Goal: Task Accomplishment & Management: Complete application form

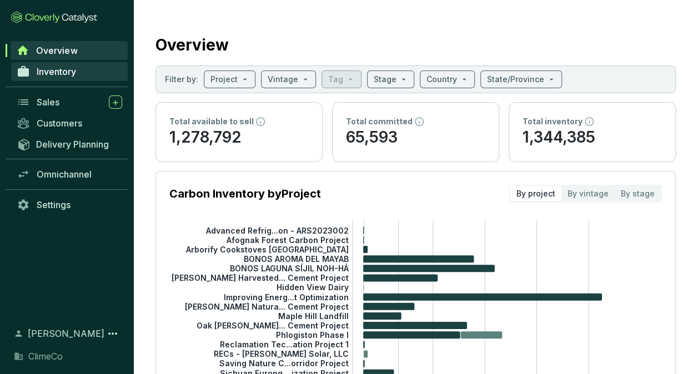
click at [66, 73] on span "Inventory" at bounding box center [56, 71] width 39 height 11
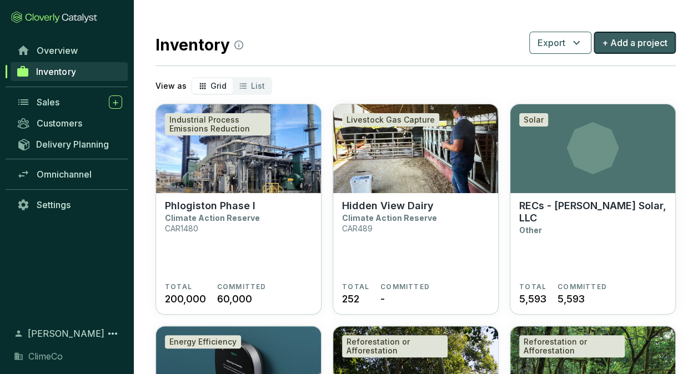
click at [629, 42] on span "+ Add a project" at bounding box center [635, 42] width 66 height 13
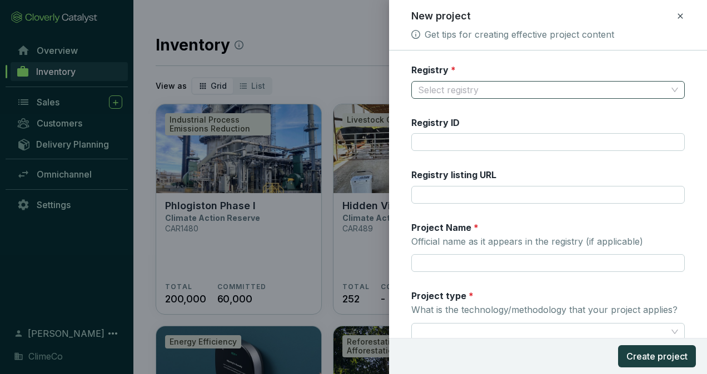
click at [483, 88] on input "Registry *" at bounding box center [542, 90] width 249 height 17
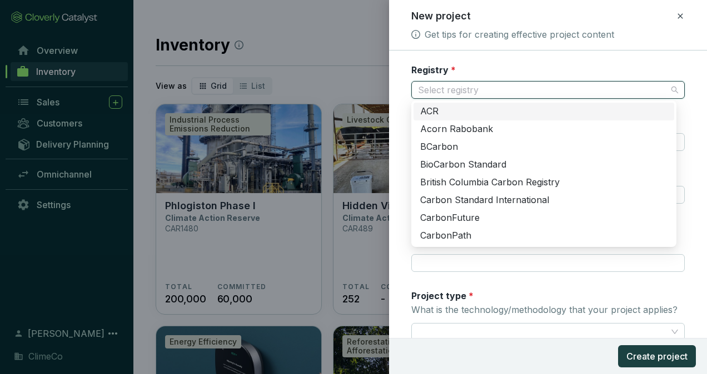
click at [682, 18] on icon at bounding box center [679, 15] width 5 height 5
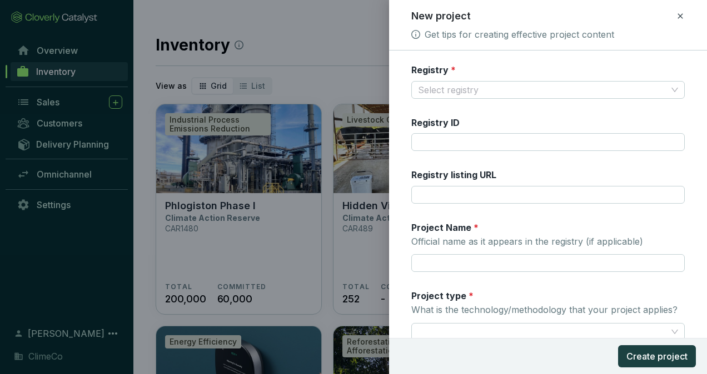
click at [685, 22] on div "New project Get tips for creating effective project content" at bounding box center [547, 25] width 291 height 32
click at [682, 19] on icon at bounding box center [680, 15] width 9 height 13
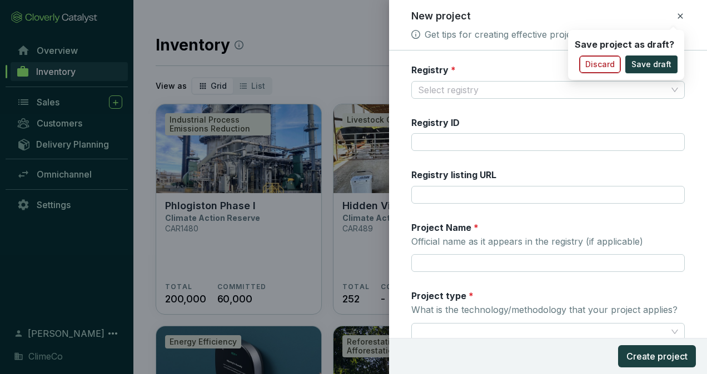
click at [613, 65] on span "Discard" at bounding box center [599, 64] width 29 height 11
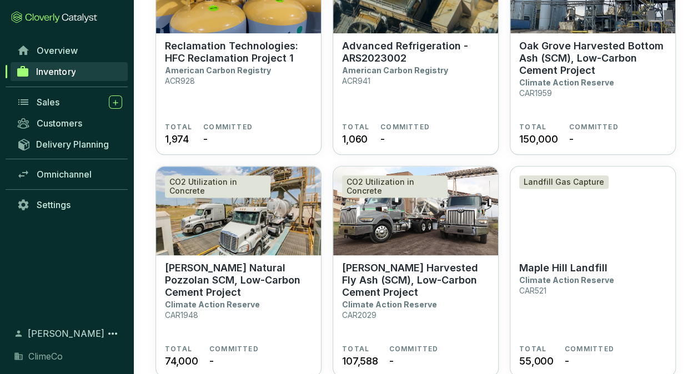
scroll to position [833, 0]
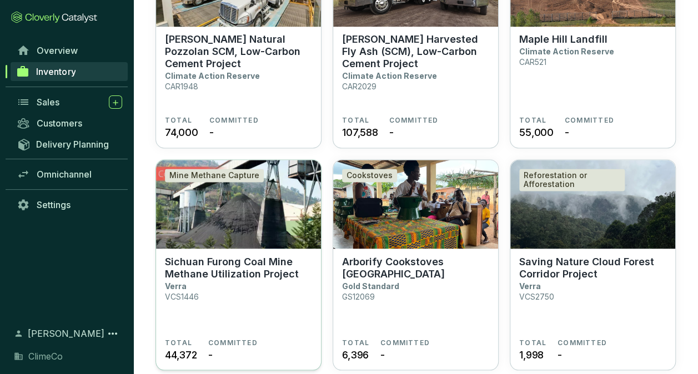
click at [217, 276] on p "Sichuan Furong Coal Mine Methane Utilization Project" at bounding box center [238, 268] width 147 height 24
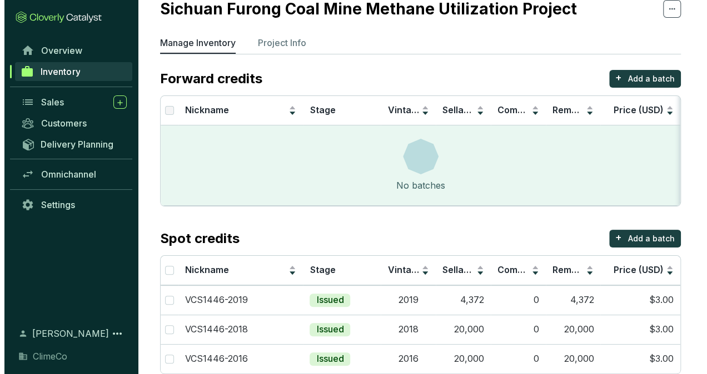
scroll to position [61, 0]
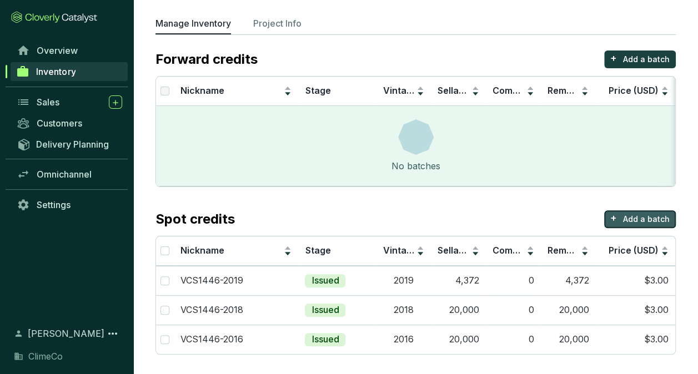
click at [639, 217] on p "Add a batch" at bounding box center [646, 219] width 47 height 11
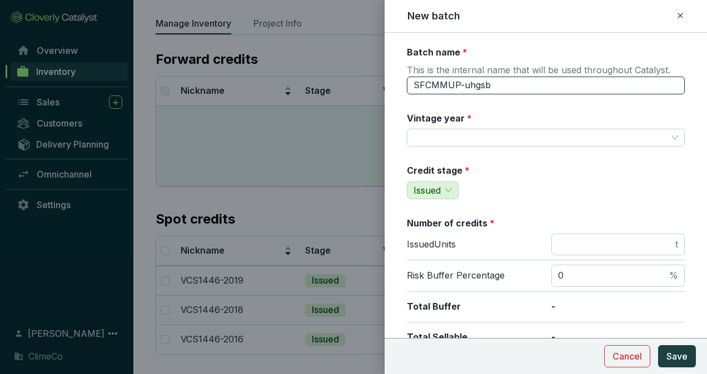
click at [519, 86] on input "SFCMMUP-uhgsb" at bounding box center [546, 86] width 278 height 18
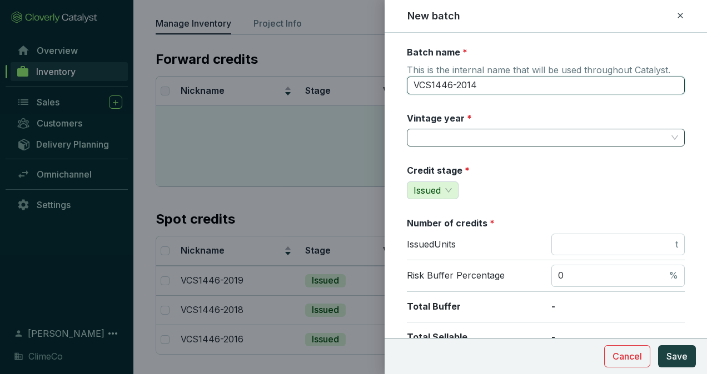
type input "VCS1446-2014"
click at [521, 133] on input "Vintage year *" at bounding box center [539, 137] width 253 height 17
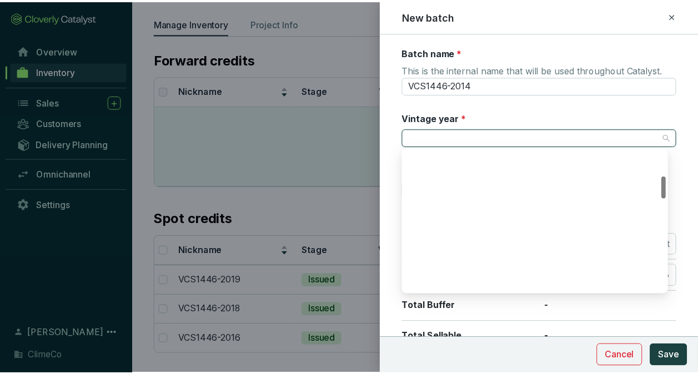
scroll to position [222, 0]
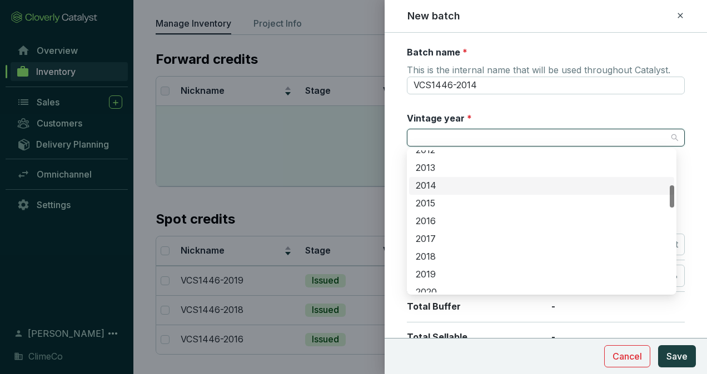
click at [457, 187] on div "2014" at bounding box center [542, 186] width 252 height 12
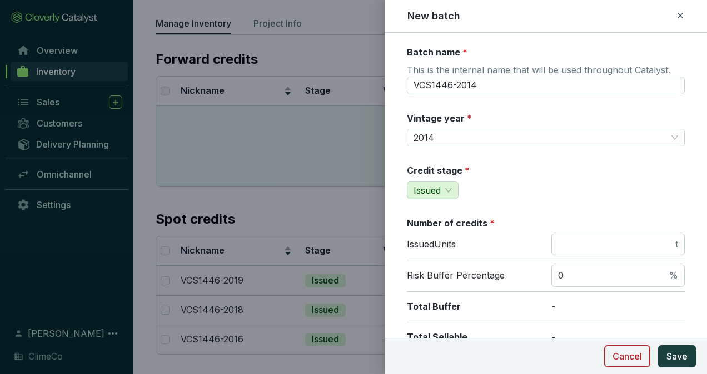
click at [623, 356] on span "Cancel" at bounding box center [626, 356] width 29 height 13
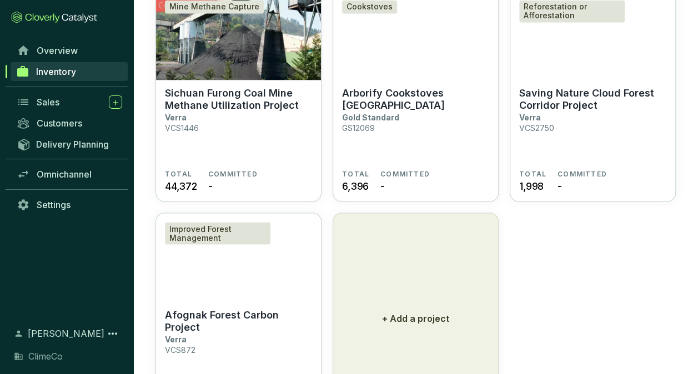
scroll to position [913, 0]
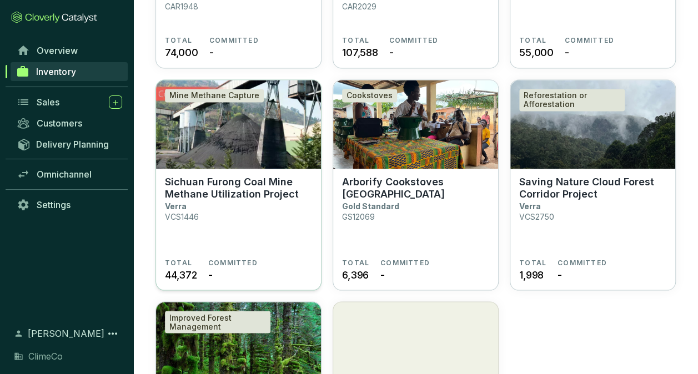
click at [239, 211] on section "Sichuan Furong Coal Mine Methane Utilization Project Verra VCS1446" at bounding box center [238, 217] width 147 height 83
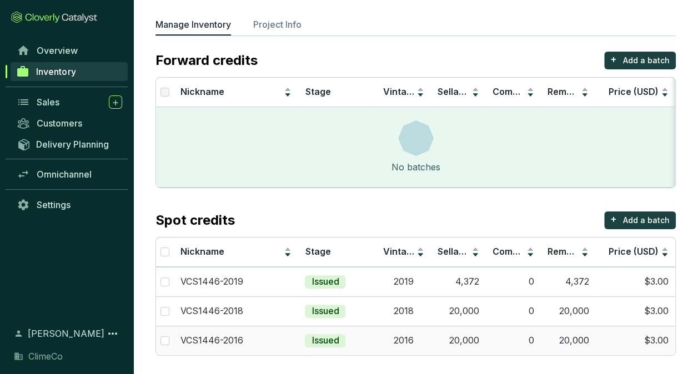
scroll to position [61, 0]
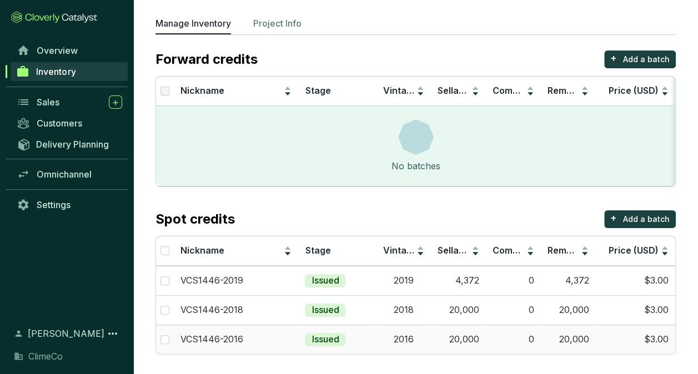
click at [284, 341] on div "VCS1446-2016" at bounding box center [236, 340] width 111 height 12
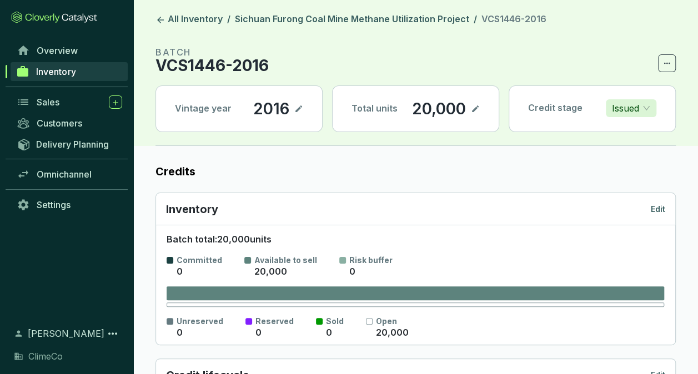
click at [475, 107] on icon at bounding box center [475, 108] width 9 height 13
click at [419, 107] on div "20,000" at bounding box center [430, 108] width 59 height 19
click at [461, 164] on label "Credits" at bounding box center [416, 172] width 521 height 16
click at [481, 109] on icon at bounding box center [477, 108] width 9 height 13
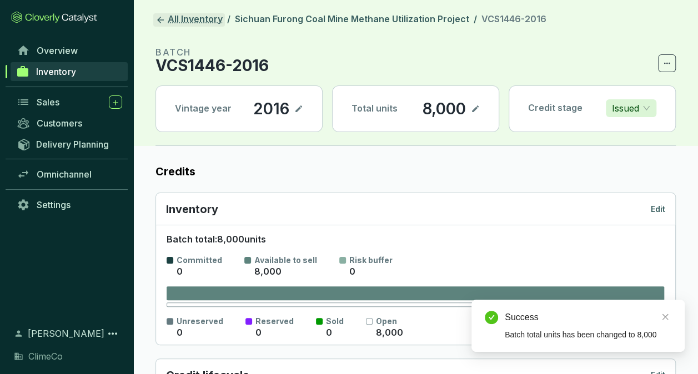
click at [176, 20] on link "All Inventory" at bounding box center [189, 19] width 72 height 13
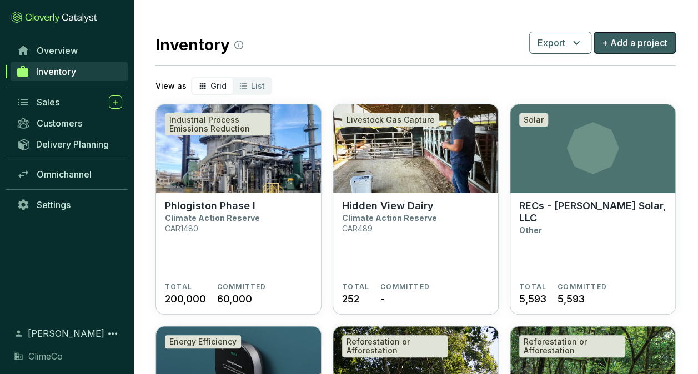
click at [647, 43] on span "+ Add a project" at bounding box center [635, 42] width 66 height 13
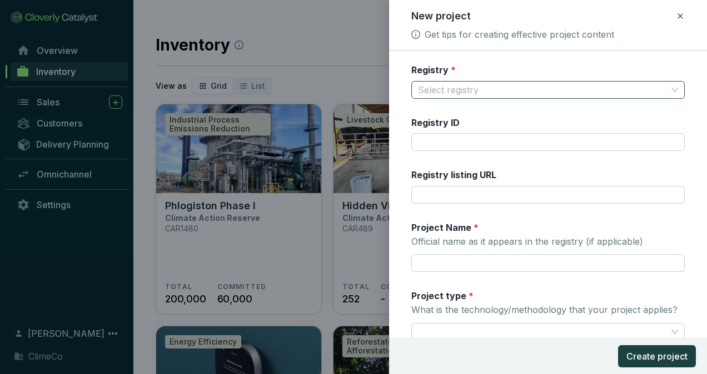
click at [488, 92] on input "Registry *" at bounding box center [542, 90] width 249 height 17
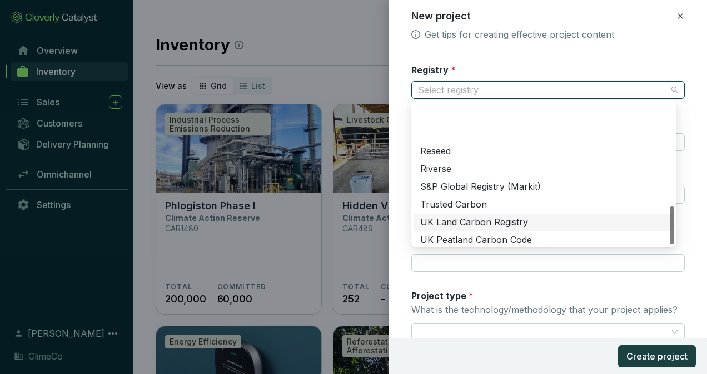
scroll to position [391, 0]
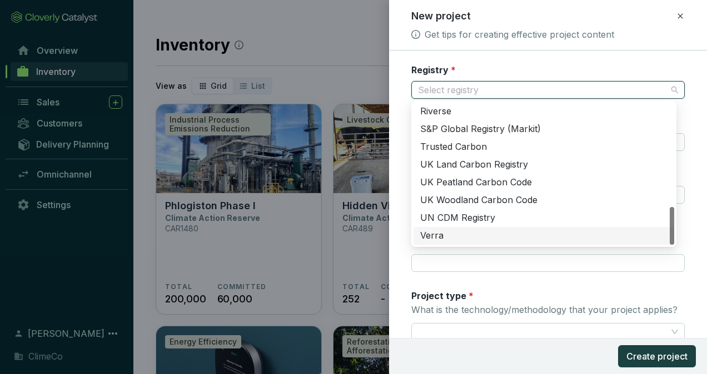
click at [478, 232] on div "Verra" at bounding box center [543, 236] width 247 height 12
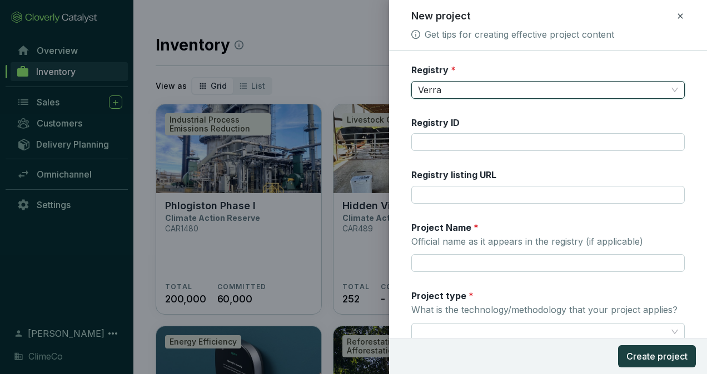
click at [459, 132] on div "Registry ID" at bounding box center [547, 134] width 273 height 35
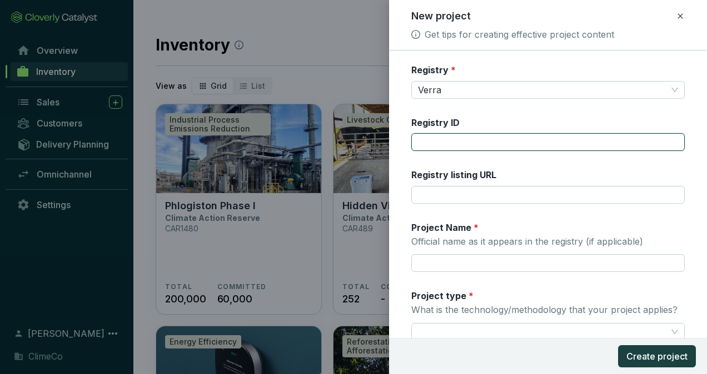
click at [458, 143] on input "Registry ID" at bounding box center [547, 142] width 273 height 18
type input "766"
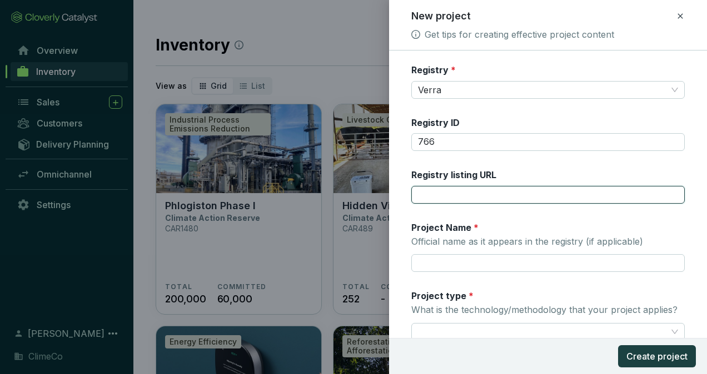
click at [440, 193] on input "Registry listing URL" at bounding box center [547, 195] width 273 height 18
paste input "https://registry.verra.org/app/projectDetail/VCS/766"
type input "https://registry.verra.org/app/projectDetail/VCS/766"
click at [523, 164] on div "Registry * Verra Registry ID 766 Registry listing URL https://registry.verra.or…" at bounding box center [547, 321] width 273 height 515
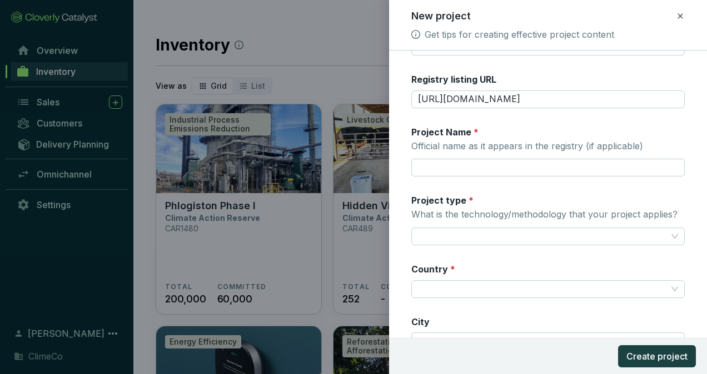
scroll to position [111, 0]
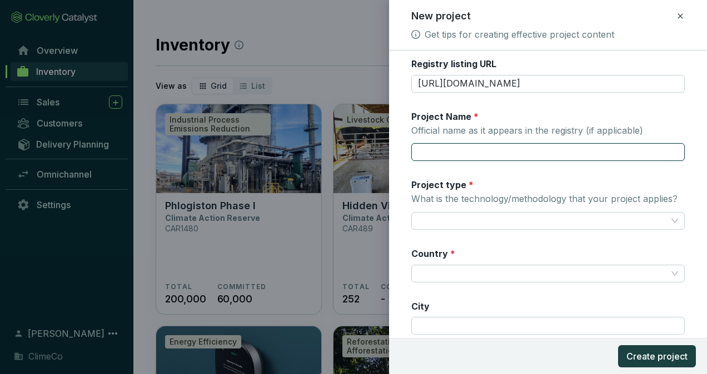
click at [486, 148] on input "Project Name * Official name as it appears in the registry (if applicable)" at bounding box center [547, 152] width 273 height 18
paste input "Teesta- V Hydro Power project in Sikkim"
type input "Teesta- V Hydro Power project in Sikkim"
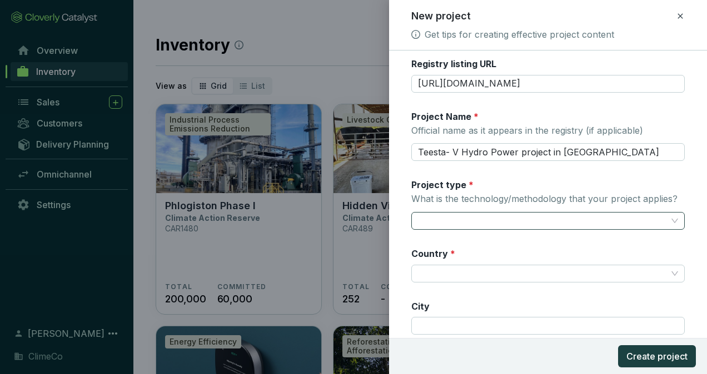
click at [491, 218] on input "Project type * What is the technology/methodology that your project applies?" at bounding box center [542, 221] width 249 height 17
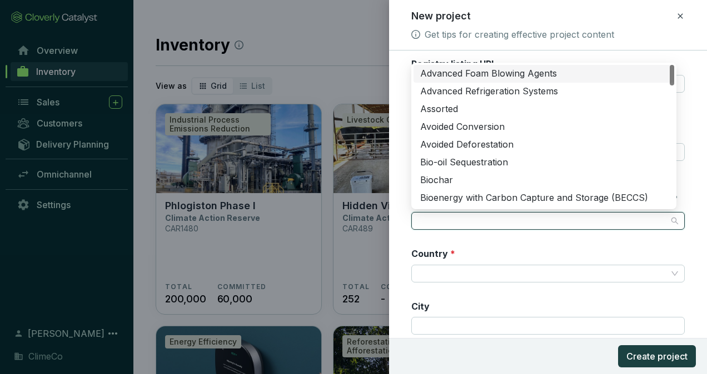
scroll to position [56, 0]
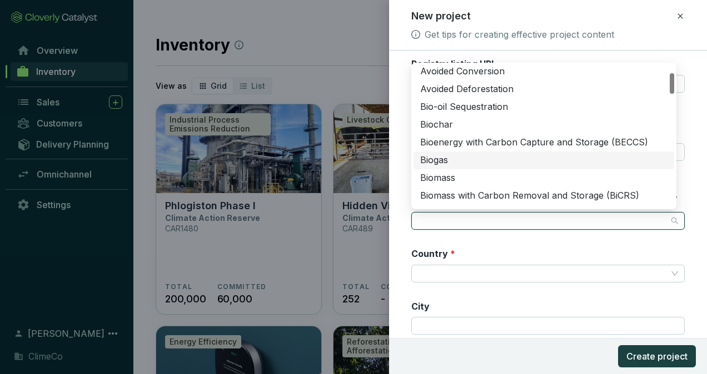
click at [559, 250] on div "Country *" at bounding box center [547, 265] width 273 height 35
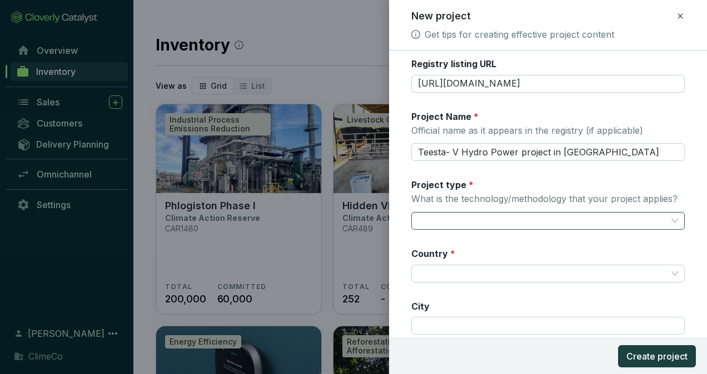
click at [512, 224] on input "Project type * What is the technology/methodology that your project applies?" at bounding box center [542, 221] width 249 height 17
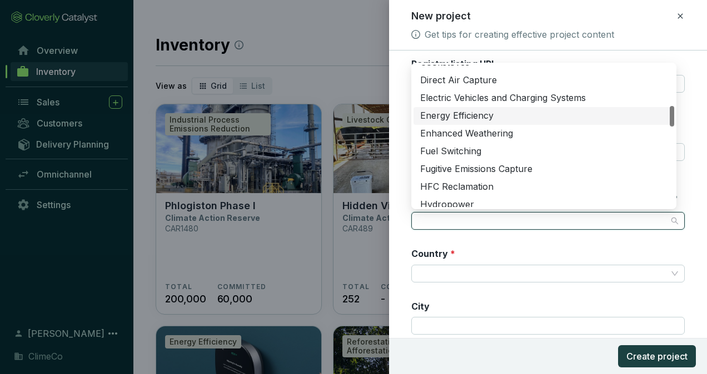
scroll to position [333, 0]
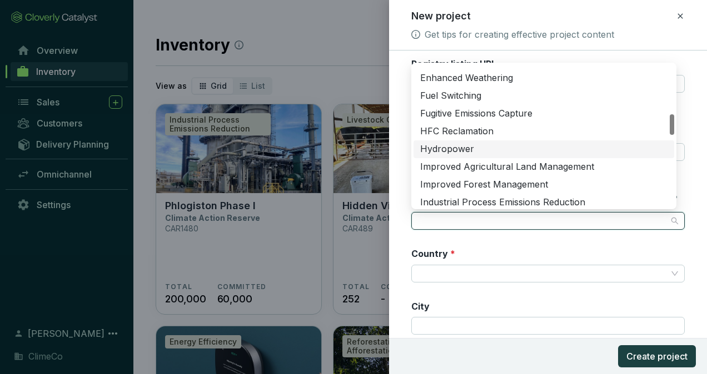
click at [493, 150] on div "Hydropower" at bounding box center [543, 149] width 247 height 12
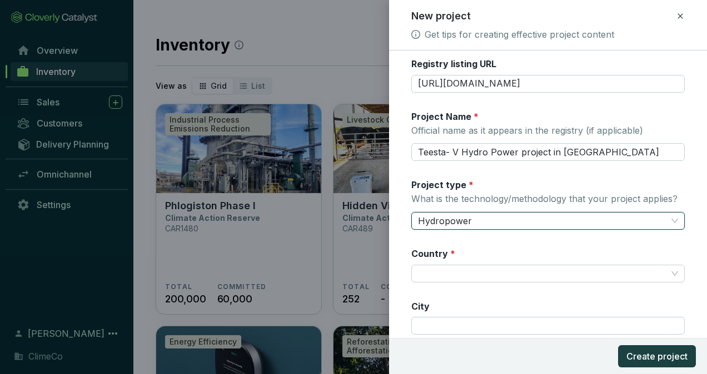
scroll to position [222, 0]
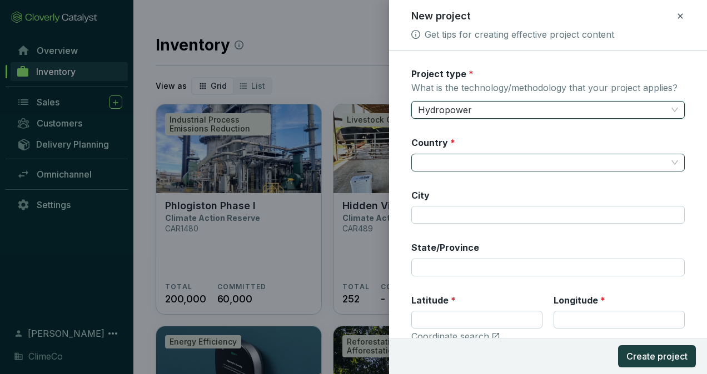
click at [491, 163] on input "Country *" at bounding box center [542, 162] width 249 height 17
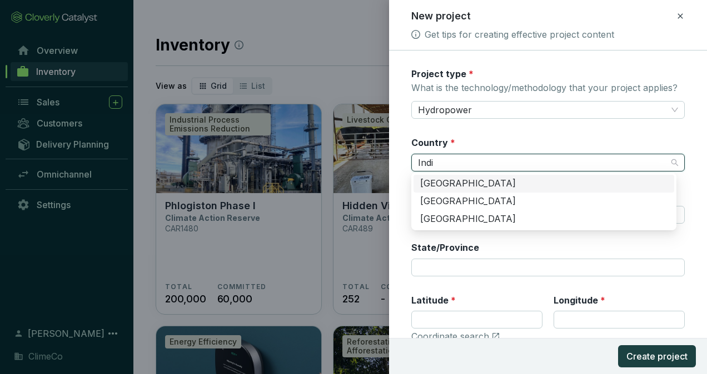
type input "[GEOGRAPHIC_DATA]"
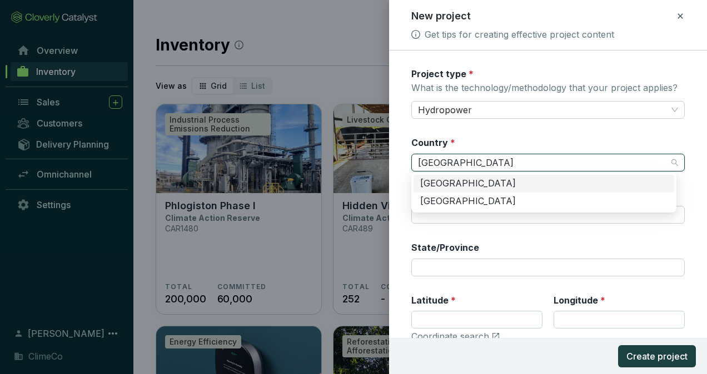
click at [477, 183] on div "[GEOGRAPHIC_DATA]" at bounding box center [543, 184] width 247 height 12
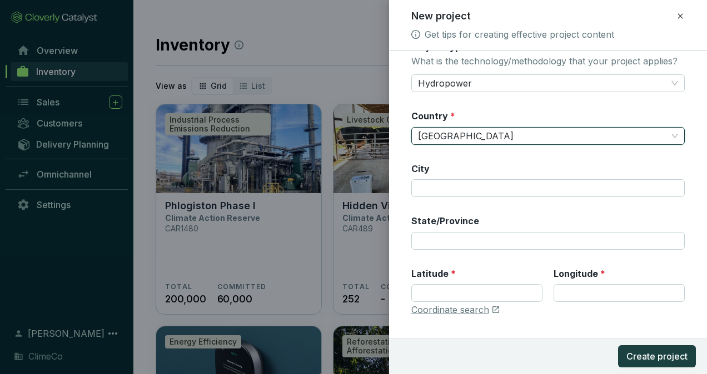
scroll to position [269, 0]
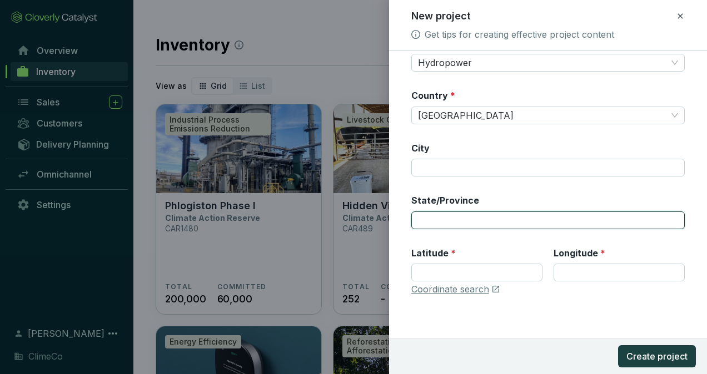
click at [454, 223] on input "State/Province" at bounding box center [547, 221] width 273 height 18
paste input "Sikkim"
type input "Sikkim"
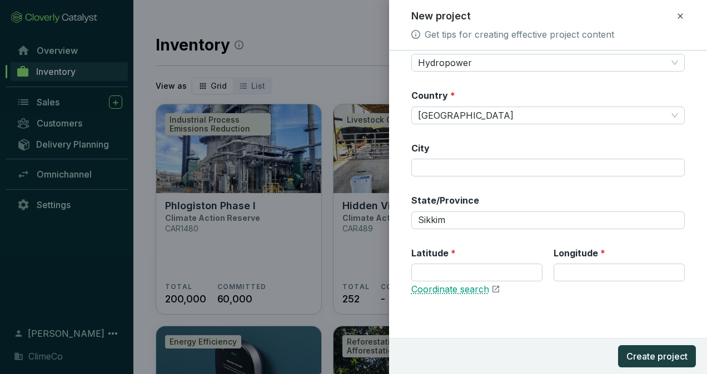
click at [464, 291] on link "Coordinate search" at bounding box center [450, 290] width 78 height 12
click at [444, 273] on input "Latitude *" at bounding box center [476, 273] width 131 height 18
paste input "27.532972"
click at [447, 273] on input "27.532972" at bounding box center [476, 273] width 131 height 18
type input "27.532972"
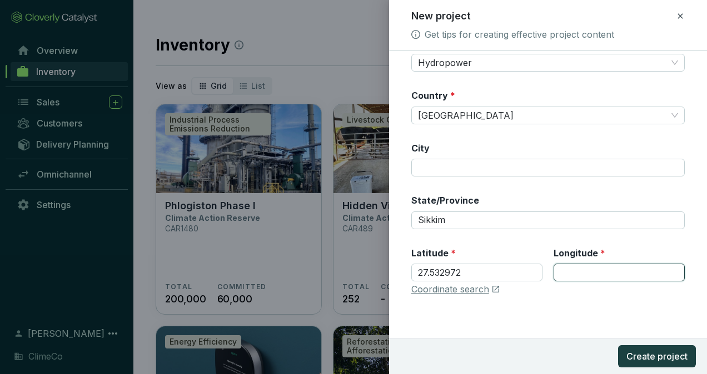
click at [570, 267] on input "Longitude *" at bounding box center [618, 273] width 131 height 18
paste input "88.512215"
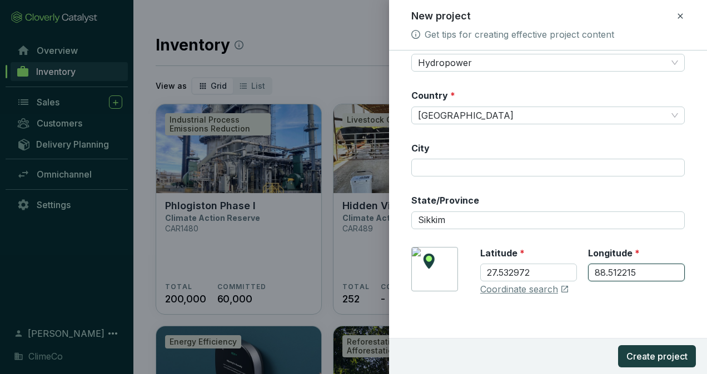
type input "88.512215"
click at [586, 305] on div "Registry * Verra Registry ID 766 Registry listing URL https://registry.verra.or…" at bounding box center [547, 51] width 273 height 515
click at [512, 269] on input "27.532972" at bounding box center [528, 273] width 97 height 18
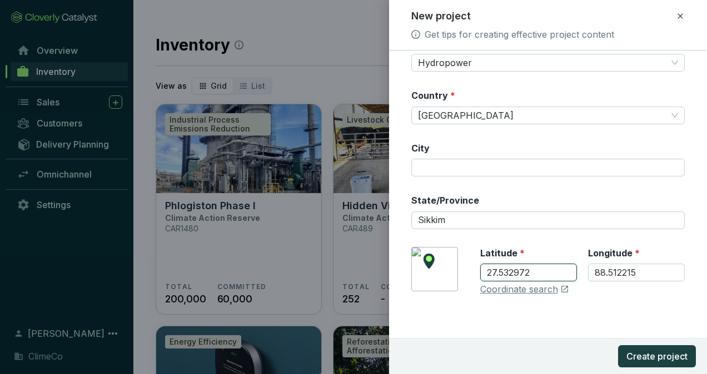
paste input "882730"
type input "882730"
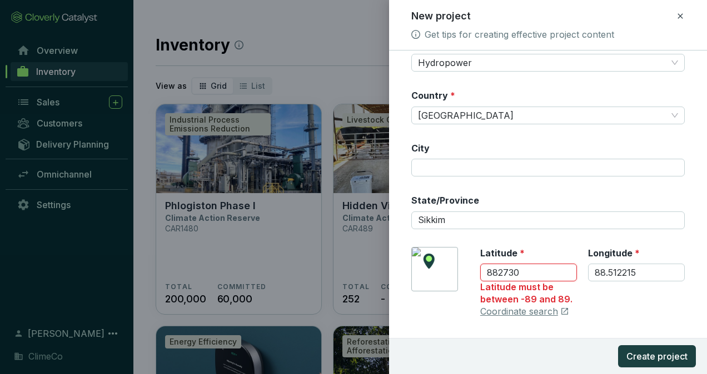
drag, startPoint x: 534, startPoint y: 269, endPoint x: 469, endPoint y: 273, distance: 65.7
click at [469, 273] on div "Latitude * 882730 Latitude must be between -89 and 89. Longitude * 88.512215 Co…" at bounding box center [547, 282] width 273 height 71
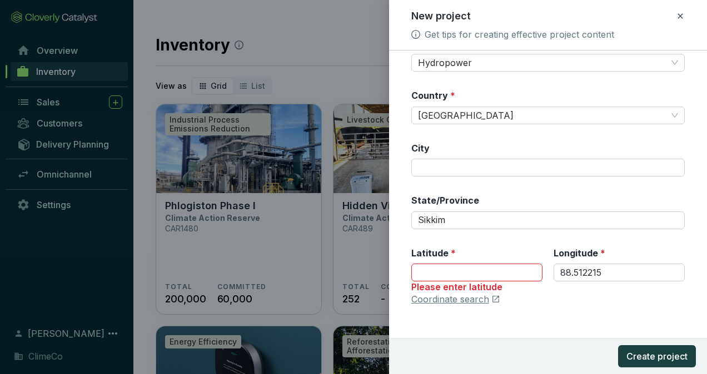
paste input "27.25"
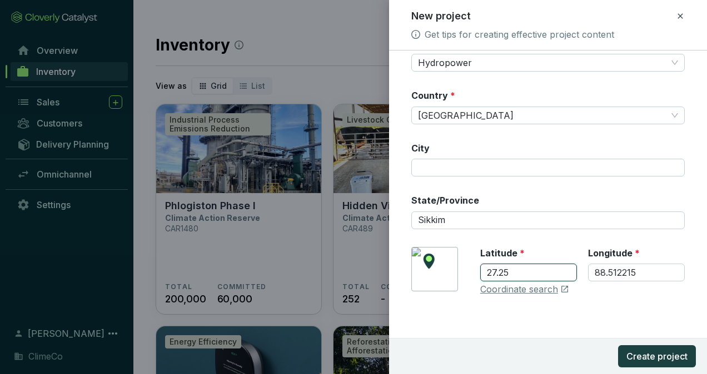
type input "27.25"
click at [608, 279] on input "88.512215" at bounding box center [636, 273] width 97 height 18
paste input "45833333333334"
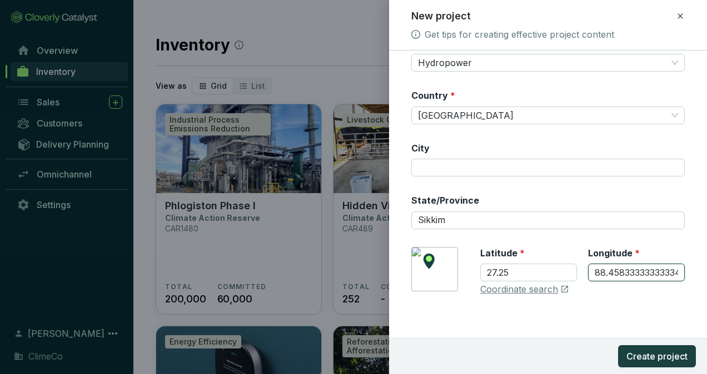
scroll to position [0, 11]
type input "88.45833333333334"
click at [593, 292] on div "Coordinate search" at bounding box center [582, 290] width 204 height 12
click at [646, 354] on span "Create project" at bounding box center [656, 356] width 61 height 13
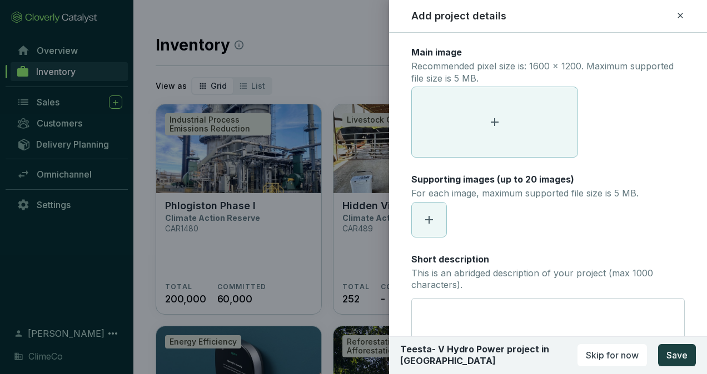
click at [456, 144] on span at bounding box center [495, 122] width 166 height 70
click at [473, 127] on span at bounding box center [495, 122] width 166 height 70
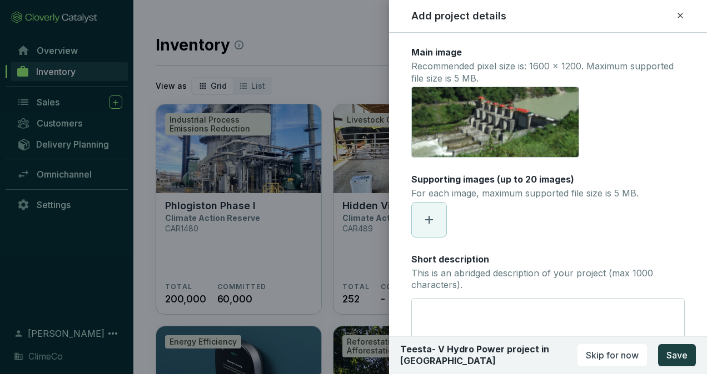
click at [431, 216] on icon at bounding box center [428, 219] width 13 height 13
click at [426, 213] on icon at bounding box center [428, 219] width 13 height 13
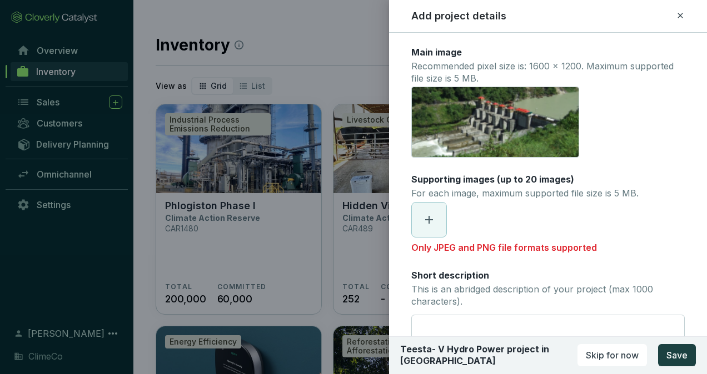
click at [433, 224] on icon at bounding box center [428, 219] width 13 height 13
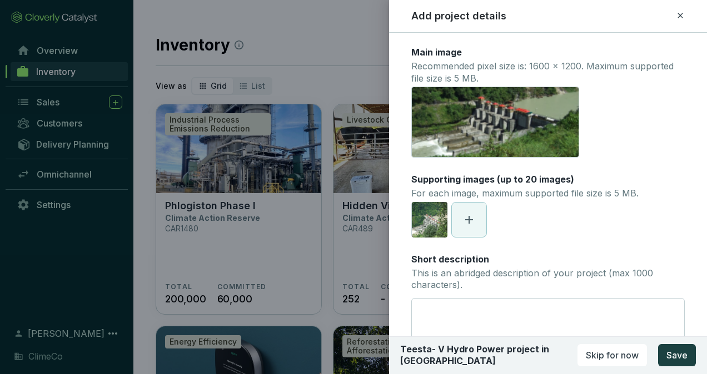
click at [468, 221] on icon at bounding box center [469, 220] width 8 height 8
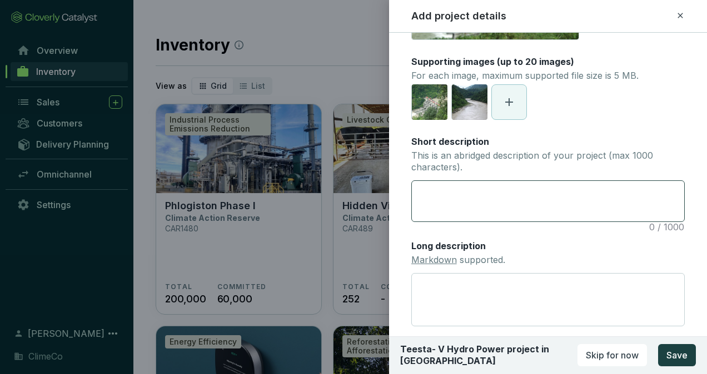
scroll to position [167, 0]
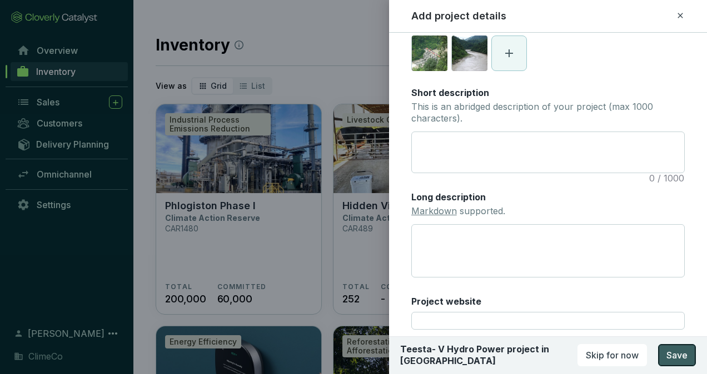
click at [670, 357] on span "Save" at bounding box center [676, 355] width 21 height 13
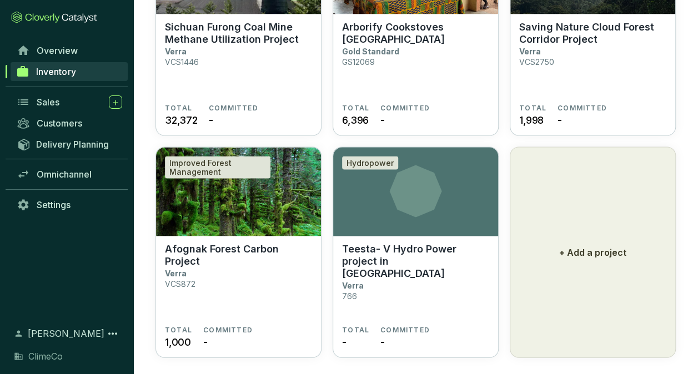
scroll to position [1080, 0]
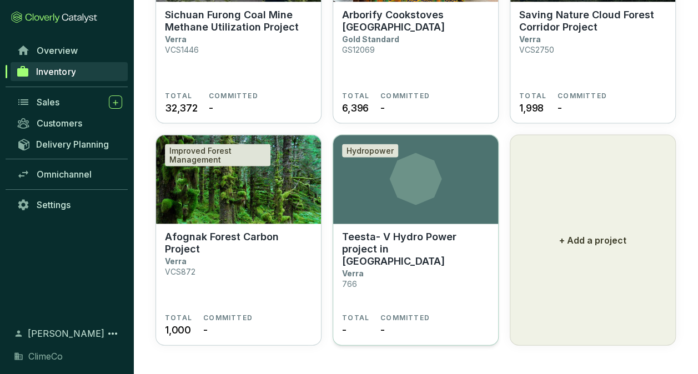
click at [389, 236] on p "Teesta- V Hydro Power project in Sikkim" at bounding box center [415, 249] width 147 height 37
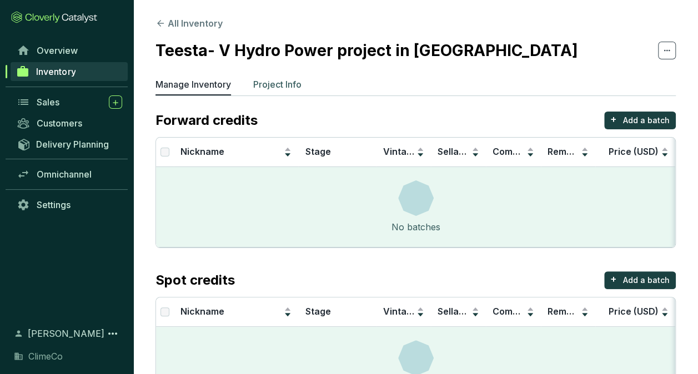
click at [284, 87] on p "Project Info" at bounding box center [277, 84] width 48 height 13
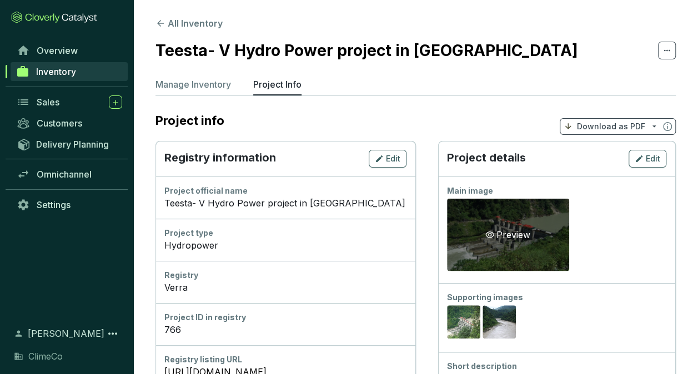
click at [477, 224] on div "Preview" at bounding box center [508, 235] width 122 height 72
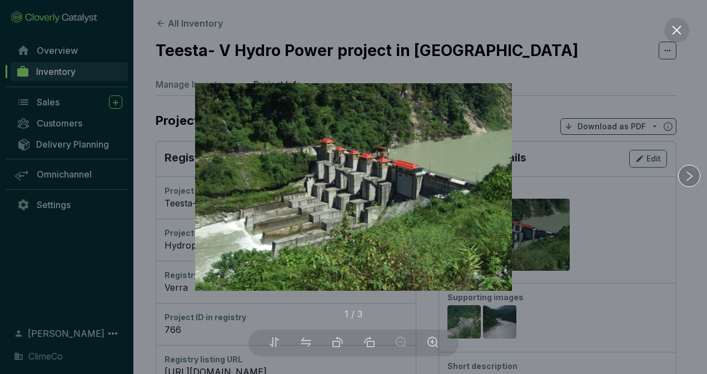
click at [691, 174] on icon "right" at bounding box center [689, 177] width 12 height 12
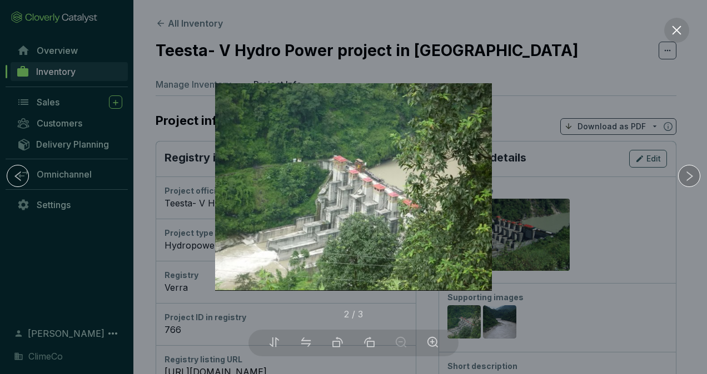
click at [691, 174] on icon "right" at bounding box center [689, 177] width 12 height 12
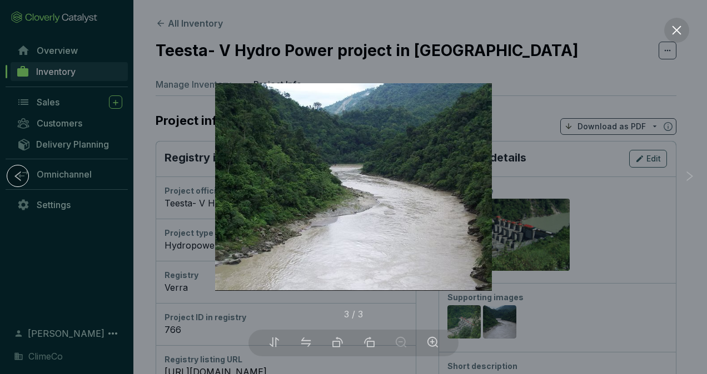
click at [21, 176] on icon "left" at bounding box center [18, 177] width 12 height 12
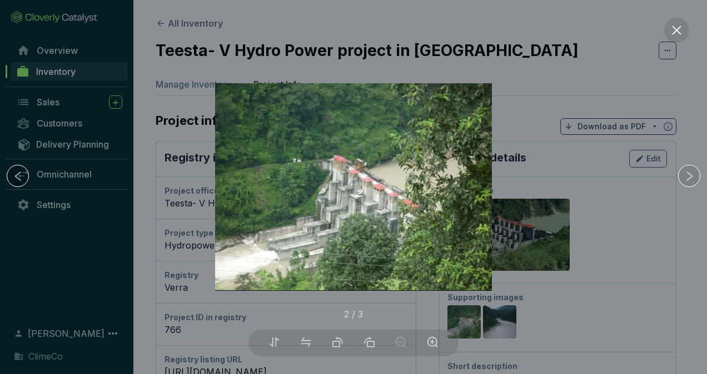
click at [21, 176] on icon "left" at bounding box center [18, 177] width 12 height 12
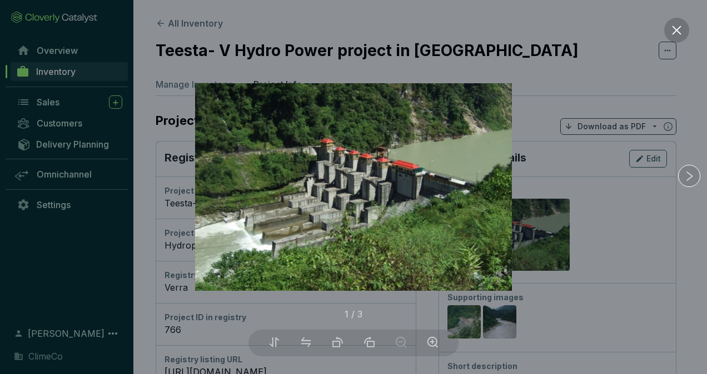
click at [679, 31] on icon "close" at bounding box center [677, 30] width 12 height 12
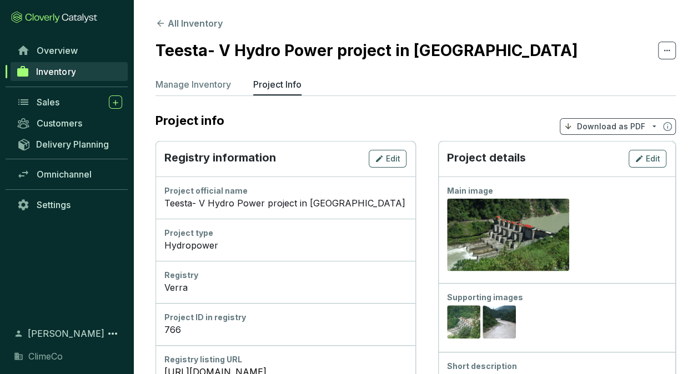
click at [666, 56] on icon at bounding box center [667, 50] width 9 height 13
click at [393, 154] on span "Edit" at bounding box center [393, 158] width 14 height 11
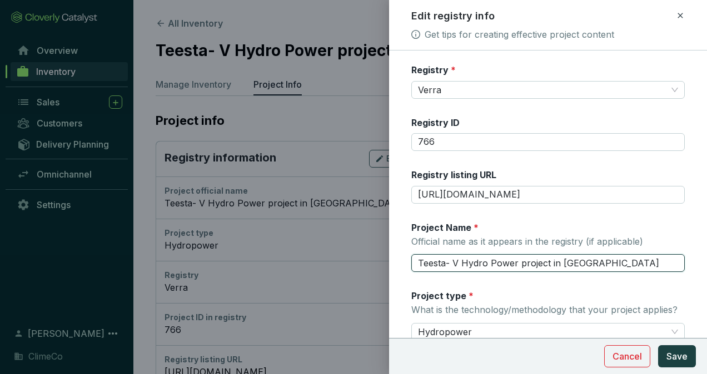
click at [520, 263] on input "Teesta- V Hydro Power project in Sikkim" at bounding box center [547, 263] width 273 height 18
click at [494, 262] on input "Teesta- V Hydro Power Project in Sikkim" at bounding box center [547, 263] width 273 height 18
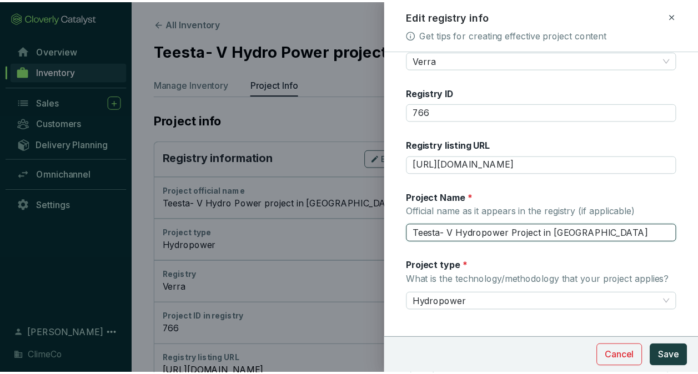
scroll to position [46, 0]
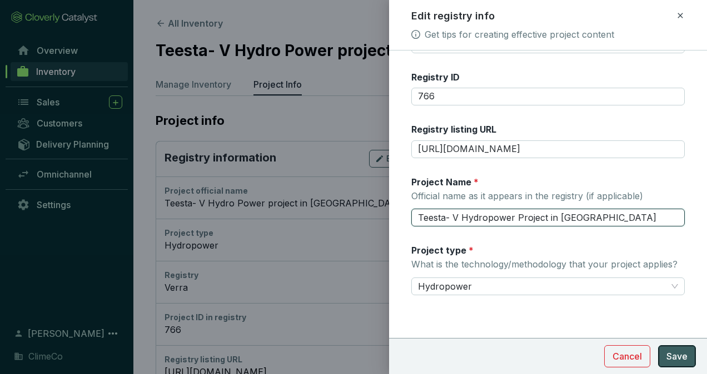
type input "Teesta- V Hydropower Project in [GEOGRAPHIC_DATA]"
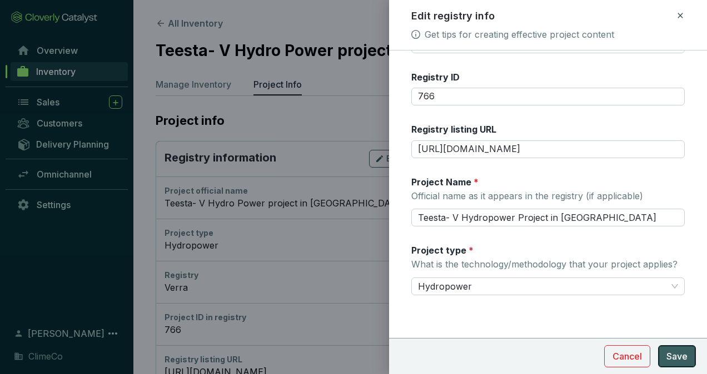
click at [673, 354] on span "Save" at bounding box center [676, 356] width 21 height 13
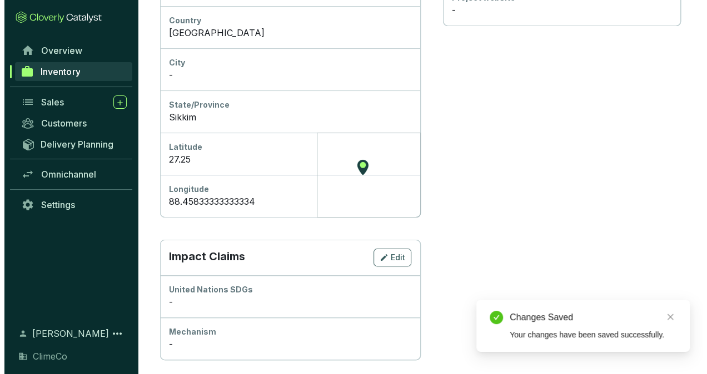
scroll to position [500, 0]
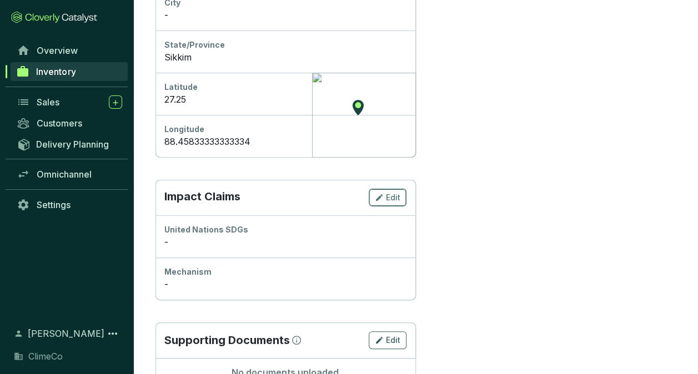
click at [394, 193] on span "Edit" at bounding box center [393, 197] width 14 height 11
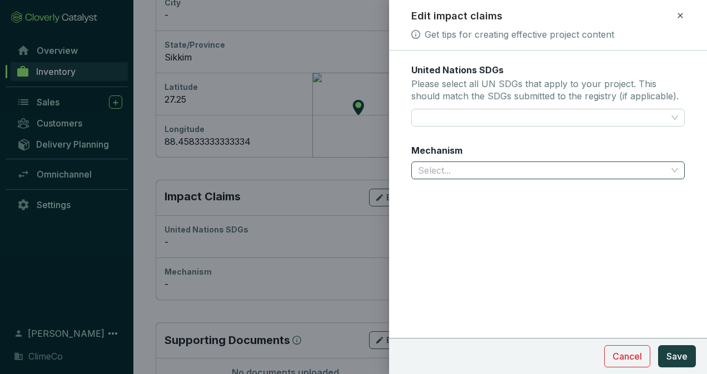
click at [438, 162] on input "Mechanism" at bounding box center [542, 170] width 249 height 17
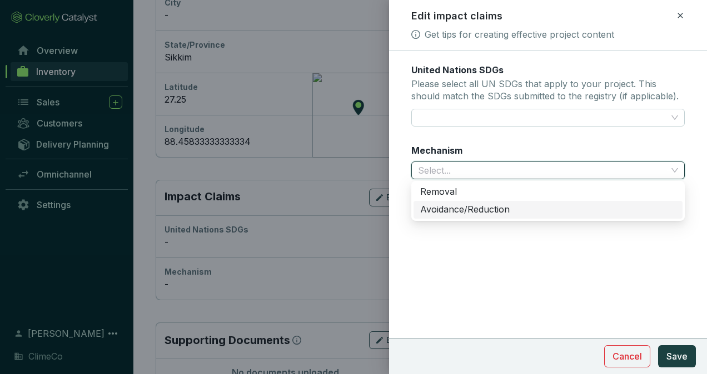
click at [440, 208] on div "Avoidance/Reduction" at bounding box center [548, 210] width 256 height 12
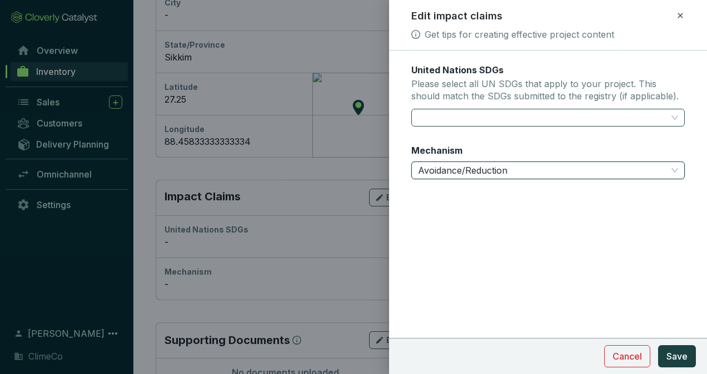
click at [445, 117] on div at bounding box center [541, 118] width 256 height 16
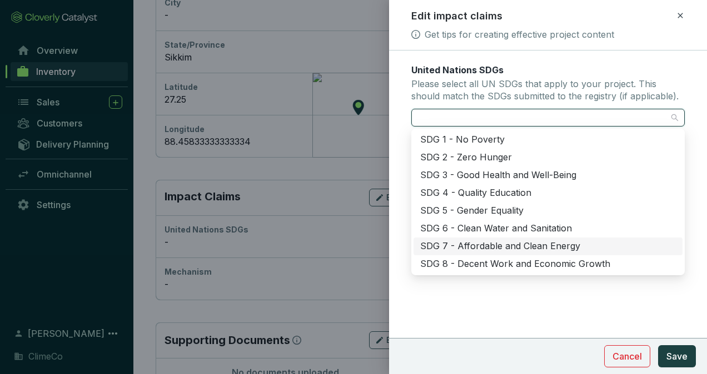
click at [597, 248] on div "SDG 7 - Affordable and Clean Energy" at bounding box center [548, 247] width 256 height 12
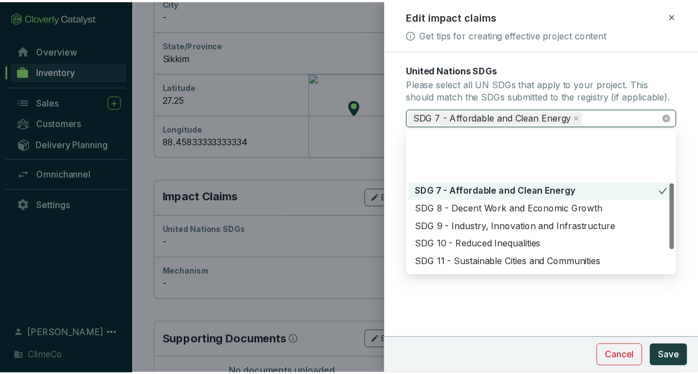
scroll to position [111, 0]
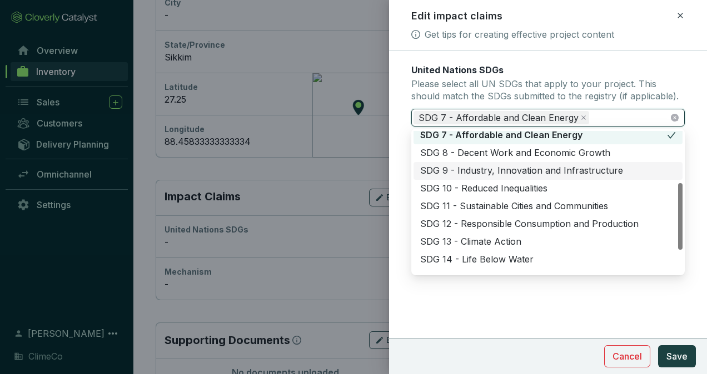
click at [634, 169] on div "SDG 9 - Industry, Innovation and Infrastructure" at bounding box center [548, 171] width 256 height 12
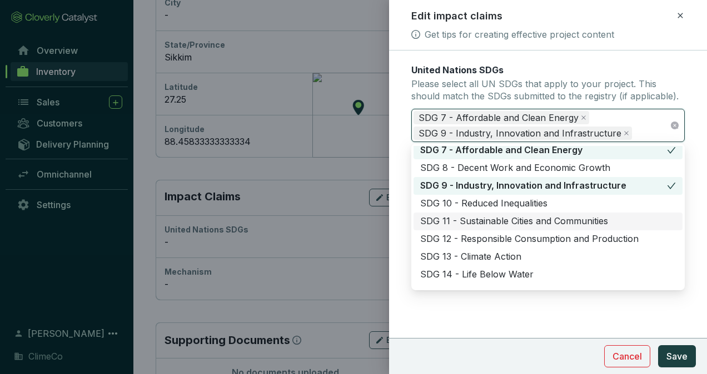
click at [619, 222] on div "SDG 11 - Sustainable Cities and Communities" at bounding box center [548, 222] width 256 height 12
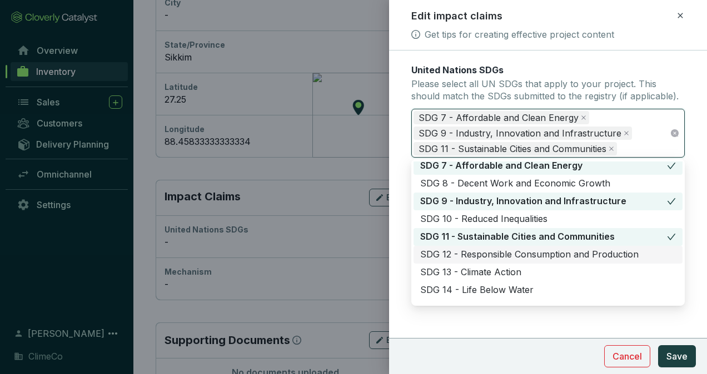
click at [538, 256] on div "SDG 12 - Responsible Consumption and Production" at bounding box center [548, 255] width 256 height 12
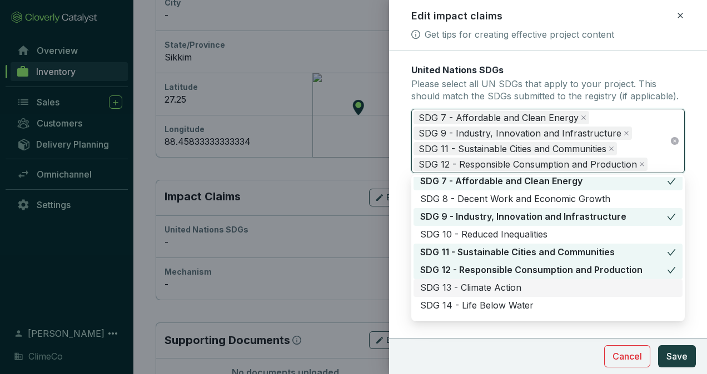
click at [531, 286] on div "SDG 13 - Climate Action" at bounding box center [548, 288] width 256 height 12
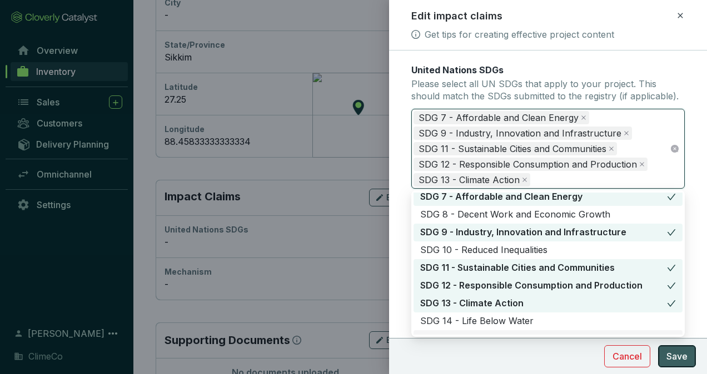
click at [681, 361] on span "Save" at bounding box center [676, 356] width 21 height 13
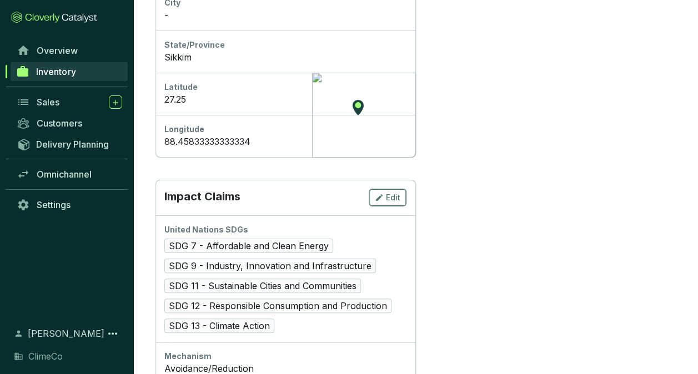
click at [391, 200] on span "Edit" at bounding box center [393, 197] width 14 height 11
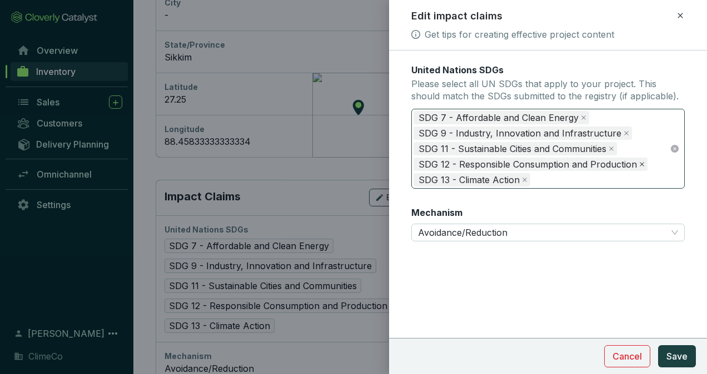
click at [639, 166] on icon "close" at bounding box center [642, 165] width 6 height 6
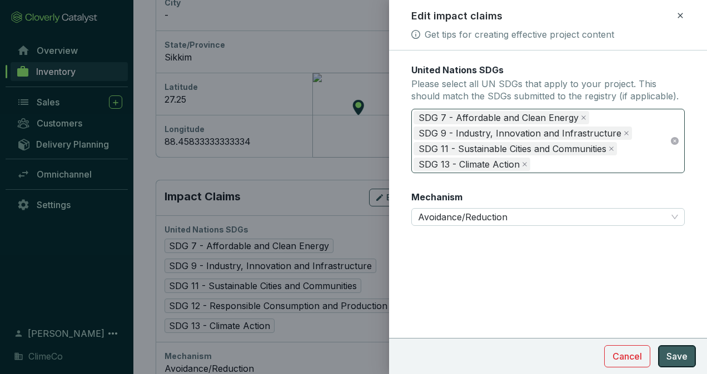
click at [661, 351] on button "Save" at bounding box center [677, 357] width 38 height 22
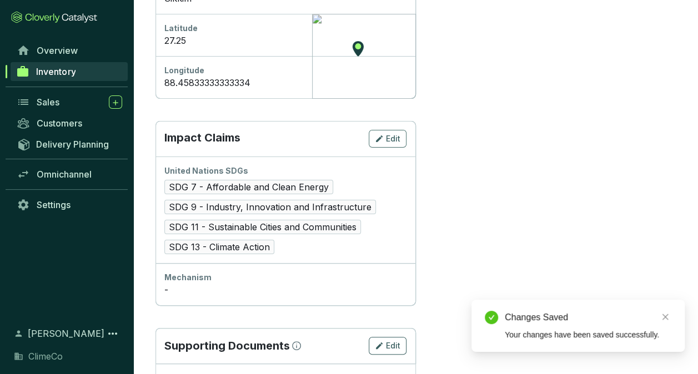
scroll to position [598, 0]
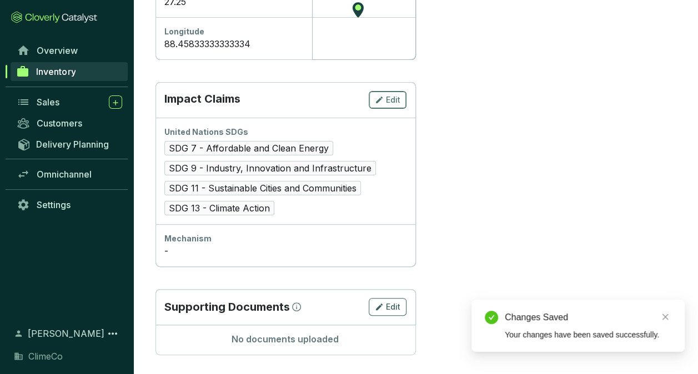
click at [387, 97] on span "Edit" at bounding box center [393, 99] width 14 height 11
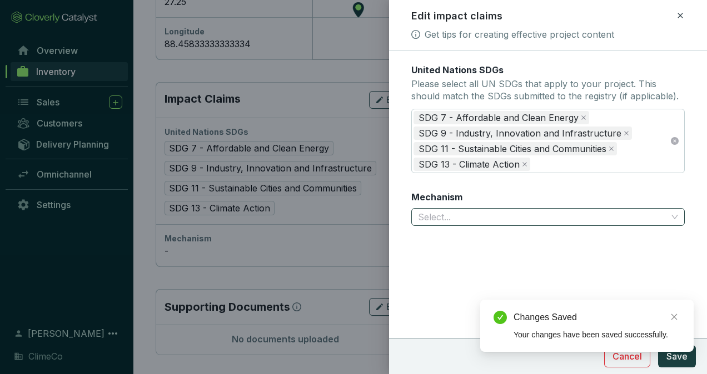
click at [477, 214] on input "Mechanism" at bounding box center [542, 217] width 249 height 17
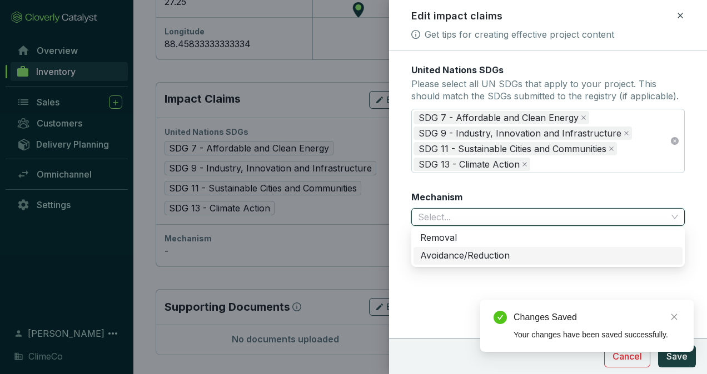
click at [468, 256] on div "Avoidance/Reduction" at bounding box center [548, 256] width 256 height 12
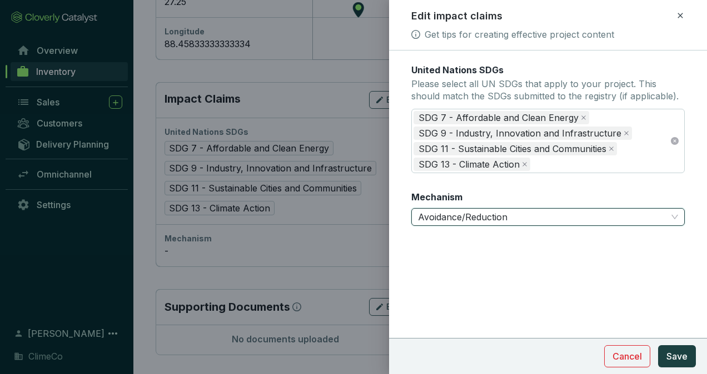
click at [583, 281] on form "United Nations SDGs Please select all UN SDGs that apply to your project. This …" at bounding box center [548, 178] width 318 height 229
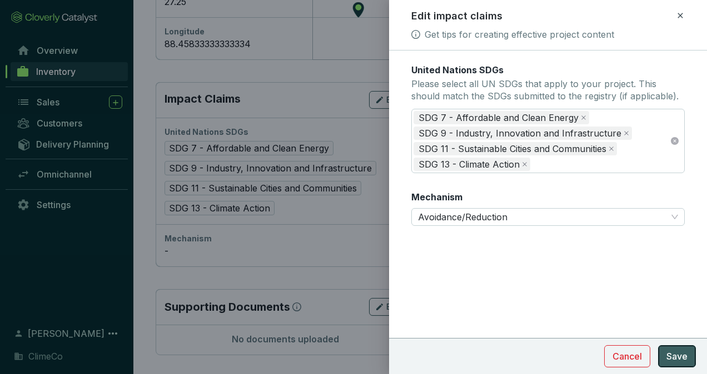
click at [666, 356] on button "Save" at bounding box center [677, 357] width 38 height 22
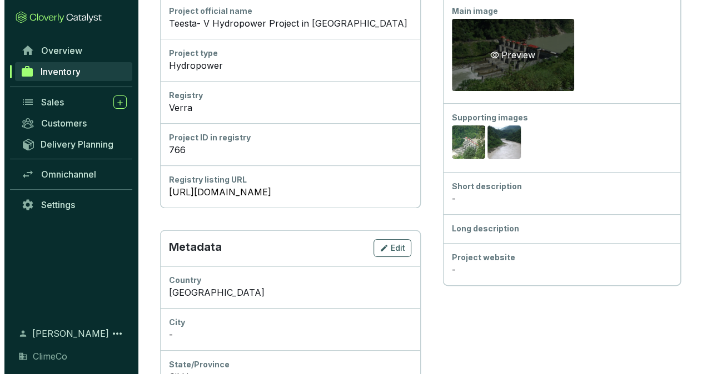
scroll to position [56, 0]
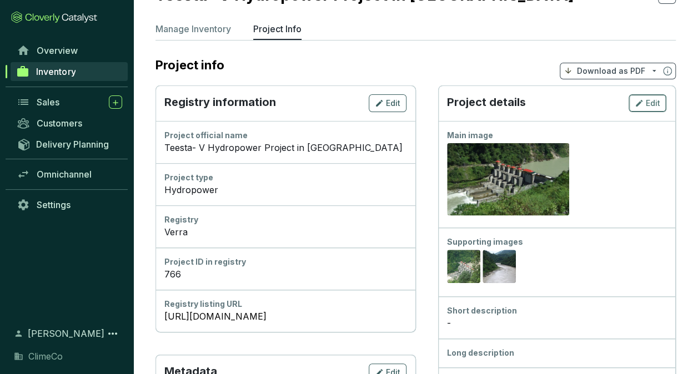
click at [656, 99] on span "Edit" at bounding box center [653, 103] width 14 height 11
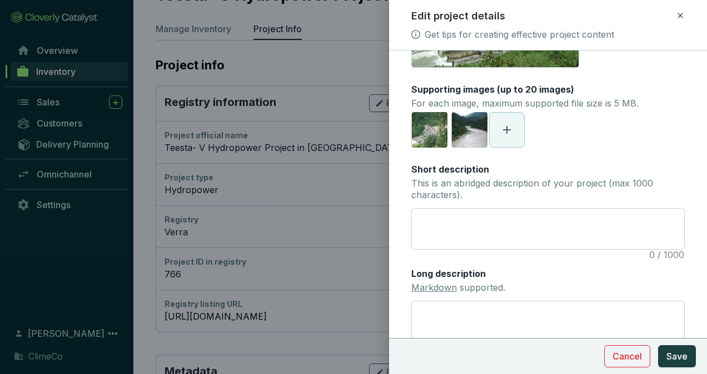
scroll to position [167, 0]
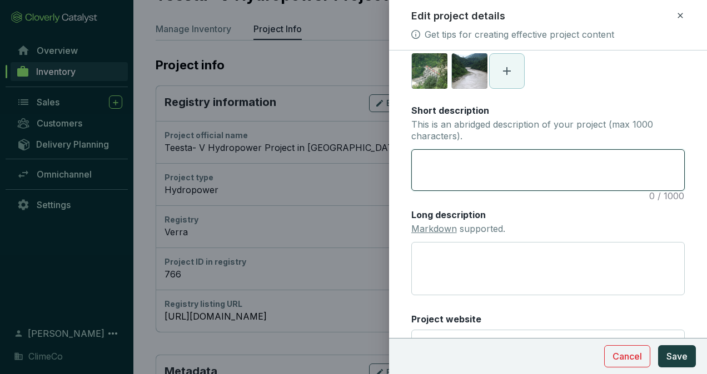
click at [560, 169] on textarea "Short description This is an abridged description of your project (max 1000 cha…" at bounding box center [548, 170] width 272 height 41
click at [446, 171] on textarea "Short description This is an abridged description of your project (max 1000 cha…" at bounding box center [548, 170] width 272 height 41
paste textarea "The Teesta-V Hydropower Project in Sikkim, implemented by the National Hydroele…"
type textarea "The Teesta-V Hydropower Project in Sikkim, implemented by the National Hydroele…"
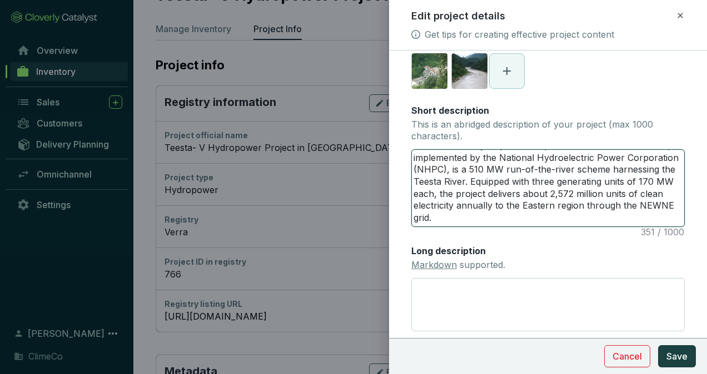
scroll to position [0, 0]
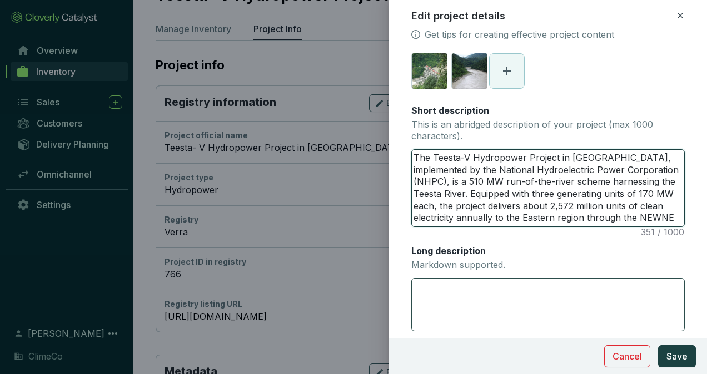
type textarea "The Teesta-V Hydropower Project in Sikkim, implemented by the National Hydroele…"
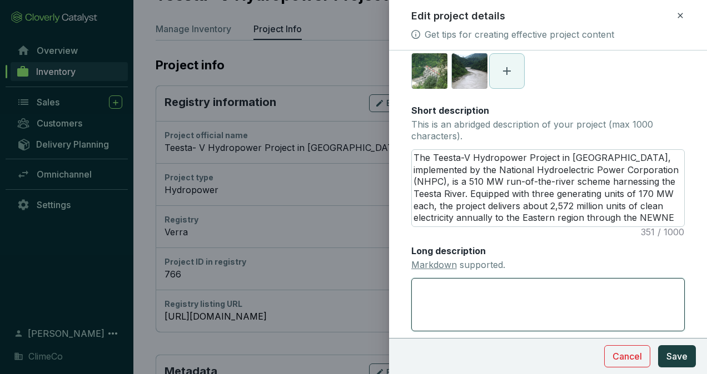
click at [478, 292] on textarea "Long description Markdown supported." at bounding box center [547, 304] width 273 height 53
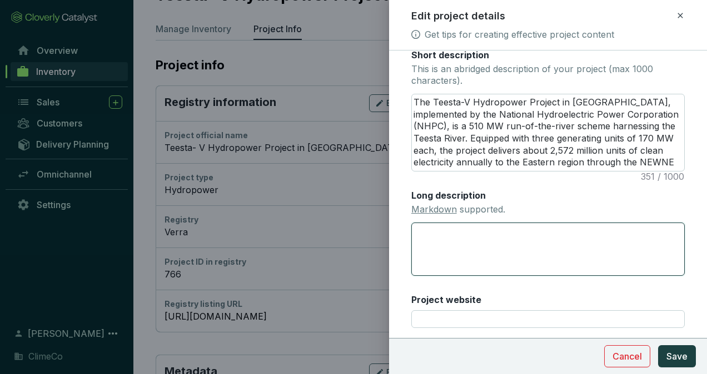
click at [432, 224] on textarea "Long description Markdown supported." at bounding box center [547, 249] width 273 height 53
paste textarea "The Teesta-V Hydropower Project, located in Sikkim and developed by the Nationa…"
type textarea "The Teesta-V Hydropower Project, located in Sikkim and developed by the Nationa…"
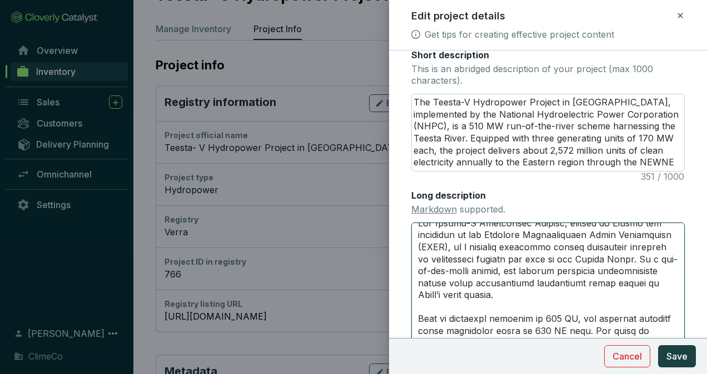
scroll to position [0, 0]
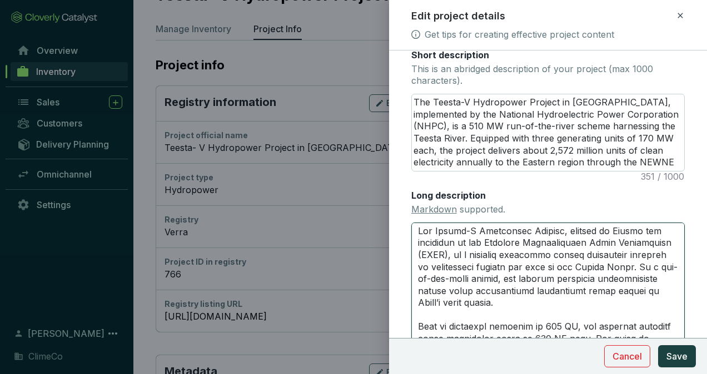
click at [538, 251] on textarea "Long description Markdown supported." at bounding box center [547, 286] width 273 height 126
type textarea "The Teesta-V Hydropower Project, located in Sikkim and developed by the Nationa…"
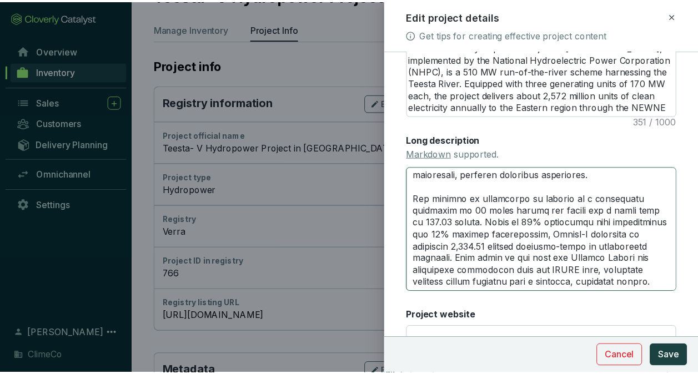
scroll to position [327, 0]
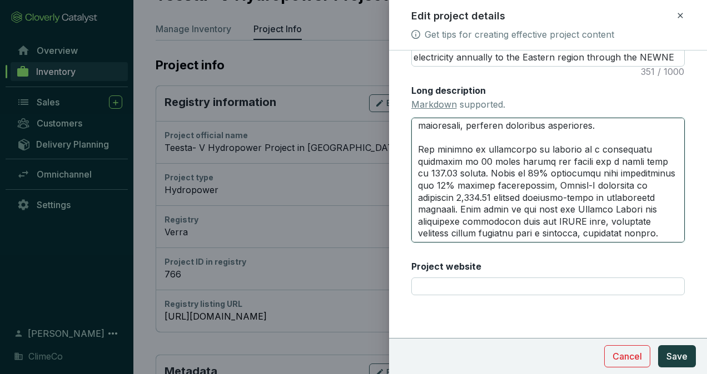
type textarea "The Teesta-V Hydropower Project, located in Sikkim and developed by the Nationa…"
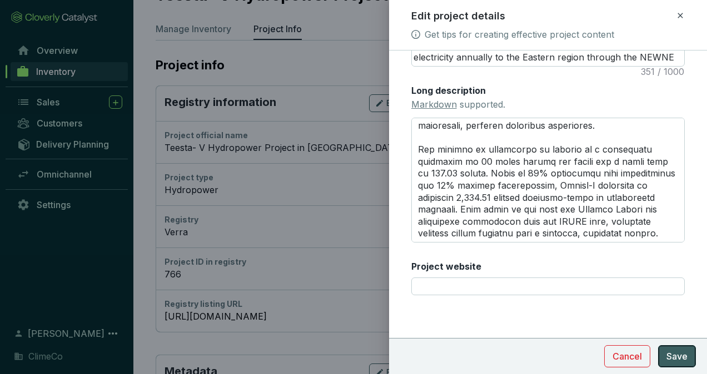
click at [687, 365] on button "Save" at bounding box center [677, 357] width 38 height 22
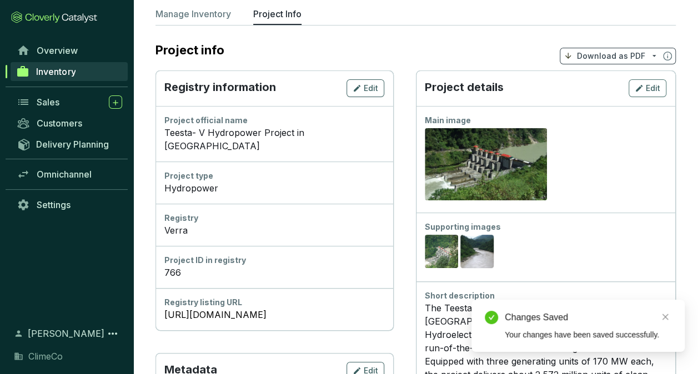
scroll to position [0, 0]
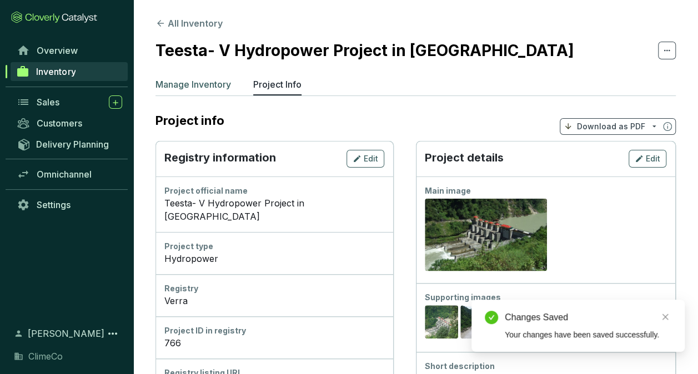
click at [190, 86] on p "Manage Inventory" at bounding box center [194, 84] width 76 height 13
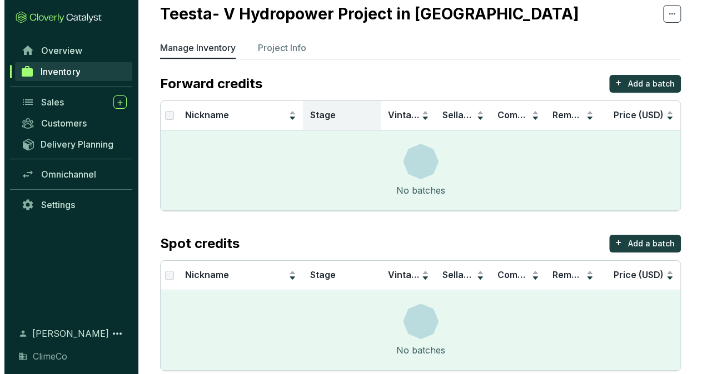
scroll to position [54, 0]
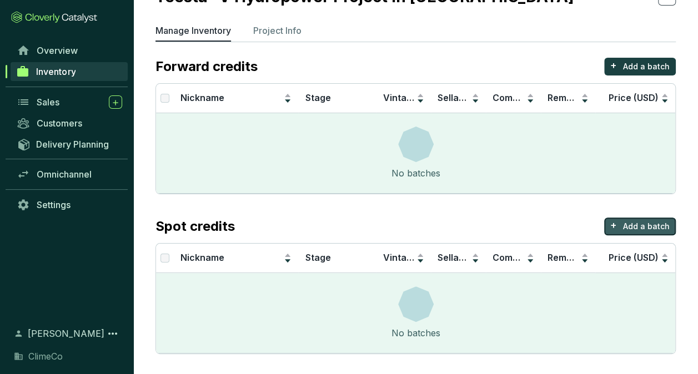
click at [642, 224] on p "Add a batch" at bounding box center [646, 226] width 47 height 11
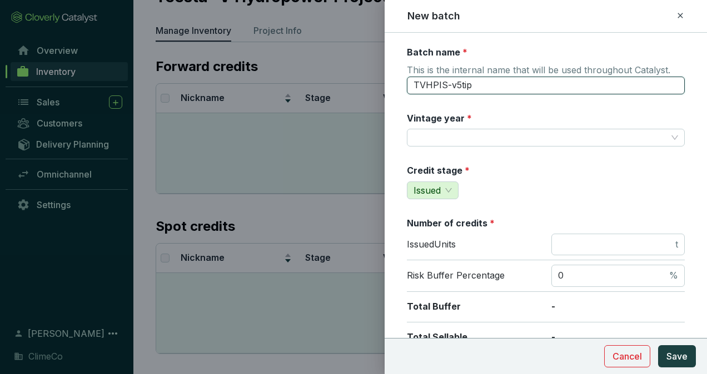
click at [487, 91] on input "TVHPIS-v5tip" at bounding box center [546, 86] width 278 height 18
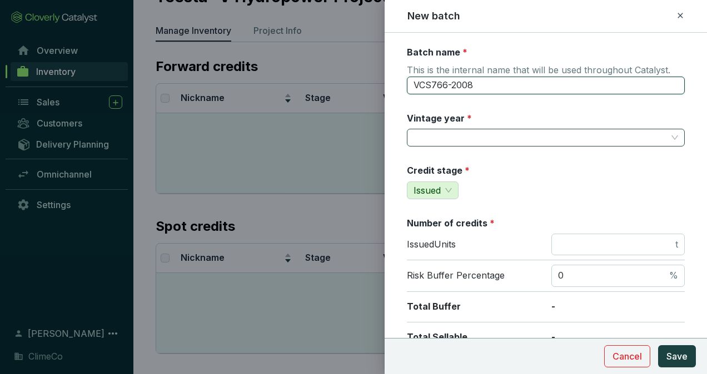
type input "VCS766-2008"
click at [487, 132] on input "Vintage year *" at bounding box center [539, 137] width 253 height 17
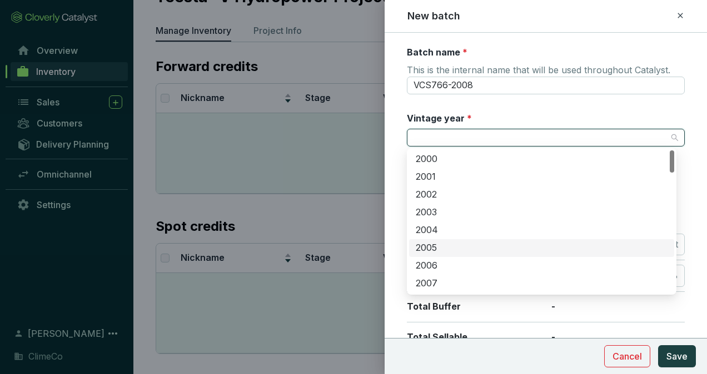
scroll to position [56, 0]
click at [461, 249] on div "2008" at bounding box center [542, 246] width 252 height 12
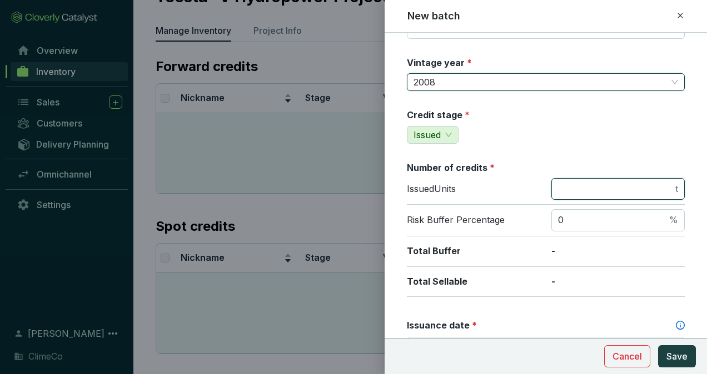
click at [588, 192] on input "number" at bounding box center [615, 189] width 115 height 12
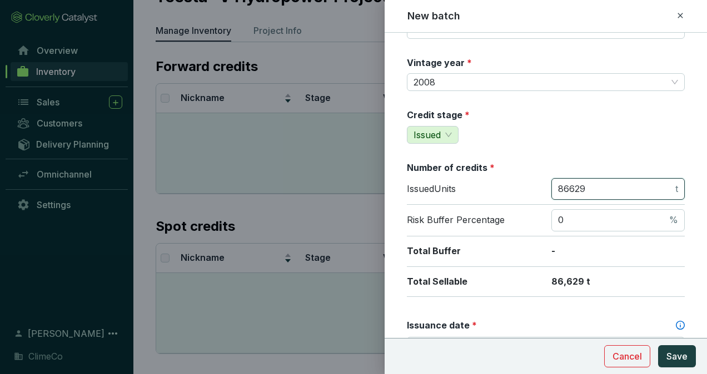
type input "86629"
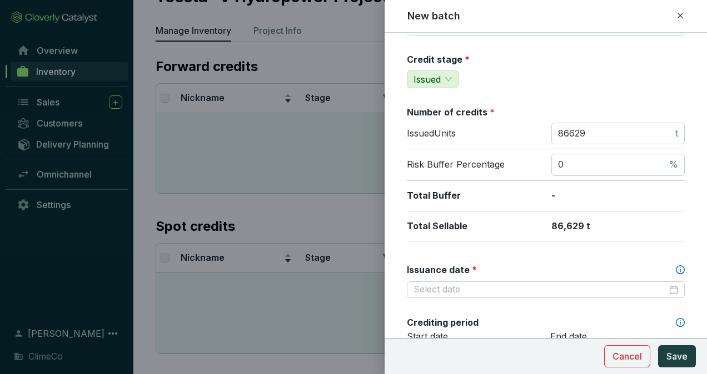
scroll to position [167, 0]
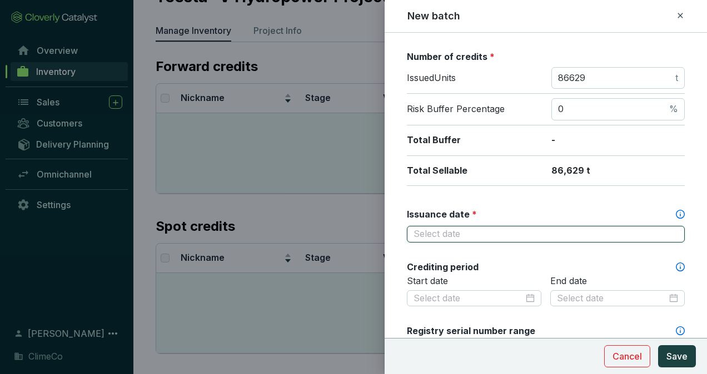
click at [523, 228] on input "Issuance date *" at bounding box center [539, 234] width 253 height 12
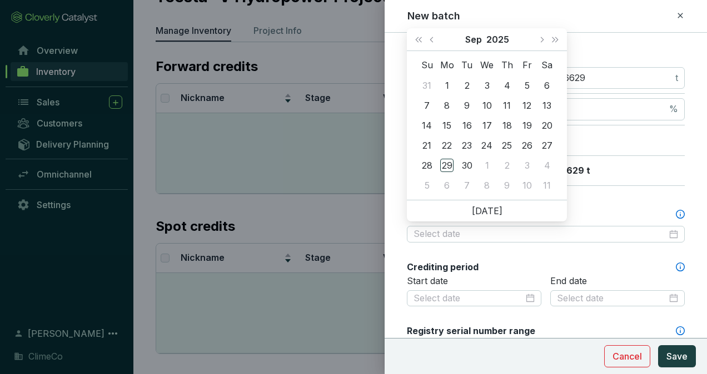
click at [599, 204] on div "Batch name * This is the internal name that will be used throughout Catalyst. V…" at bounding box center [546, 298] width 278 height 838
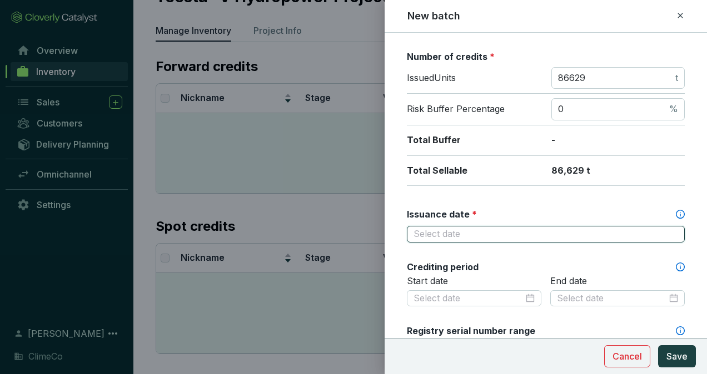
click at [490, 234] on input "Issuance date *" at bounding box center [539, 234] width 253 height 12
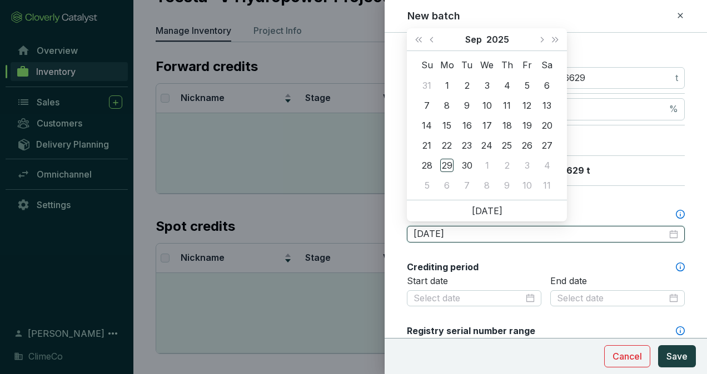
type input "2025-09-02"
click at [496, 42] on button "2025" at bounding box center [497, 39] width 23 height 22
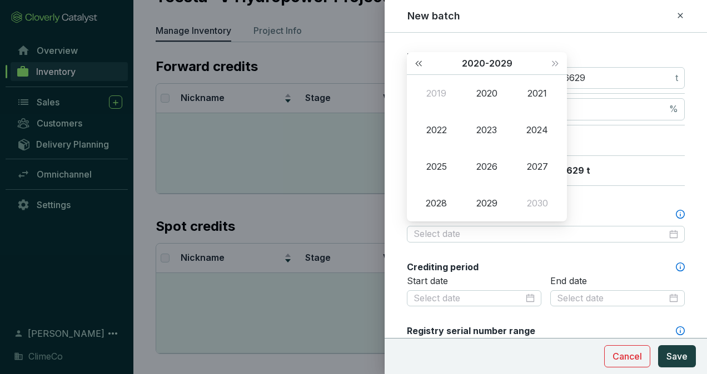
click at [417, 64] on span "Last year (Control + left)" at bounding box center [419, 64] width 6 height 6
click at [433, 201] on div "2008" at bounding box center [435, 203] width 33 height 13
click at [437, 132] on div "Apr" at bounding box center [435, 129] width 33 height 13
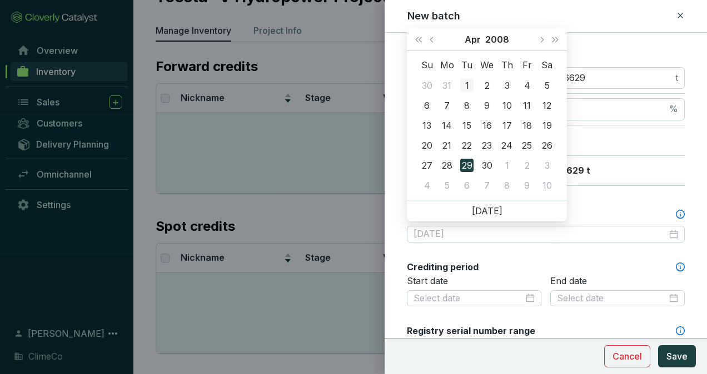
type input "2008-04-01"
click at [466, 83] on div "1" at bounding box center [466, 85] width 13 height 13
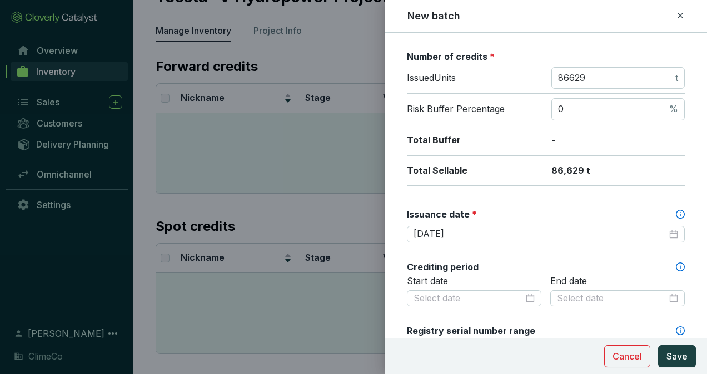
click at [516, 254] on div "Batch name * This is the internal name that will be used throughout Catalyst. V…" at bounding box center [546, 298] width 278 height 838
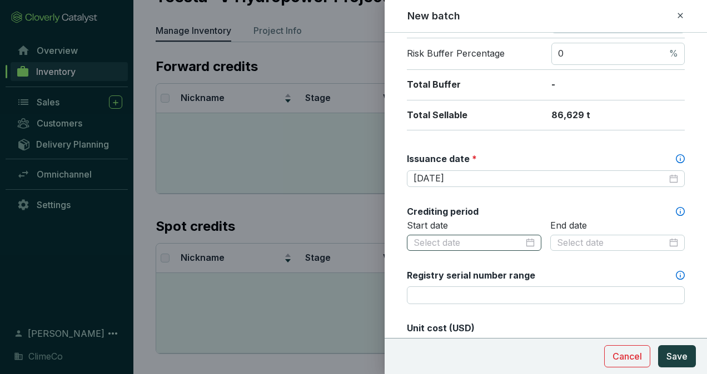
click at [523, 238] on div at bounding box center [473, 243] width 121 height 12
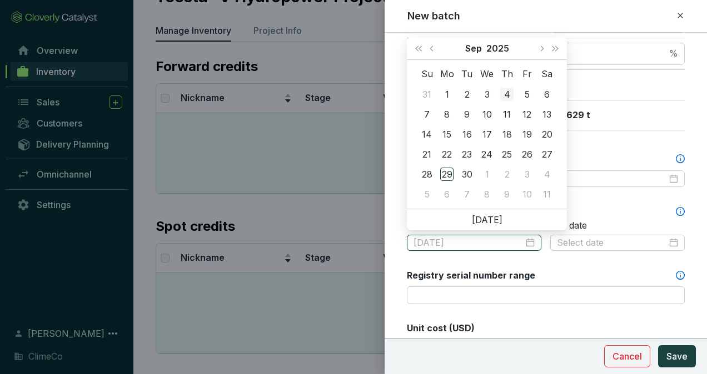
type input "2025-09-04"
click at [498, 47] on button "2025" at bounding box center [497, 48] width 23 height 22
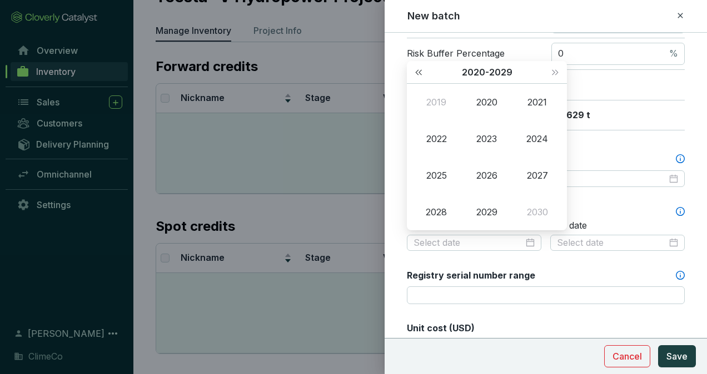
click at [421, 72] on span "Last year (Control + left)" at bounding box center [419, 72] width 6 height 6
click at [443, 207] on div "2008" at bounding box center [435, 212] width 33 height 13
click at [438, 141] on div "Apr" at bounding box center [435, 138] width 33 height 13
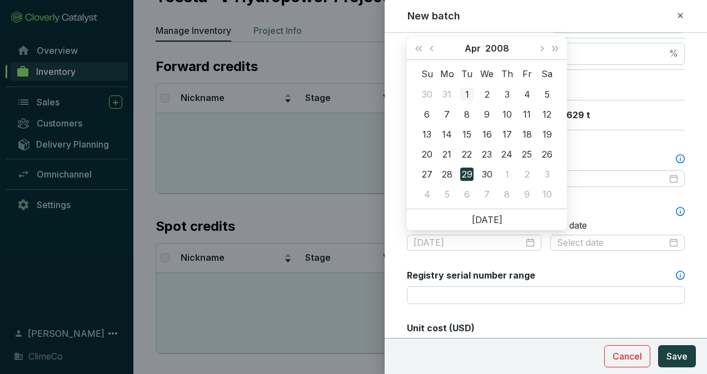
type input "2008-04-01"
click at [468, 90] on div "1" at bounding box center [466, 94] width 13 height 13
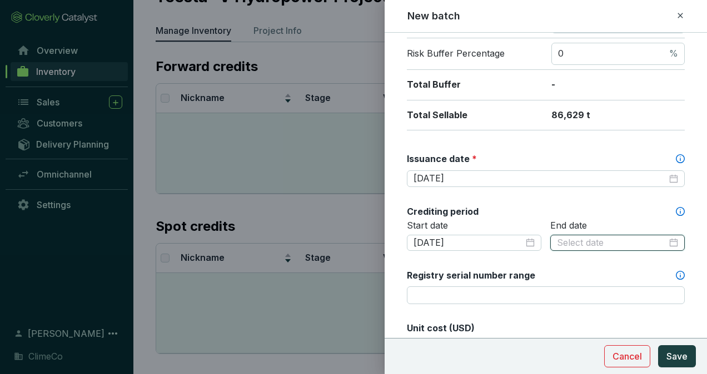
click at [574, 246] on input at bounding box center [612, 243] width 110 height 12
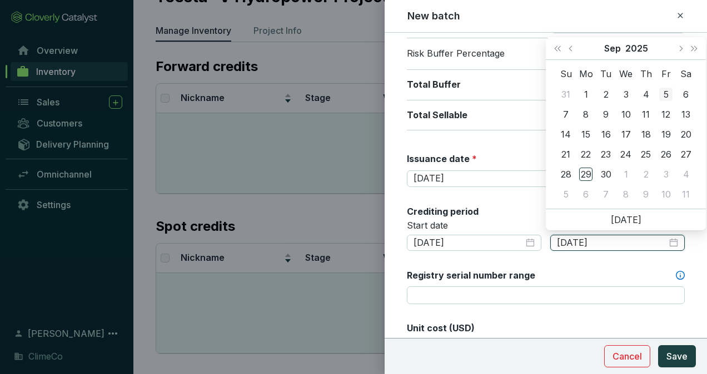
type input "2025-09-05"
click at [560, 50] on span "Last year (Control + left)" at bounding box center [557, 49] width 6 height 6
click at [641, 47] on button "2024" at bounding box center [636, 48] width 23 height 22
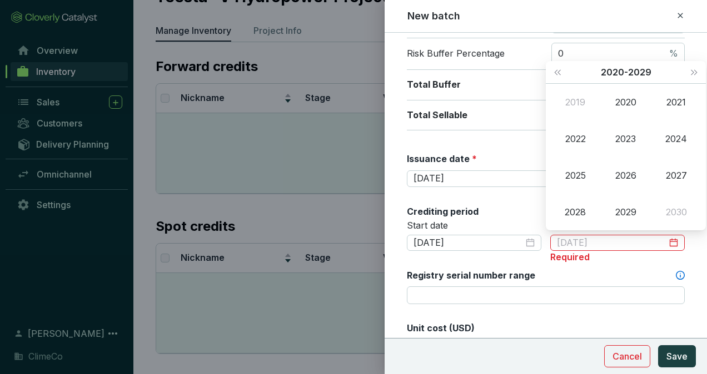
type input "2019-09-29"
click at [557, 71] on span "Last year (Control + left)" at bounding box center [557, 72] width 6 height 6
click at [576, 209] on div "2018" at bounding box center [574, 212] width 33 height 13
click at [582, 141] on div "Apr" at bounding box center [574, 138] width 33 height 13
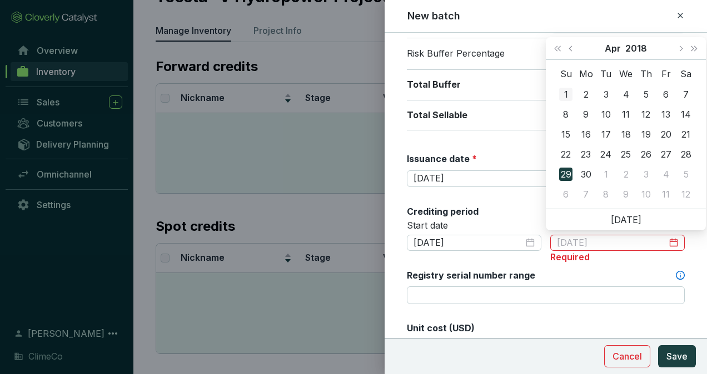
type input "2018-04-01"
click at [565, 94] on div "1" at bounding box center [565, 94] width 13 height 13
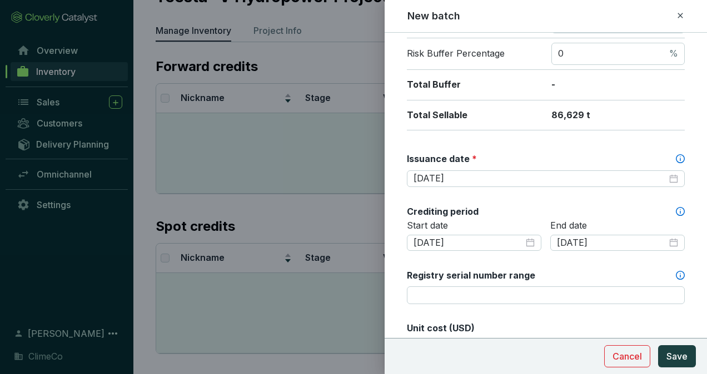
click at [540, 200] on div "Batch name * This is the internal name that will be used throughout Catalyst. V…" at bounding box center [546, 243] width 278 height 838
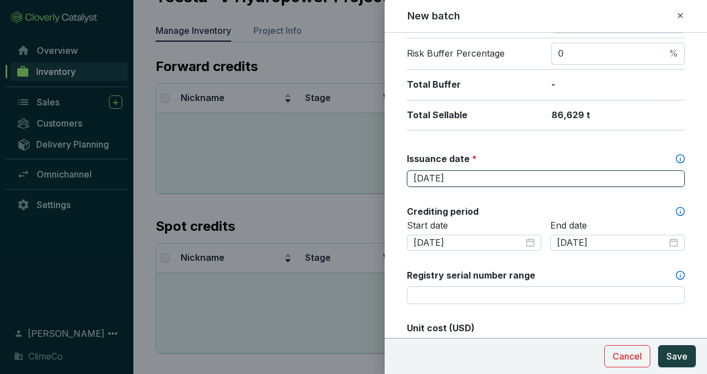
click at [595, 179] on input "2008-04-01" at bounding box center [539, 179] width 253 height 12
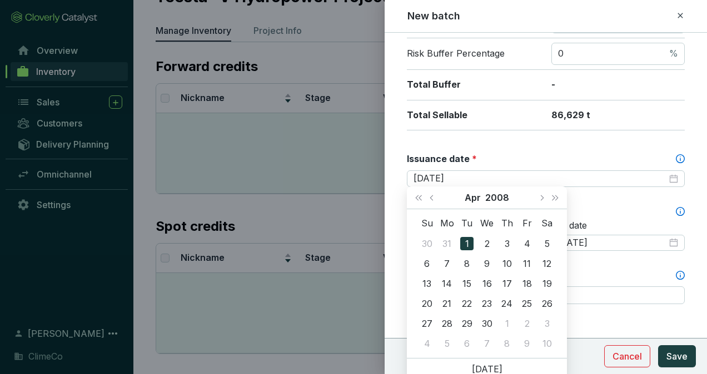
click at [584, 146] on div "Batch name * This is the internal name that will be used throughout Catalyst. V…" at bounding box center [546, 243] width 278 height 838
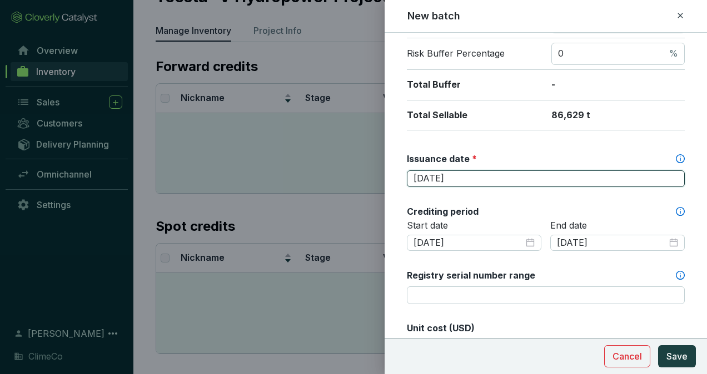
click at [451, 174] on input "2008-04-01" at bounding box center [539, 179] width 253 height 12
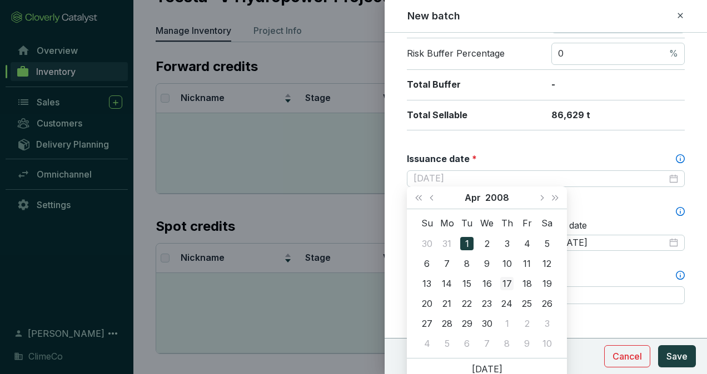
click at [497, 279] on td "17" at bounding box center [507, 284] width 20 height 20
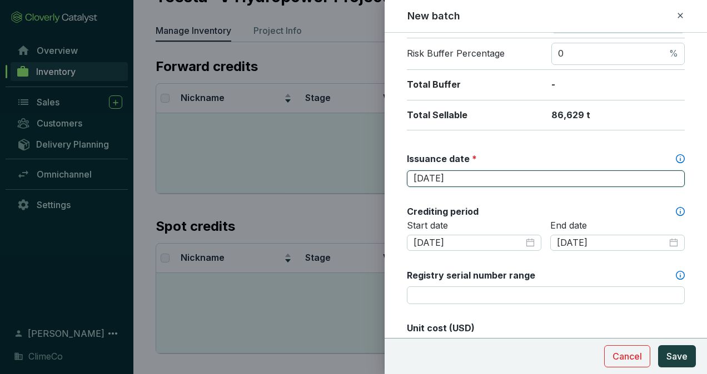
click at [468, 174] on input "2008-04-17" at bounding box center [539, 179] width 253 height 12
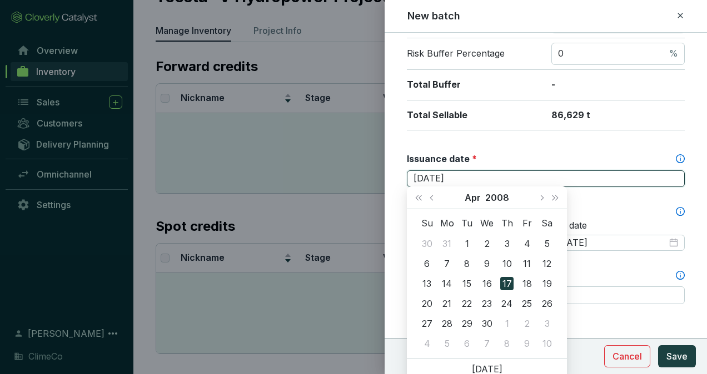
click at [662, 181] on div "2008-04-17" at bounding box center [545, 179] width 264 height 12
click at [433, 197] on span "Previous month (PageUp)" at bounding box center [432, 198] width 6 height 6
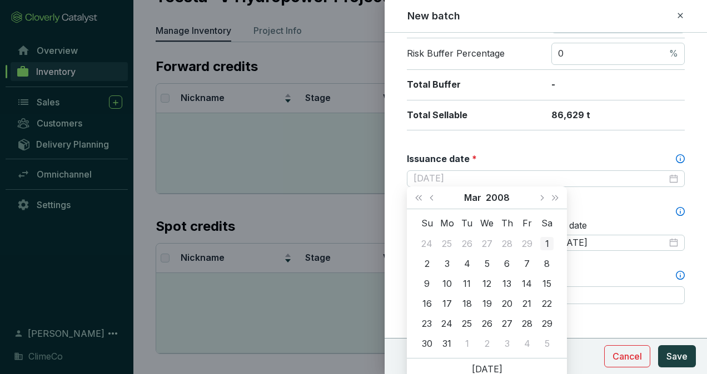
type input "2008-03-01"
click at [546, 243] on div "1" at bounding box center [546, 243] width 13 height 13
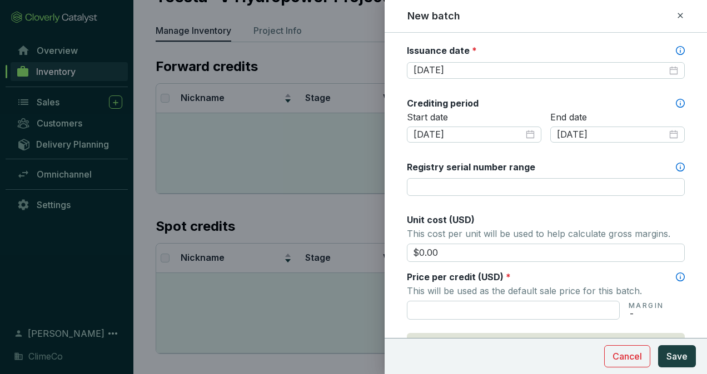
scroll to position [333, 0]
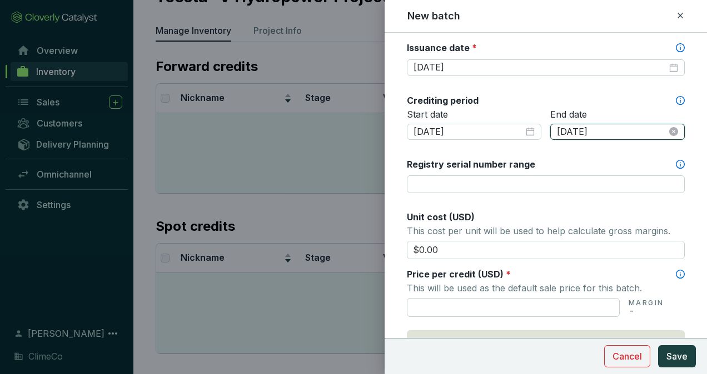
click at [617, 126] on input "2018-04-01" at bounding box center [612, 132] width 110 height 12
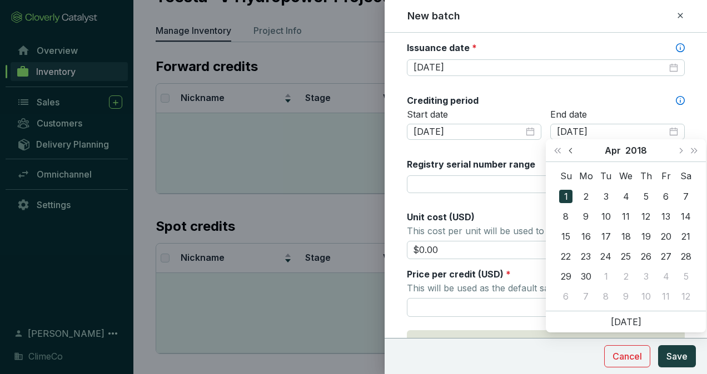
click at [573, 149] on span "Previous month (PageUp)" at bounding box center [571, 151] width 6 height 6
type input "2018-03-31"
click at [681, 272] on div "31" at bounding box center [685, 276] width 13 height 13
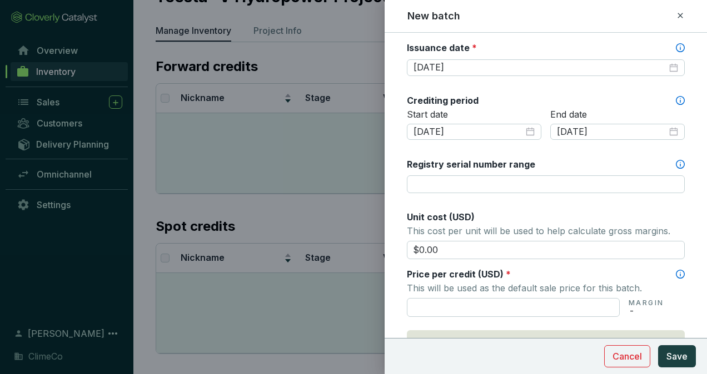
click at [399, 201] on form "Batch name * This is the internal name that will be used throughout Catalyst. V…" at bounding box center [545, 158] width 322 height 891
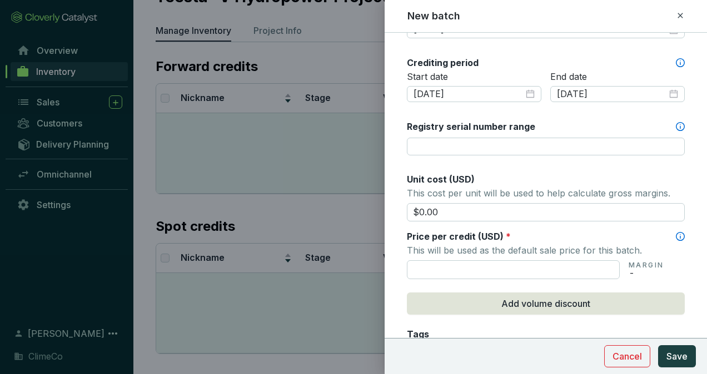
scroll to position [389, 0]
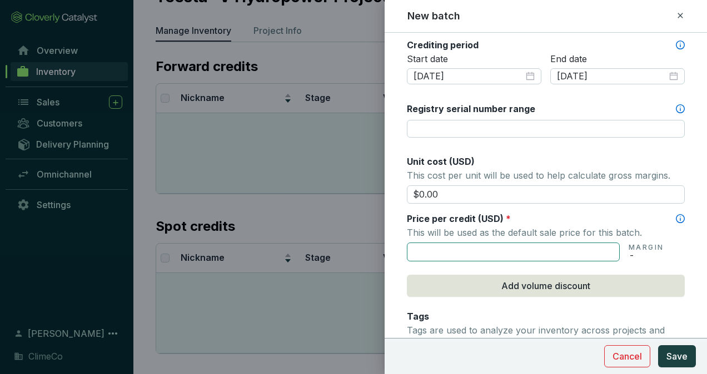
click at [456, 247] on input "text" at bounding box center [513, 252] width 213 height 19
click at [488, 249] on input "text" at bounding box center [513, 252] width 213 height 19
type input "$2.20"
click at [389, 266] on form "Batch name * This is the internal name that will be used throughout Catalyst. V…" at bounding box center [545, 102] width 322 height 891
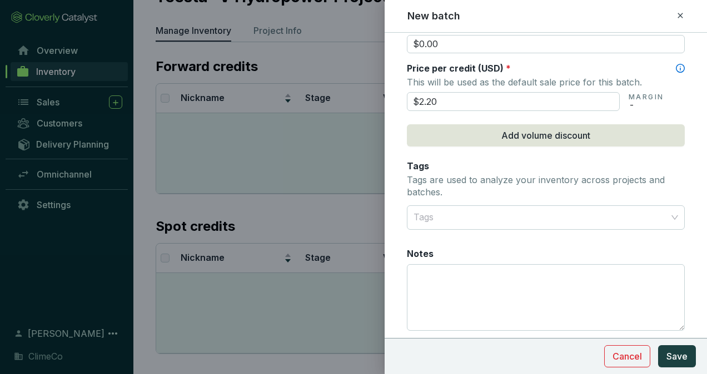
scroll to position [556, 0]
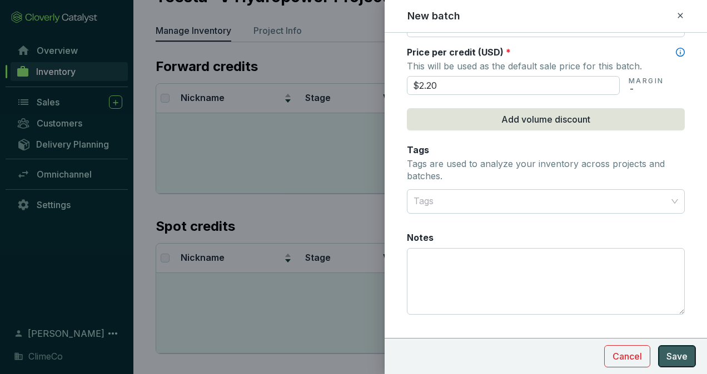
click at [676, 354] on span "Save" at bounding box center [676, 356] width 21 height 13
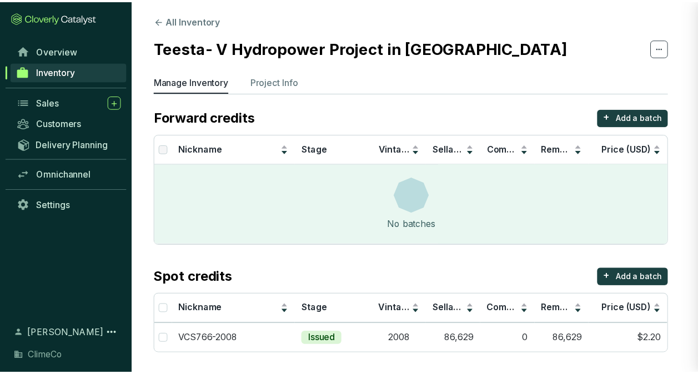
scroll to position [503, 0]
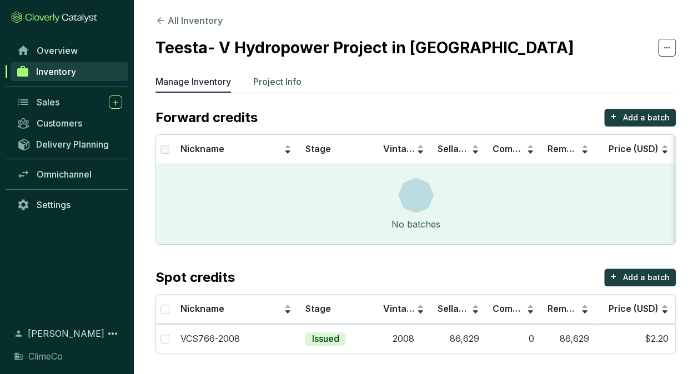
click at [283, 84] on p "Project Info" at bounding box center [277, 81] width 48 height 13
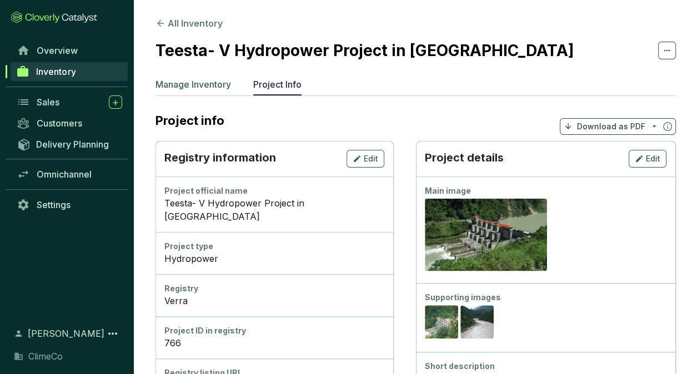
click at [191, 90] on p "Manage Inventory" at bounding box center [194, 84] width 76 height 13
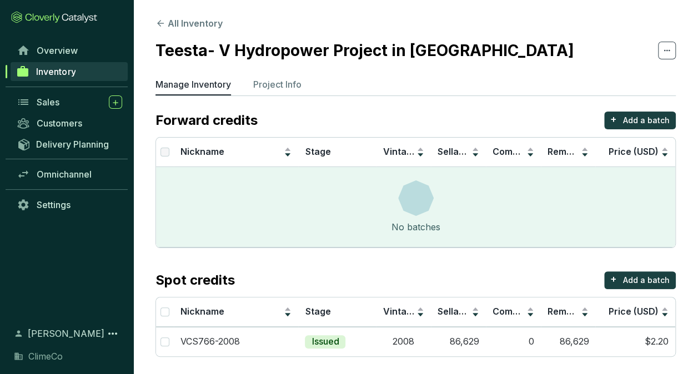
click at [204, 32] on section "All Inventory Teesta- V Hydropower Project in Sikkim Manage Inventory Project I…" at bounding box center [415, 189] width 565 height 379
click at [199, 24] on button "All Inventory" at bounding box center [189, 23] width 67 height 13
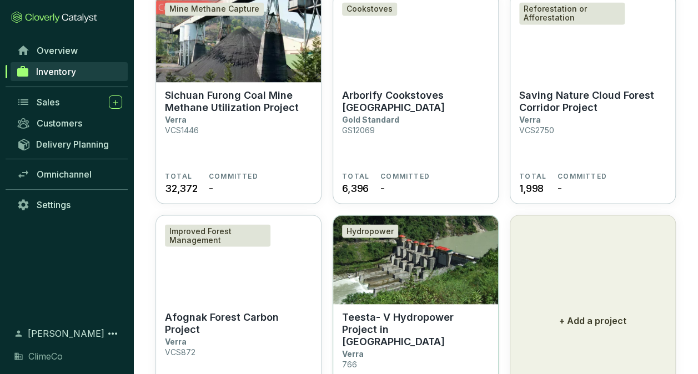
scroll to position [1056, 0]
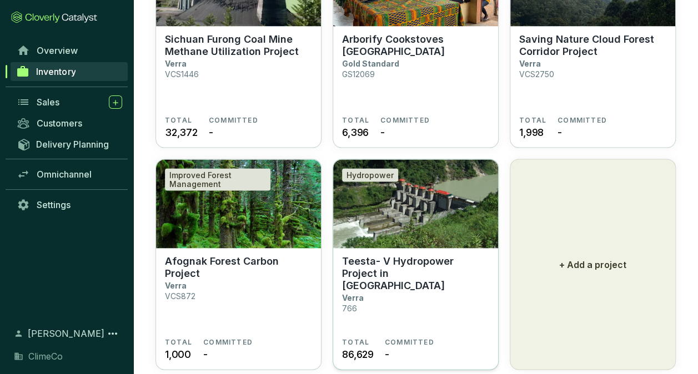
click at [376, 256] on p "Teesta- V Hydropower Project in [GEOGRAPHIC_DATA]" at bounding box center [415, 274] width 147 height 37
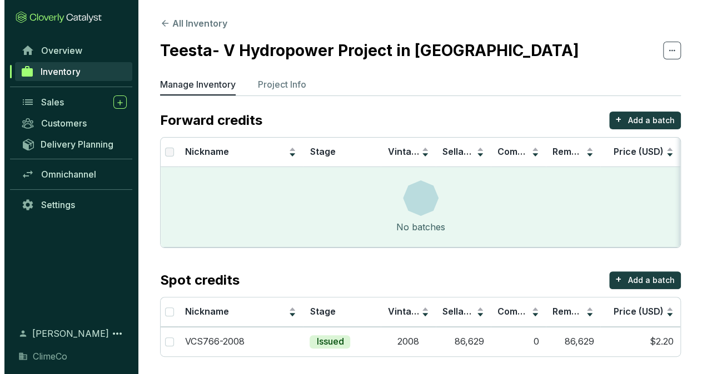
scroll to position [3, 0]
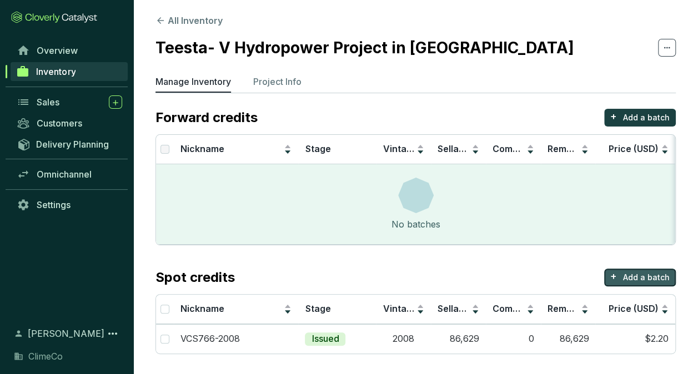
click at [655, 280] on p "Add a batch" at bounding box center [646, 277] width 47 height 11
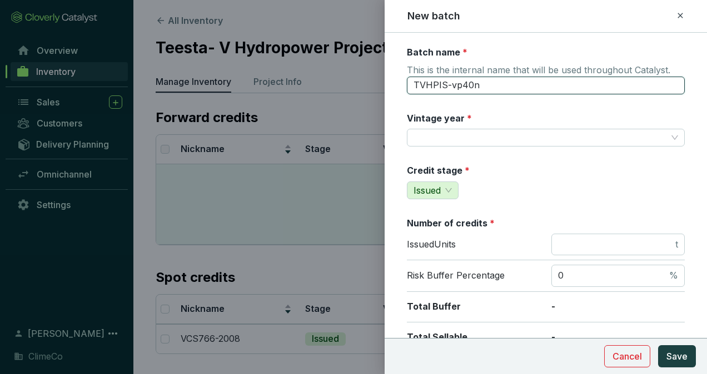
click at [492, 80] on input "TVHPIS-vp40n" at bounding box center [546, 86] width 278 height 18
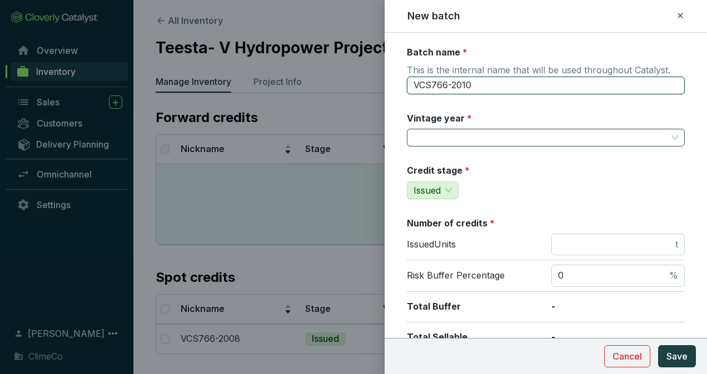
type input "VCS766-2010"
click at [500, 130] on input "Vintage year *" at bounding box center [539, 137] width 253 height 17
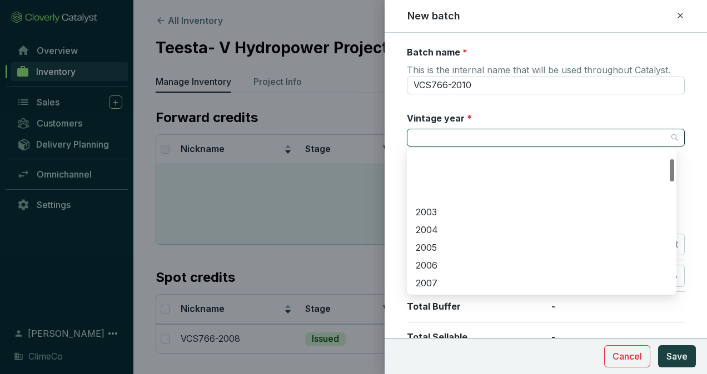
scroll to position [56, 0]
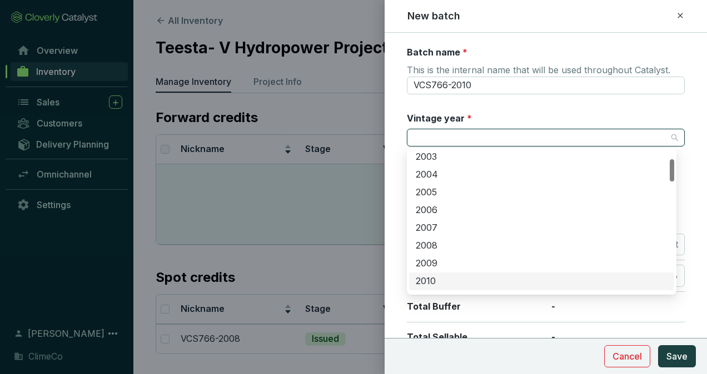
click at [463, 287] on div "2010" at bounding box center [542, 282] width 252 height 12
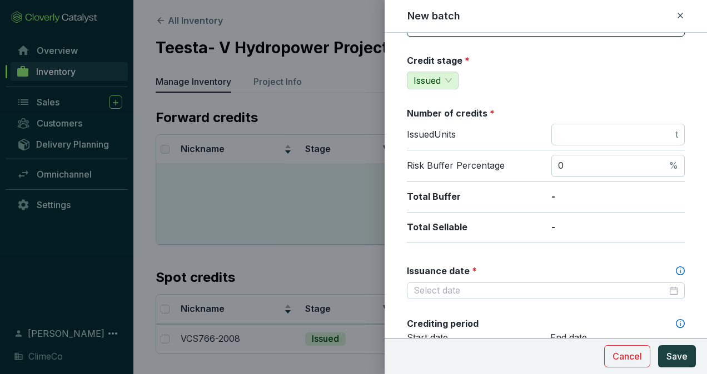
scroll to position [111, 0]
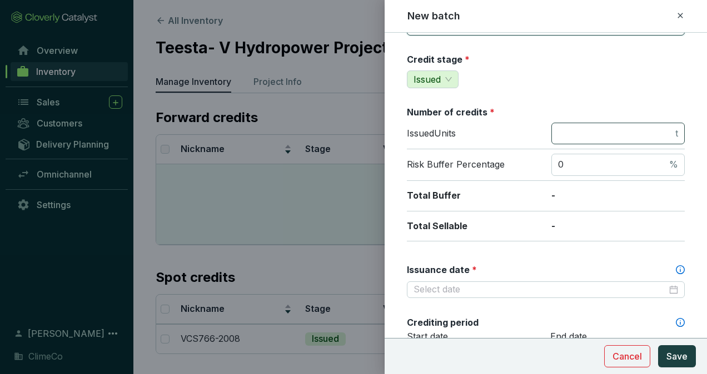
click at [584, 139] on span "t" at bounding box center [617, 134] width 133 height 22
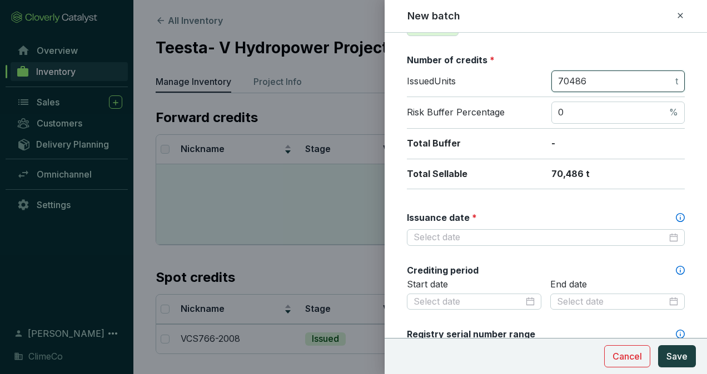
scroll to position [222, 0]
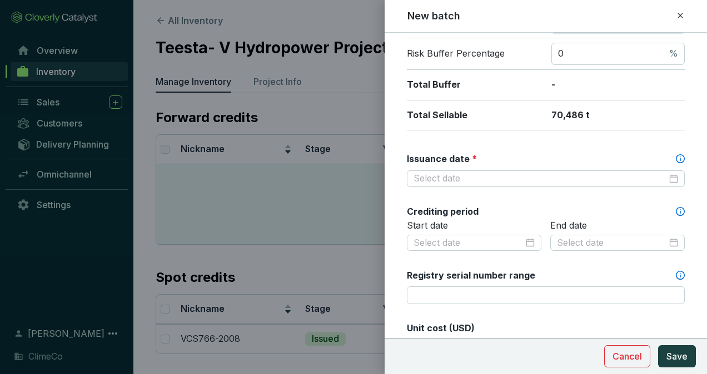
type input "70486"
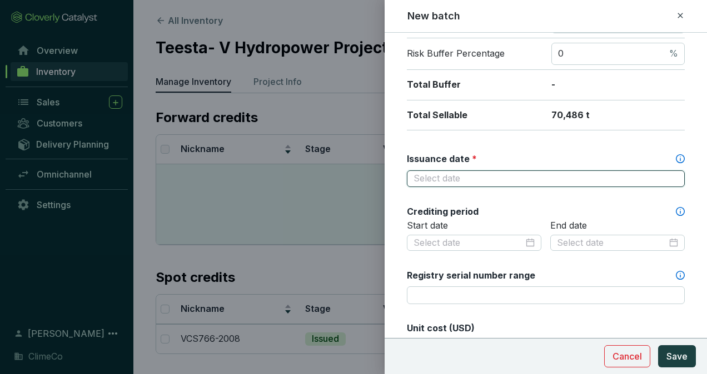
click at [527, 173] on input "Issuance date *" at bounding box center [539, 179] width 253 height 12
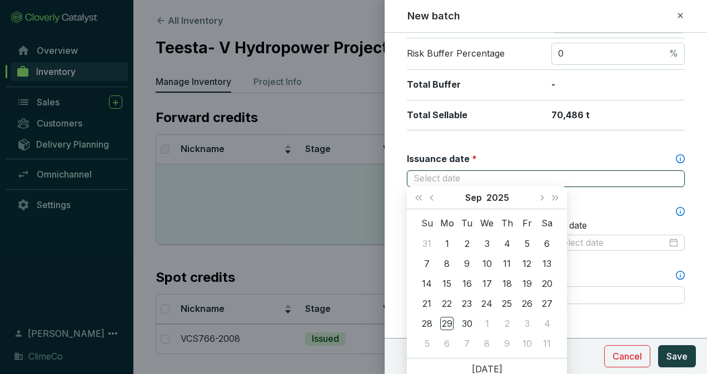
click at [663, 176] on div at bounding box center [545, 179] width 264 height 12
click at [497, 197] on button "2025" at bounding box center [497, 198] width 23 height 22
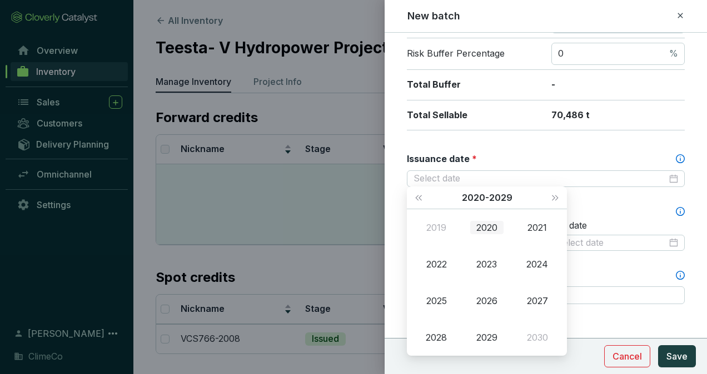
type input "[DATE]"
click at [418, 201] on button "Last year (Control + left)" at bounding box center [418, 198] width 14 height 22
click at [418, 200] on button "Last year (Control + left)" at bounding box center [418, 198] width 14 height 22
click at [442, 334] on div "2008" at bounding box center [435, 337] width 33 height 13
click at [536, 226] on div "Mar" at bounding box center [537, 227] width 33 height 13
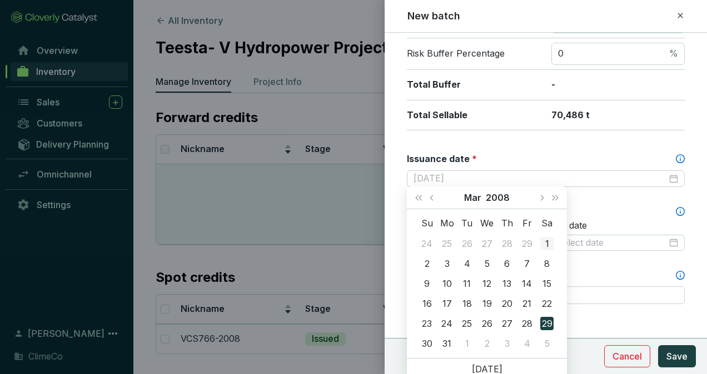
type input "2008-03-01"
click at [546, 246] on div "1" at bounding box center [546, 243] width 13 height 13
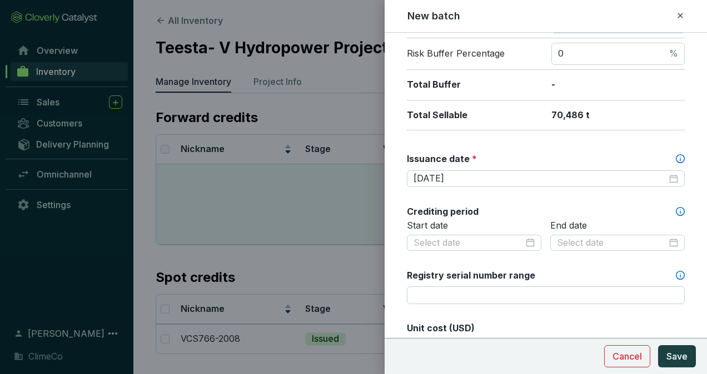
click at [399, 193] on form "Batch name * This is the internal name that will be used throughout Catalyst. V…" at bounding box center [545, 269] width 322 height 891
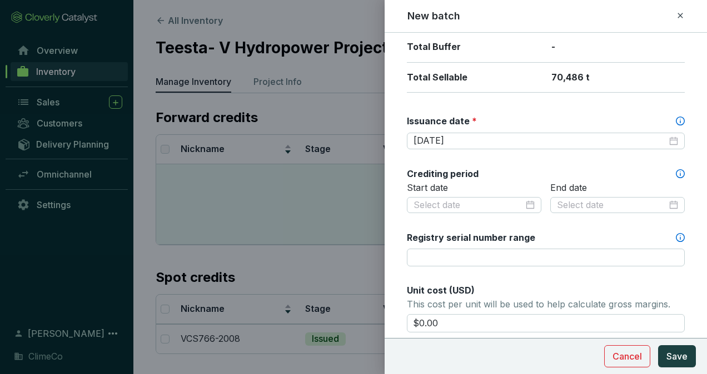
scroll to position [278, 0]
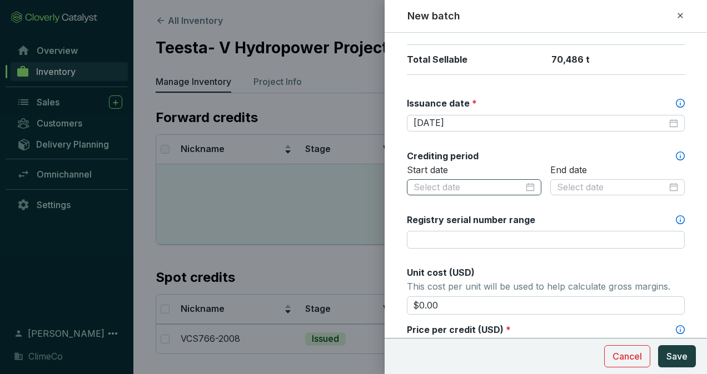
click at [529, 184] on div at bounding box center [473, 188] width 121 height 12
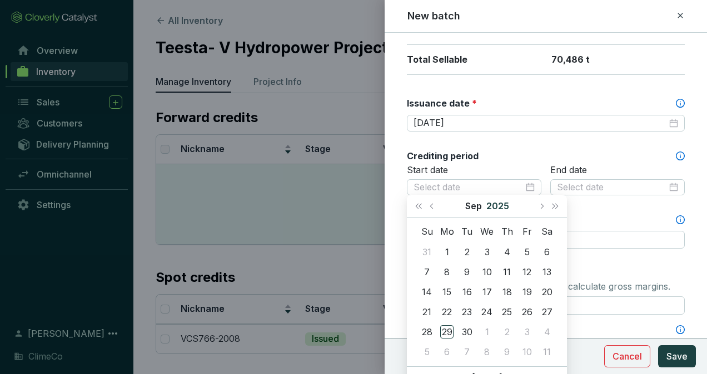
click at [492, 206] on button "2025" at bounding box center [497, 206] width 23 height 22
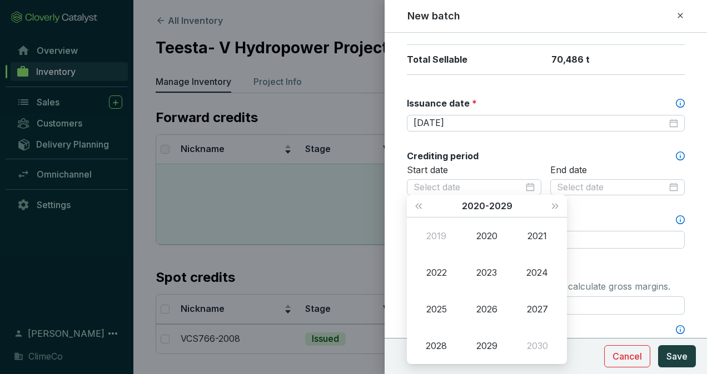
type input "2019-09-29"
click at [423, 209] on button "Last year (Control + left)" at bounding box center [418, 206] width 14 height 22
click at [439, 343] on div "2008" at bounding box center [435, 345] width 33 height 13
click at [443, 273] on div "Apr" at bounding box center [435, 272] width 33 height 13
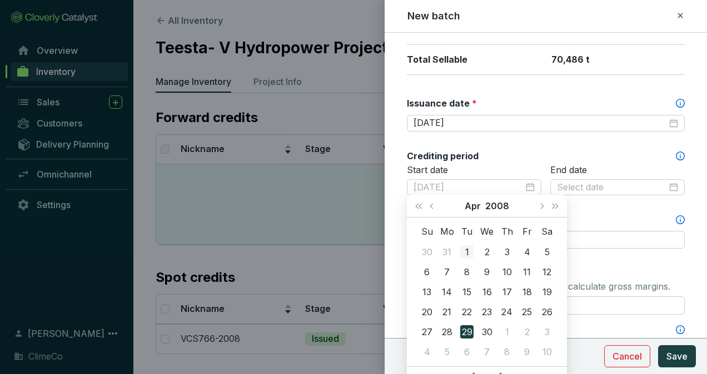
type input "2008-04-01"
click at [466, 254] on div "1" at bounding box center [466, 252] width 13 height 13
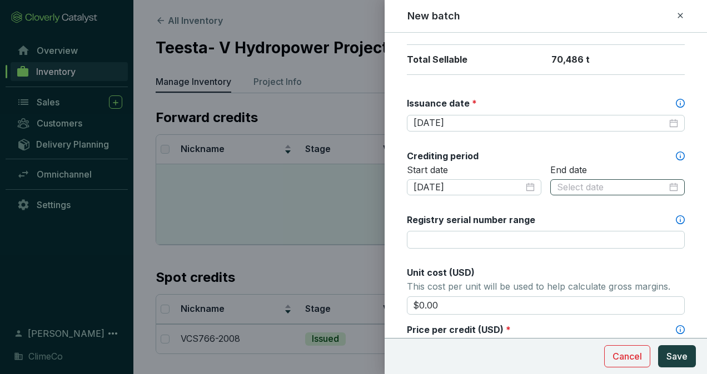
click at [666, 183] on div at bounding box center [617, 188] width 121 height 12
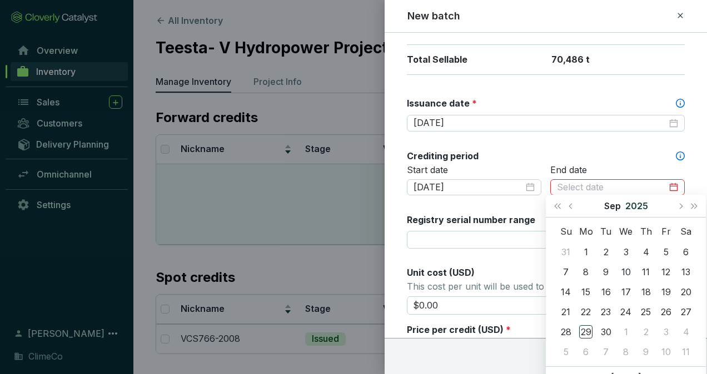
click at [636, 203] on button "2025" at bounding box center [636, 206] width 23 height 22
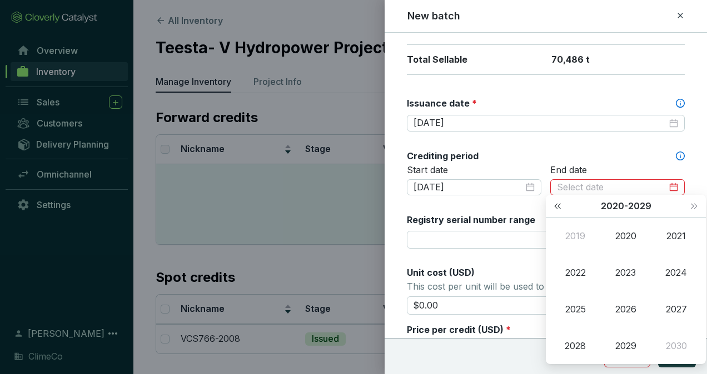
click at [563, 207] on button "Last year (Control + left)" at bounding box center [557, 206] width 14 height 22
type input "2001-09-29"
click at [693, 207] on span "Next year (Control + right)" at bounding box center [694, 206] width 6 height 6
click at [586, 344] on div "2018" at bounding box center [574, 345] width 33 height 13
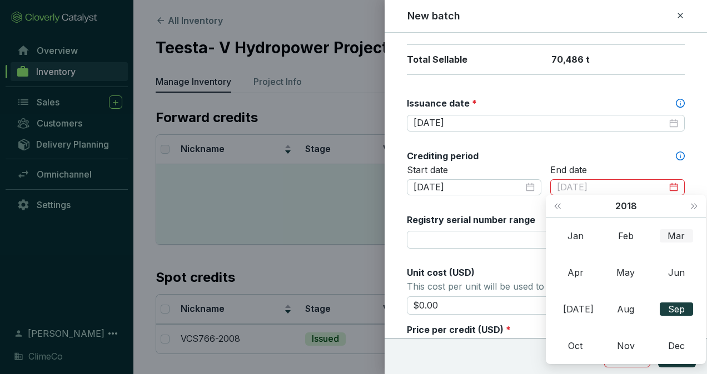
click at [673, 236] on div "Mar" at bounding box center [675, 235] width 33 height 13
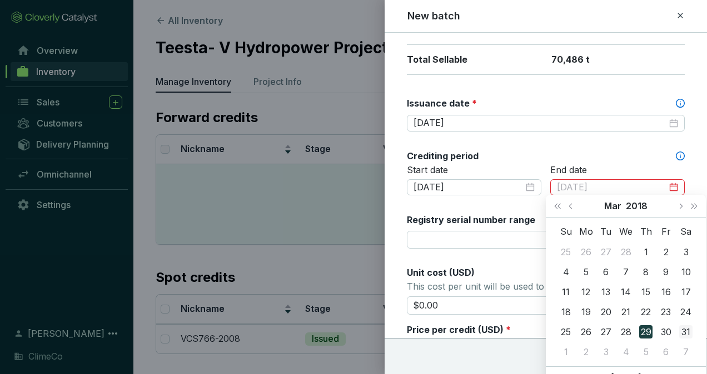
type input "2018-03-31"
click at [683, 327] on div "31" at bounding box center [685, 332] width 13 height 13
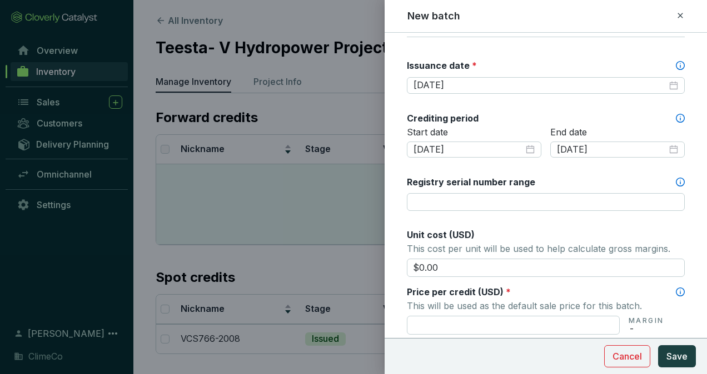
scroll to position [333, 0]
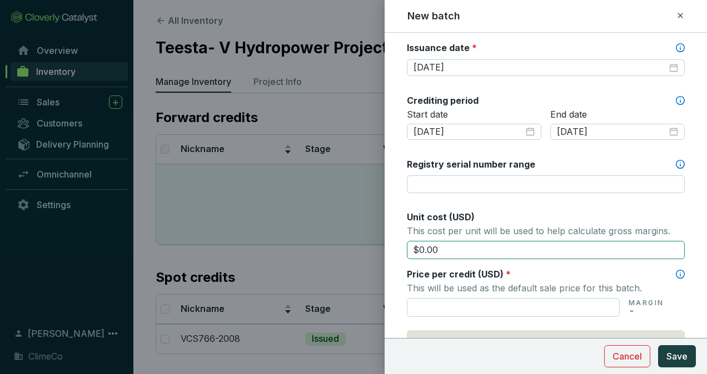
click at [452, 247] on input "$0.00" at bounding box center [546, 250] width 278 height 19
drag, startPoint x: 452, startPoint y: 247, endPoint x: 408, endPoint y: 249, distance: 44.5
click at [408, 249] on input "$2.20" at bounding box center [546, 250] width 278 height 19
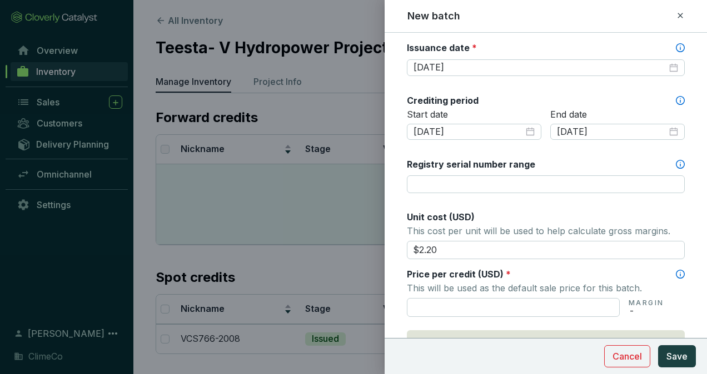
type input "$2.20"
click at [395, 240] on form "Batch name * This is the internal name that will be used throughout Catalyst. V…" at bounding box center [545, 158] width 322 height 891
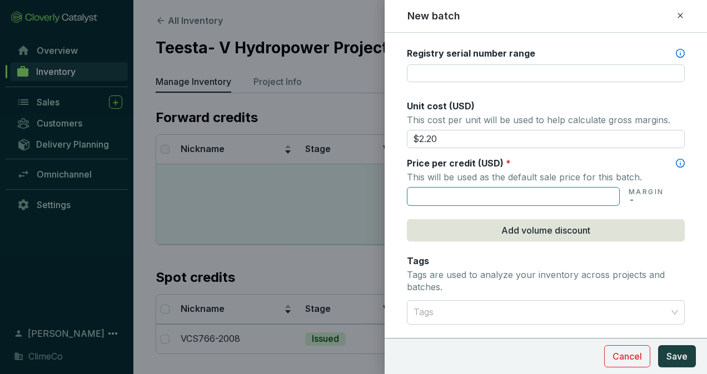
click at [436, 201] on input "text" at bounding box center [513, 196] width 213 height 19
type input "$2.20"
click at [397, 206] on form "Batch name * This is the internal name that will be used throughout Catalyst. V…" at bounding box center [545, 47] width 322 height 891
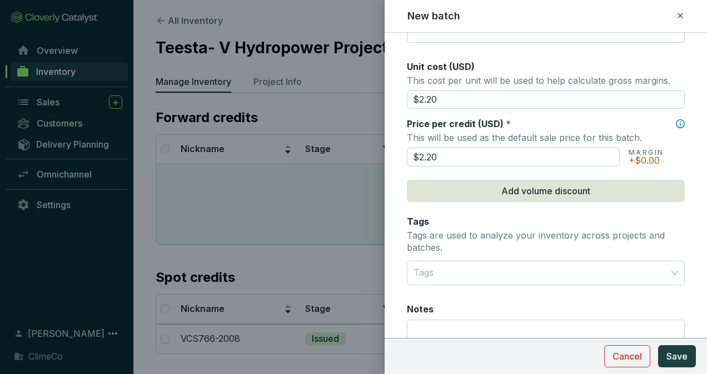
scroll to position [500, 0]
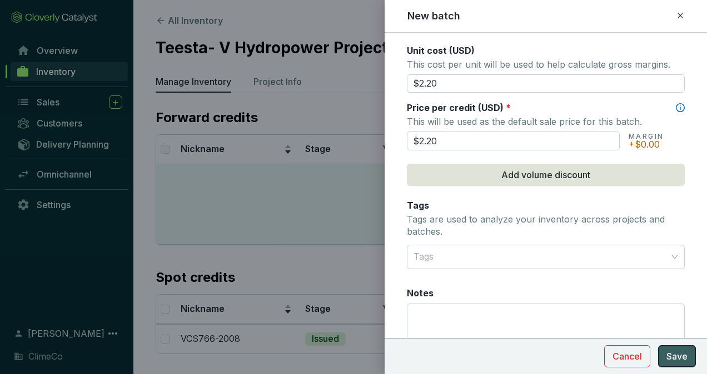
click at [679, 357] on span "Save" at bounding box center [676, 356] width 21 height 13
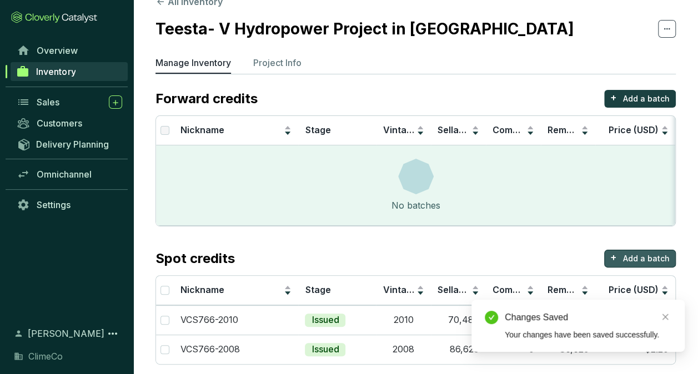
scroll to position [32, 0]
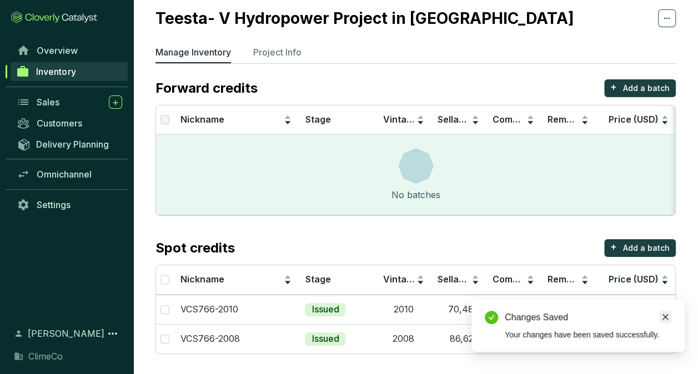
click at [669, 318] on icon "close" at bounding box center [666, 317] width 8 height 8
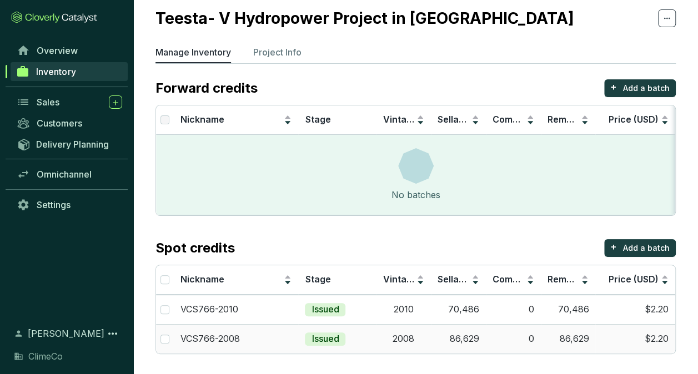
click at [216, 341] on p "VCS766-2008" at bounding box center [210, 339] width 59 height 12
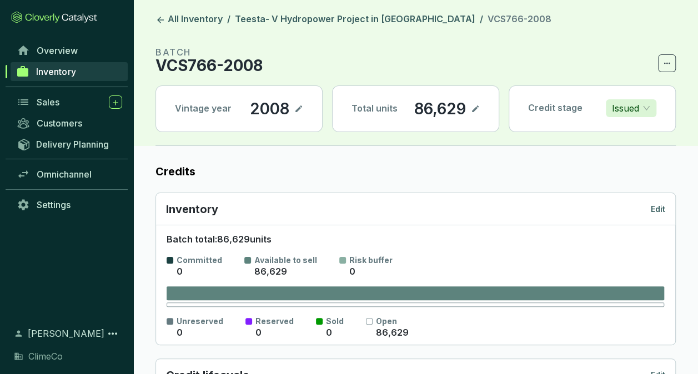
click at [659, 212] on p "Edit" at bounding box center [658, 209] width 14 height 11
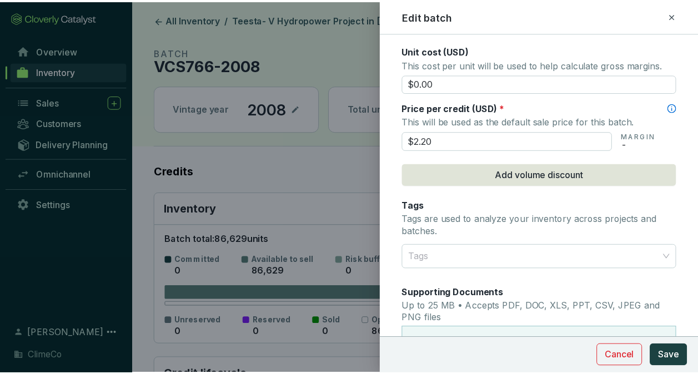
scroll to position [444, 0]
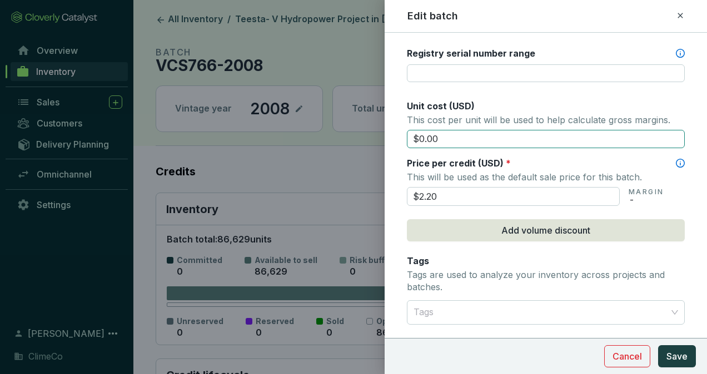
click at [464, 141] on input "$0.00" at bounding box center [546, 139] width 278 height 19
type input "$2.20"
click at [672, 353] on span "Save" at bounding box center [676, 356] width 21 height 13
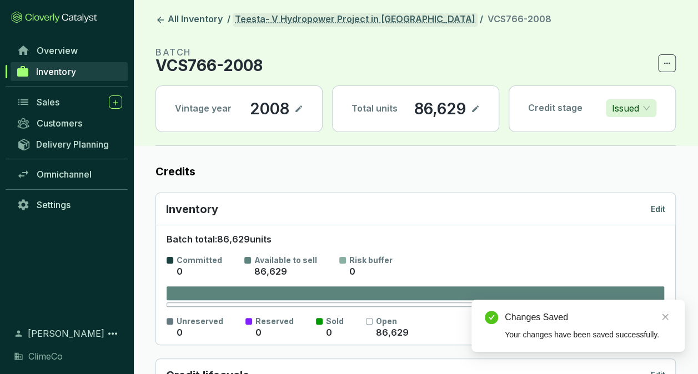
click at [254, 18] on link "Teesta- V Hydropower Project in [GEOGRAPHIC_DATA]" at bounding box center [355, 19] width 245 height 13
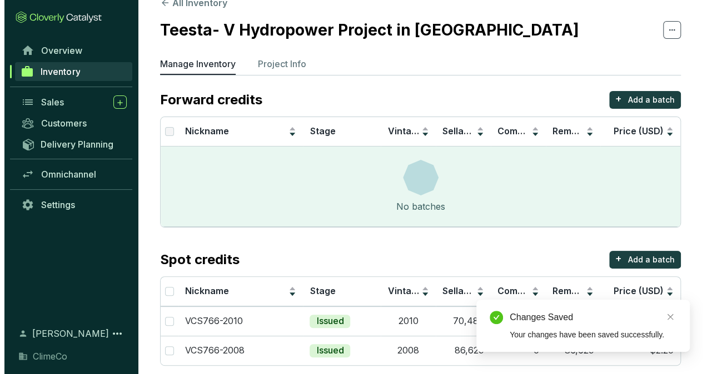
scroll to position [32, 0]
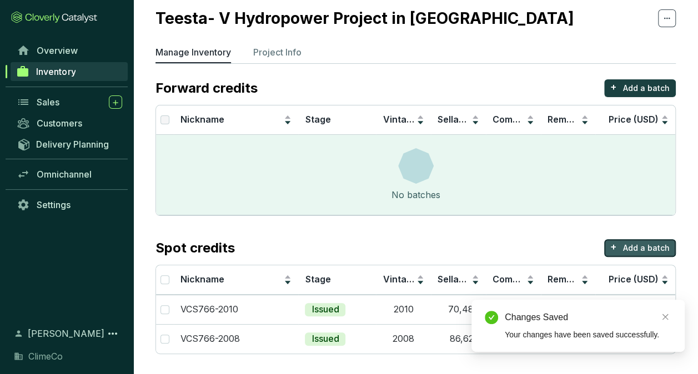
click at [626, 243] on p "Add a batch" at bounding box center [646, 248] width 47 height 11
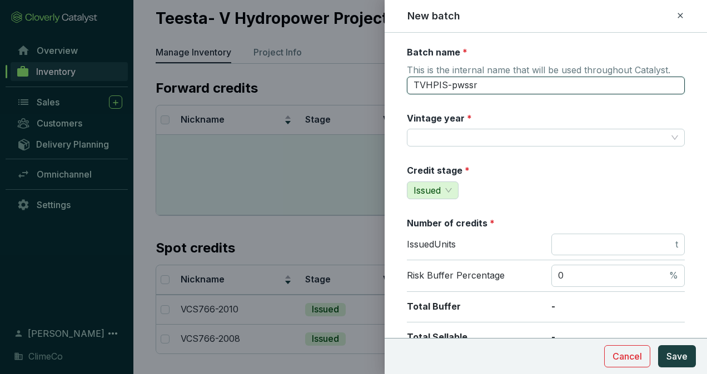
click at [487, 86] on input "TVHPIS-pwssr" at bounding box center [546, 86] width 278 height 18
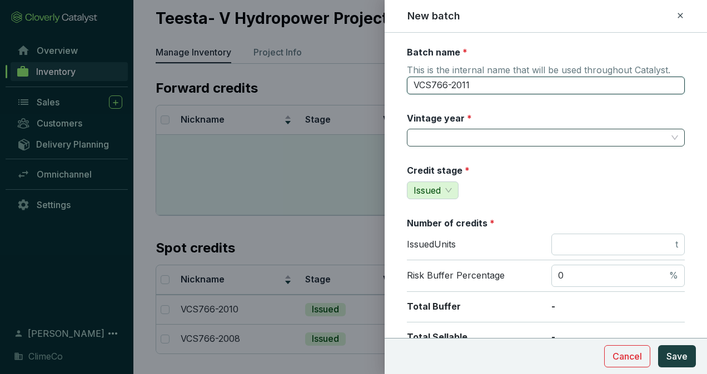
type input "VCS766-2011"
click at [488, 133] on input "Vintage year *" at bounding box center [539, 137] width 253 height 17
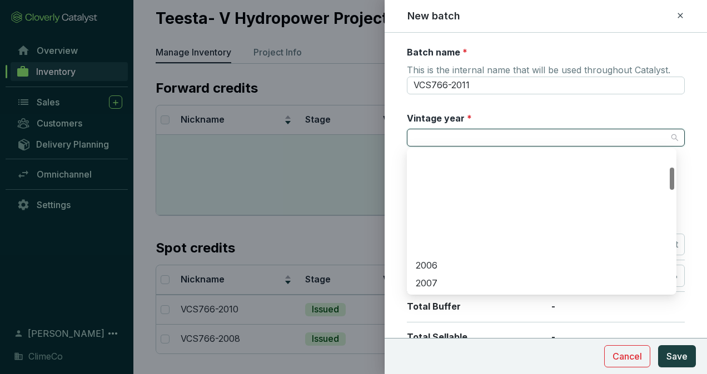
scroll to position [111, 0]
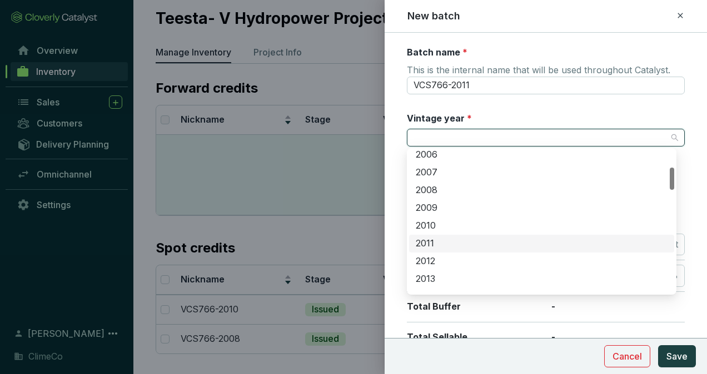
click at [470, 239] on div "2011" at bounding box center [542, 244] width 252 height 12
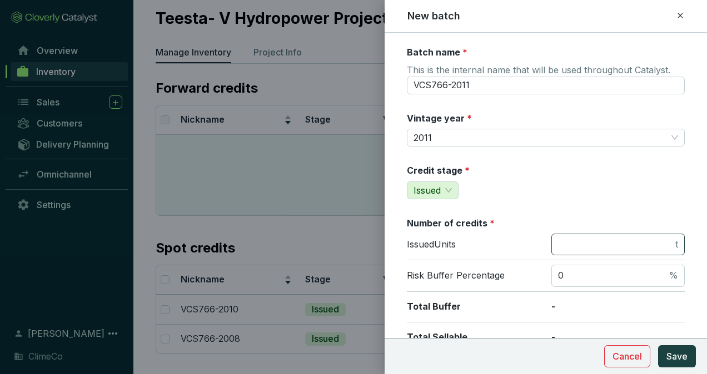
click at [588, 237] on span "t" at bounding box center [617, 245] width 133 height 22
type input "233050"
click at [539, 194] on div "Credit stage * Issued" at bounding box center [546, 181] width 278 height 35
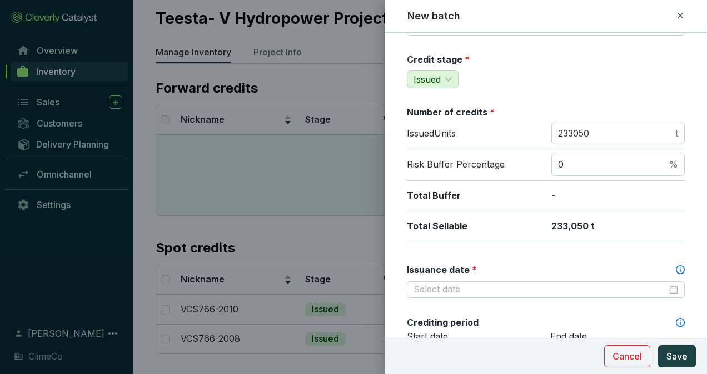
scroll to position [222, 0]
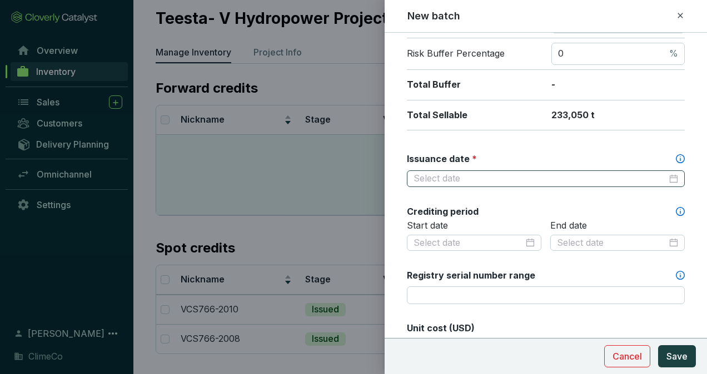
click at [662, 177] on div at bounding box center [545, 179] width 264 height 12
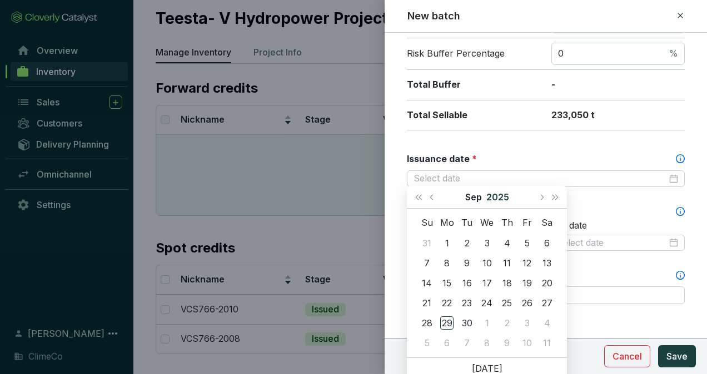
click at [501, 196] on button "2025" at bounding box center [497, 197] width 23 height 22
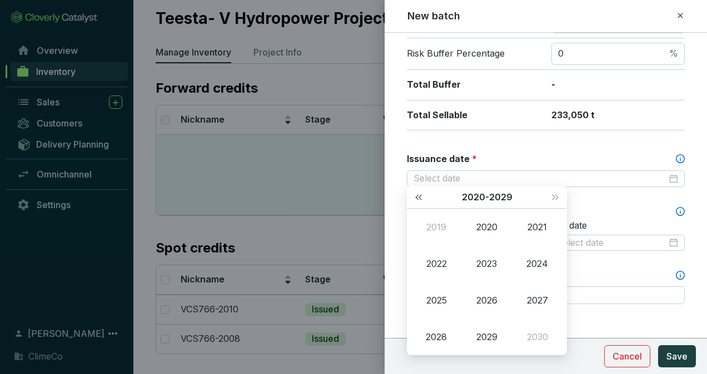
click at [417, 194] on button "Last year (Control + left)" at bounding box center [418, 197] width 14 height 22
click at [443, 339] on div "2008" at bounding box center [435, 337] width 33 height 13
click at [538, 231] on div "Mar" at bounding box center [537, 227] width 33 height 13
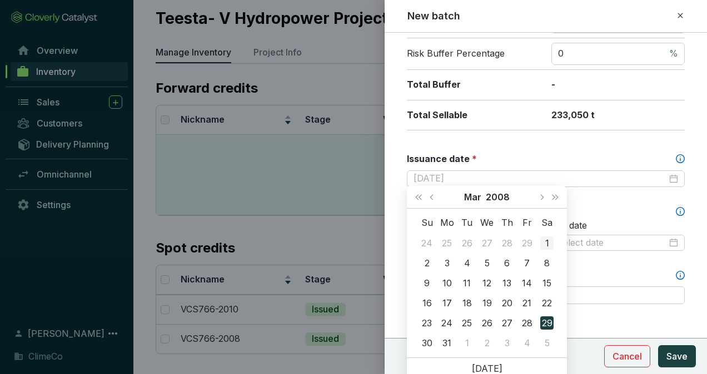
type input "2008-03-01"
click at [546, 242] on div "1" at bounding box center [546, 243] width 13 height 13
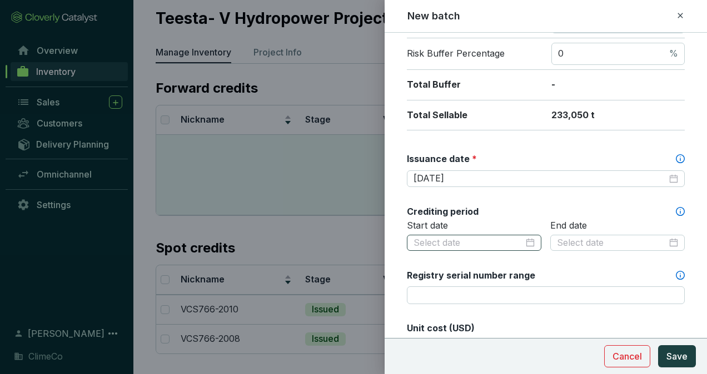
click at [527, 237] on div at bounding box center [473, 243] width 121 height 12
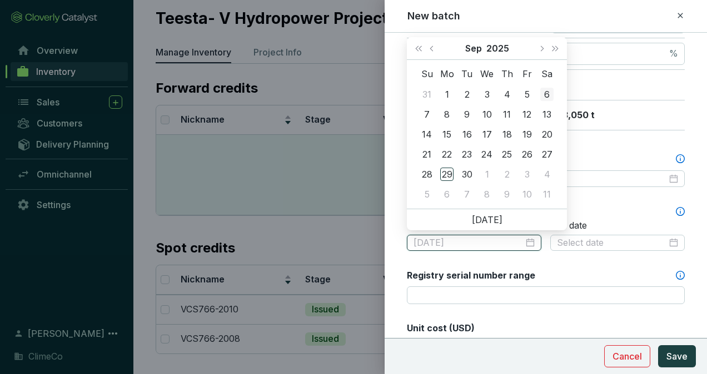
type input "2025-09-06"
click at [501, 50] on button "2025" at bounding box center [497, 48] width 23 height 22
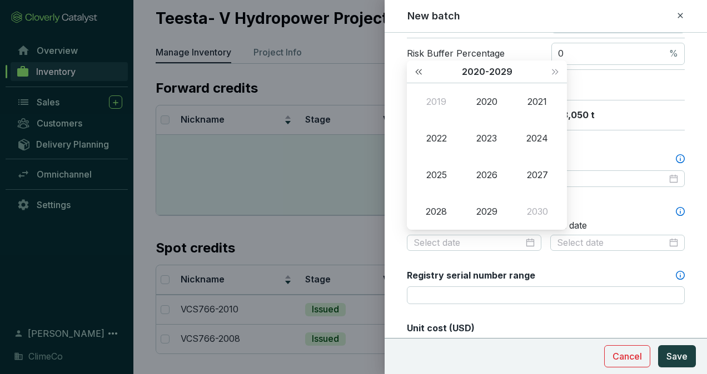
click at [422, 69] on button "Last year (Control + left)" at bounding box center [418, 72] width 14 height 22
click at [491, 68] on button "2010 - 2019" at bounding box center [486, 72] width 47 height 22
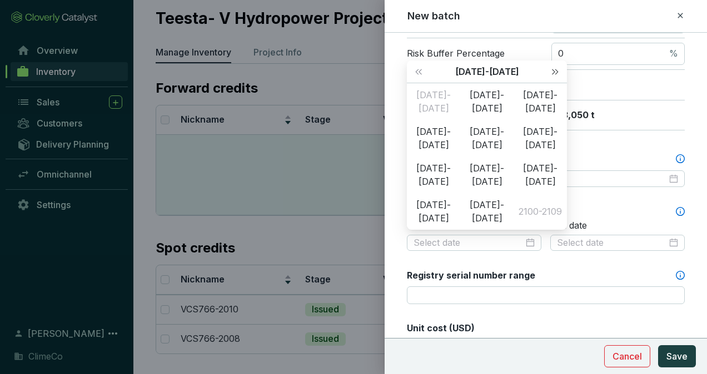
click at [556, 71] on span "Next year (Control + right)" at bounding box center [555, 72] width 6 height 6
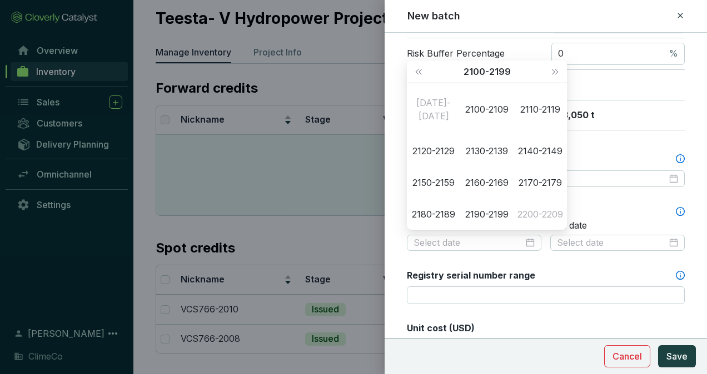
click at [479, 72] on div "2100-2199" at bounding box center [487, 72] width 123 height 22
click at [501, 71] on div "2100-2199" at bounding box center [487, 72] width 123 height 22
click at [416, 71] on span "Last year (Control + left)" at bounding box center [419, 72] width 6 height 6
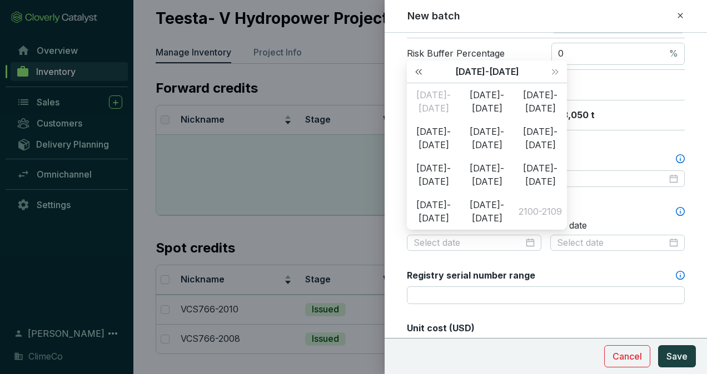
click at [416, 71] on span "Last year (Control + left)" at bounding box center [419, 72] width 6 height 6
click at [538, 205] on div "2000-2009" at bounding box center [539, 204] width 53 height 13
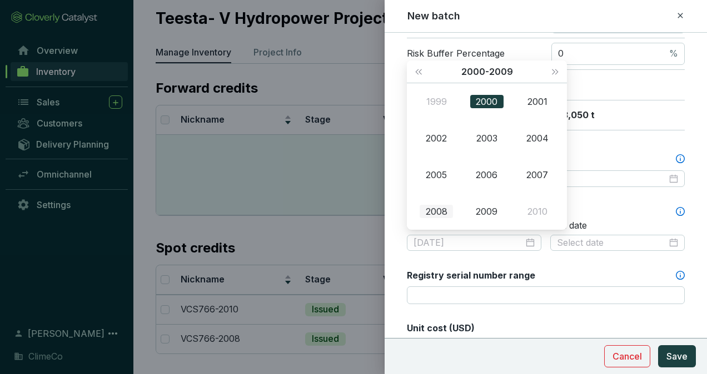
click at [441, 204] on td "2008" at bounding box center [436, 211] width 51 height 37
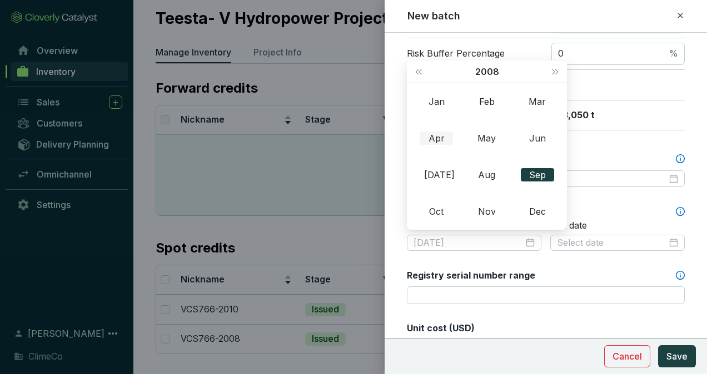
click at [441, 138] on div "Apr" at bounding box center [435, 138] width 33 height 13
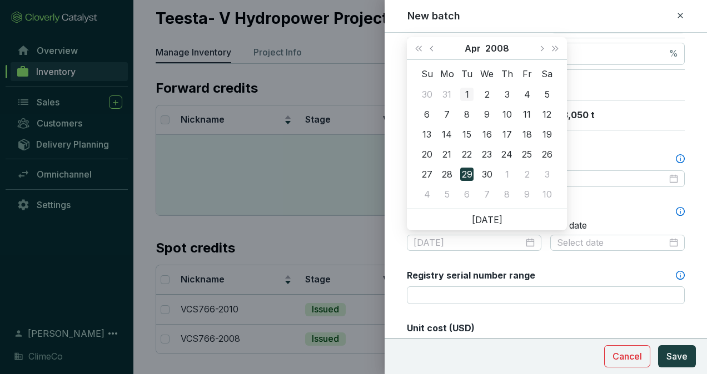
type input "2008-04-01"
click at [467, 97] on div "1" at bounding box center [466, 94] width 13 height 13
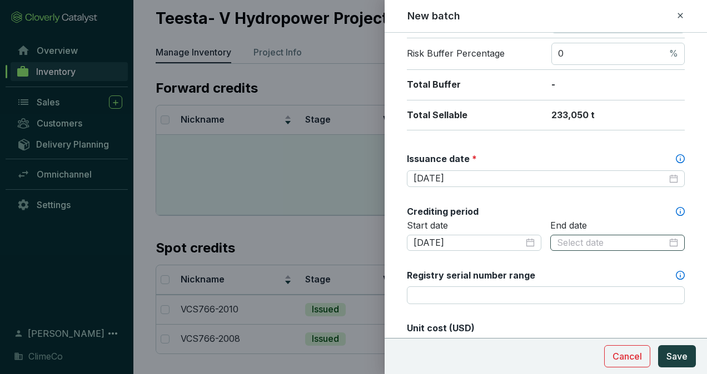
click at [664, 241] on div at bounding box center [617, 243] width 121 height 12
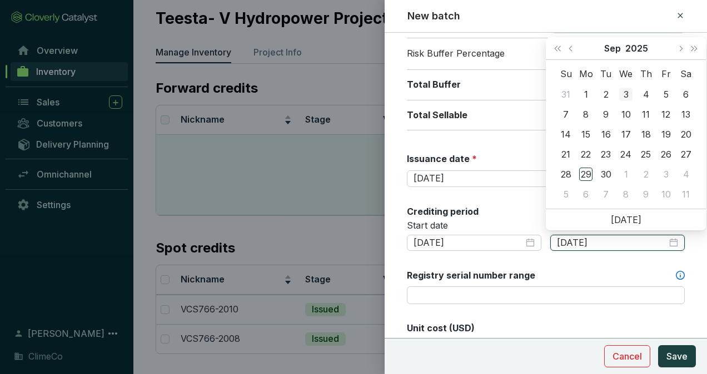
type input "2025-09-03"
click at [636, 51] on button "2025" at bounding box center [636, 48] width 23 height 22
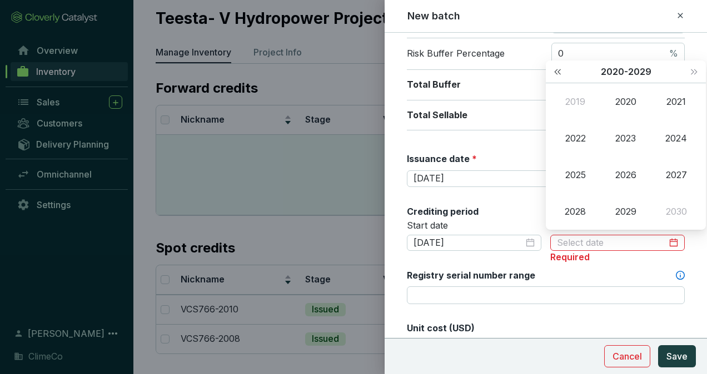
click at [558, 68] on button "Last year (Control + left)" at bounding box center [557, 72] width 14 height 22
type input "2009-09-29"
click at [560, 69] on span "Last year (Control + left)" at bounding box center [557, 72] width 6 height 6
click at [582, 208] on div "2008" at bounding box center [574, 211] width 33 height 13
click at [693, 76] on button "Next year (Control + right)" at bounding box center [694, 72] width 14 height 22
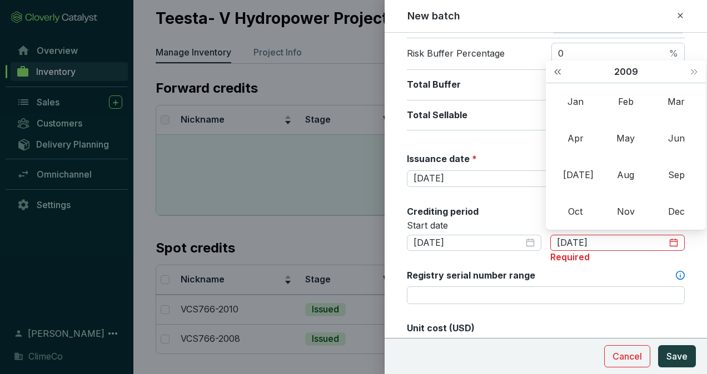
click at [552, 72] on button "Last year (Control + left)" at bounding box center [557, 72] width 14 height 22
click at [619, 71] on button "2008" at bounding box center [626, 72] width 24 height 22
click at [688, 76] on button "Next year (Control + right)" at bounding box center [694, 72] width 14 height 22
click at [578, 207] on div "2018" at bounding box center [574, 211] width 33 height 13
click at [674, 108] on div "Mar" at bounding box center [675, 101] width 33 height 13
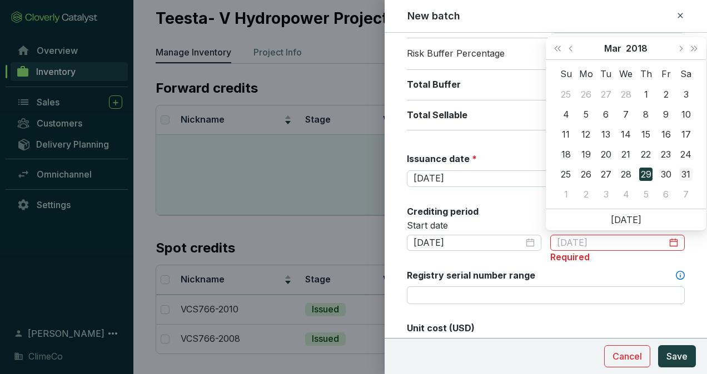
type input "2018-03-31"
click at [690, 173] on div "31" at bounding box center [685, 174] width 13 height 13
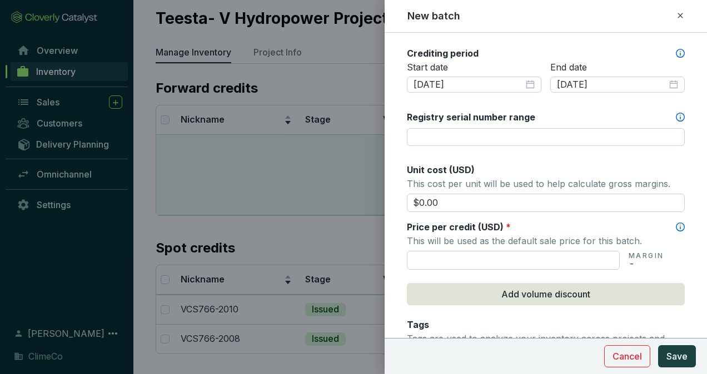
scroll to position [389, 0]
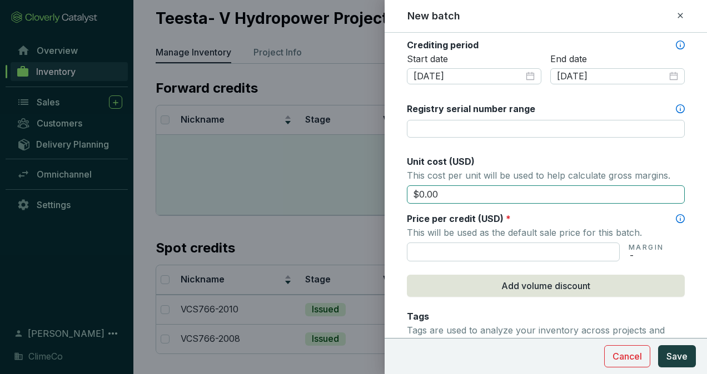
click at [524, 195] on input "$0.00" at bounding box center [546, 195] width 278 height 19
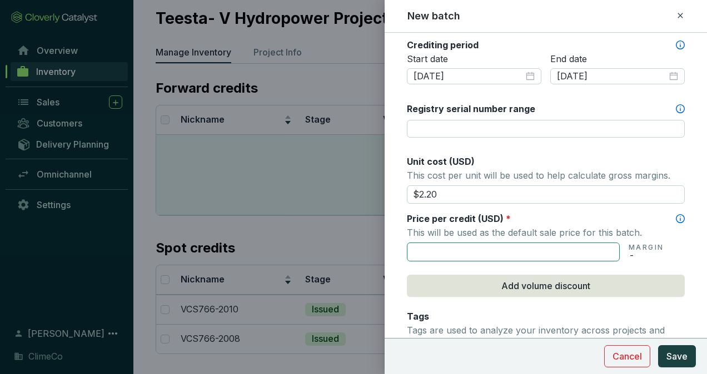
type input "$2.20"
click at [539, 248] on input "text" at bounding box center [513, 252] width 213 height 19
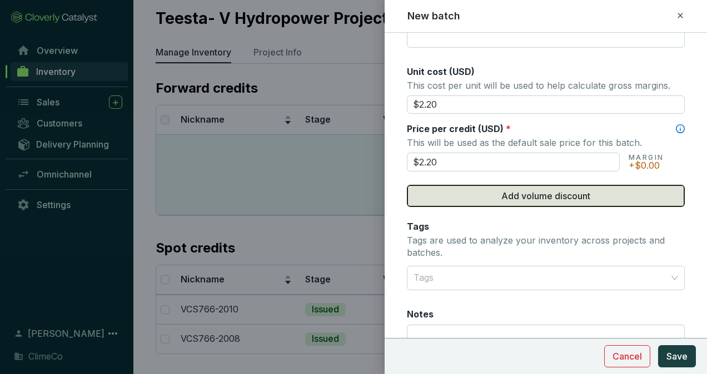
scroll to position [556, 0]
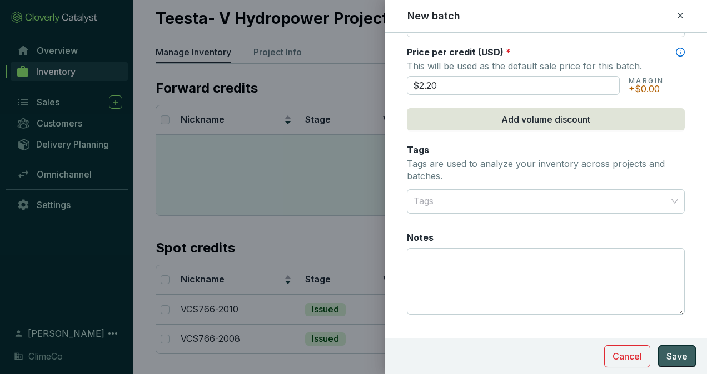
type input "$2.20"
click at [671, 363] on button "Save" at bounding box center [677, 357] width 38 height 22
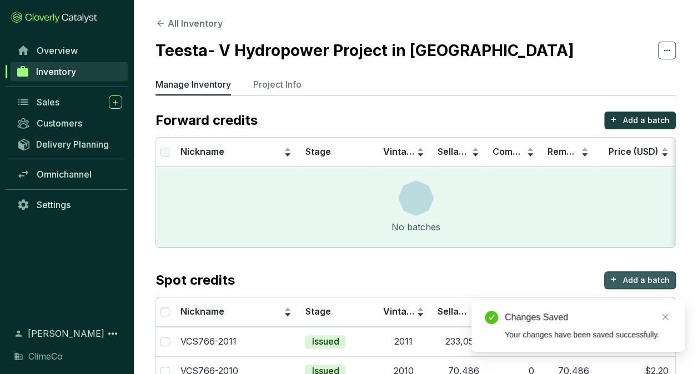
scroll to position [0, 0]
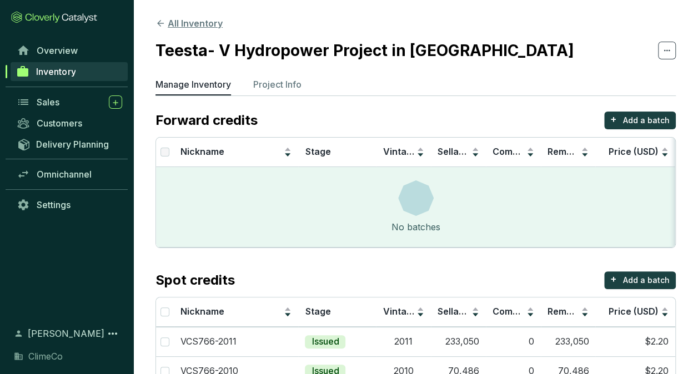
click at [193, 18] on button "All Inventory" at bounding box center [189, 23] width 67 height 13
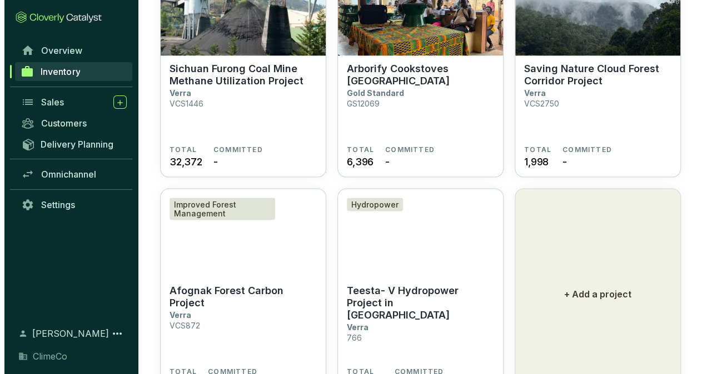
scroll to position [1080, 0]
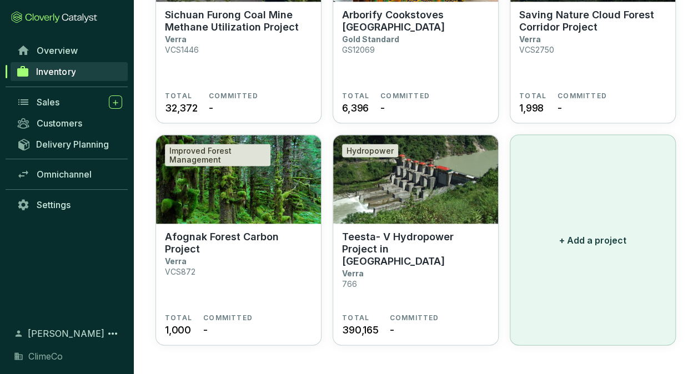
click at [567, 223] on button "+ Add a project" at bounding box center [593, 240] width 166 height 211
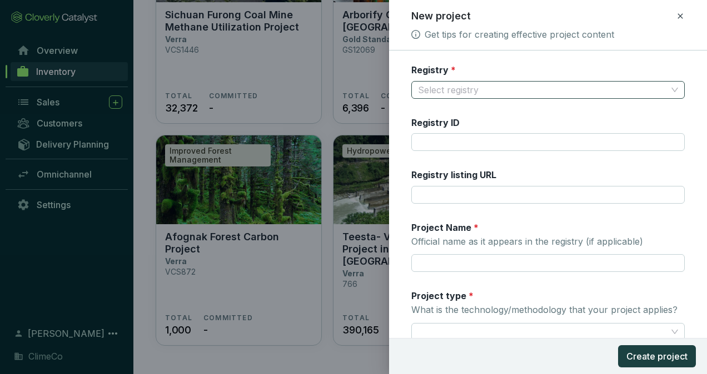
click at [443, 88] on input "Registry *" at bounding box center [542, 90] width 249 height 17
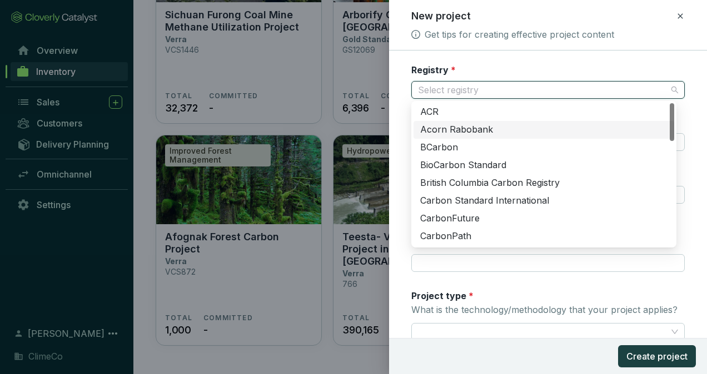
scroll to position [391, 0]
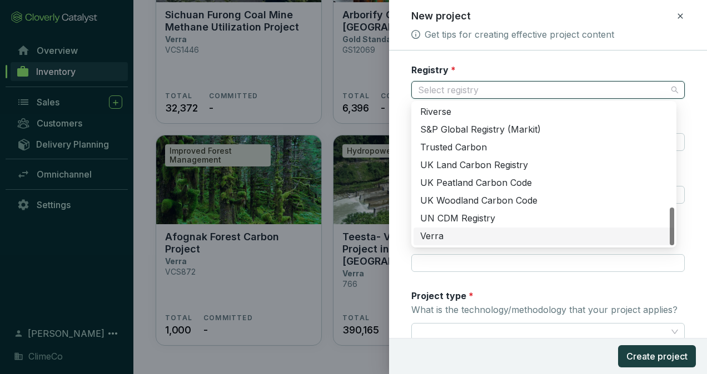
click at [466, 238] on div "Verra" at bounding box center [543, 237] width 247 height 12
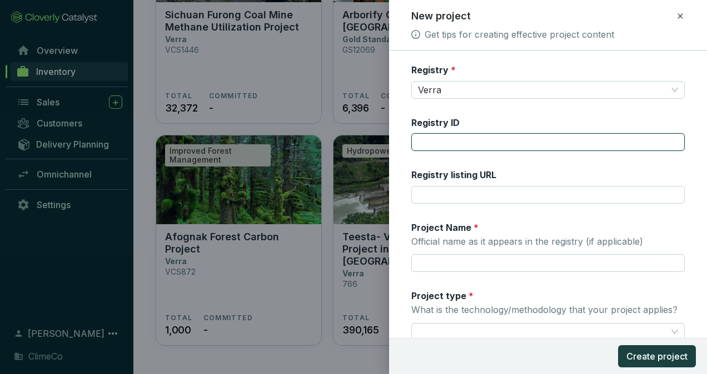
click at [446, 144] on input "Registry ID" at bounding box center [547, 142] width 273 height 18
type input "92"
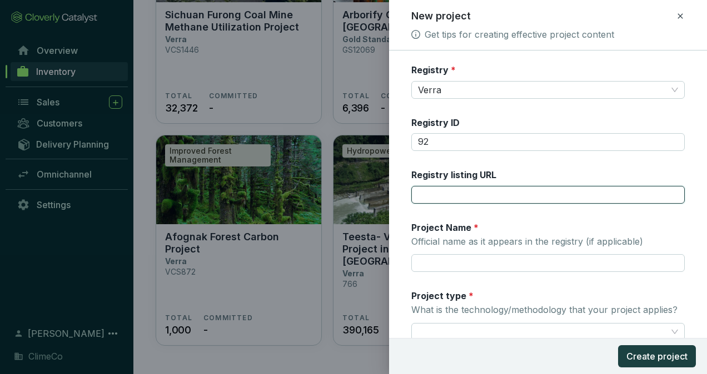
click at [441, 195] on input "Registry listing URL" at bounding box center [547, 195] width 273 height 18
click at [488, 193] on input "Registry listing URL" at bounding box center [547, 195] width 273 height 18
paste input "https://registry.verra.org/app/projectDetail/VCS/92"
type input "https://registry.verra.org/app/projectDetail/VCS/92"
click at [541, 163] on div "Registry * Verra Registry ID 92 Registry listing URL https://registry.verra.org…" at bounding box center [547, 321] width 273 height 515
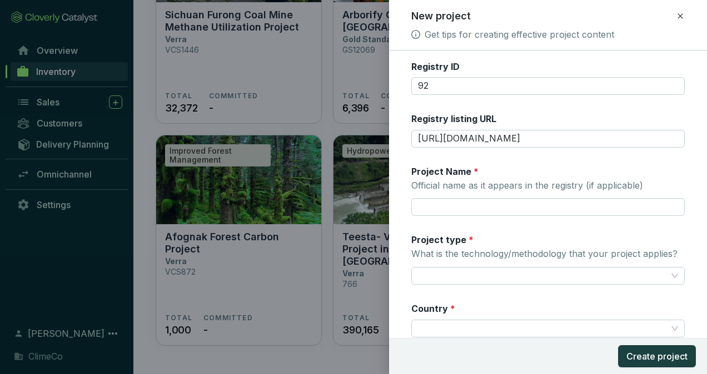
scroll to position [111, 0]
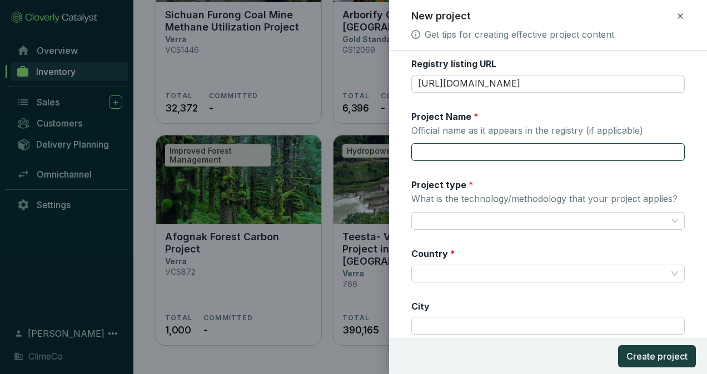
click at [544, 155] on input "Project Name * Official name as it appears in the registry (if applicable)" at bounding box center [547, 152] width 273 height 18
click at [505, 152] on input "Project Name * Official name as it appears in the registry (if applicable)" at bounding box center [547, 152] width 273 height 18
paste input "300MW Hydropower project by JHPL"
type input "300MW Hydropower project by JHPL"
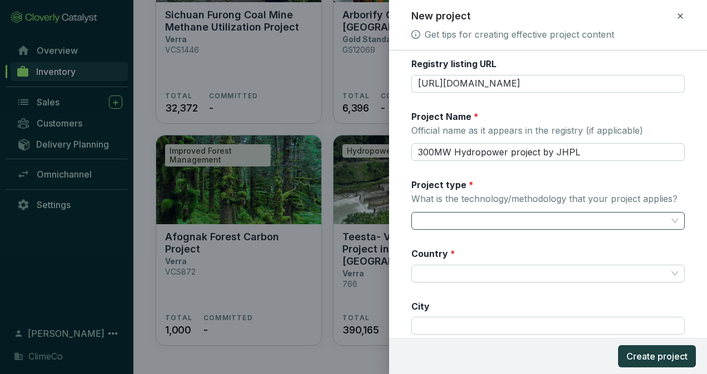
click at [464, 222] on input "Project type * What is the technology/methodology that your project applies?" at bounding box center [542, 221] width 249 height 17
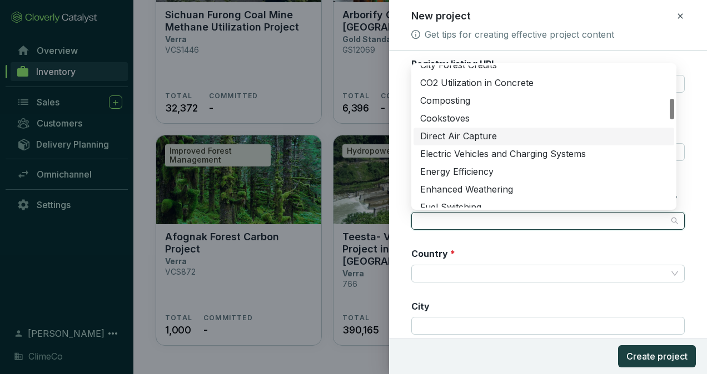
scroll to position [389, 0]
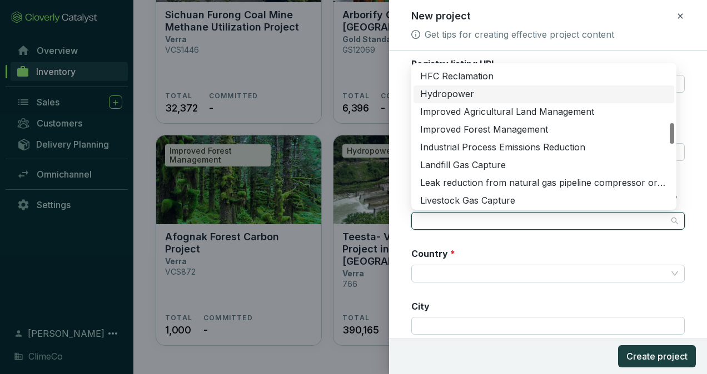
click at [482, 98] on div "Hydropower" at bounding box center [543, 94] width 247 height 12
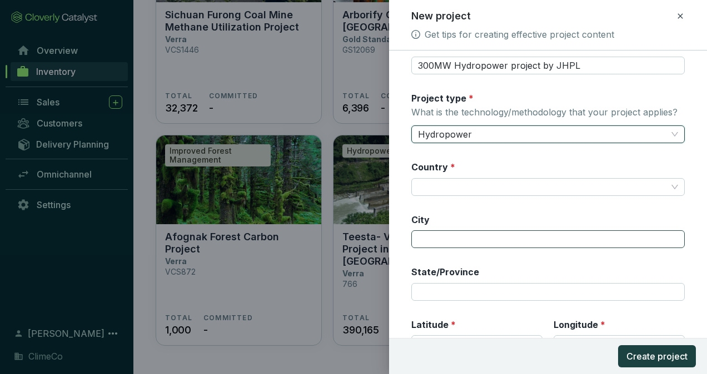
scroll to position [222, 0]
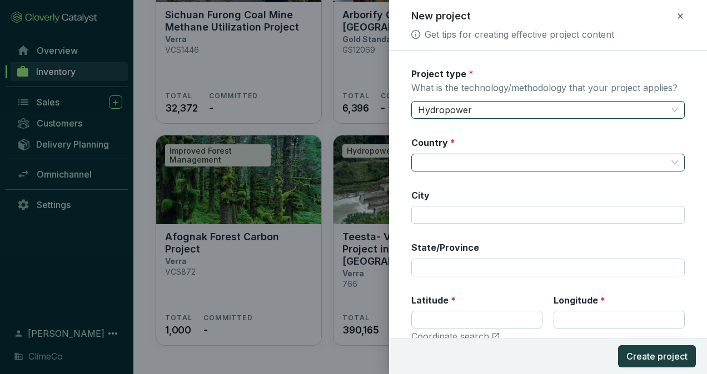
click at [477, 159] on input "Country *" at bounding box center [542, 162] width 249 height 17
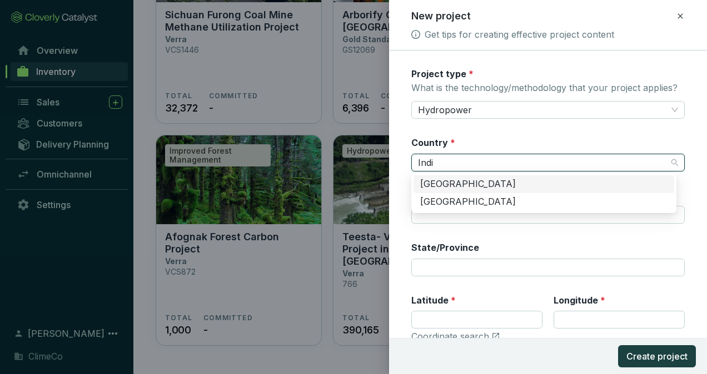
type input "[GEOGRAPHIC_DATA]"
click at [473, 181] on div "[GEOGRAPHIC_DATA]" at bounding box center [543, 184] width 247 height 12
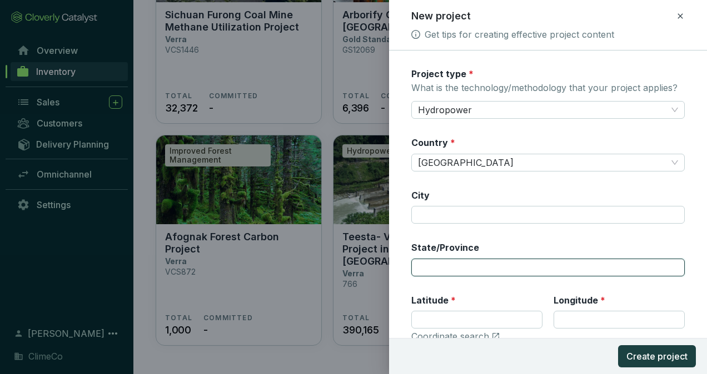
click at [497, 269] on input "State/Province" at bounding box center [547, 268] width 273 height 18
paste input "[GEOGRAPHIC_DATA]"
type input "[GEOGRAPHIC_DATA]"
click at [521, 232] on div "Registry * Verra Registry ID 92 Registry listing URL https://registry.verra.org…" at bounding box center [547, 99] width 273 height 515
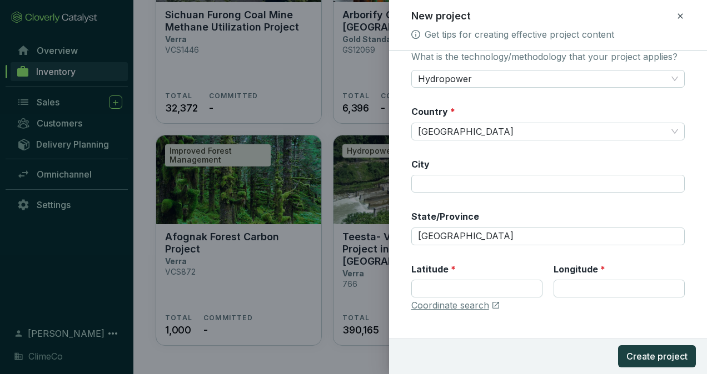
scroll to position [269, 0]
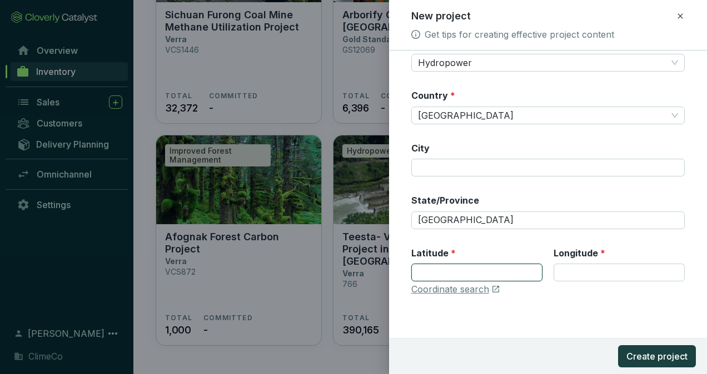
click at [472, 271] on input "Latitude *" at bounding box center [476, 273] width 131 height 18
paste input "31.833333333333332"
type input "31.833333333333332"
click at [591, 271] on input "Longitude *" at bounding box center [618, 273] width 131 height 18
paste input "78.28333333333333"
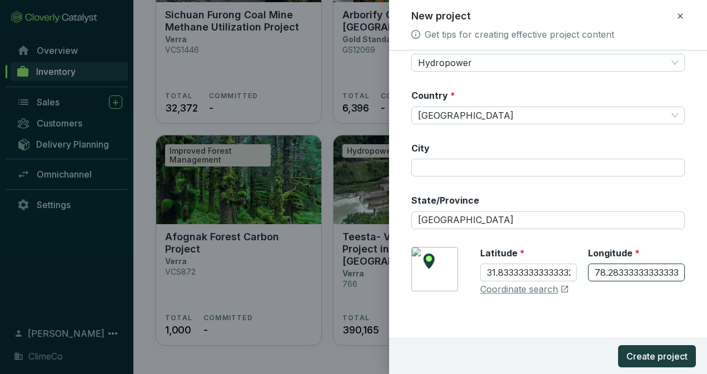
scroll to position [0, 10]
type input "78.28333333333333"
click at [584, 299] on div "Registry * Verra Registry ID 92 Registry listing URL https://registry.verra.org…" at bounding box center [547, 51] width 273 height 515
click at [645, 354] on span "Create project" at bounding box center [656, 356] width 61 height 13
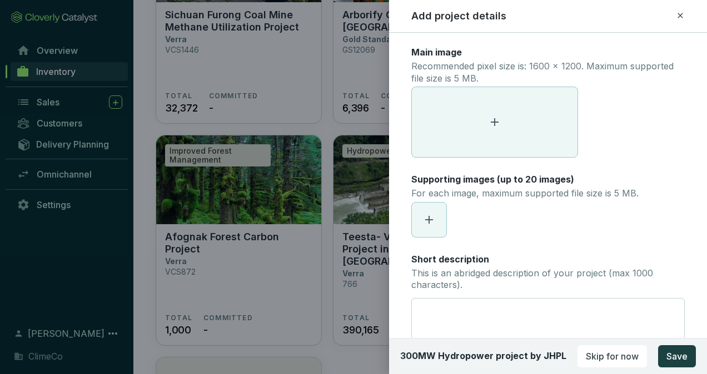
click at [496, 111] on span at bounding box center [495, 122] width 166 height 70
click at [478, 130] on span at bounding box center [495, 122] width 166 height 70
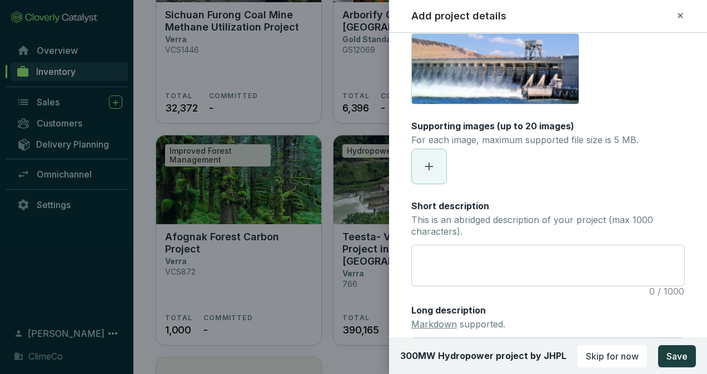
scroll to position [111, 0]
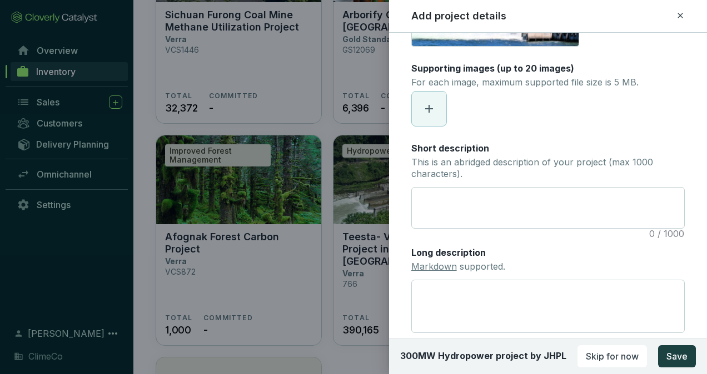
click at [648, 126] on section at bounding box center [547, 109] width 273 height 36
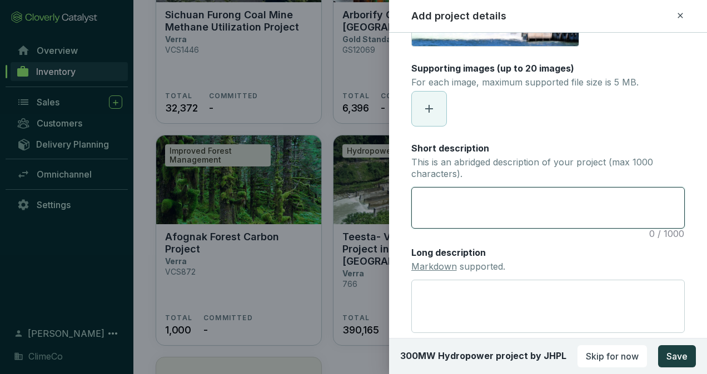
click at [438, 210] on textarea "Short description This is an abridged description of your project (max 1000 cha…" at bounding box center [548, 208] width 272 height 41
paste textarea "The Baspa Hydropower Project in Himachal Pradesh, developed by Jaiprakash Hydro…"
type textarea "The Baspa Hydropower Project in Himachal Pradesh, developed by Jaiprakash Hydro…"
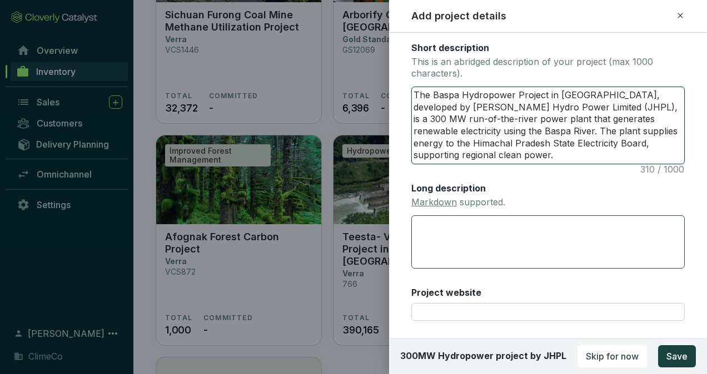
scroll to position [222, 0]
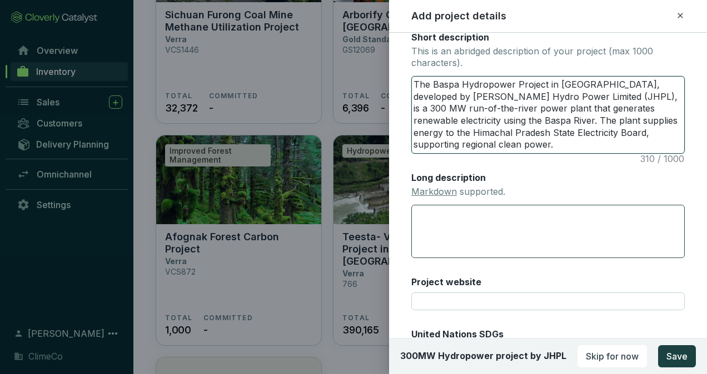
type textarea "The Baspa Hydropower Project in Himachal Pradesh, developed by Jaiprakash Hydro…"
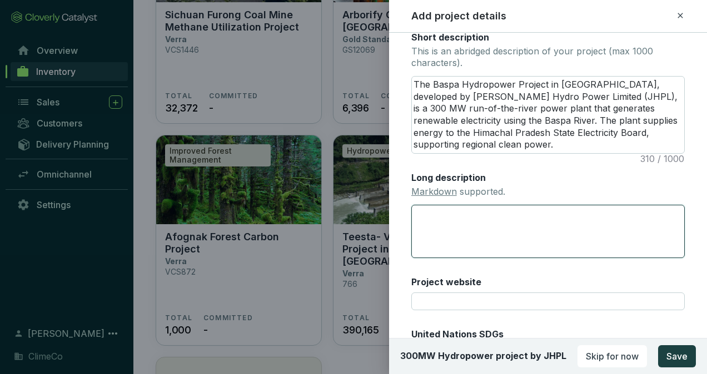
click at [490, 229] on textarea "Long description Markdown supported." at bounding box center [547, 231] width 273 height 53
click at [437, 211] on textarea "Long description Markdown supported." at bounding box center [547, 231] width 273 height 53
paste textarea "The 300 MW Baspa Hydropower Project, operated by Jaiprakash Hydro Power Limited…"
type textarea "The 300 MW Baspa Hydropower Project, operated by Jaiprakash Hydro Power Limited…"
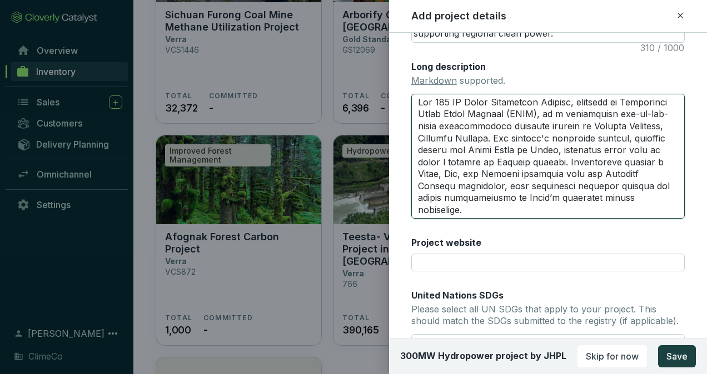
scroll to position [454, 0]
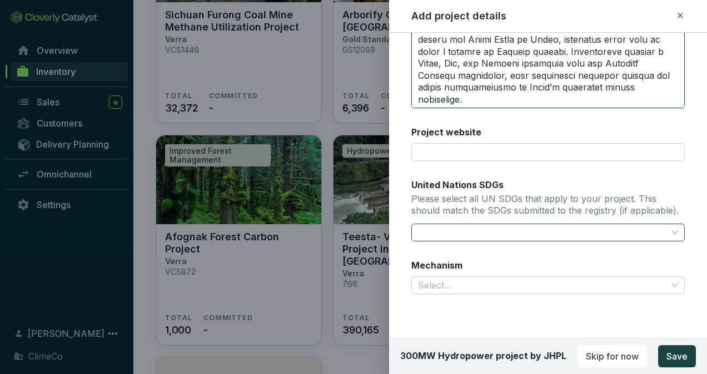
click at [473, 233] on div at bounding box center [541, 233] width 256 height 16
type textarea "The 300 MW Baspa Hydropower Project, operated by Jaiprakash Hydro Power Limited…"
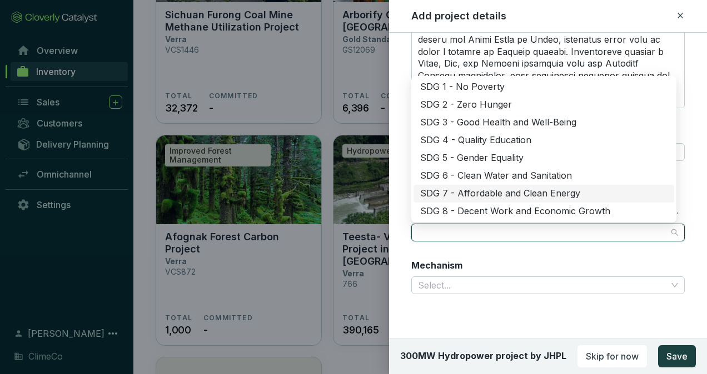
click at [491, 194] on div "SDG 7 - Affordable and Clean Energy" at bounding box center [543, 194] width 247 height 12
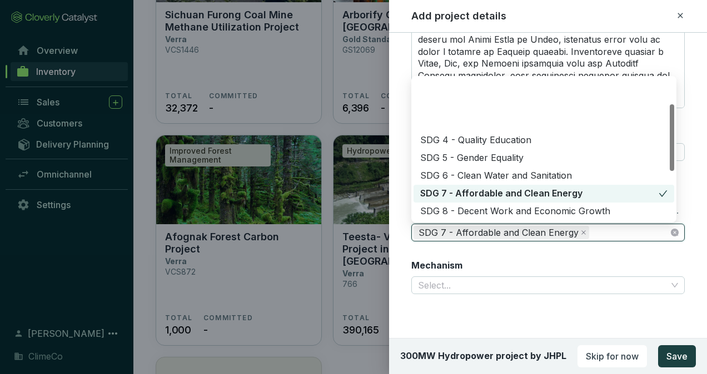
scroll to position [56, 0]
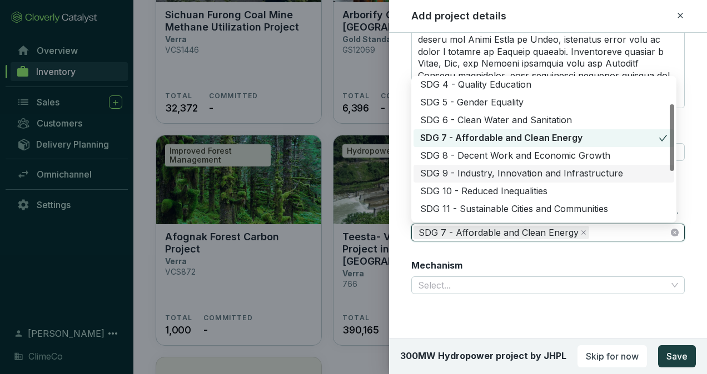
click at [524, 169] on div "SDG 9 - Industry, Innovation and Infrastructure" at bounding box center [543, 174] width 247 height 12
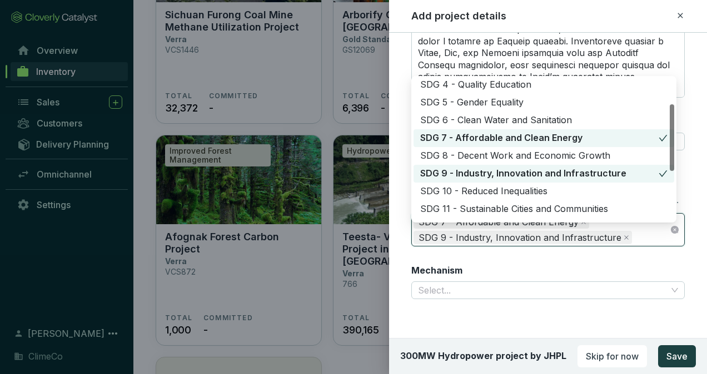
scroll to position [111, 0]
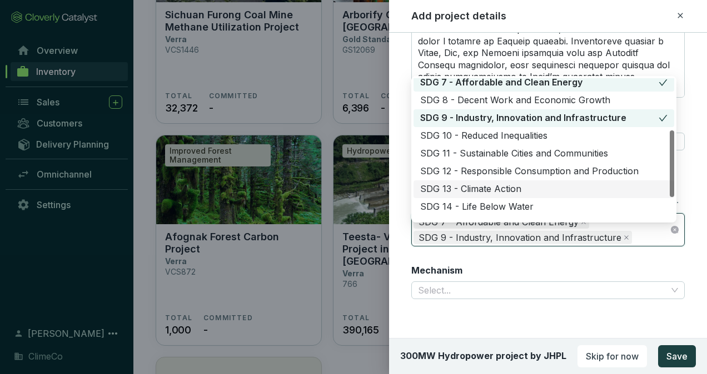
click at [532, 183] on div "SDG 13 - Climate Action" at bounding box center [543, 189] width 247 height 12
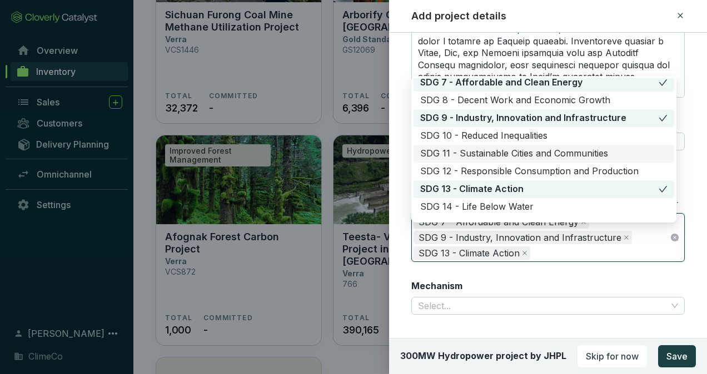
click at [540, 154] on div "SDG 11 - Sustainable Cities and Communities" at bounding box center [543, 154] width 247 height 12
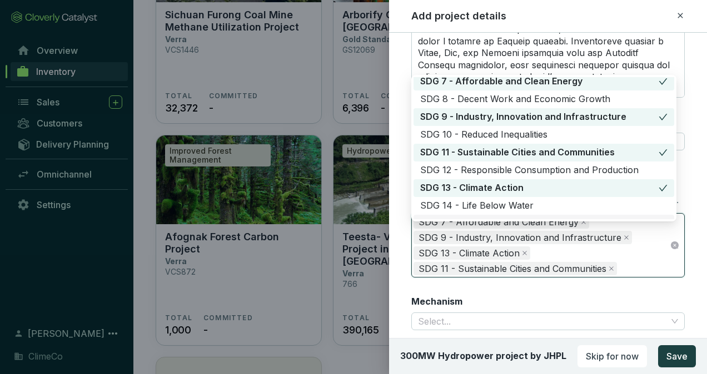
scroll to position [501, 0]
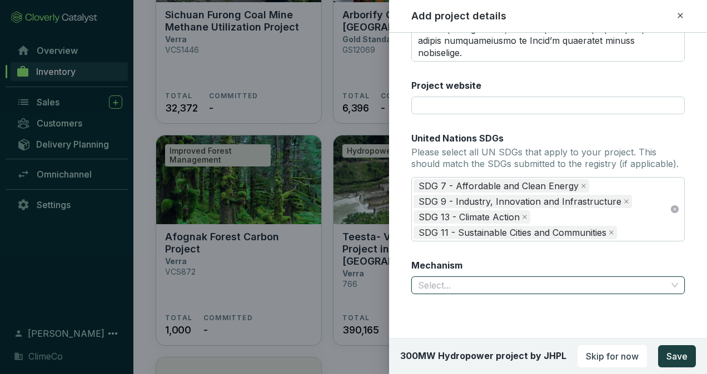
click at [543, 288] on input "Mechanism" at bounding box center [542, 285] width 249 height 17
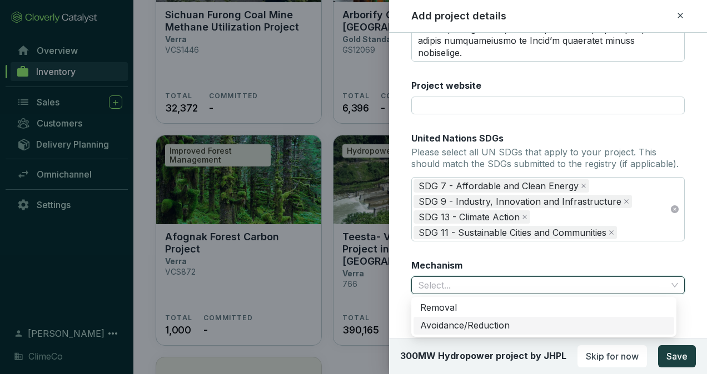
click at [504, 326] on div "Avoidance/Reduction" at bounding box center [543, 326] width 247 height 12
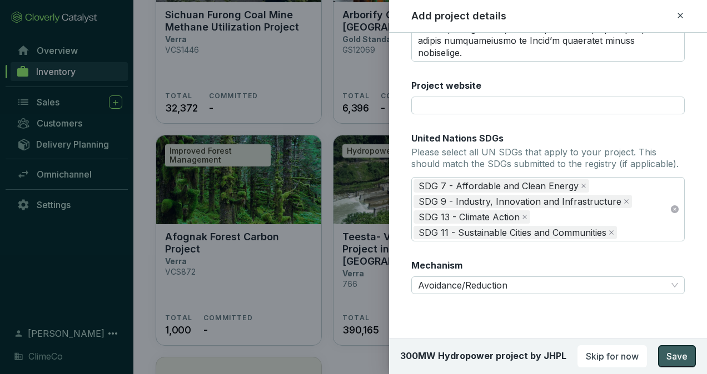
click at [672, 353] on span "Save" at bounding box center [676, 356] width 21 height 13
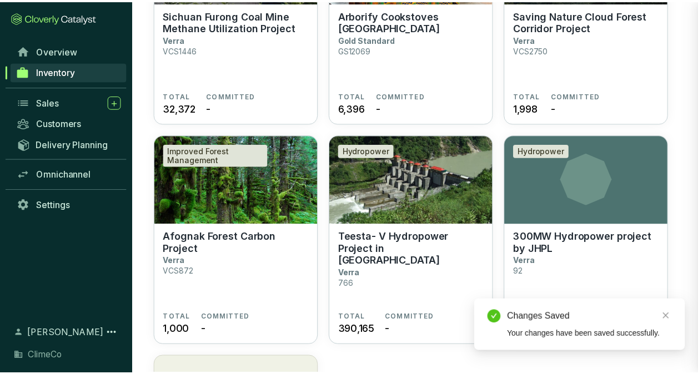
scroll to position [347, 0]
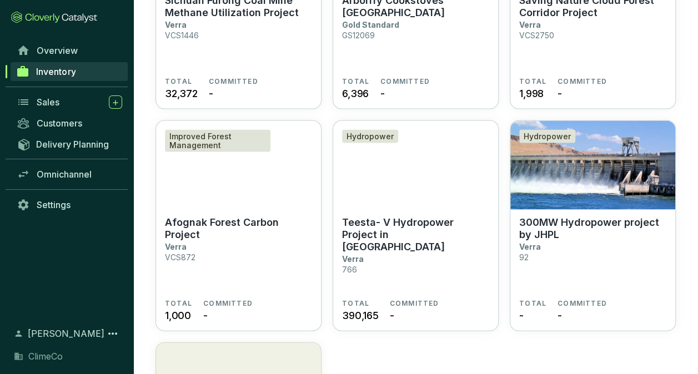
scroll to position [1111, 0]
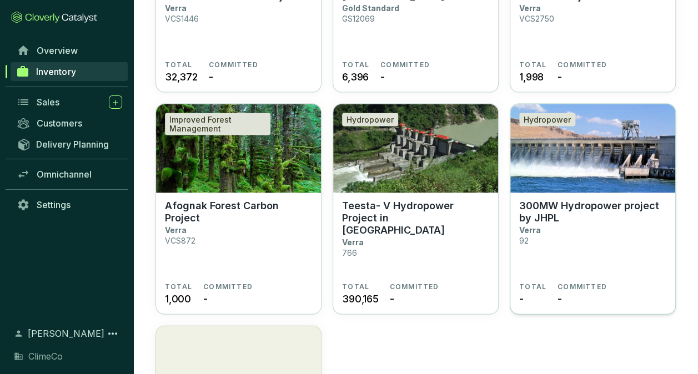
click at [561, 177] on img at bounding box center [593, 148] width 165 height 89
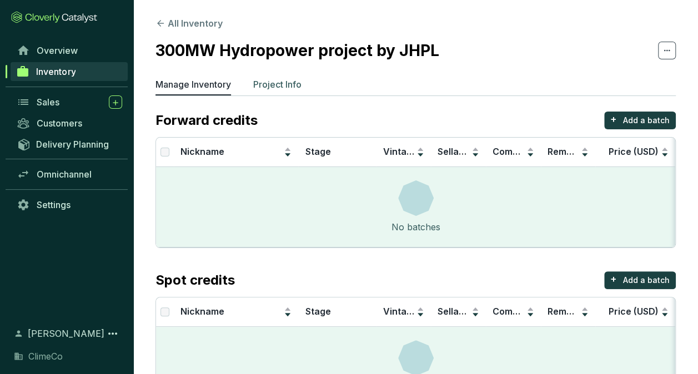
click at [285, 83] on p "Project Info" at bounding box center [277, 84] width 48 height 13
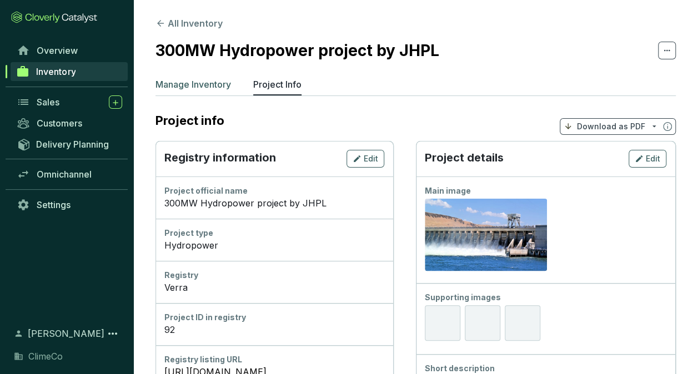
click at [226, 90] on p "Manage Inventory" at bounding box center [194, 84] width 76 height 13
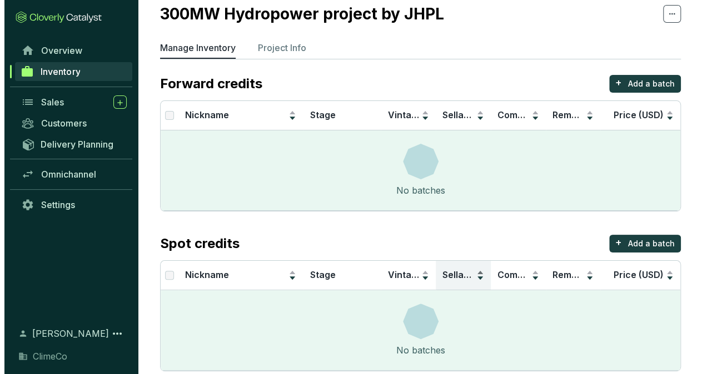
scroll to position [54, 0]
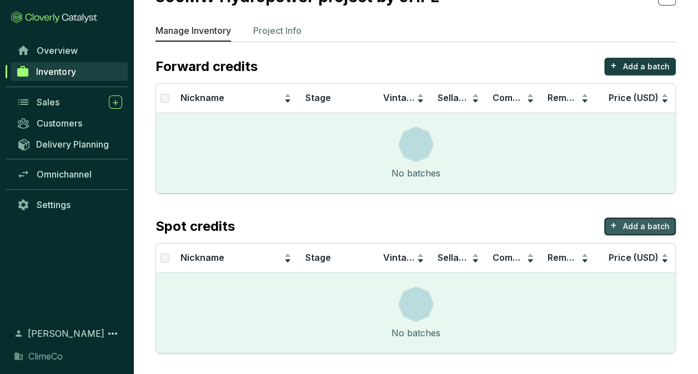
click at [623, 224] on button "+ Add a batch" at bounding box center [640, 227] width 72 height 18
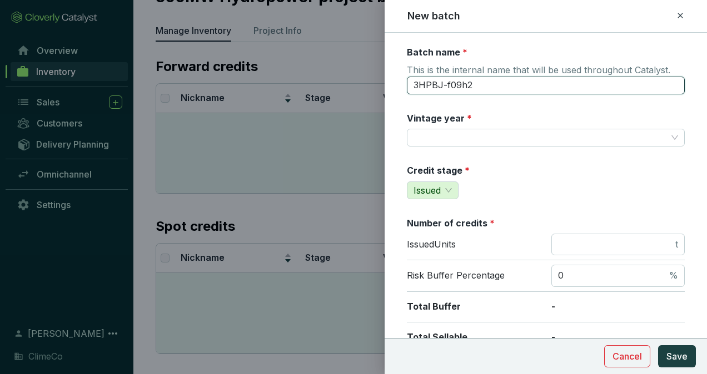
click at [491, 88] on input "3HPBJ-f09h2" at bounding box center [546, 86] width 278 height 18
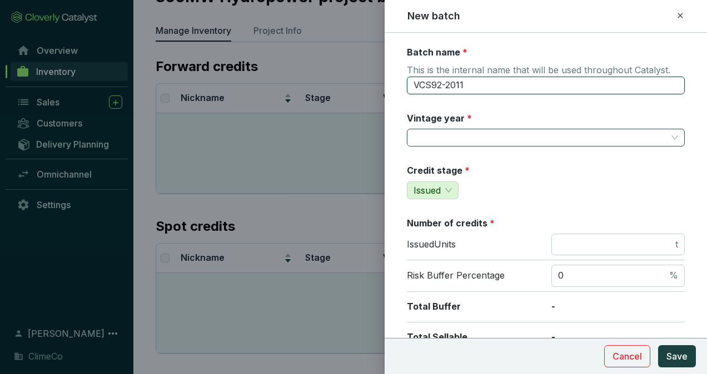
type input "VCS92-2011"
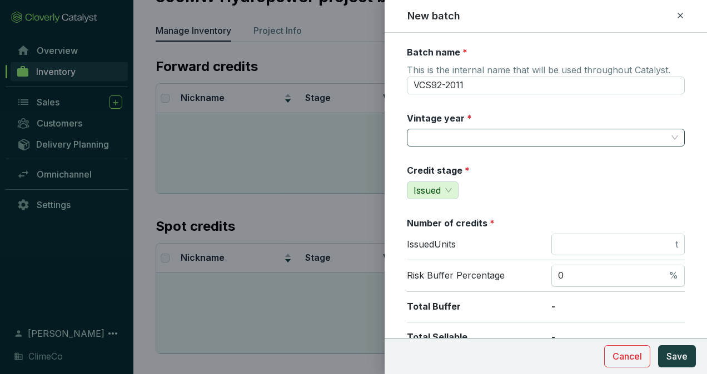
click at [479, 131] on input "Vintage year *" at bounding box center [539, 137] width 253 height 17
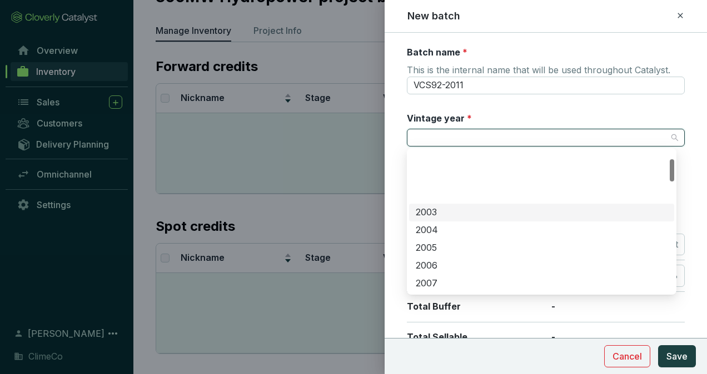
scroll to position [167, 0]
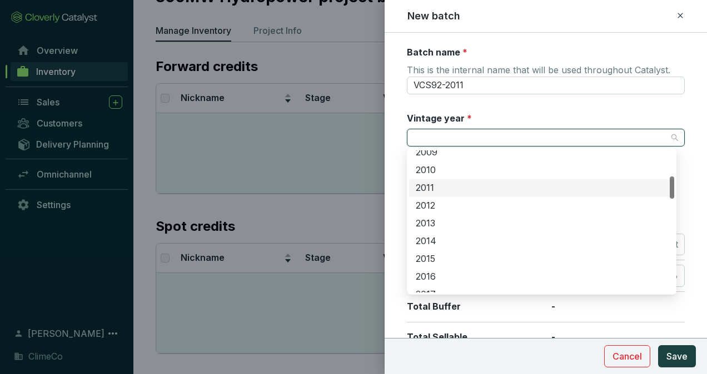
click at [454, 187] on div "2011" at bounding box center [542, 188] width 252 height 12
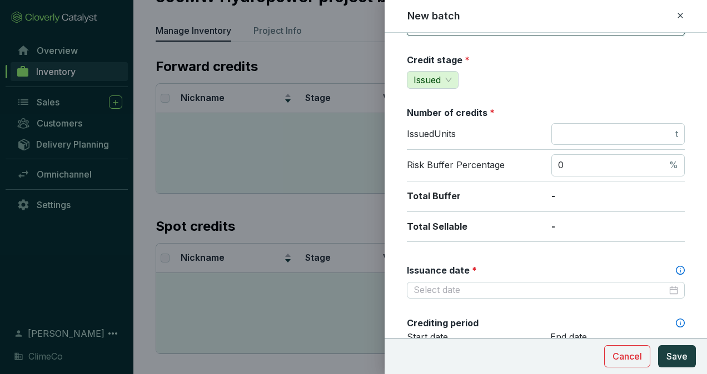
scroll to position [111, 0]
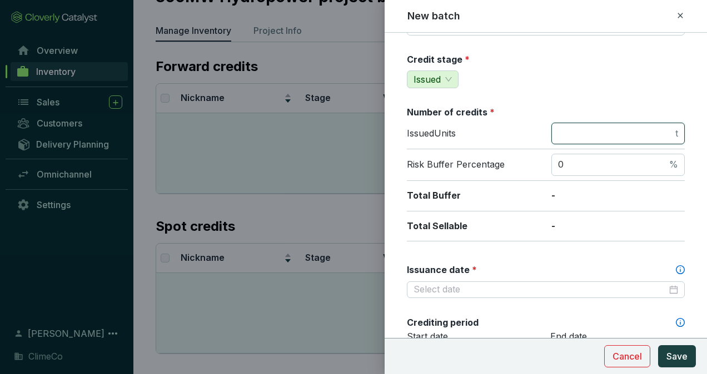
click at [601, 130] on input "number" at bounding box center [615, 134] width 115 height 12
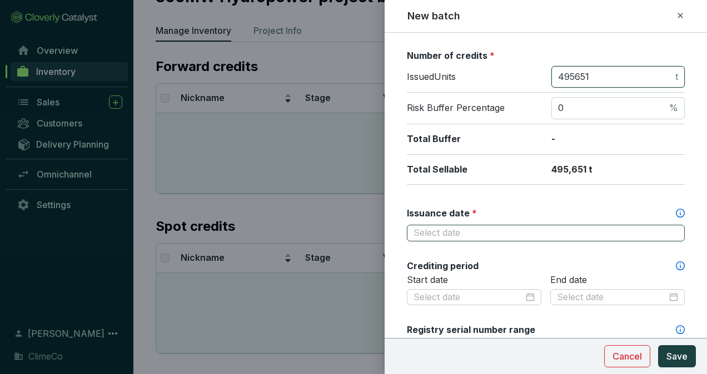
scroll to position [222, 0]
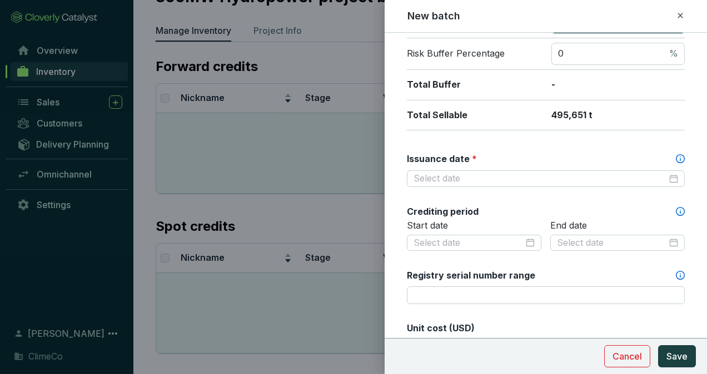
type input "495651"
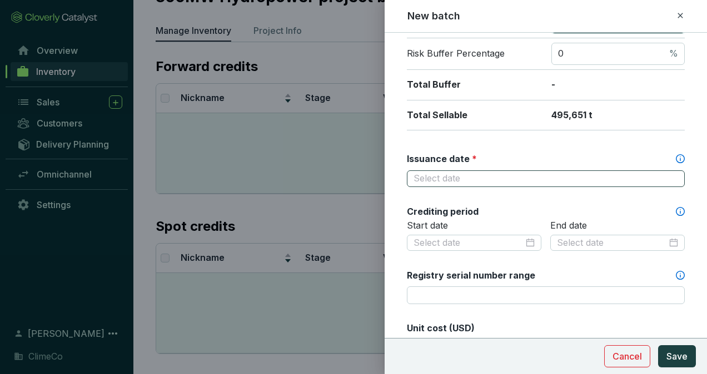
click at [662, 174] on div at bounding box center [545, 179] width 264 height 12
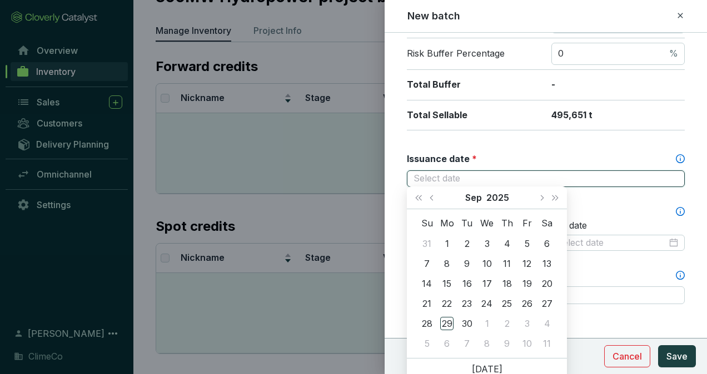
click at [667, 177] on div at bounding box center [545, 179] width 264 height 12
click at [504, 196] on button "2025" at bounding box center [497, 198] width 23 height 22
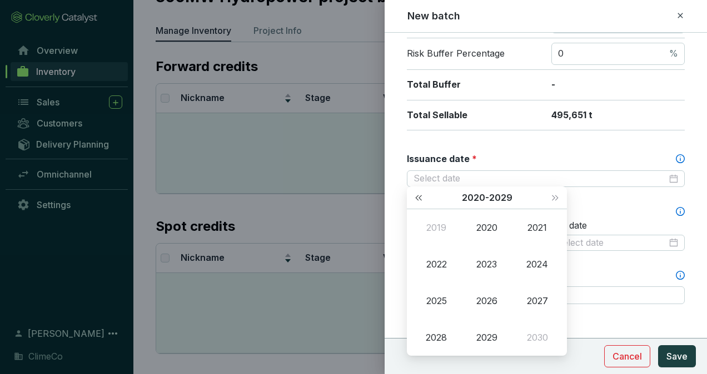
click at [419, 197] on span "Last year (Control + left)" at bounding box center [419, 198] width 6 height 6
click at [493, 264] on div "2003" at bounding box center [486, 264] width 33 height 13
click at [533, 261] on div "Jun" at bounding box center [537, 264] width 33 height 13
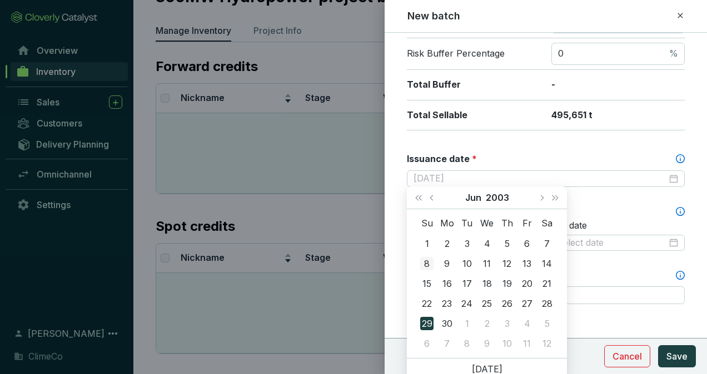
type input "[DATE]"
click at [429, 262] on div "8" at bounding box center [426, 263] width 13 height 13
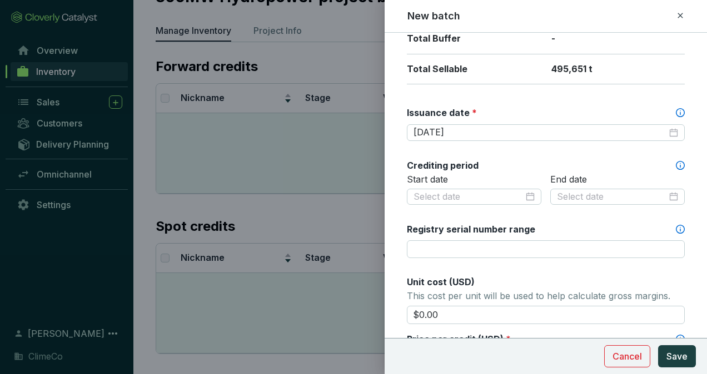
scroll to position [278, 0]
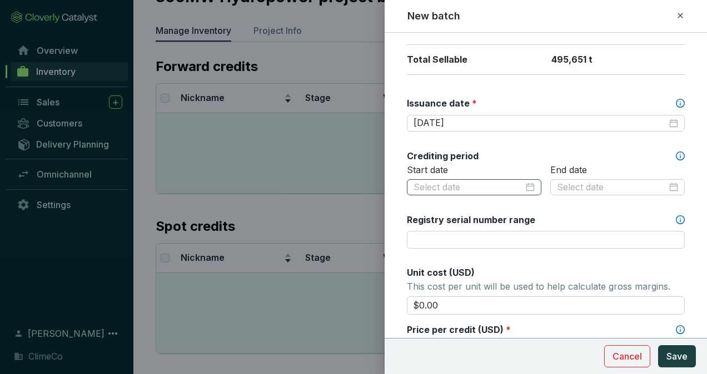
click at [528, 184] on div at bounding box center [473, 188] width 121 height 12
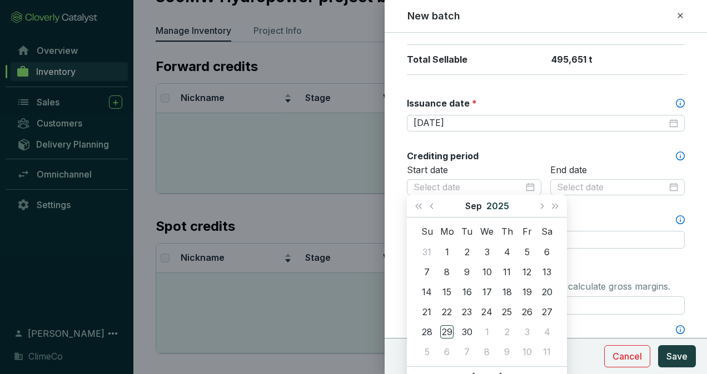
click at [491, 203] on button "2025" at bounding box center [497, 206] width 23 height 22
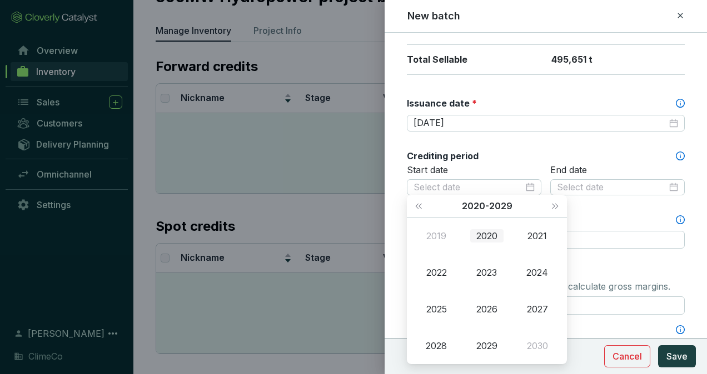
type input "[DATE]"
click at [407, 200] on div "[DATE] - [DATE]" at bounding box center [487, 206] width 160 height 23
click at [420, 203] on button "Last year (Control + left)" at bounding box center [418, 206] width 14 height 22
click at [491, 312] on div "2006" at bounding box center [486, 309] width 33 height 13
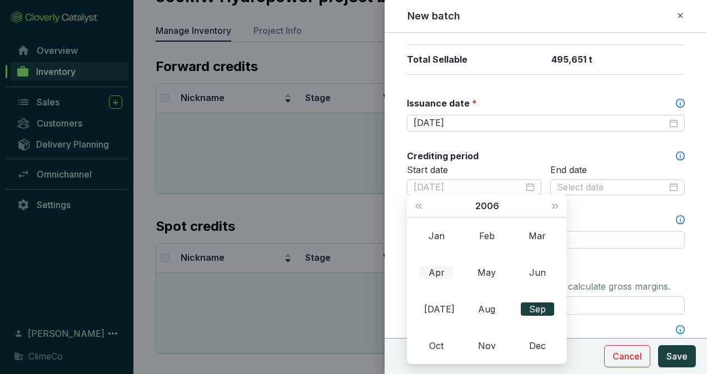
click at [434, 275] on div "Apr" at bounding box center [435, 272] width 33 height 13
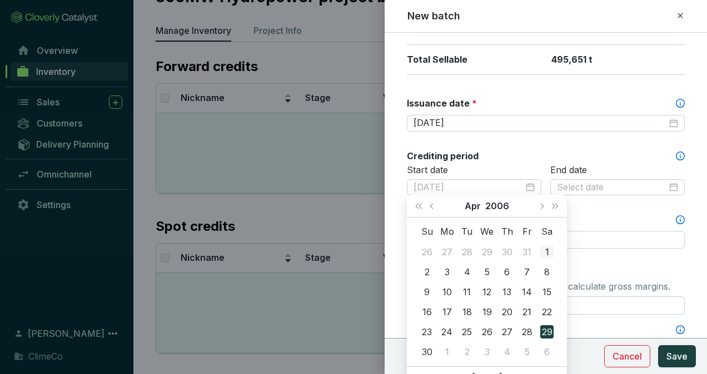
type input "2006-04-01"
click at [548, 251] on div "1" at bounding box center [546, 252] width 13 height 13
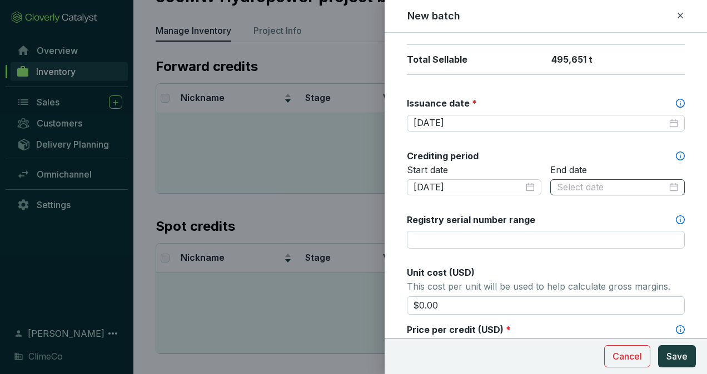
click at [667, 184] on div at bounding box center [617, 188] width 121 height 12
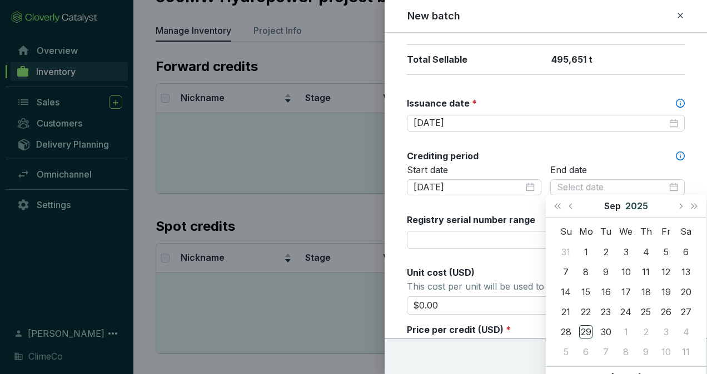
click at [633, 203] on button "2025" at bounding box center [636, 206] width 23 height 22
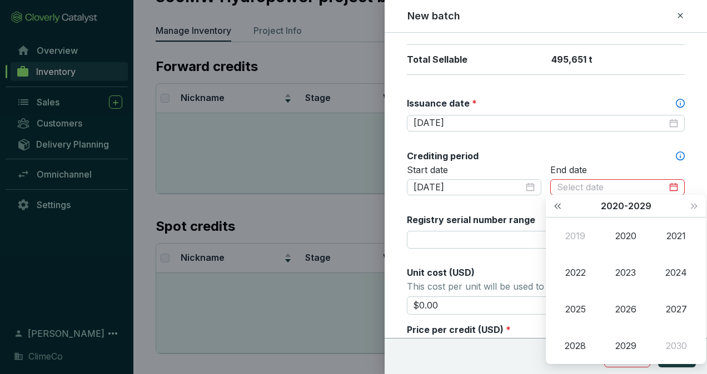
click at [559, 208] on button "Last year (Control + left)" at bounding box center [557, 206] width 14 height 22
click at [628, 304] on div "2016" at bounding box center [625, 309] width 33 height 13
click at [681, 241] on div "Mar" at bounding box center [675, 235] width 33 height 13
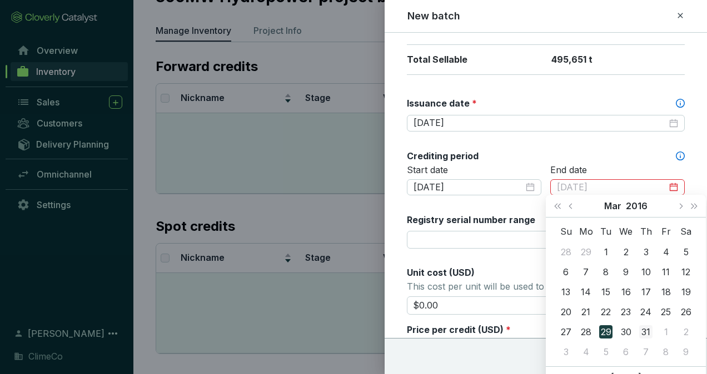
type input "2016-03-31"
click at [645, 331] on div "31" at bounding box center [645, 332] width 13 height 13
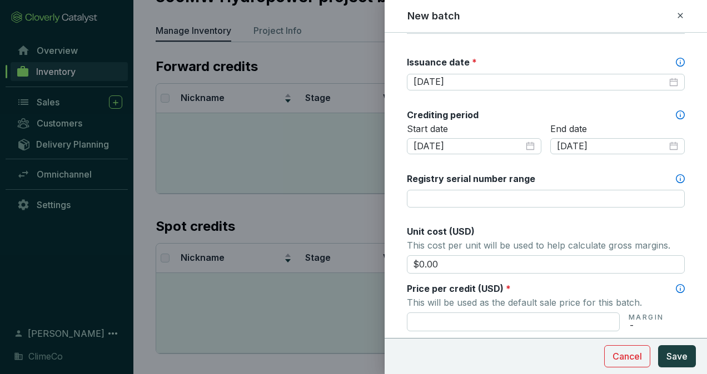
scroll to position [333, 0]
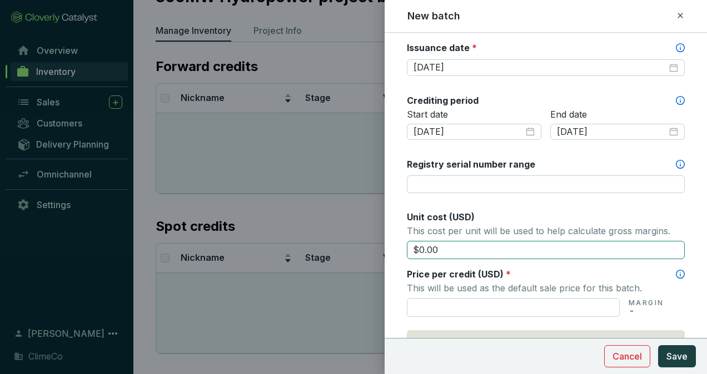
click at [543, 249] on input "$0.00" at bounding box center [546, 250] width 278 height 19
click at [542, 249] on input "$0.00" at bounding box center [546, 250] width 278 height 19
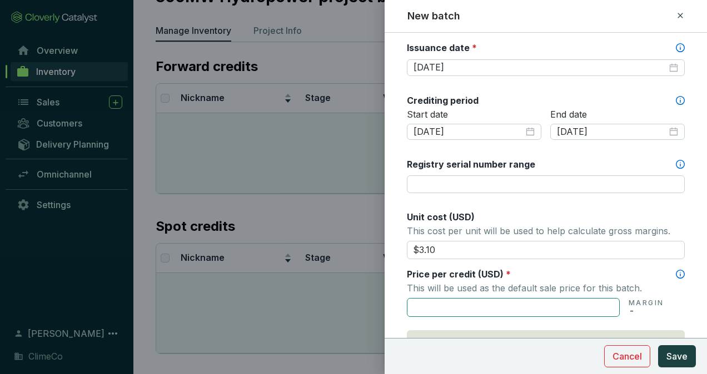
type input "$3.10"
click at [556, 311] on input "text" at bounding box center [513, 307] width 213 height 19
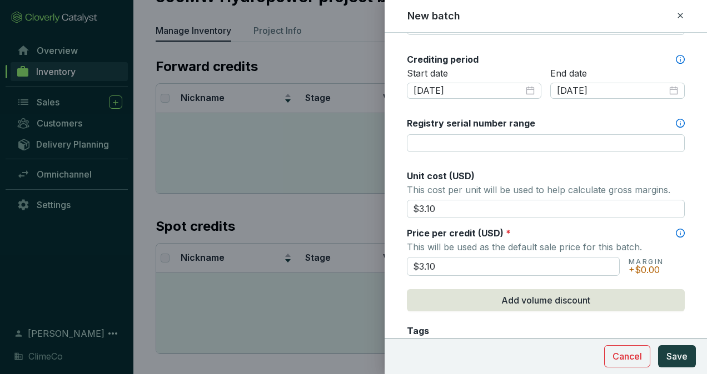
scroll to position [500, 0]
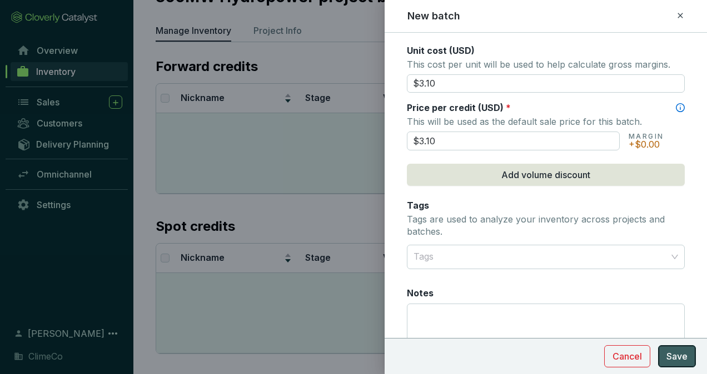
type input "$3.10"
click at [681, 350] on span "Save" at bounding box center [676, 356] width 21 height 13
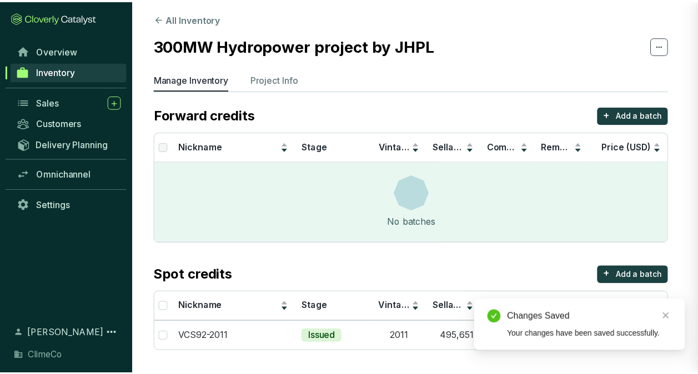
scroll to position [3, 0]
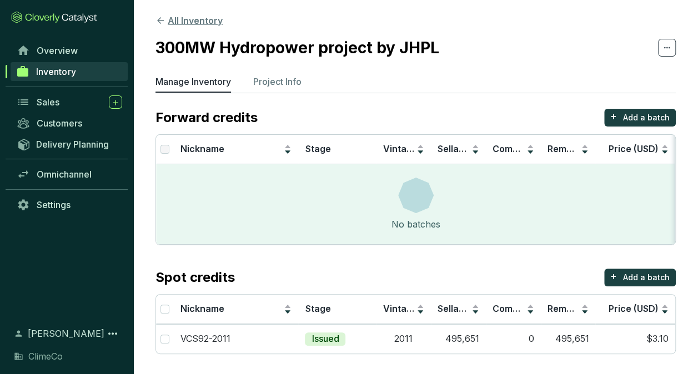
click at [186, 20] on button "All Inventory" at bounding box center [189, 20] width 67 height 13
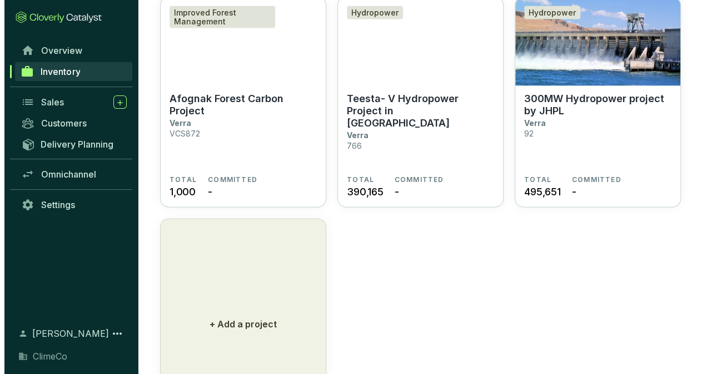
scroll to position [1278, 0]
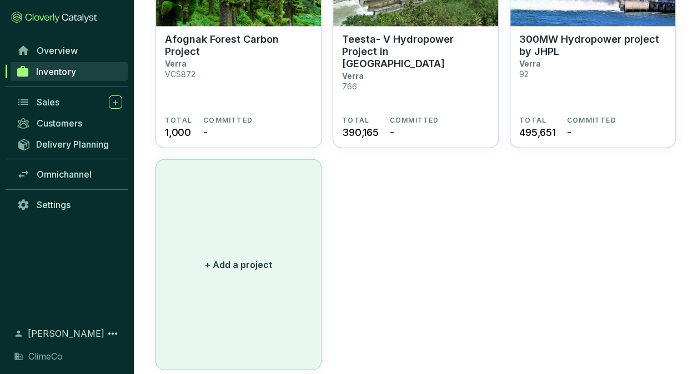
click at [253, 276] on button "+ Add a project" at bounding box center [239, 264] width 166 height 211
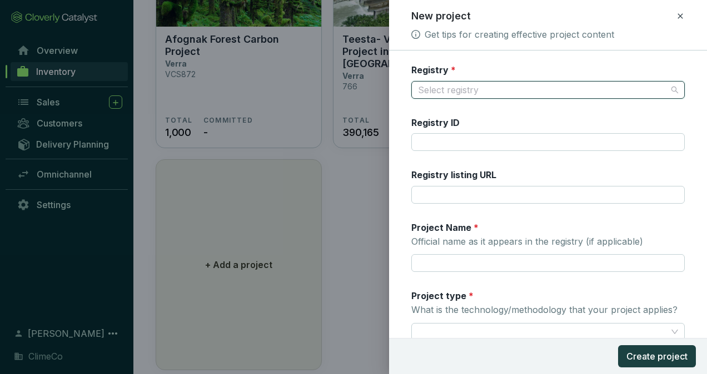
click at [472, 92] on input "Registry *" at bounding box center [542, 90] width 249 height 17
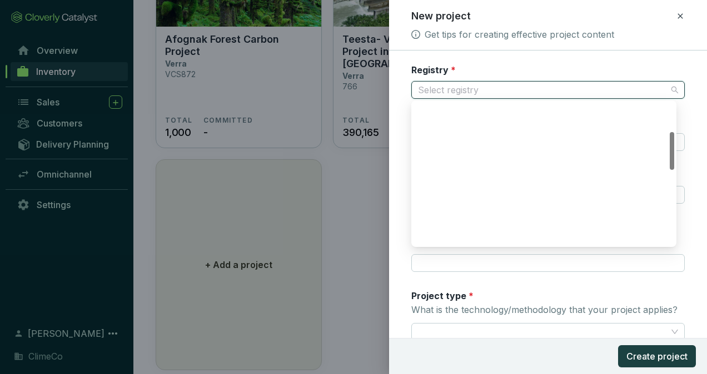
scroll to position [391, 0]
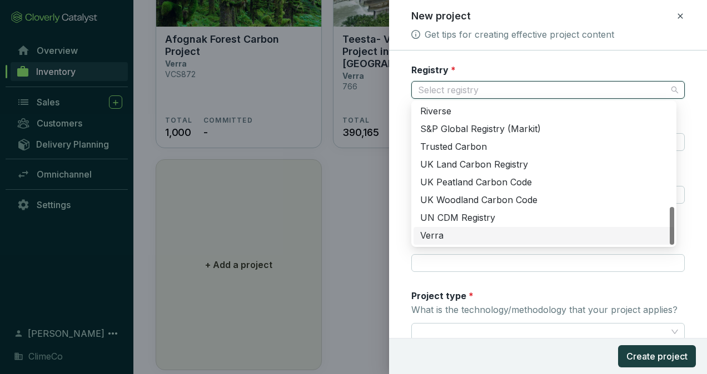
click at [447, 240] on div "Verra" at bounding box center [543, 236] width 247 height 12
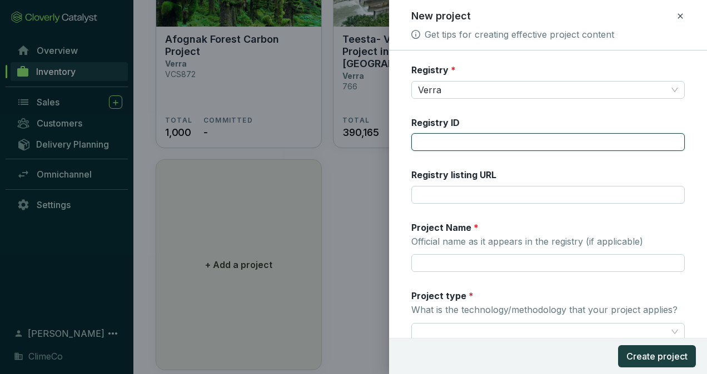
click at [444, 142] on input "Registry ID" at bounding box center [547, 142] width 273 height 18
type input "784"
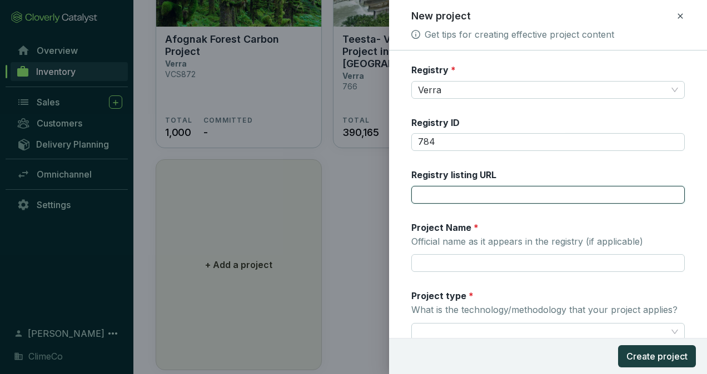
click at [486, 192] on input "Registry listing URL" at bounding box center [547, 195] width 273 height 18
paste input "https://registry.verra.org/app/projectDetail/VCS/784"
type input "https://registry.verra.org/app/projectDetail/VCS/784"
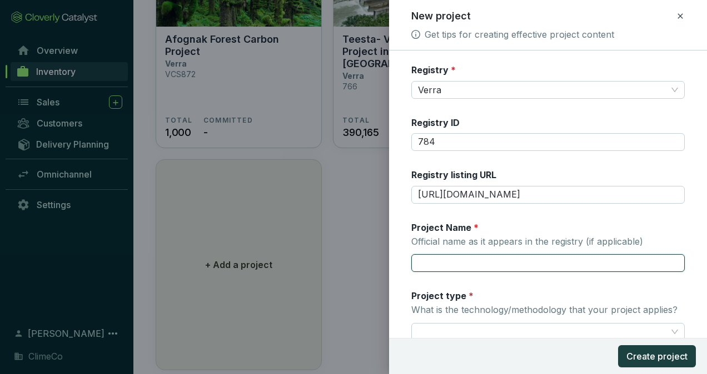
drag, startPoint x: 443, startPoint y: 263, endPoint x: 447, endPoint y: 257, distance: 7.2
click at [443, 263] on input "Project Name * Official name as it appears in the registry (if applicable)" at bounding box center [547, 263] width 273 height 18
paste input "1.6 MW Bundled Rice Husk Based Cogeneration Plant by M/s Milk food Limited (MFL…"
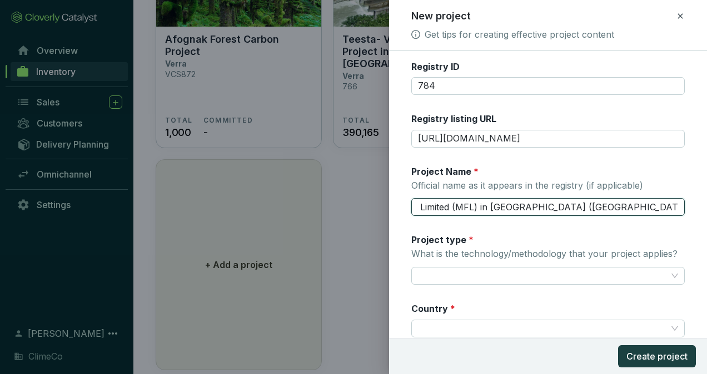
scroll to position [111, 0]
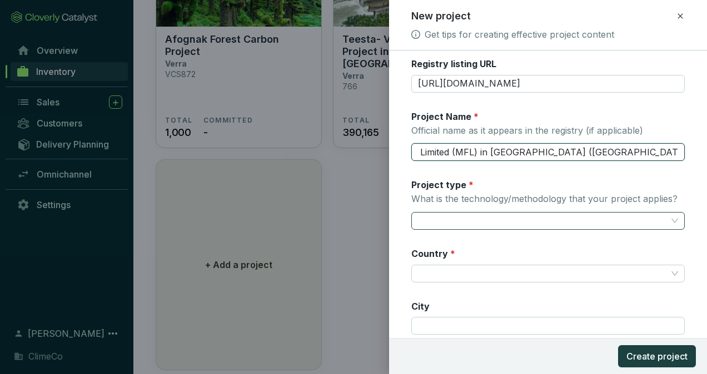
type input "1.6 MW Bundled Rice Husk Based Cogeneration Plant by M/s Milk food Limited (MFL…"
click at [478, 222] on input "Project type * What is the technology/methodology that your project applies?" at bounding box center [542, 221] width 249 height 17
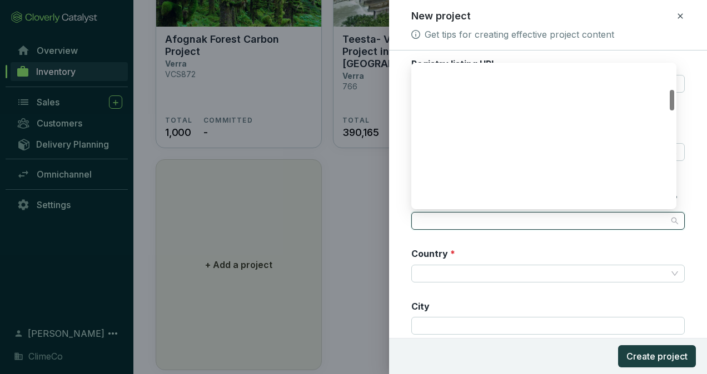
scroll to position [222, 0]
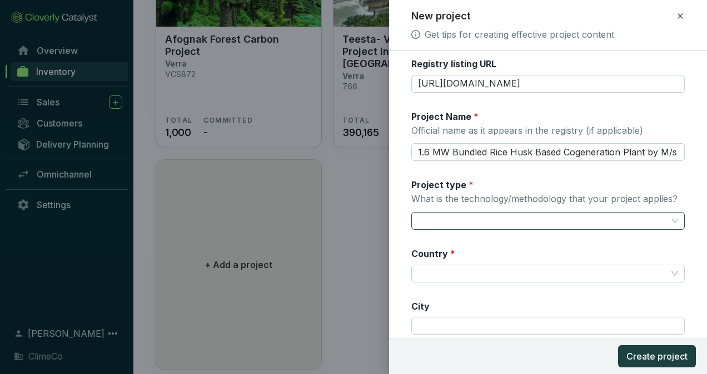
click at [459, 224] on input "Project type * What is the technology/methodology that your project applies?" at bounding box center [542, 221] width 249 height 17
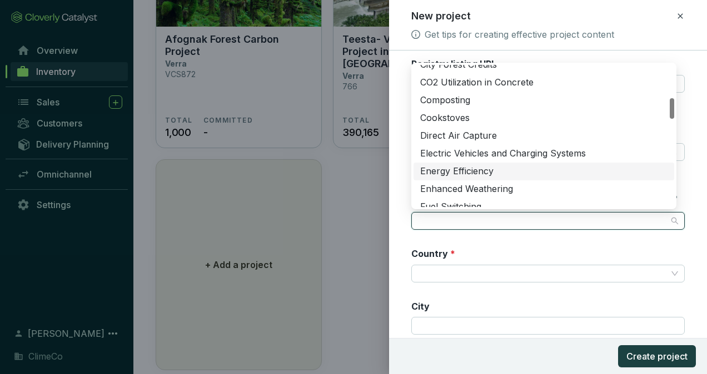
click at [525, 168] on div "Energy Efficiency" at bounding box center [543, 172] width 247 height 12
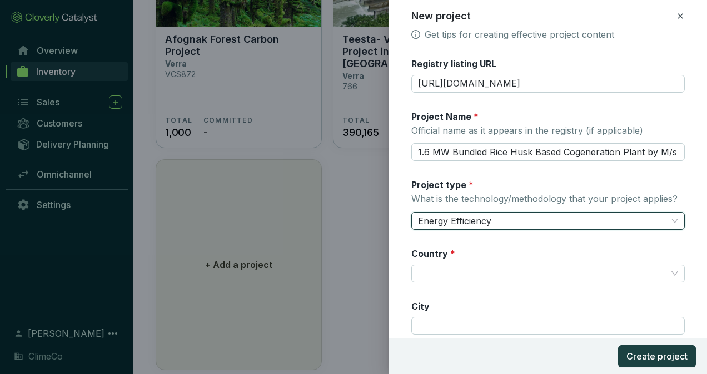
click at [506, 214] on span "Energy Efficiency" at bounding box center [548, 221] width 260 height 17
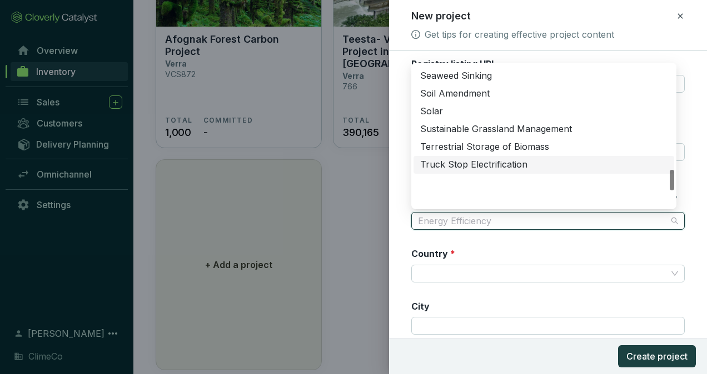
scroll to position [707, 0]
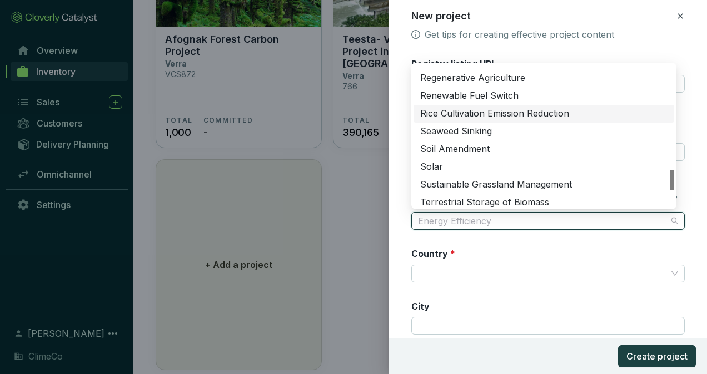
click at [589, 113] on div "Rice Cultivation Emission Reduction" at bounding box center [543, 114] width 247 height 12
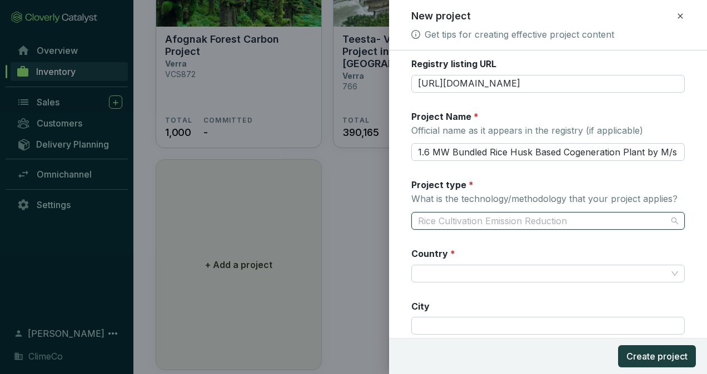
click at [602, 223] on span "Rice Cultivation Emission Reduction" at bounding box center [548, 221] width 260 height 17
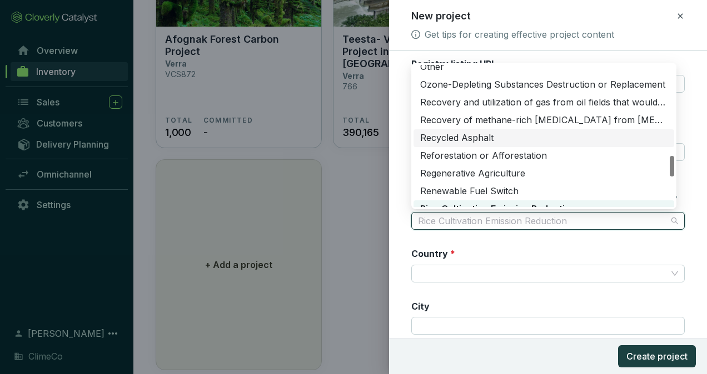
scroll to position [667, 0]
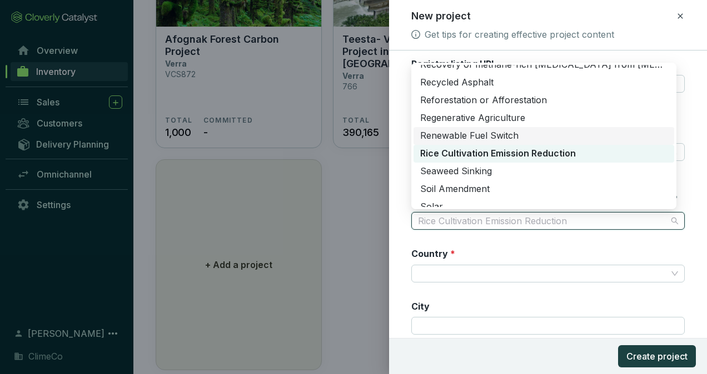
click at [603, 136] on div "Renewable Fuel Switch" at bounding box center [543, 136] width 247 height 12
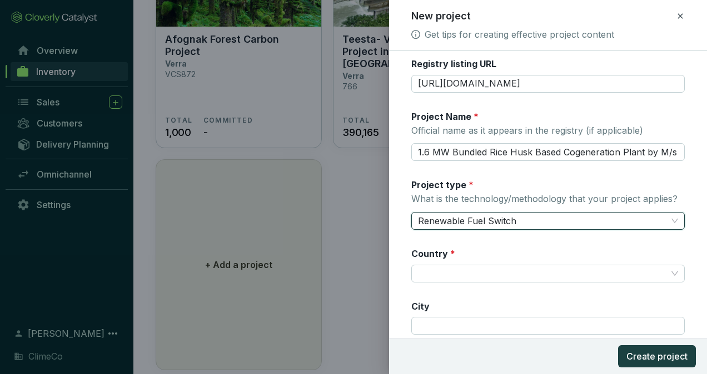
click at [552, 226] on span "Renewable Fuel Switch" at bounding box center [548, 221] width 260 height 17
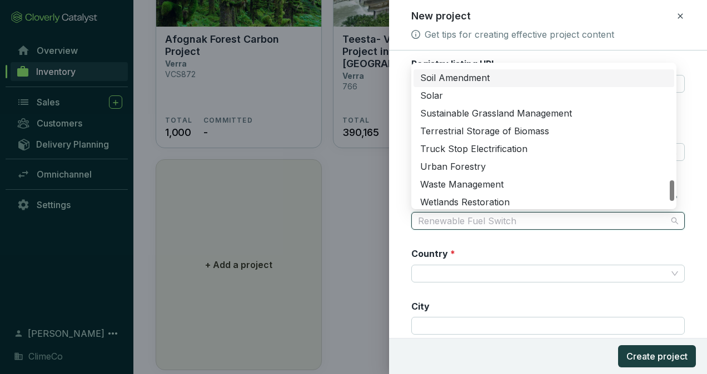
scroll to position [818, 0]
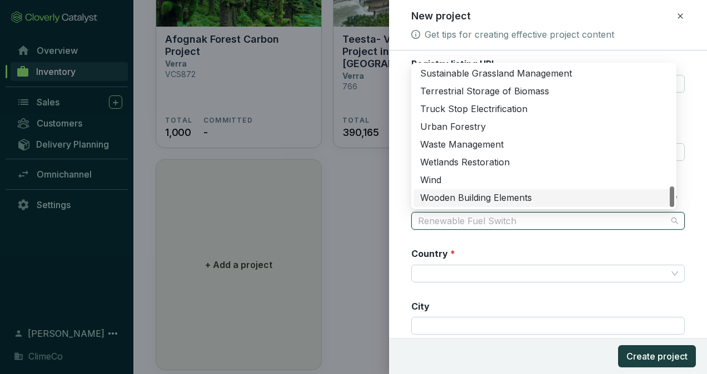
click at [627, 240] on div "Registry * Verra Registry ID 784 Registry listing URL https://registry.verra.or…" at bounding box center [547, 210] width 273 height 515
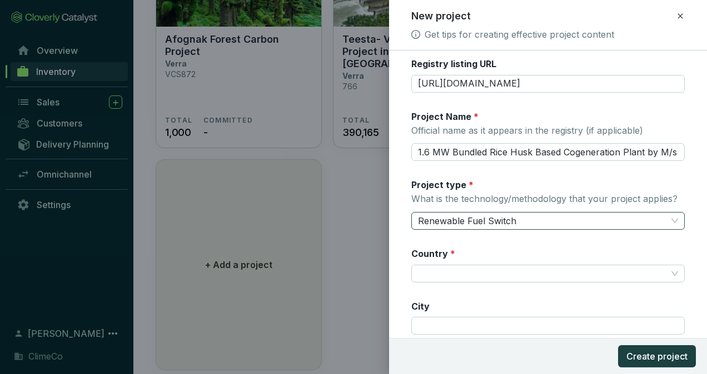
click at [554, 223] on span "Renewable Fuel Switch" at bounding box center [548, 221] width 260 height 17
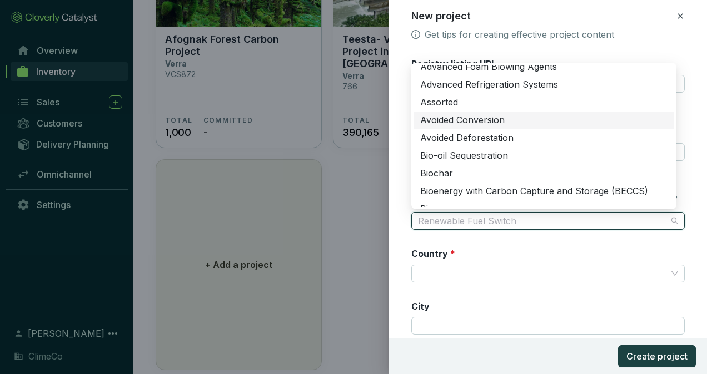
scroll to position [62, 0]
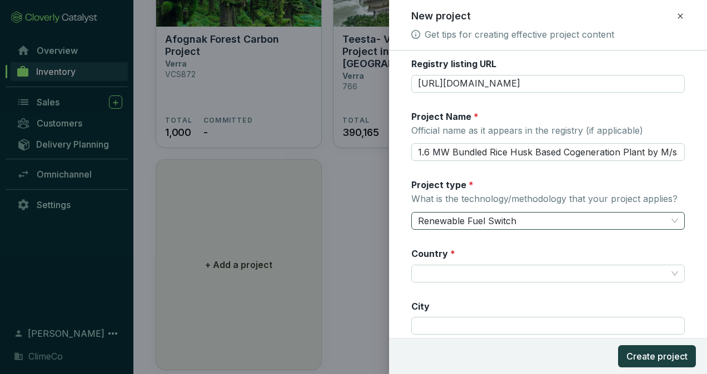
click at [537, 222] on span "Renewable Fuel Switch" at bounding box center [548, 221] width 260 height 17
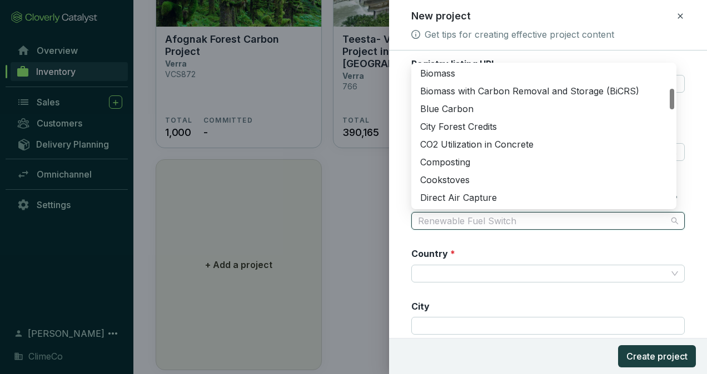
scroll to position [104, 0]
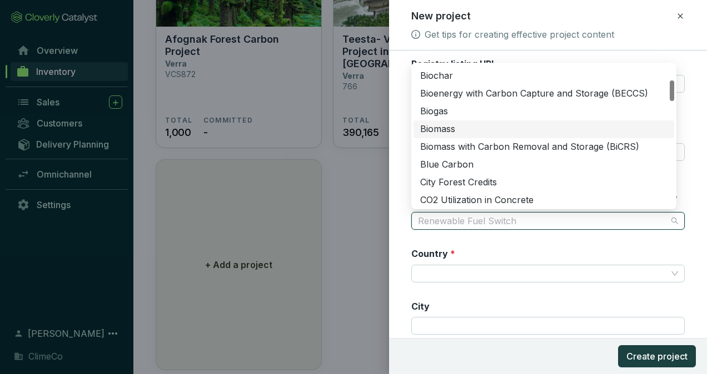
click at [486, 129] on div "Biomass" at bounding box center [543, 129] width 247 height 12
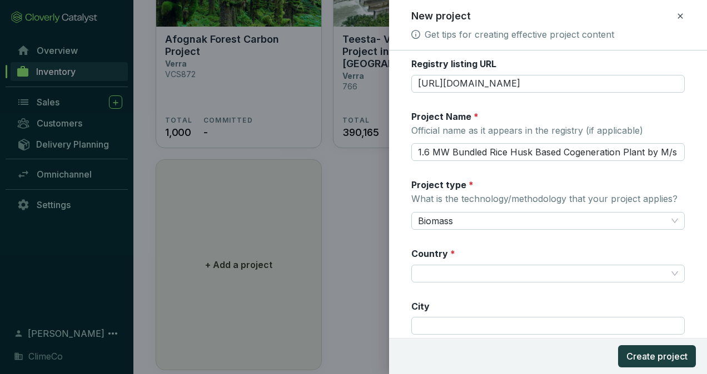
click at [404, 187] on form "Registry * Verra Registry ID 784 Registry listing URL https://registry.verra.or…" at bounding box center [548, 237] width 318 height 568
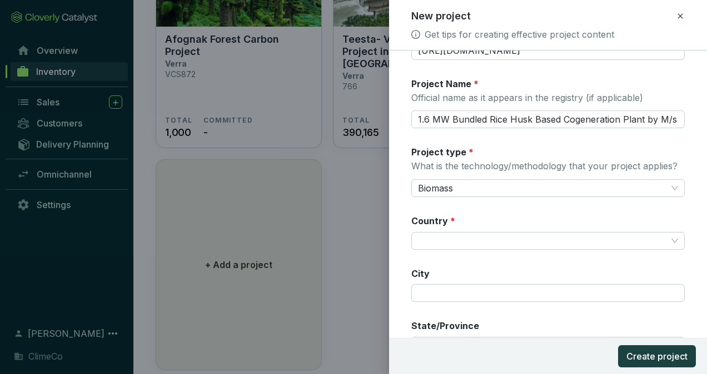
scroll to position [167, 0]
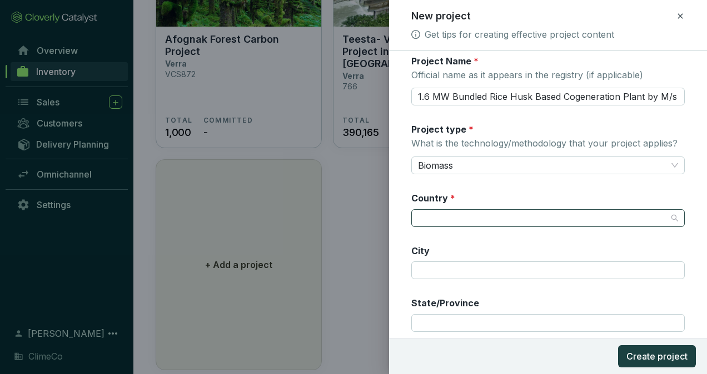
click at [477, 218] on input "Country *" at bounding box center [542, 218] width 249 height 17
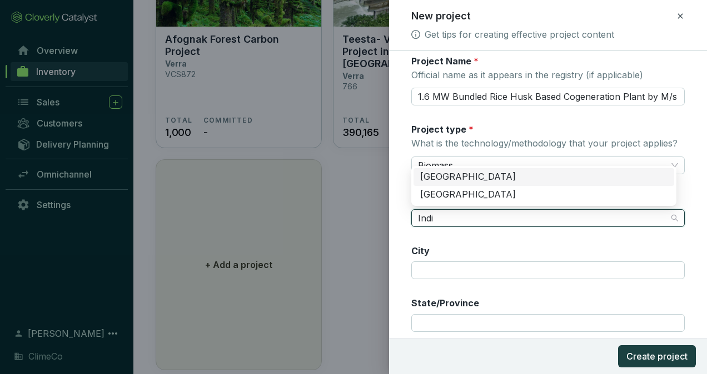
type input "India"
click at [463, 176] on div "India" at bounding box center [543, 177] width 247 height 12
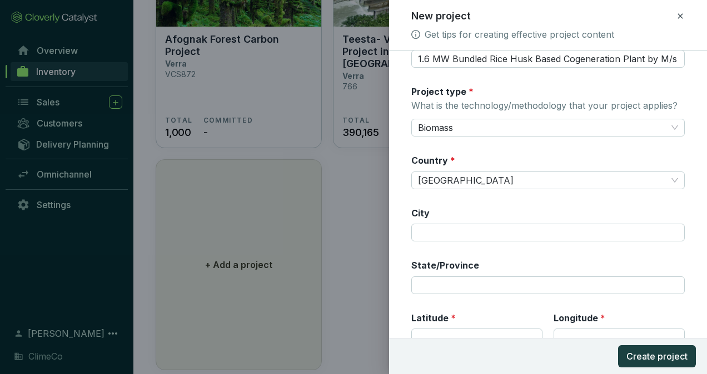
scroll to position [222, 0]
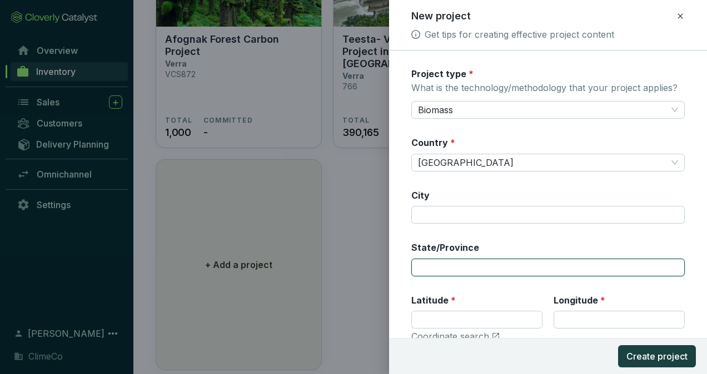
click at [442, 262] on input "State/Province" at bounding box center [547, 268] width 273 height 18
paste input "Punjab"
type input "Punjab"
click at [400, 286] on form "Registry * Verra Registry ID 784 Registry listing URL https://registry.verra.or…" at bounding box center [548, 126] width 318 height 568
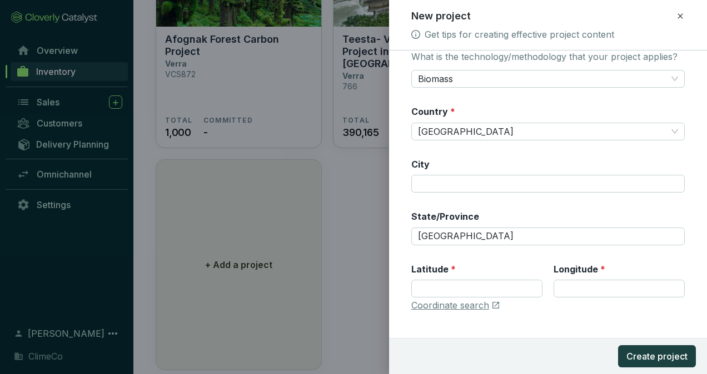
scroll to position [269, 0]
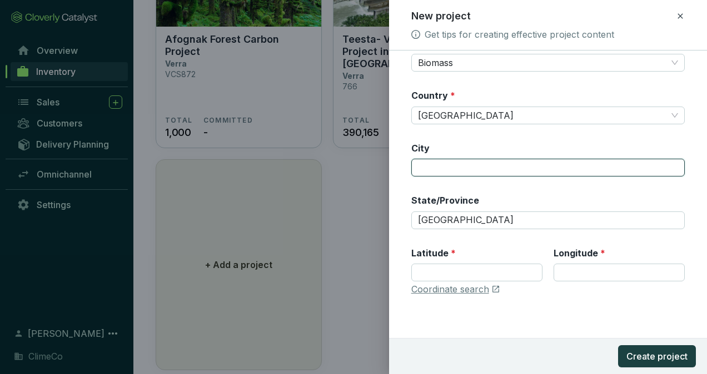
drag, startPoint x: 422, startPoint y: 167, endPoint x: 429, endPoint y: 162, distance: 8.8
click at [423, 165] on input "City" at bounding box center [547, 168] width 273 height 18
paste input "Bahadurgarh, Patiala"
type input "Bahadurgarh, Patiala"
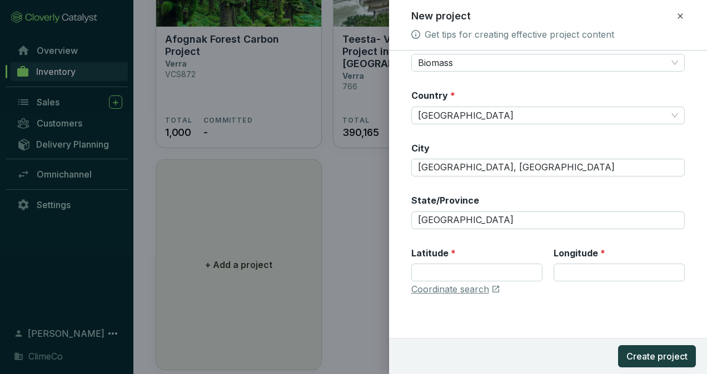
click at [470, 143] on div "City Bahadurgarh, Patiala" at bounding box center [547, 159] width 273 height 35
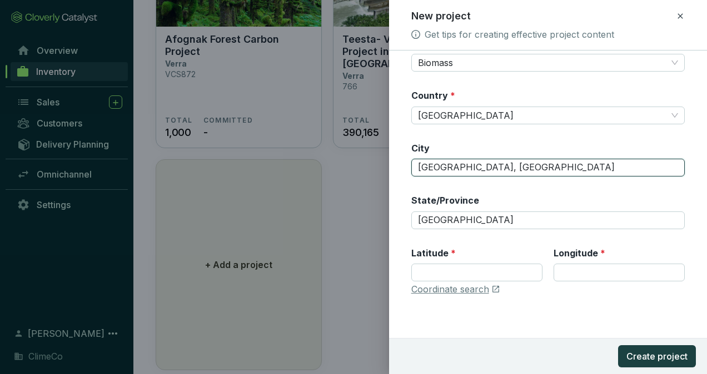
click at [526, 168] on input "Bahadurgarh, Patiala" at bounding box center [547, 168] width 273 height 18
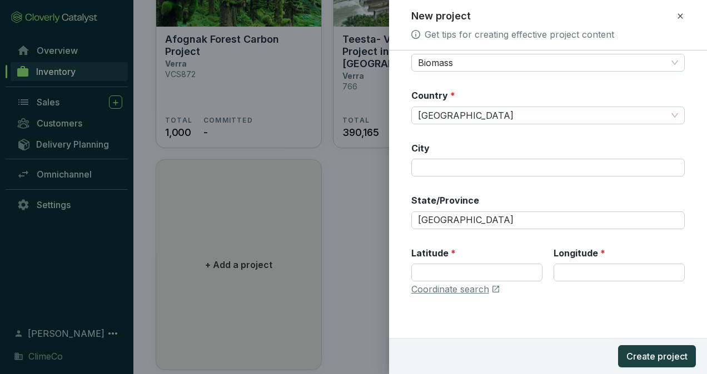
click at [526, 142] on div "City" at bounding box center [547, 159] width 273 height 35
click at [458, 272] on input "Latitude *" at bounding box center [476, 273] width 131 height 18
paste input "30.36534166666667"
type input "30.36534166666667"
click at [563, 275] on input "Longitude *" at bounding box center [618, 273] width 131 height 18
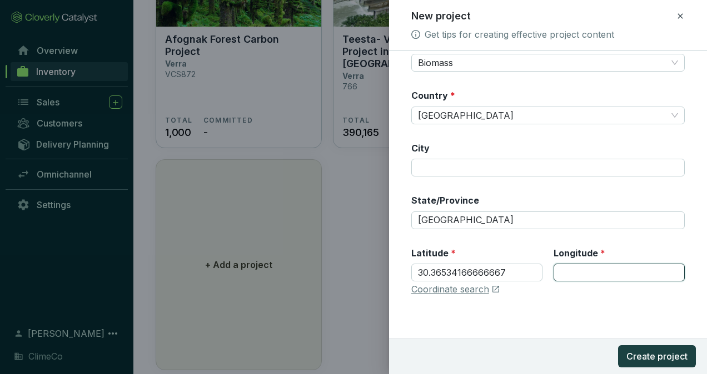
paste input "76.47155277777777"
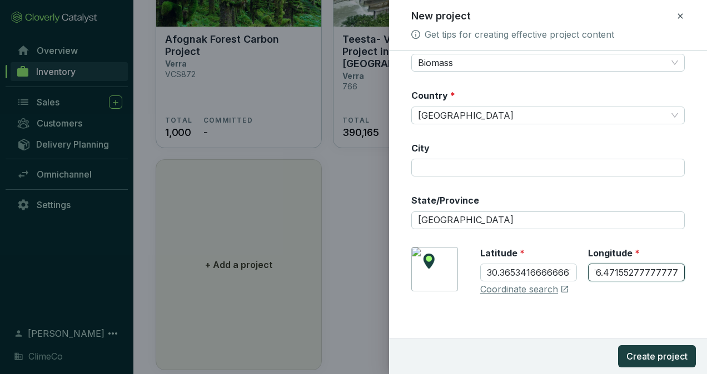
type input "76.47155277777777"
click at [589, 301] on div "Registry * Verra Registry ID 784 Registry listing URL https://registry.verra.or…" at bounding box center [547, 51] width 273 height 515
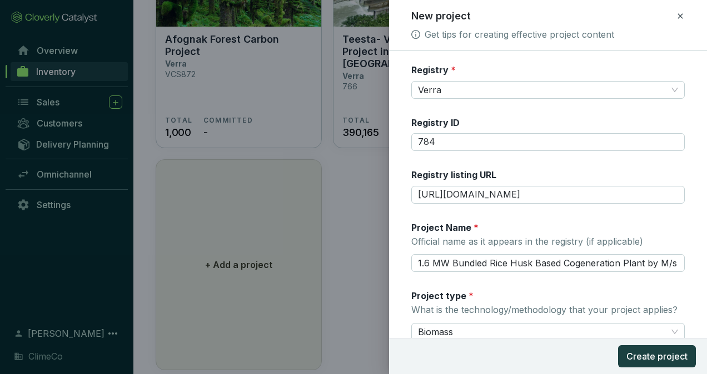
scroll to position [269, 0]
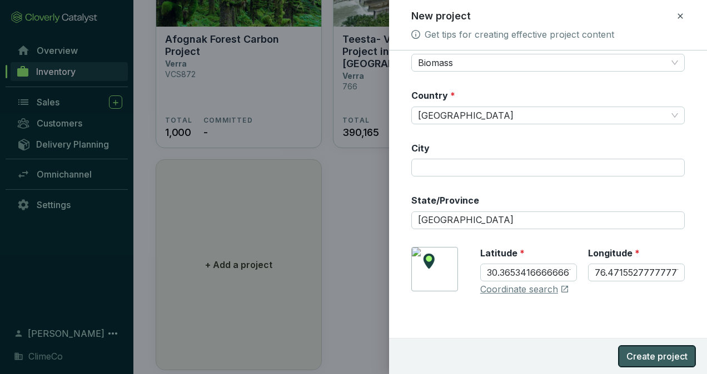
click at [632, 349] on button "Create project" at bounding box center [657, 357] width 78 height 22
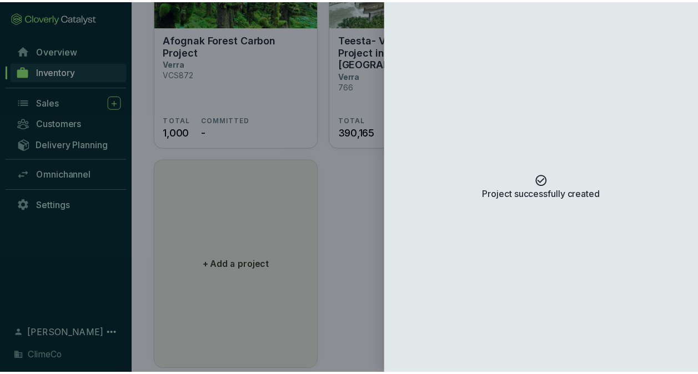
scroll to position [0, 0]
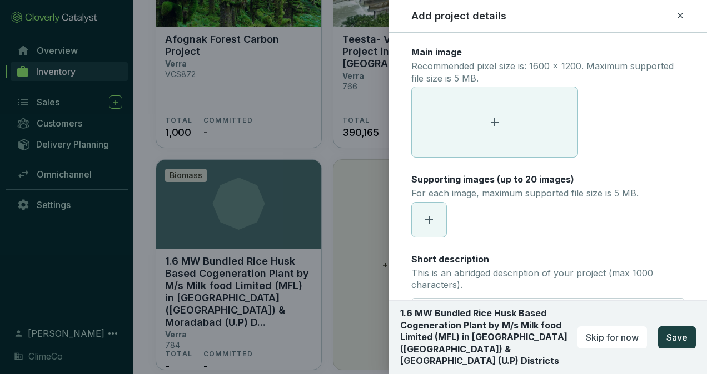
click at [679, 16] on icon at bounding box center [680, 15] width 9 height 13
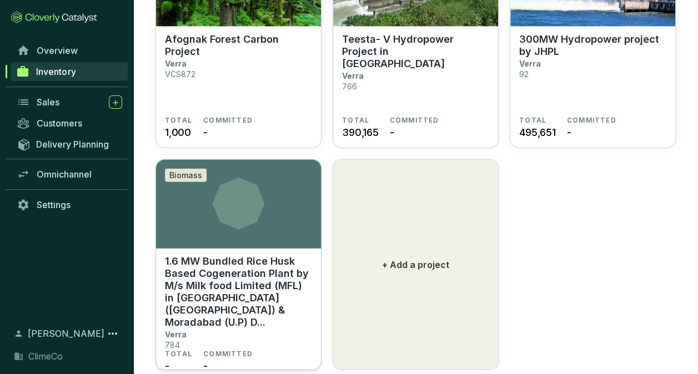
click at [224, 272] on p "1.6 MW Bundled Rice Husk Based Cogeneration Plant by M/s Milk food Limited (MFL…" at bounding box center [238, 292] width 147 height 73
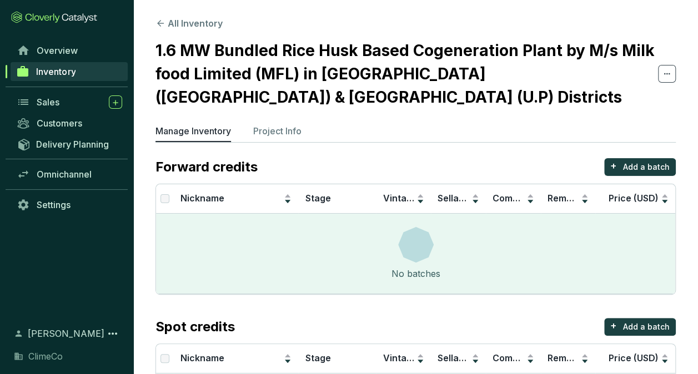
scroll to position [56, 0]
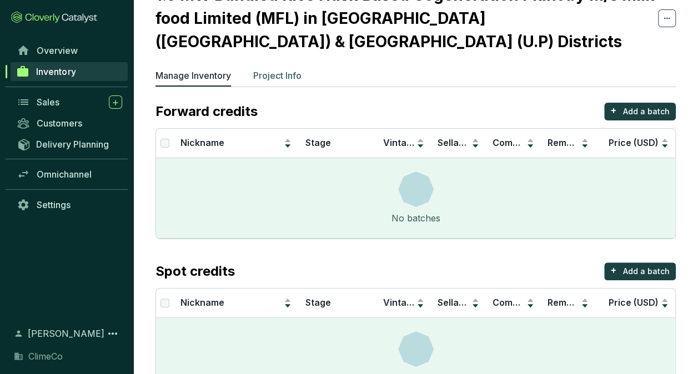
click at [279, 69] on li "Project Info" at bounding box center [277, 78] width 48 height 18
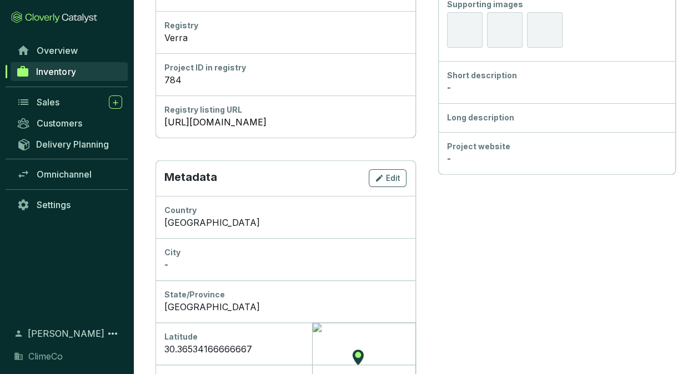
scroll to position [500, 0]
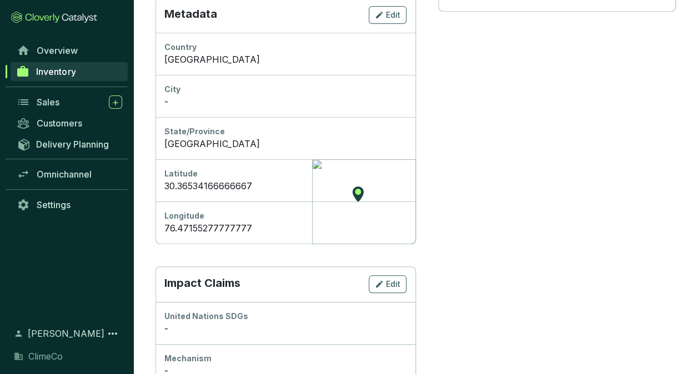
click at [358, 211] on div "Longitude" at bounding box center [285, 216] width 242 height 11
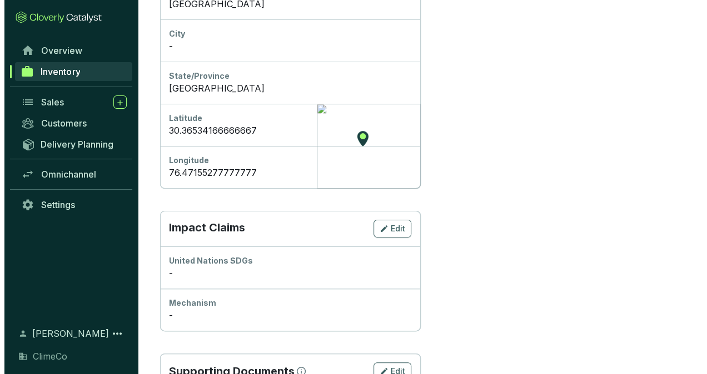
scroll to position [584, 0]
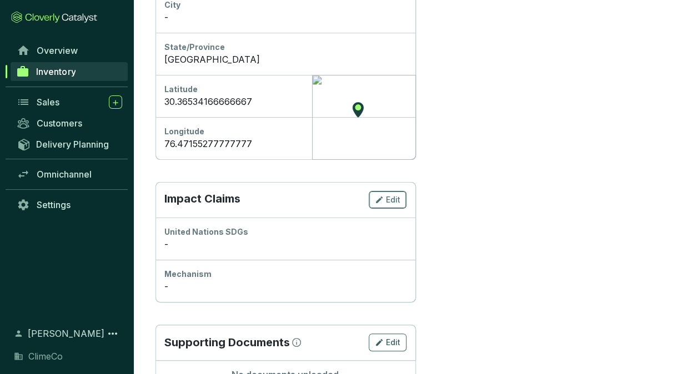
click at [383, 193] on icon "button" at bounding box center [379, 199] width 9 height 13
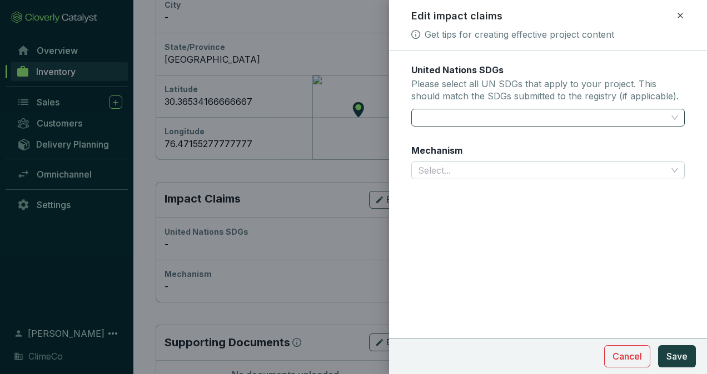
click at [466, 118] on div at bounding box center [541, 118] width 256 height 16
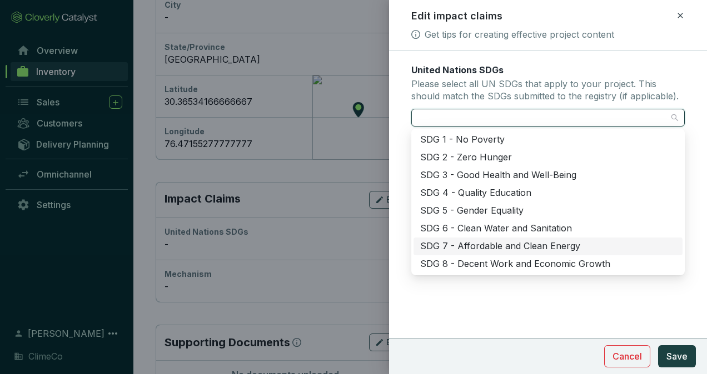
click at [592, 243] on div "SDG 7 - Affordable and Clean Energy" at bounding box center [548, 247] width 256 height 12
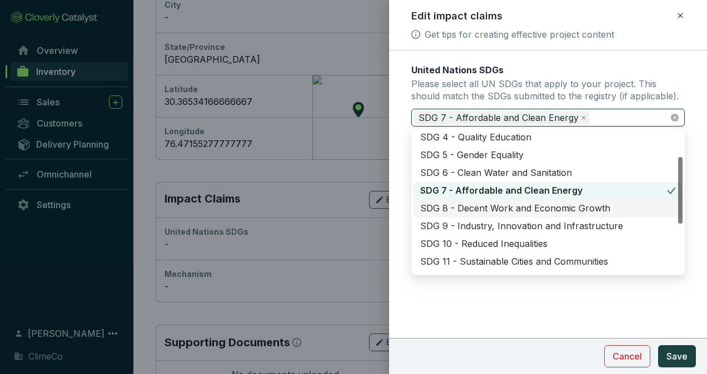
scroll to position [111, 0]
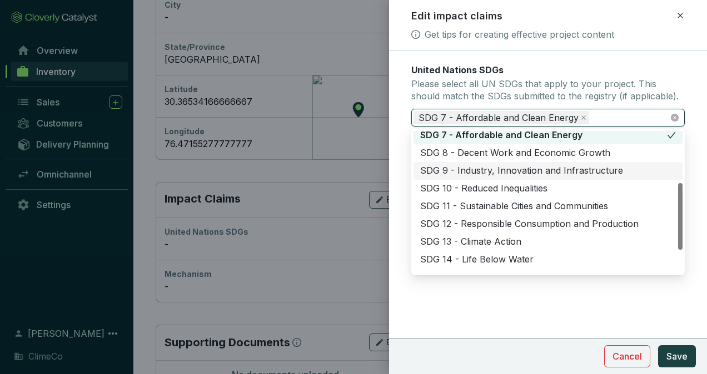
click at [641, 167] on div "SDG 9 - Industry, Innovation and Infrastructure" at bounding box center [548, 171] width 256 height 12
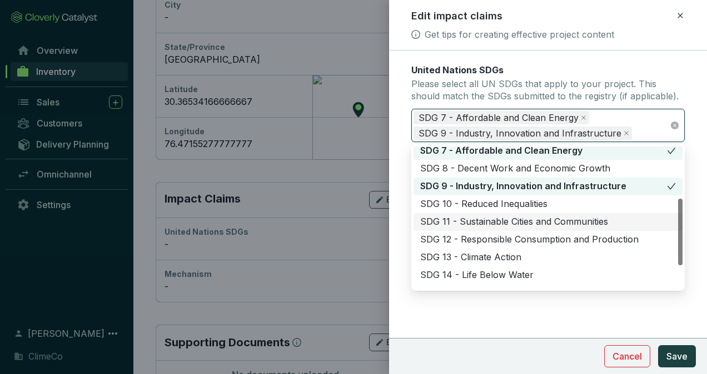
click at [639, 222] on div "SDG 11 - Sustainable Cities and Communities" at bounding box center [548, 222] width 256 height 12
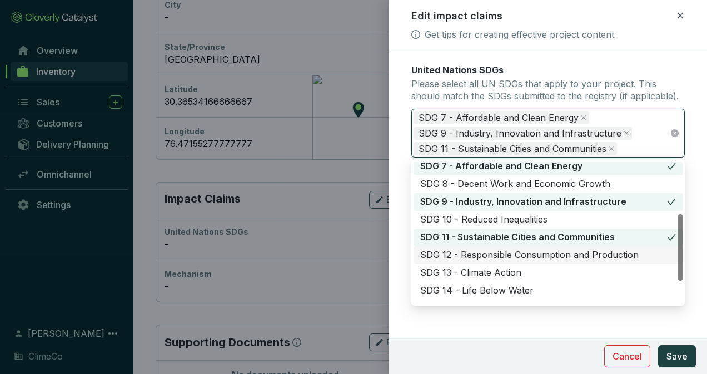
click at [640, 251] on div "SDG 12 - Responsible Consumption and Production" at bounding box center [548, 255] width 256 height 12
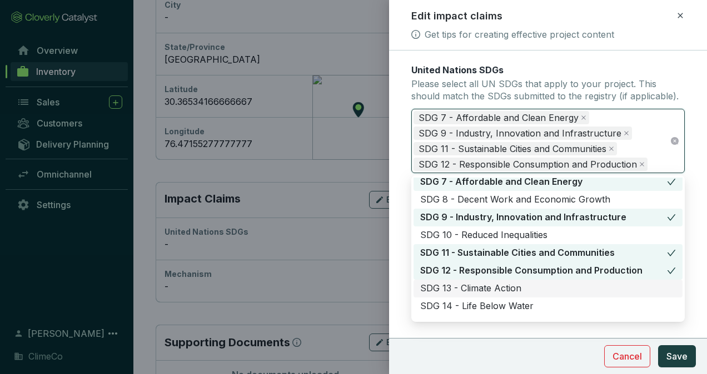
click at [607, 291] on div "SDG 13 - Climate Action" at bounding box center [548, 289] width 256 height 12
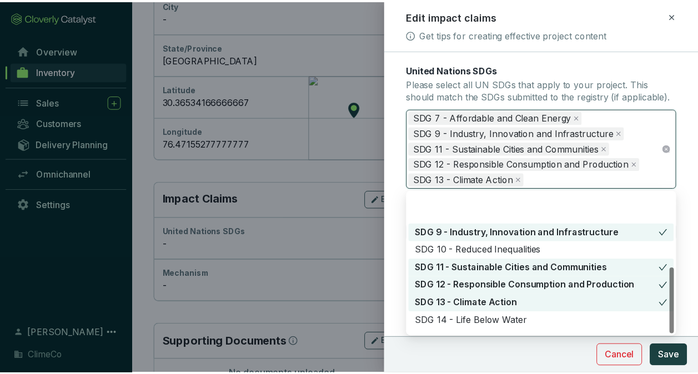
scroll to position [160, 0]
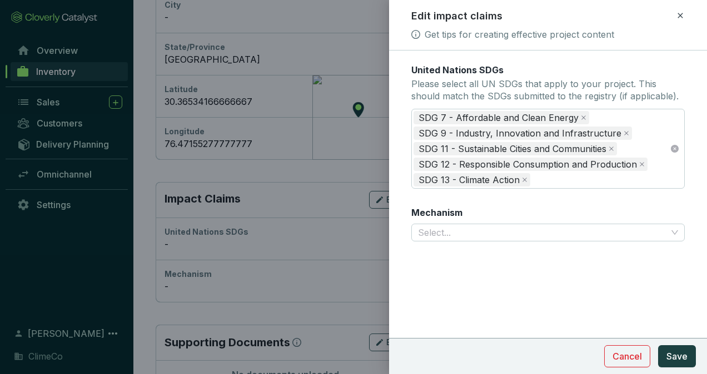
click at [566, 361] on section "Cancel Save" at bounding box center [548, 356] width 318 height 36
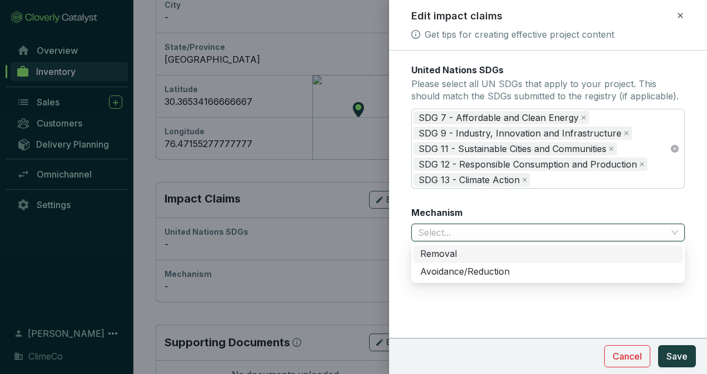
click at [493, 235] on input "Mechanism" at bounding box center [542, 232] width 249 height 17
click at [483, 272] on div "Avoidance/Reduction" at bounding box center [548, 272] width 256 height 12
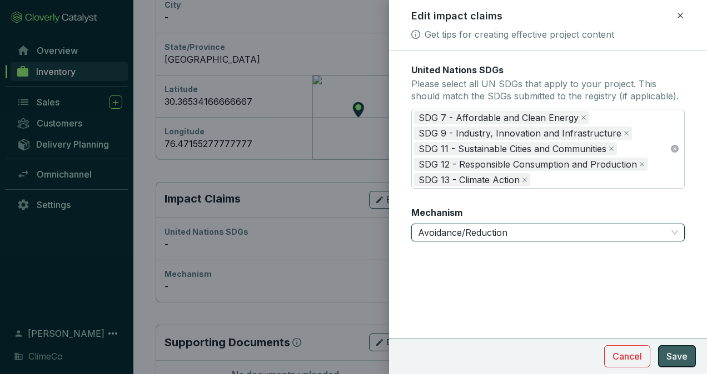
click at [680, 354] on span "Save" at bounding box center [676, 356] width 21 height 13
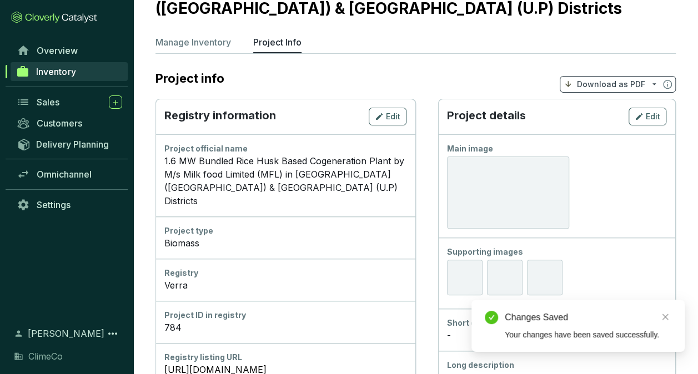
scroll to position [84, 0]
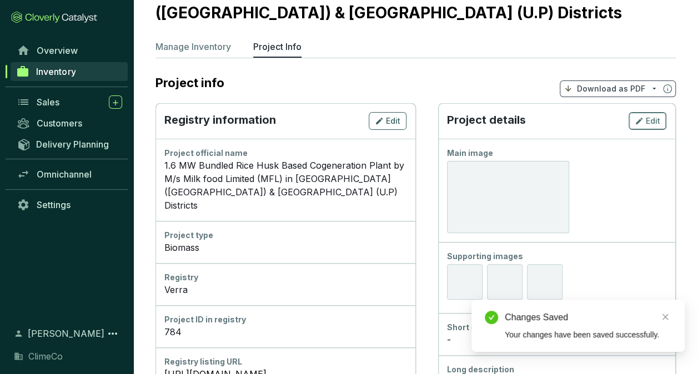
click at [641, 114] on icon "button" at bounding box center [639, 120] width 9 height 13
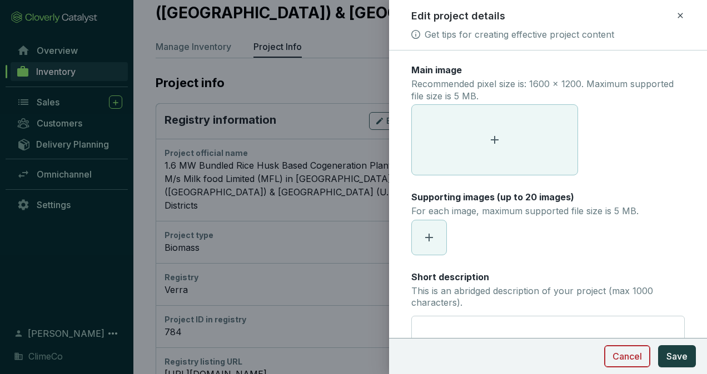
click at [631, 356] on span "Cancel" at bounding box center [626, 356] width 29 height 13
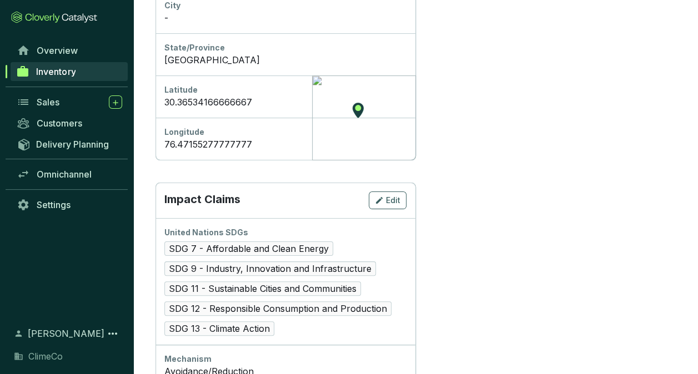
scroll to position [584, 0]
click at [392, 194] on span "Edit" at bounding box center [393, 199] width 14 height 11
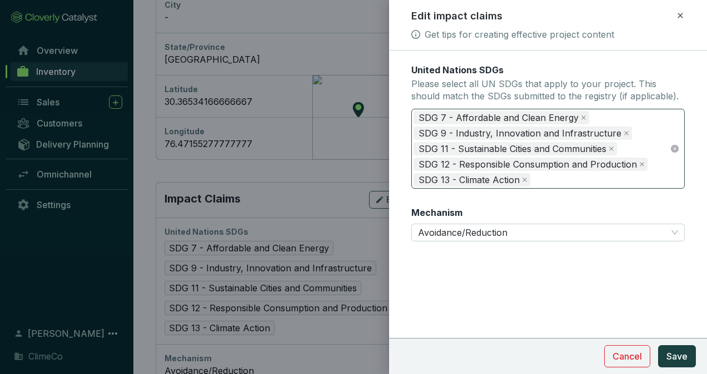
click at [634, 163] on span "SDG 12 - Responsible Consumption and Production" at bounding box center [530, 164] width 234 height 13
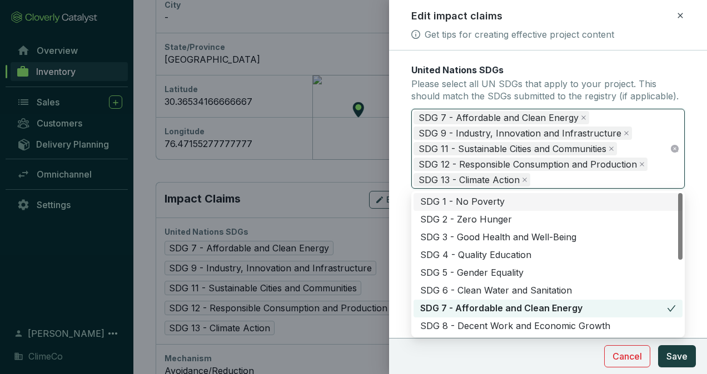
click at [639, 162] on icon "close" at bounding box center [642, 165] width 6 height 6
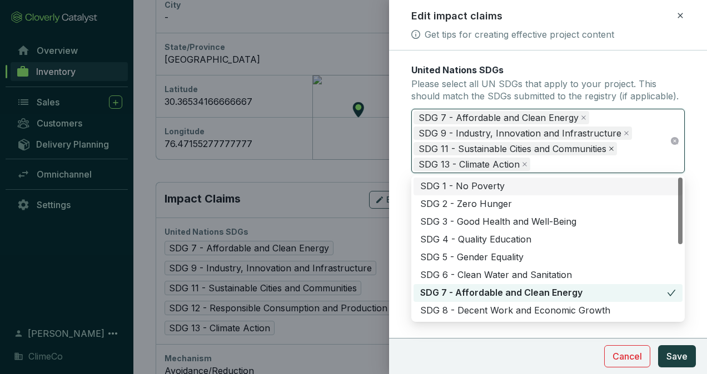
click at [611, 148] on icon "close" at bounding box center [611, 149] width 4 height 4
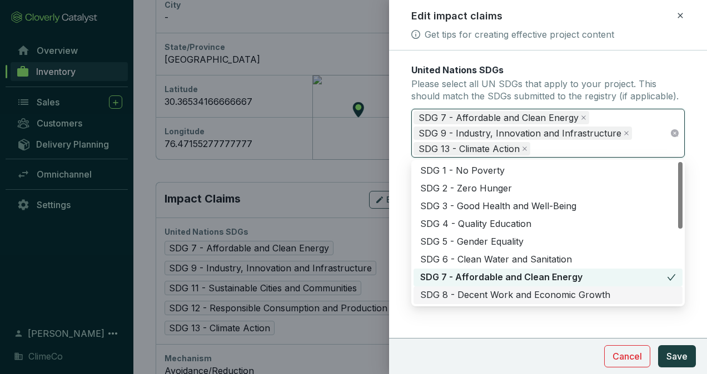
click at [494, 297] on div "SDG 8 - Decent Work and Economic Growth" at bounding box center [548, 295] width 256 height 12
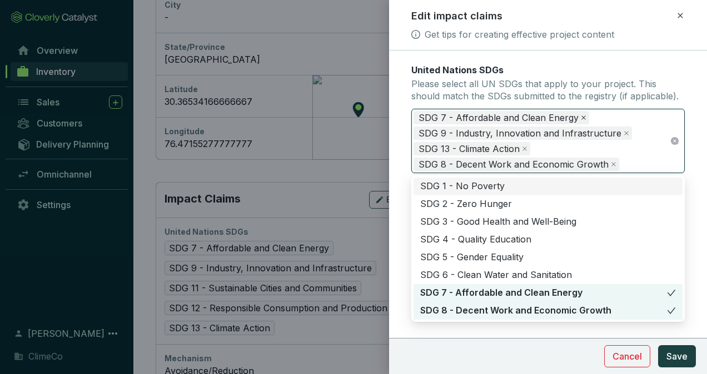
click at [581, 115] on icon "close" at bounding box center [584, 118] width 6 height 6
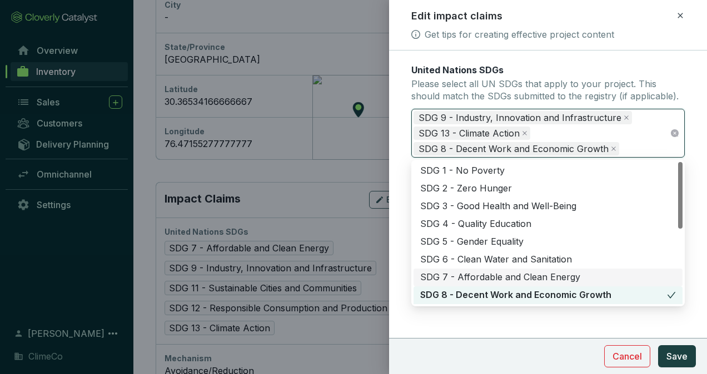
click at [477, 273] on div "SDG 7 - Affordable and Clean Energy" at bounding box center [548, 278] width 256 height 12
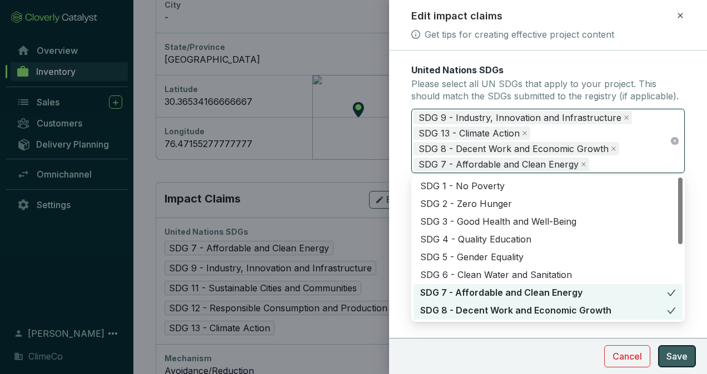
click at [679, 353] on span "Save" at bounding box center [676, 356] width 21 height 13
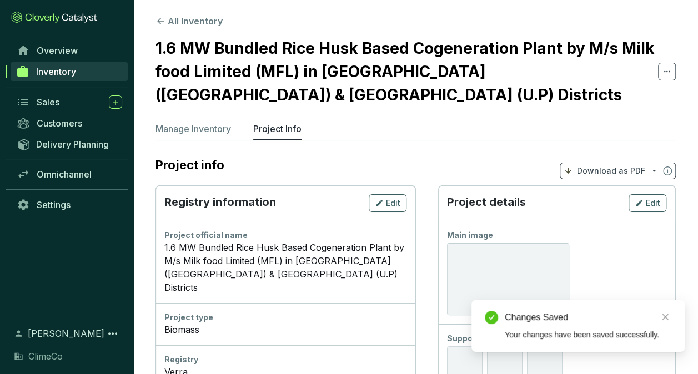
scroll to position [0, 0]
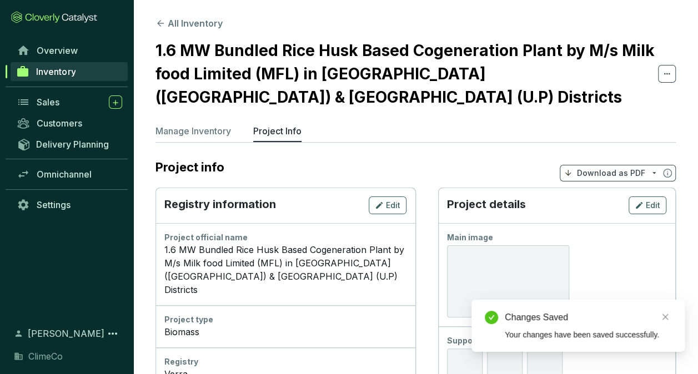
click at [195, 19] on button "All Inventory" at bounding box center [189, 23] width 67 height 13
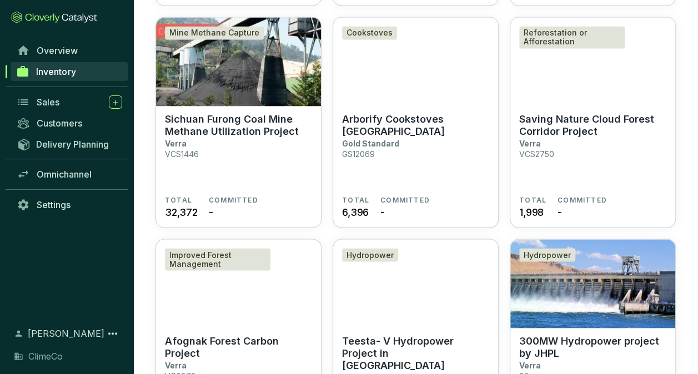
scroll to position [1167, 0]
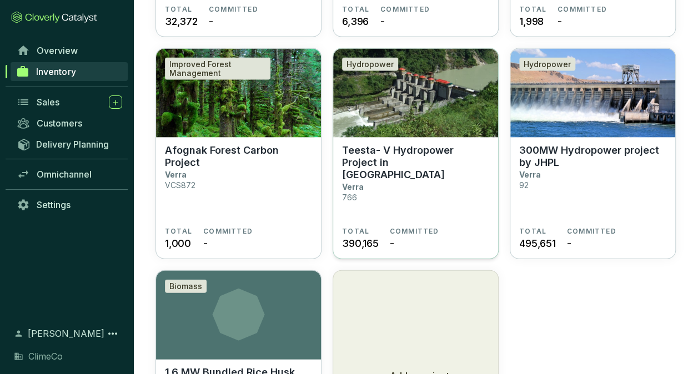
click at [406, 166] on p "Teesta- V Hydropower Project in [GEOGRAPHIC_DATA]" at bounding box center [415, 162] width 147 height 37
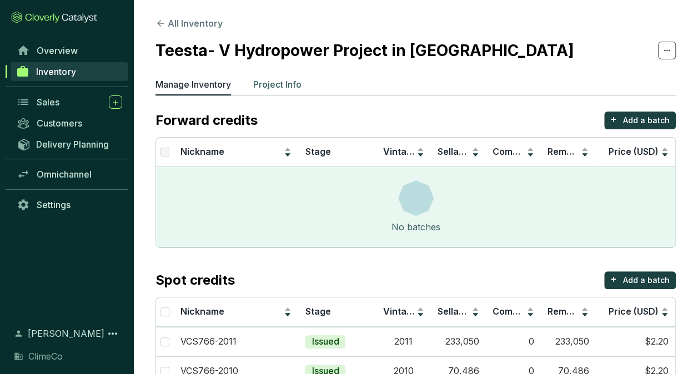
click at [287, 89] on p "Project Info" at bounding box center [277, 84] width 48 height 13
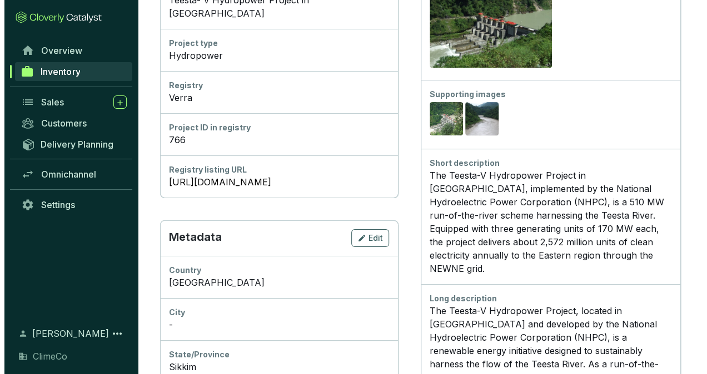
scroll to position [444, 0]
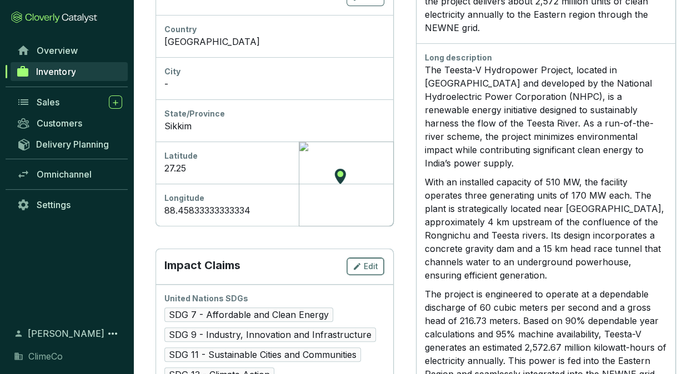
click at [359, 260] on icon "button" at bounding box center [357, 266] width 9 height 13
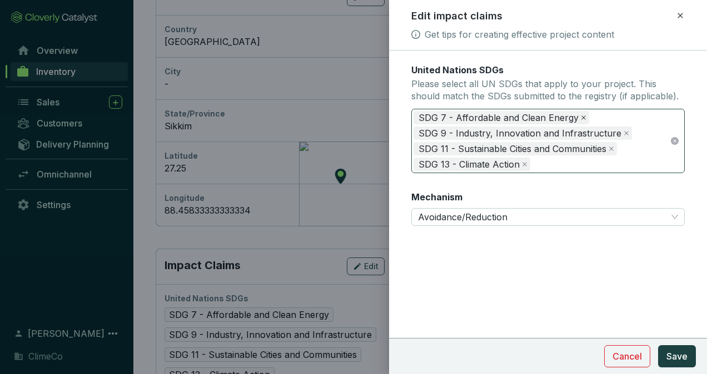
click at [581, 116] on icon "close" at bounding box center [584, 118] width 6 height 6
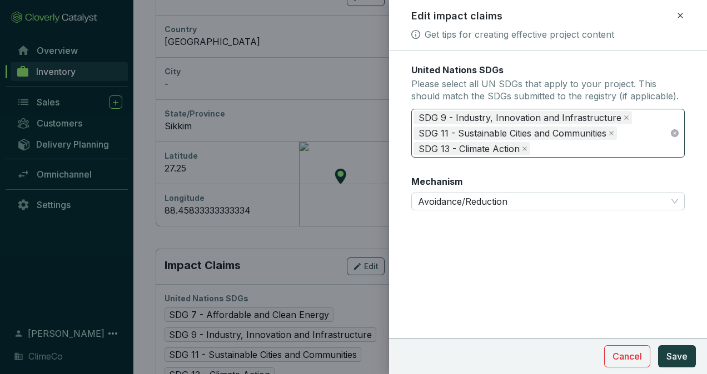
click at [575, 144] on div "SDG 9 - Industry, Innovation and Infrastructure SDG 11 - Sustainable Cities and…" at bounding box center [541, 133] width 256 height 47
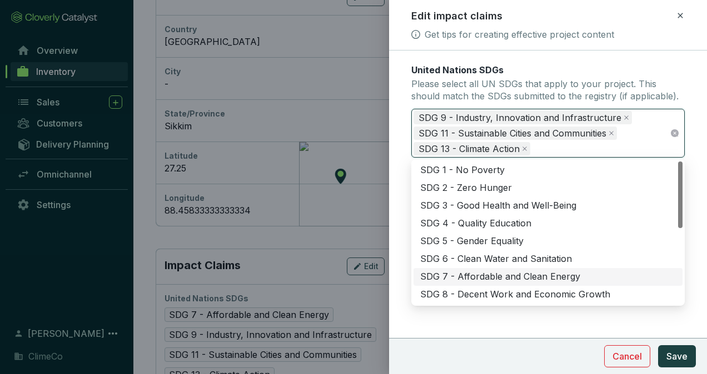
click at [482, 281] on div "SDG 7 - Affordable and Clean Energy" at bounding box center [548, 277] width 256 height 12
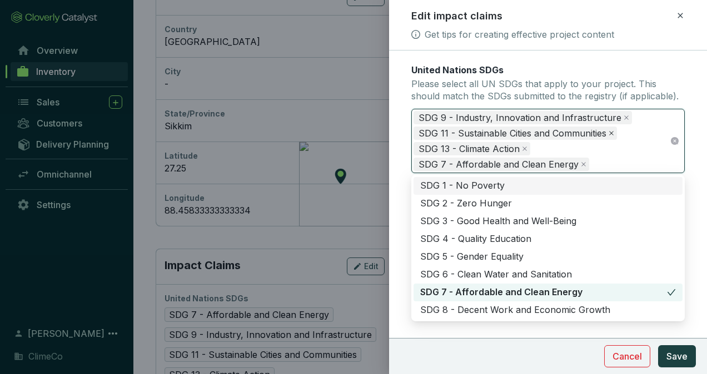
click at [611, 133] on icon "close" at bounding box center [611, 133] width 4 height 4
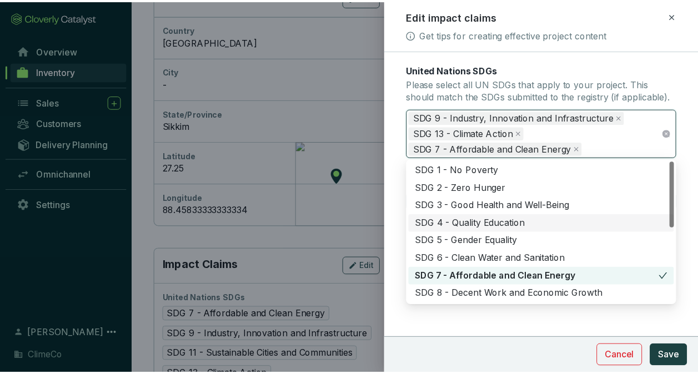
scroll to position [56, 0]
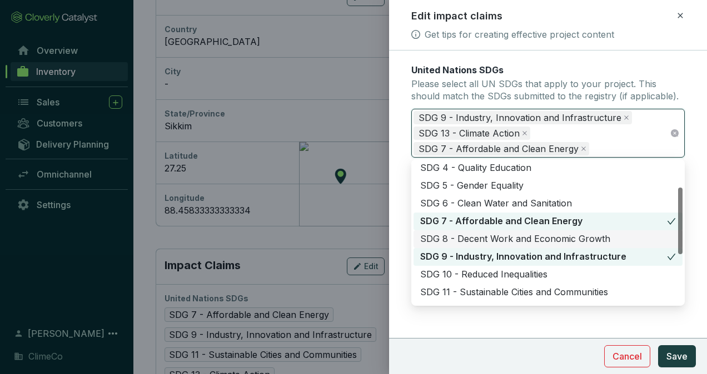
click at [530, 238] on div "SDG 8 - Decent Work and Economic Growth" at bounding box center [548, 239] width 256 height 12
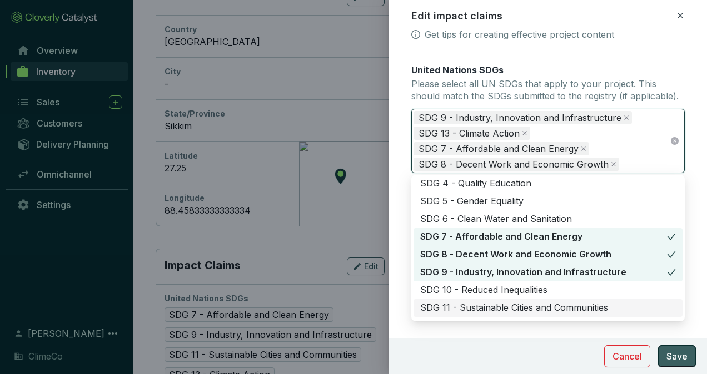
click at [673, 357] on span "Save" at bounding box center [676, 356] width 21 height 13
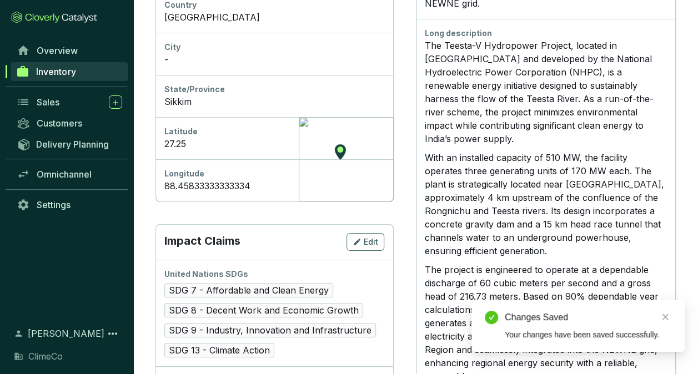
scroll to position [500, 0]
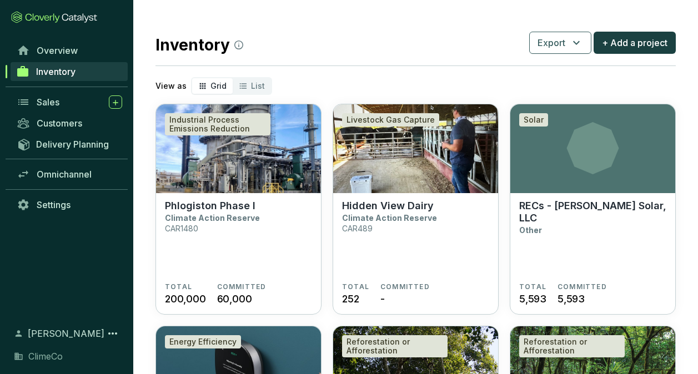
scroll to position [1167, 0]
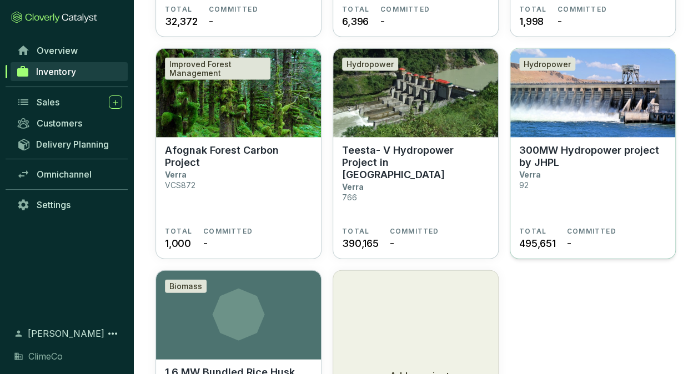
click at [582, 192] on section "300MW Hydropower project by JHPL Verra 92" at bounding box center [592, 185] width 147 height 83
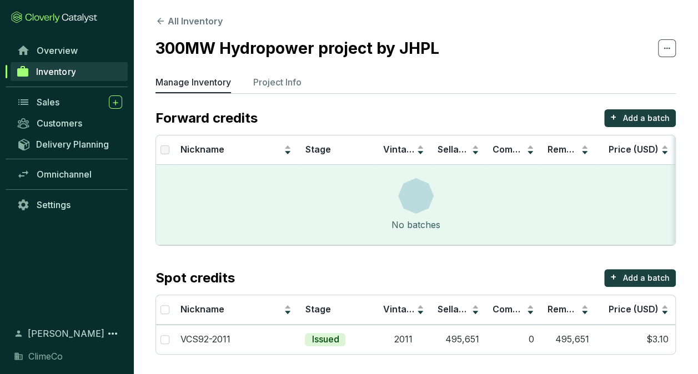
scroll to position [3, 0]
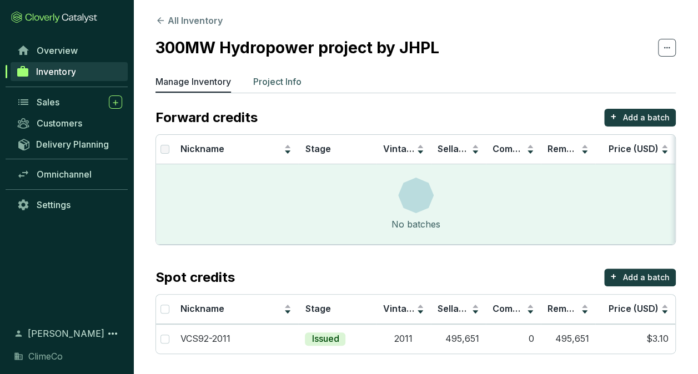
click at [284, 88] on p "Project Info" at bounding box center [277, 81] width 48 height 13
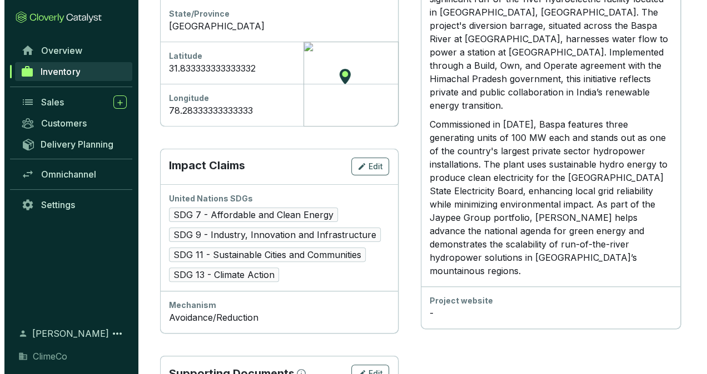
scroll to position [598, 0]
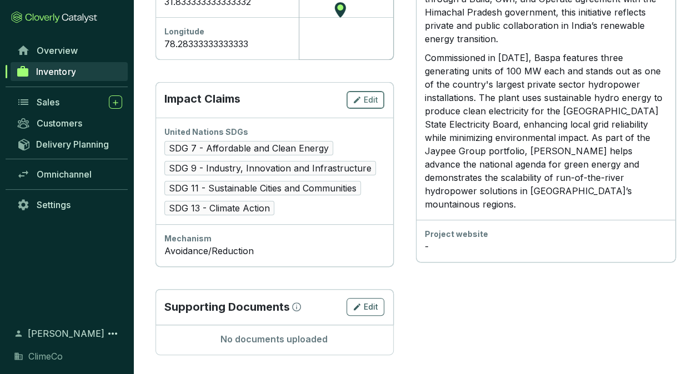
click at [369, 99] on span "Edit" at bounding box center [371, 99] width 14 height 11
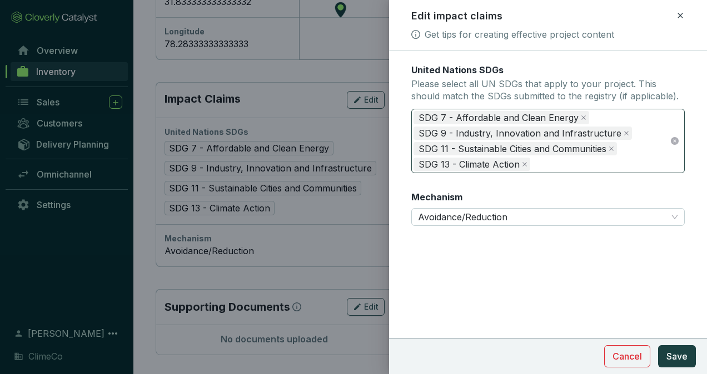
click at [646, 152] on div "SDG 7 - Affordable and Clean Energy SDG 9 - Industry, Innovation and Infrastruc…" at bounding box center [541, 141] width 256 height 62
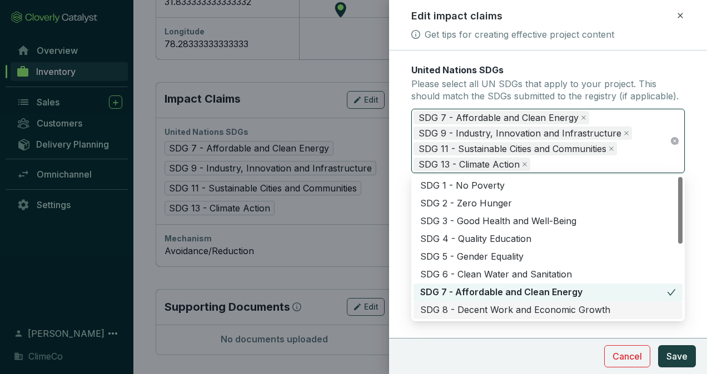
click at [503, 313] on div "SDG 8 - Decent Work and Economic Growth" at bounding box center [548, 310] width 256 height 12
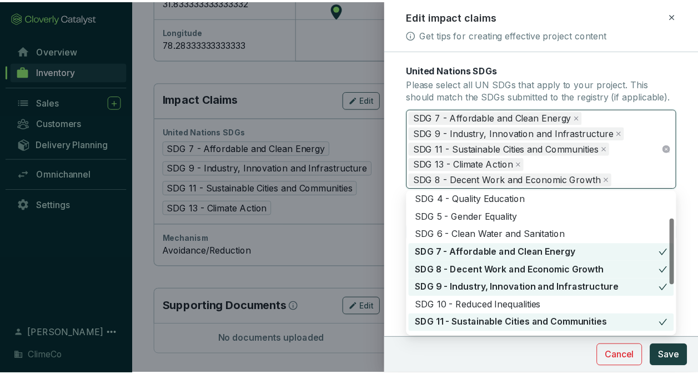
scroll to position [111, 0]
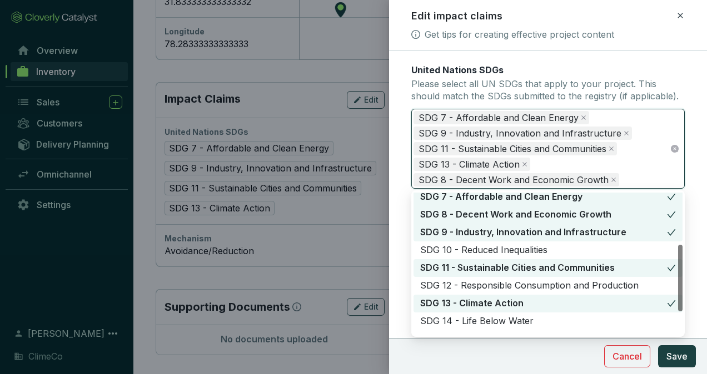
click at [533, 268] on div "SDG 11 - Sustainable Cities and Communities" at bounding box center [543, 268] width 247 height 12
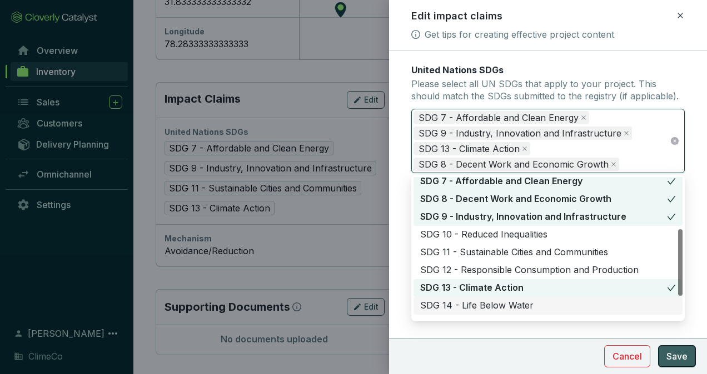
click at [673, 358] on span "Save" at bounding box center [676, 356] width 21 height 13
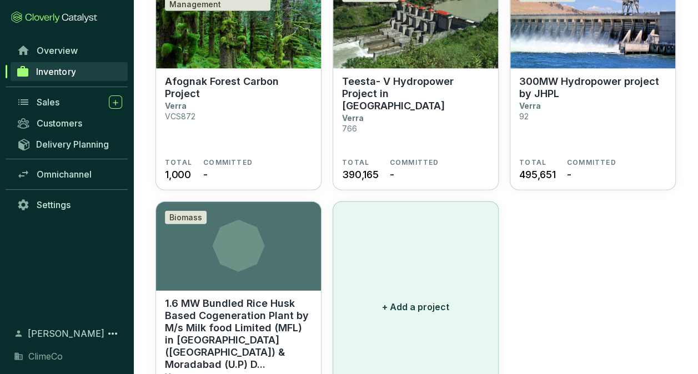
scroll to position [1302, 0]
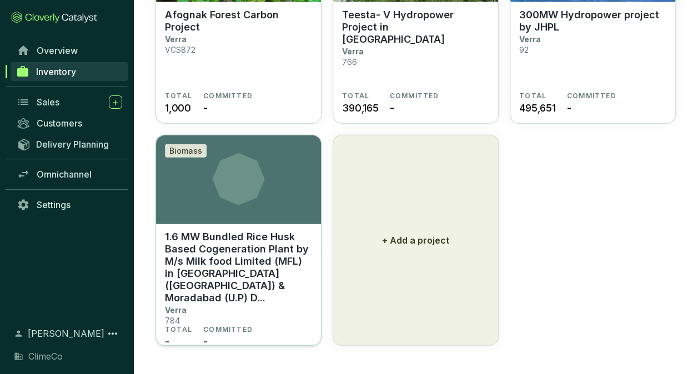
click at [250, 239] on p "1.6 MW Bundled Rice Husk Based Cogeneration Plant by M/s Milk food Limited (MFL…" at bounding box center [238, 267] width 147 height 73
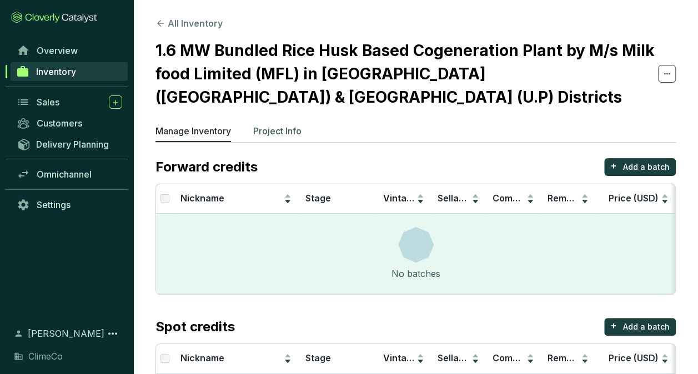
click at [294, 124] on p "Project Info" at bounding box center [277, 130] width 48 height 13
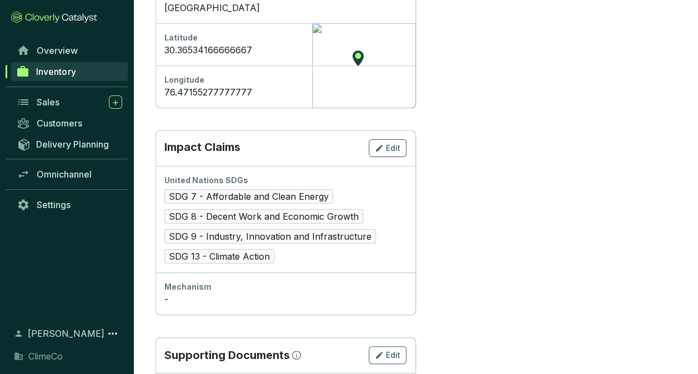
scroll to position [648, 0]
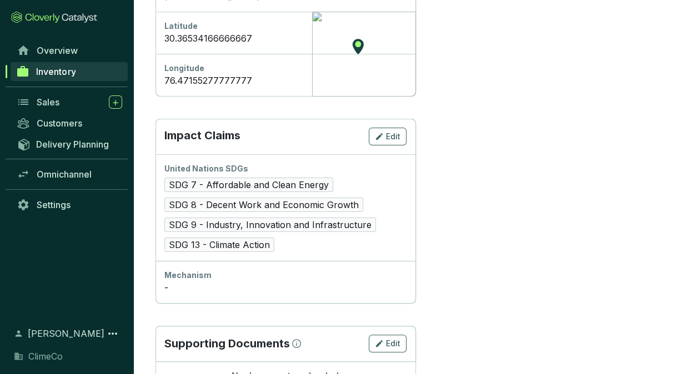
click at [386, 281] on div "-" at bounding box center [285, 287] width 242 height 13
click at [388, 131] on span "Edit" at bounding box center [393, 136] width 14 height 11
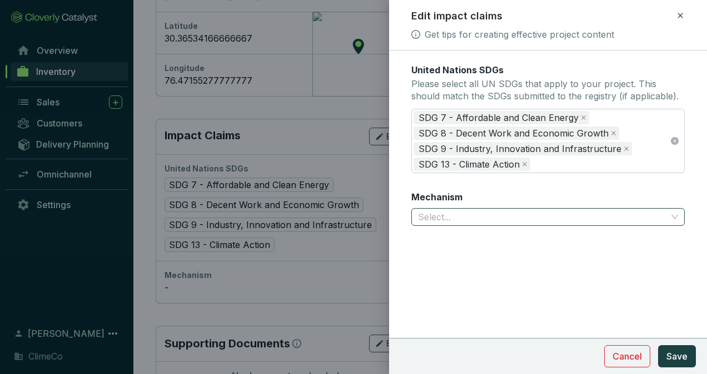
click at [502, 220] on input "Mechanism" at bounding box center [542, 217] width 249 height 17
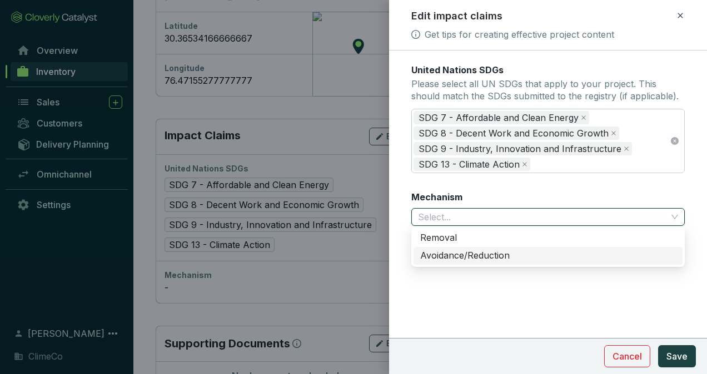
click at [450, 253] on div "Avoidance/Reduction" at bounding box center [548, 256] width 256 height 12
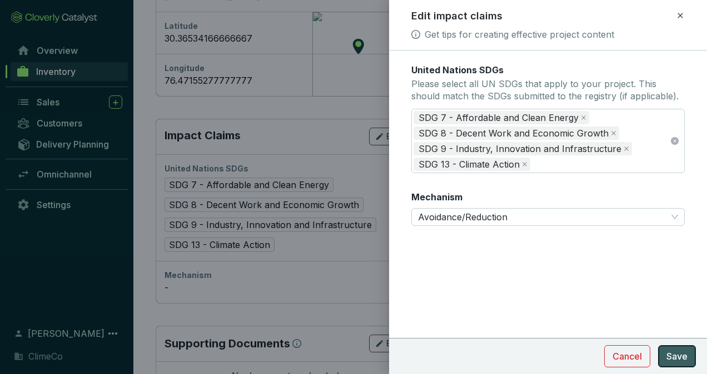
click at [680, 357] on span "Save" at bounding box center [676, 356] width 21 height 13
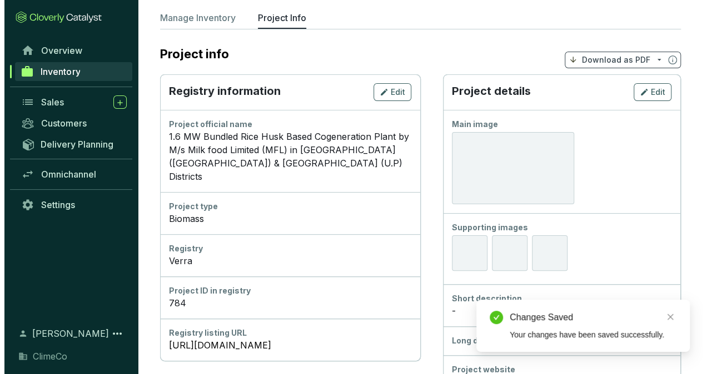
scroll to position [92, 0]
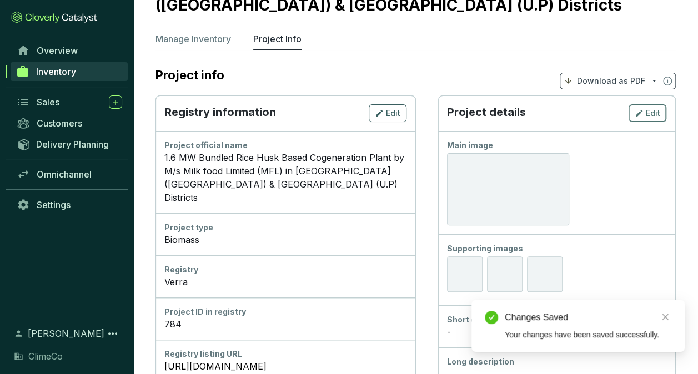
click at [643, 107] on icon "button" at bounding box center [639, 113] width 9 height 13
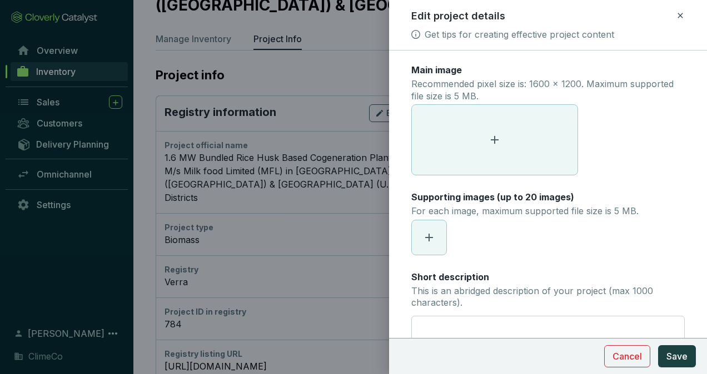
click at [484, 132] on span at bounding box center [495, 140] width 166 height 70
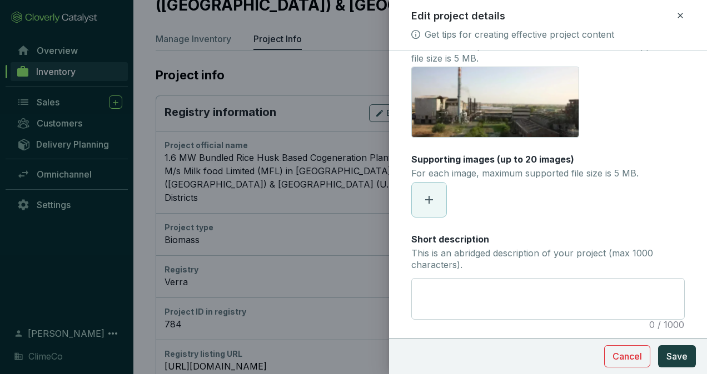
scroll to position [56, 0]
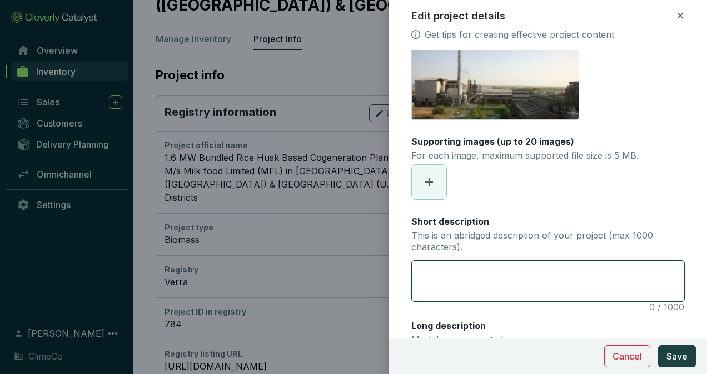
click at [479, 279] on textarea "Short description This is an abridged description of your project (max 1000 cha…" at bounding box center [548, 281] width 272 height 41
paste textarea "The 1.6 MW Bundled Rice Husk Based Cogeneration Plant, operated by M/s Milk Foo…"
type textarea "The 1.6 MW Bundled Rice Husk Based Cogeneration Plant, operated by M/s Milk Foo…"
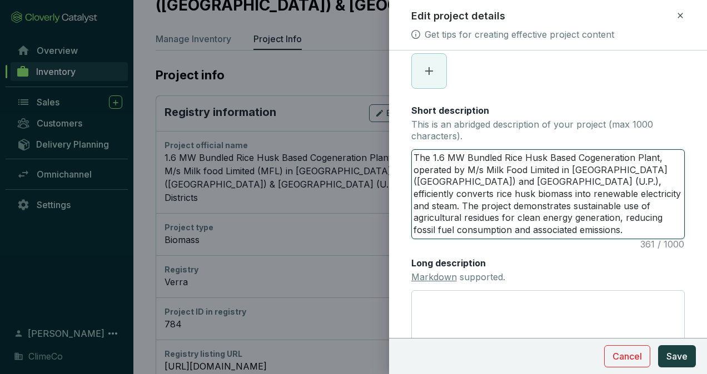
scroll to position [222, 0]
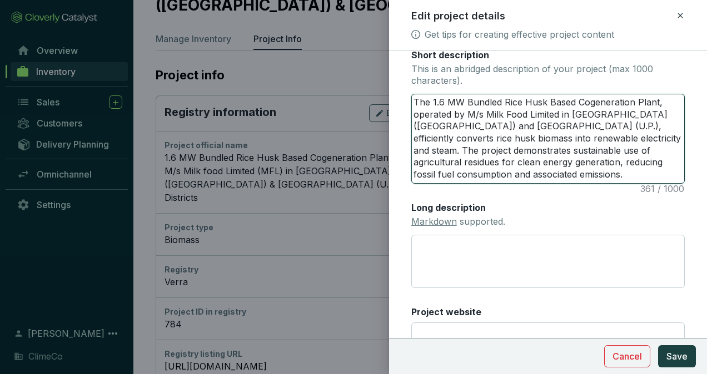
type textarea "The 1.6 MW Bundled Rice Husk Based Cogeneration Plant, operated by M/s Milk Foo…"
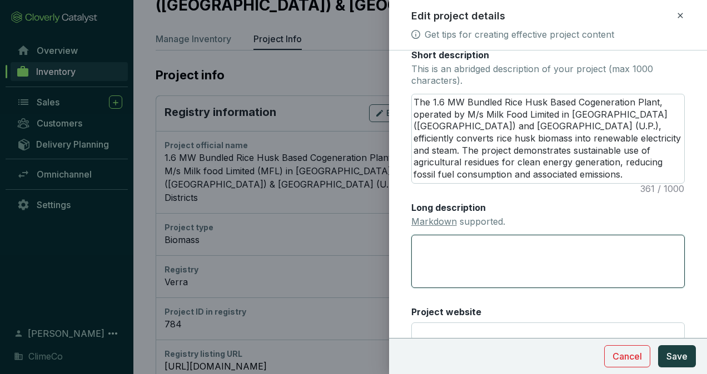
click at [513, 255] on textarea "Long description Markdown supported." at bounding box center [547, 261] width 273 height 53
paste textarea "Lor 6.5 IP Dolorsi Amet Cons Adipi Elitseddoeiu Tempo, incididun utl etdolore m…"
type textarea "Lor 6.5 IP Dolorsi Amet Cons Adipi Elitseddoeiu Tempo, incididun utl etdolore m…"
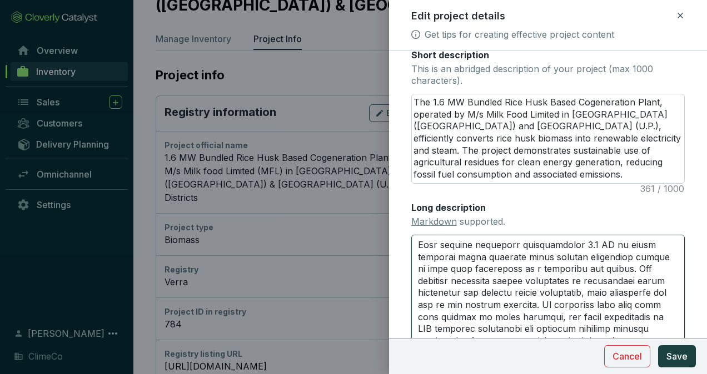
scroll to position [0, 0]
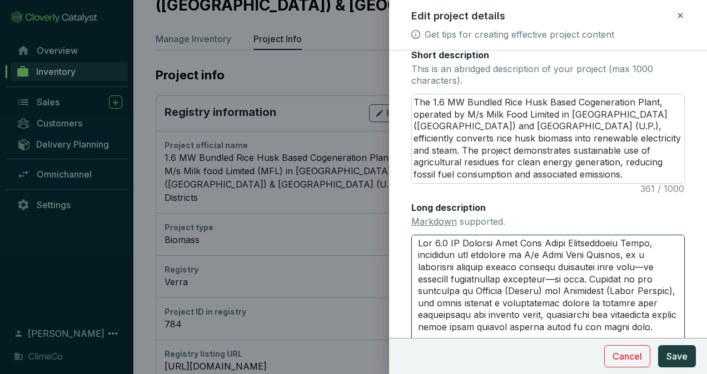
click at [425, 279] on textarea "Long description Markdown supported." at bounding box center [547, 298] width 273 height 126
type textarea "Lor 0.5 IP Dolorsi Amet Cons Adipi Elitseddoeiu Tempo, incididun utl etdolore m…"
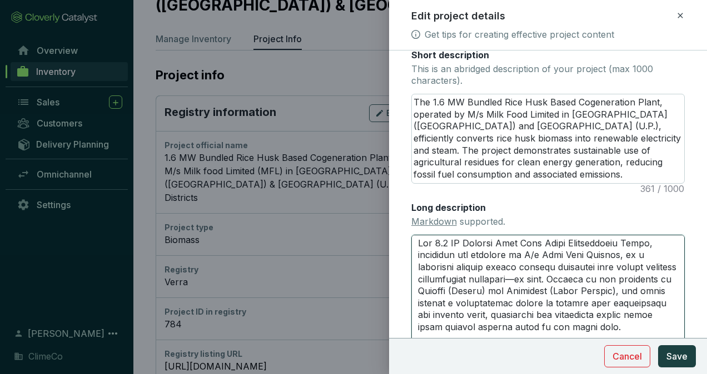
type textarea "Lor 7.0 IP Dolorsi Amet Cons Adipi Elitseddoeiu Tempo, incididun utl etdolore m…"
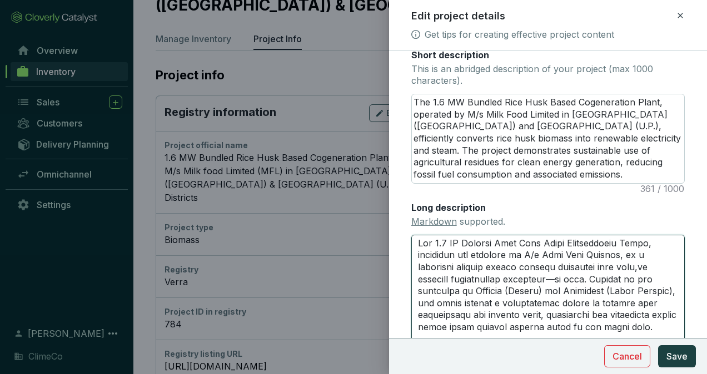
type textarea "Lor 1.6 IP Dolorsi Amet Cons Adipi Elitseddoeiu Tempo, incididun utl etdolore m…"
click at [574, 278] on textarea "Long description Markdown supported." at bounding box center [547, 298] width 273 height 126
type textarea "The 1.6 MW Bundled Rice Husk Based Cogeneration Plant, developed and operated b…"
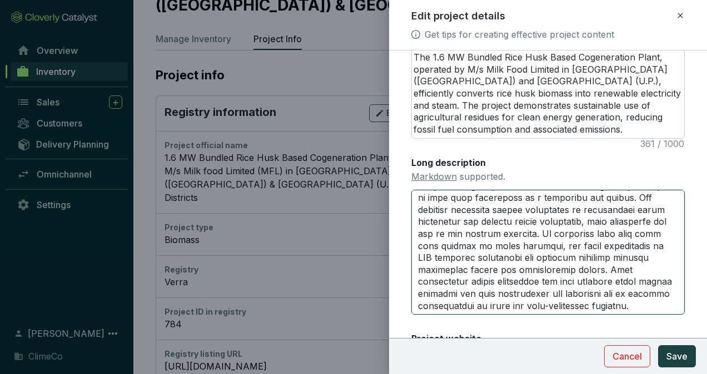
scroll to position [278, 0]
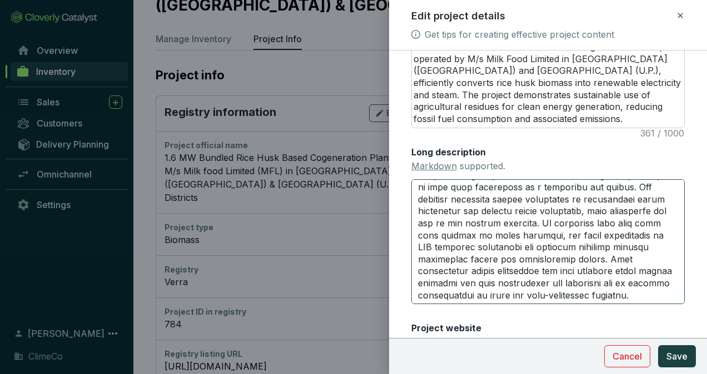
type textarea "The 1.6 MW Bundled Rice Husk Based Cogeneration Plant, developed and operated b…"
click at [580, 296] on textarea "Long description Markdown supported." at bounding box center [547, 242] width 273 height 126
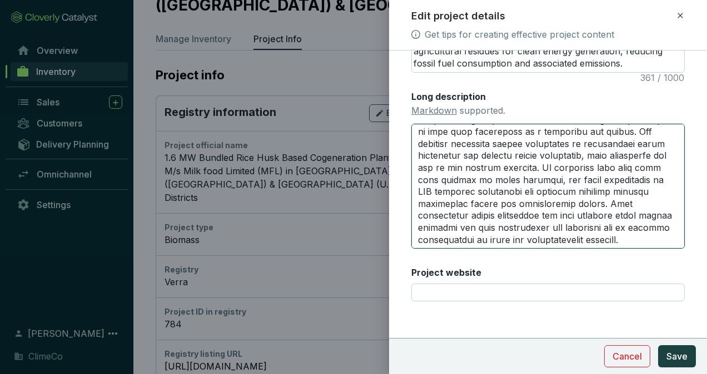
scroll to position [339, 0]
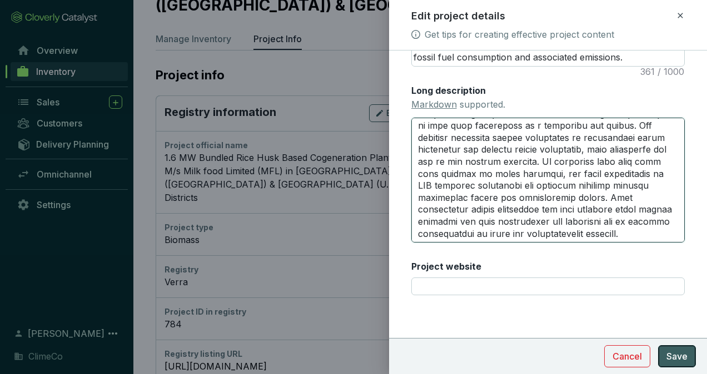
type textarea "The 1.6 MW Bundled Rice Husk Based Cogeneration Plant, developed and operated b…"
click at [679, 352] on span "Save" at bounding box center [676, 356] width 21 height 13
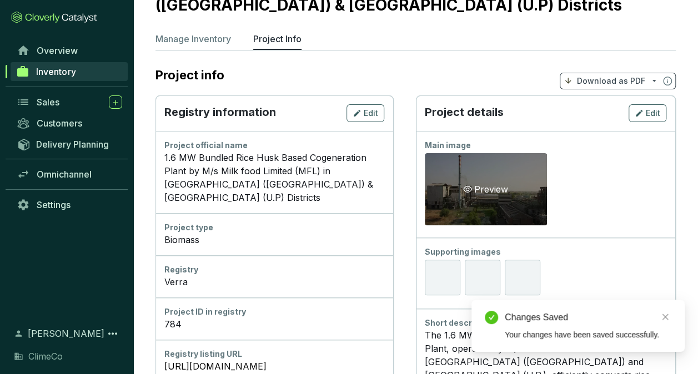
click at [470, 185] on icon "eye" at bounding box center [467, 189] width 9 height 9
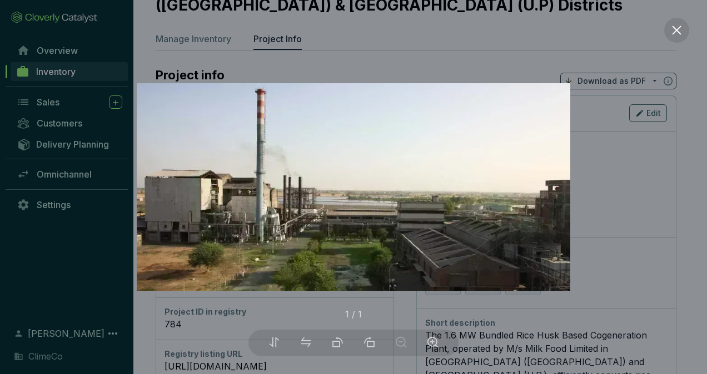
click at [632, 143] on div at bounding box center [353, 187] width 707 height 374
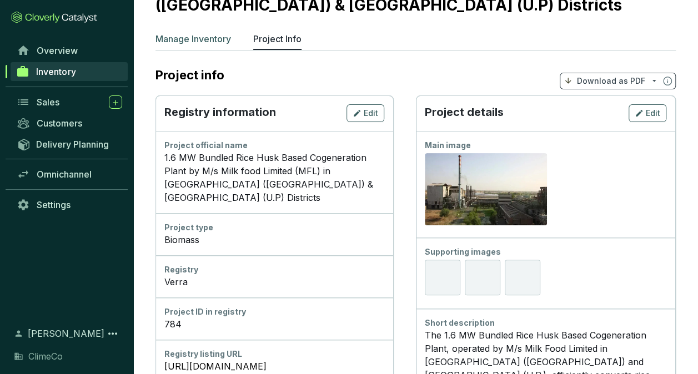
click at [210, 32] on p "Manage Inventory" at bounding box center [194, 38] width 76 height 13
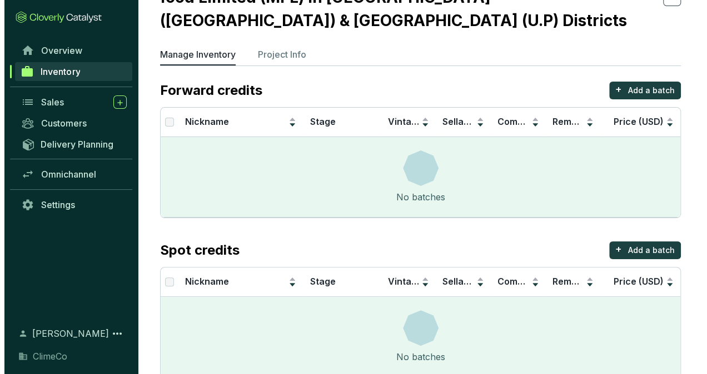
scroll to position [77, 0]
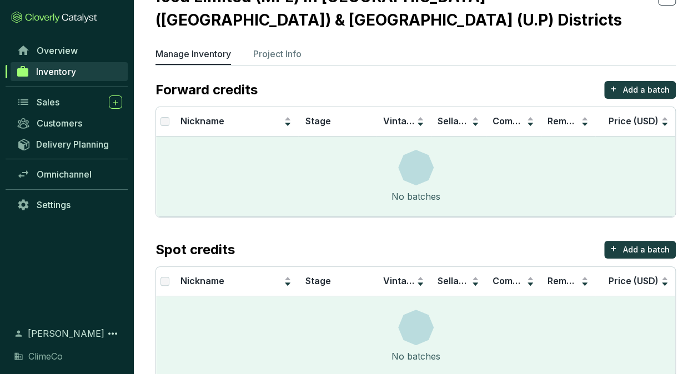
click at [638, 216] on section "Forward credits + Add a batch Nickname Stage Vintage Sellable Committed Remaini…" at bounding box center [416, 229] width 521 height 297
click at [650, 244] on p "Add a batch" at bounding box center [646, 249] width 47 height 11
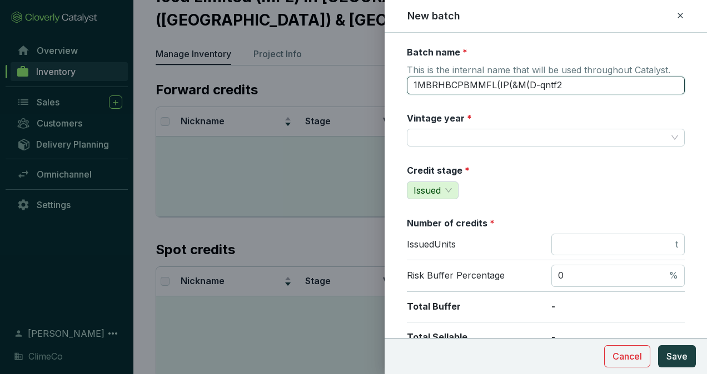
click at [473, 82] on input "1MBRHBCPBMMFL(IP(&M(D-qntf2" at bounding box center [546, 86] width 278 height 18
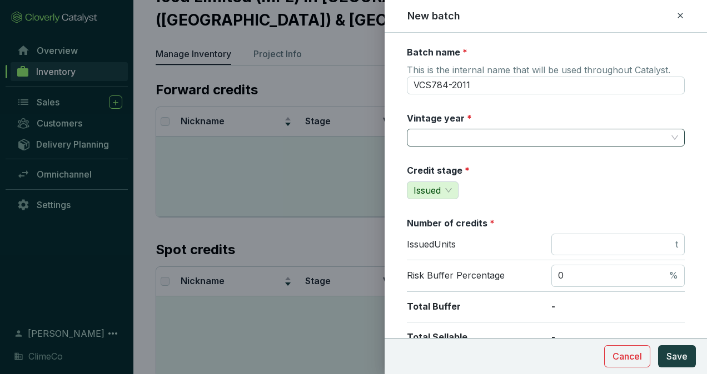
click at [483, 133] on input "Vintage year *" at bounding box center [539, 137] width 253 height 17
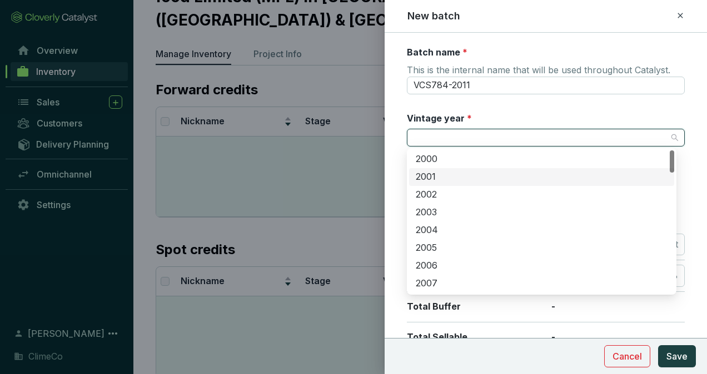
scroll to position [56, 0]
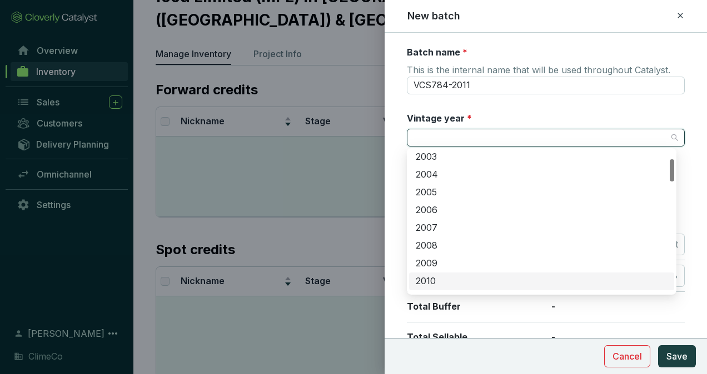
click at [449, 282] on div "2010" at bounding box center [542, 282] width 252 height 12
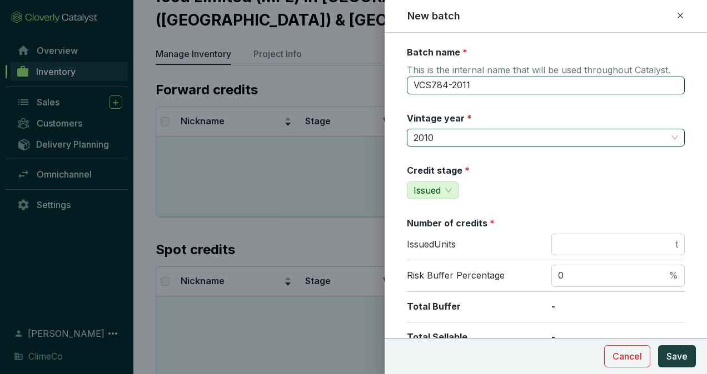
click at [501, 90] on input "VCS784-2011" at bounding box center [546, 86] width 278 height 18
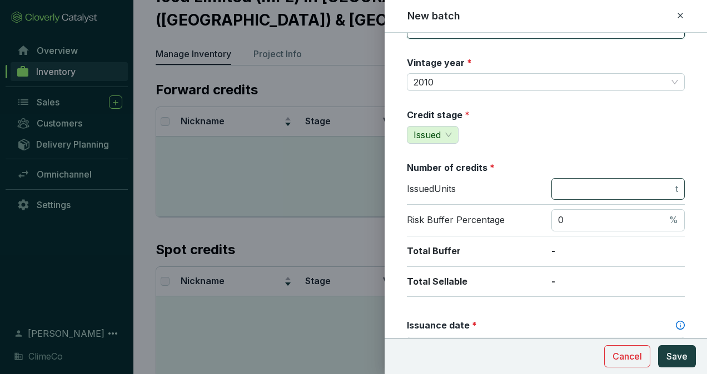
type input "VCS784-2010"
click at [583, 185] on input "number" at bounding box center [615, 189] width 115 height 12
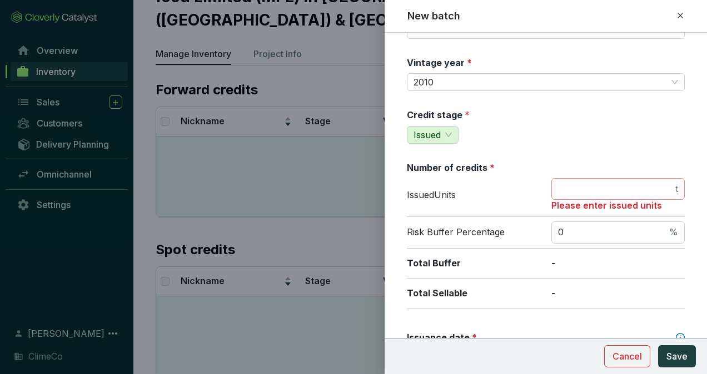
click at [599, 194] on span "t" at bounding box center [617, 189] width 133 height 22
type input "41189"
click at [525, 193] on p "Issued Units" at bounding box center [473, 195] width 133 height 12
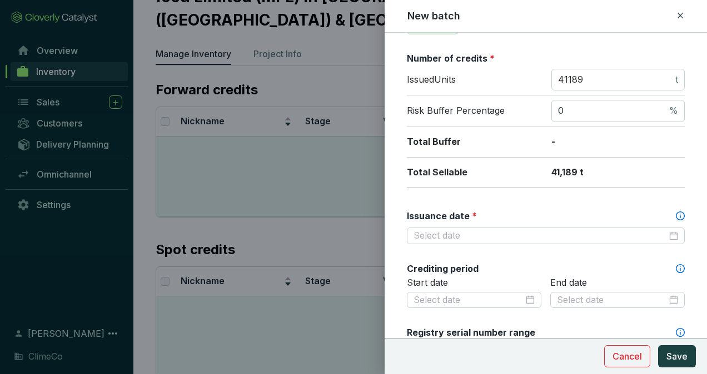
scroll to position [167, 0]
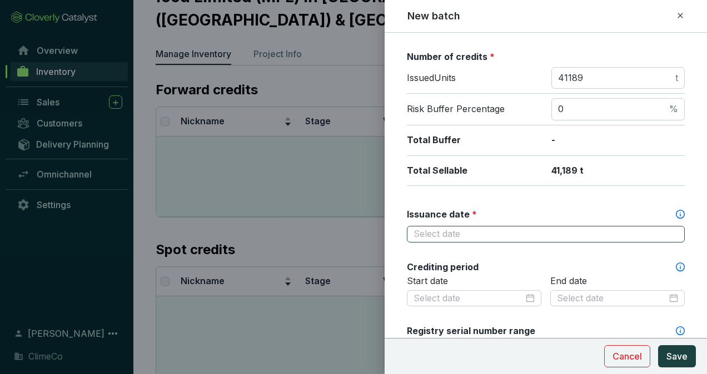
click at [666, 232] on div at bounding box center [545, 234] width 264 height 12
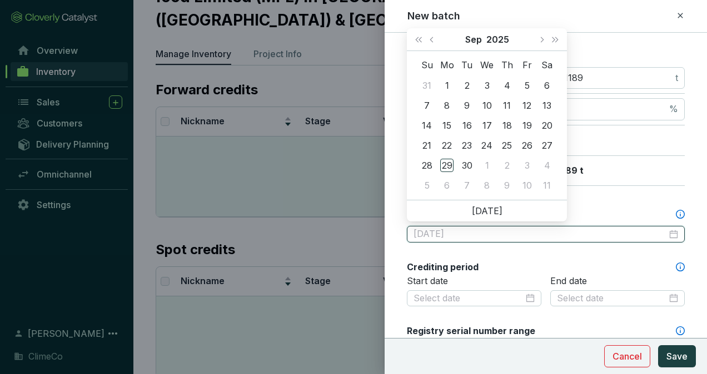
type input "[DATE]"
click at [500, 34] on button "2025" at bounding box center [497, 39] width 23 height 22
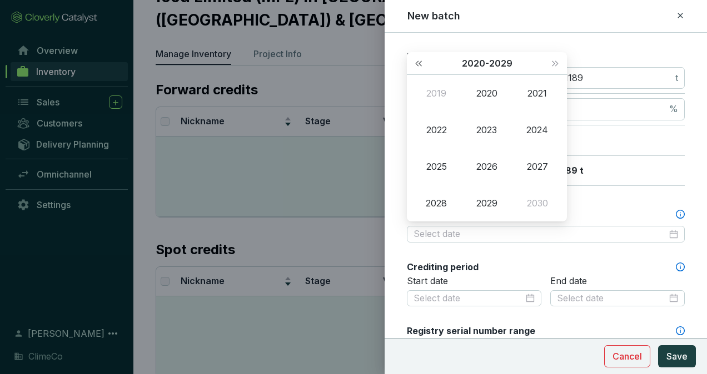
click at [416, 61] on button "Last year (Control + left)" at bounding box center [418, 63] width 14 height 22
click at [492, 201] on div "2009" at bounding box center [486, 203] width 33 height 13
click at [484, 131] on div "May" at bounding box center [486, 129] width 33 height 13
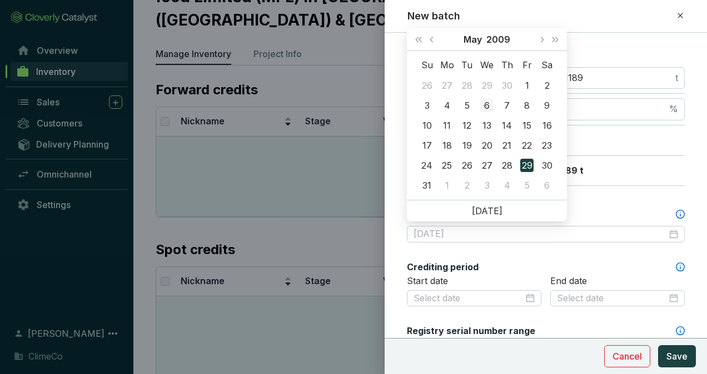
type input "2009-05-06"
click at [488, 102] on div "6" at bounding box center [486, 105] width 13 height 13
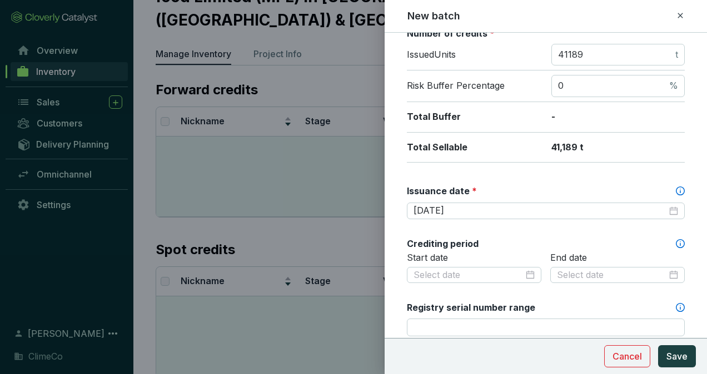
scroll to position [222, 0]
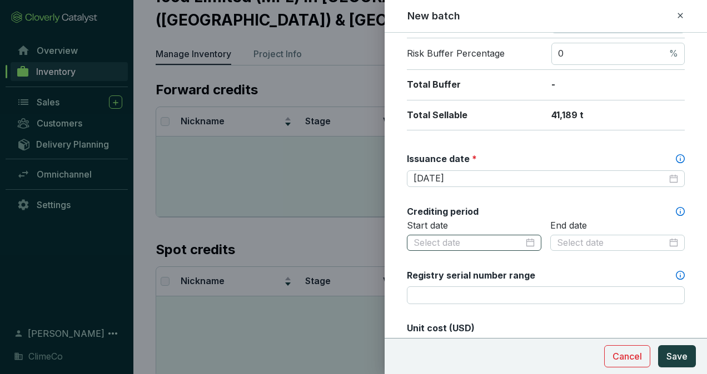
click at [524, 237] on div at bounding box center [473, 243] width 121 height 12
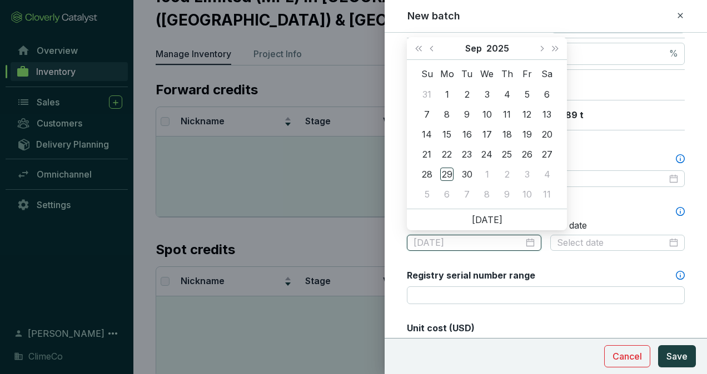
type input "2025-09-03"
click at [503, 46] on button "2025" at bounding box center [497, 48] width 23 height 22
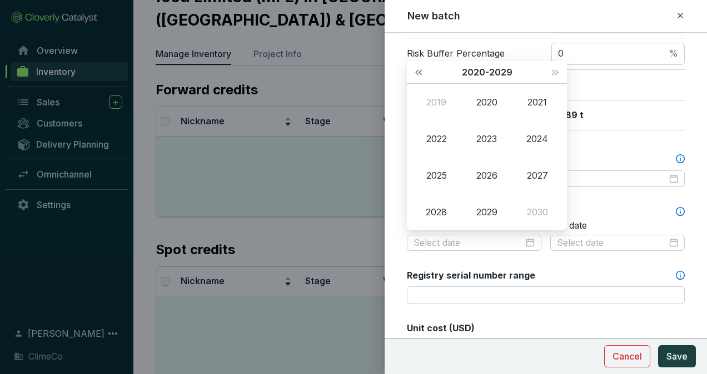
click at [423, 67] on button "Last year (Control + left)" at bounding box center [418, 72] width 14 height 22
click at [435, 96] on div "2009" at bounding box center [435, 102] width 33 height 13
click at [489, 140] on div "May" at bounding box center [486, 138] width 33 height 13
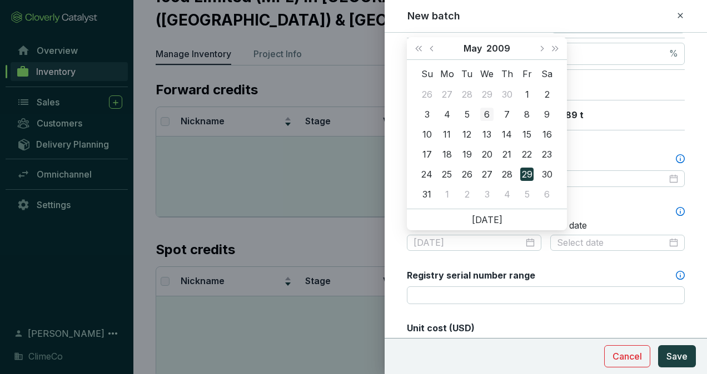
type input "2009-05-06"
click at [489, 112] on div "6" at bounding box center [486, 114] width 13 height 13
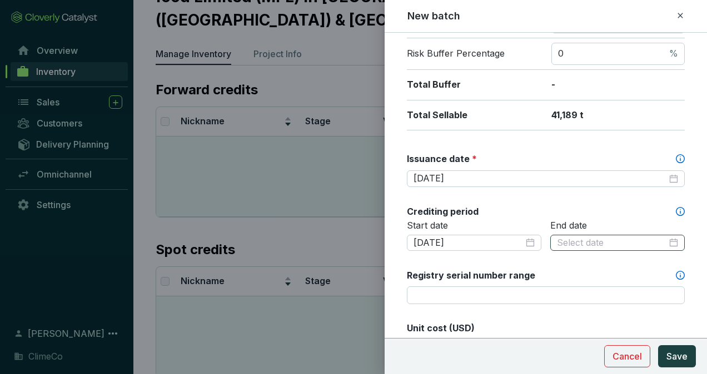
click at [663, 240] on div at bounding box center [617, 243] width 121 height 12
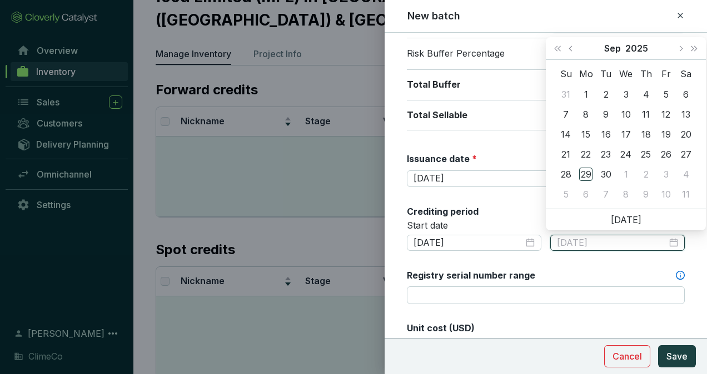
type input "2025-09-03"
click at [637, 52] on button "2025" at bounding box center [636, 48] width 23 height 22
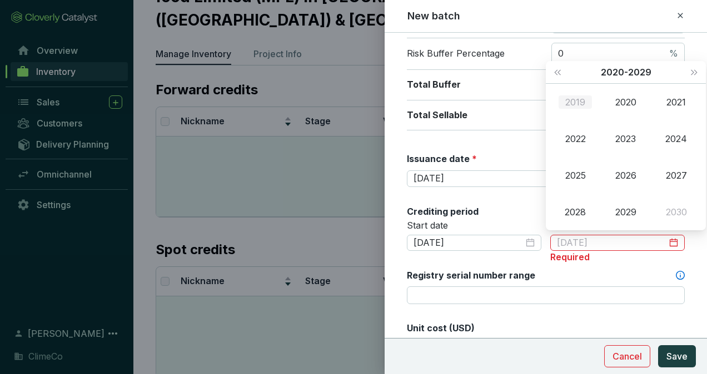
type input "2019-09-29"
click at [556, 72] on span "Last year (Control + left)" at bounding box center [557, 72] width 6 height 6
click at [629, 169] on div "2016" at bounding box center [625, 175] width 33 height 13
click at [621, 147] on td "May" at bounding box center [626, 139] width 51 height 37
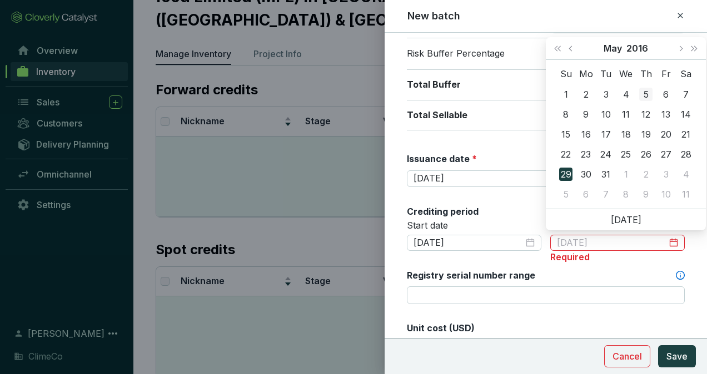
type input "2016-05-05"
click at [652, 98] on div "5" at bounding box center [645, 94] width 13 height 13
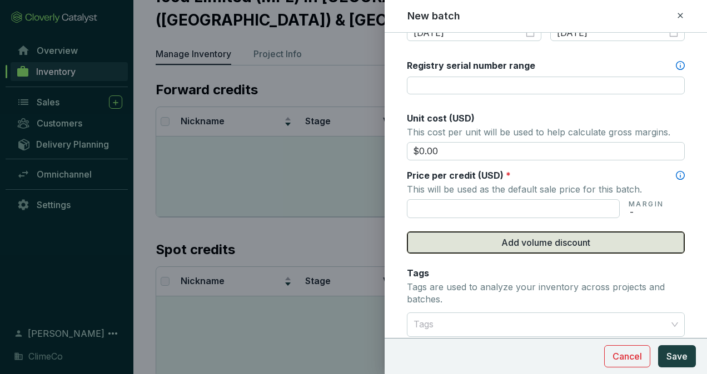
scroll to position [444, 0]
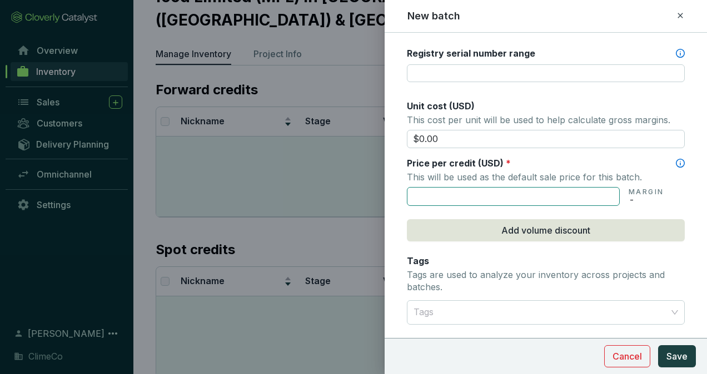
click at [481, 193] on input "text" at bounding box center [513, 196] width 213 height 19
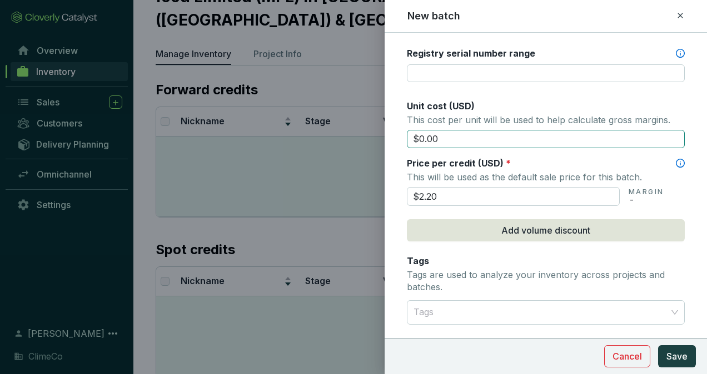
type input "$2.20"
click at [472, 130] on input "$0.00" at bounding box center [546, 139] width 278 height 19
type input "$2.20"
click at [674, 359] on span "Save" at bounding box center [676, 356] width 21 height 13
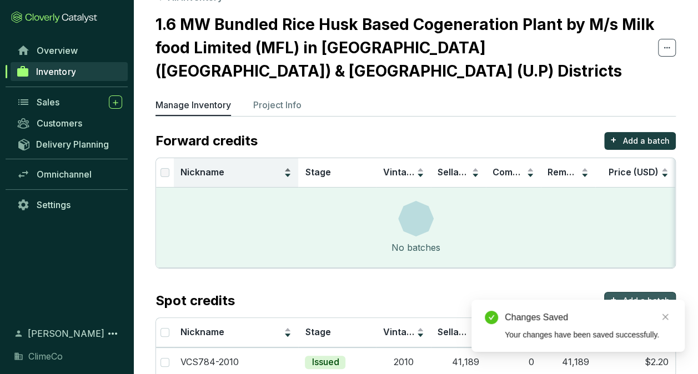
scroll to position [0, 0]
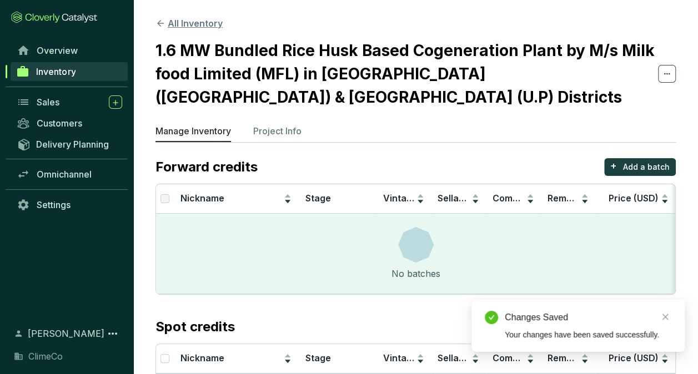
click at [206, 26] on button "All Inventory" at bounding box center [189, 23] width 67 height 13
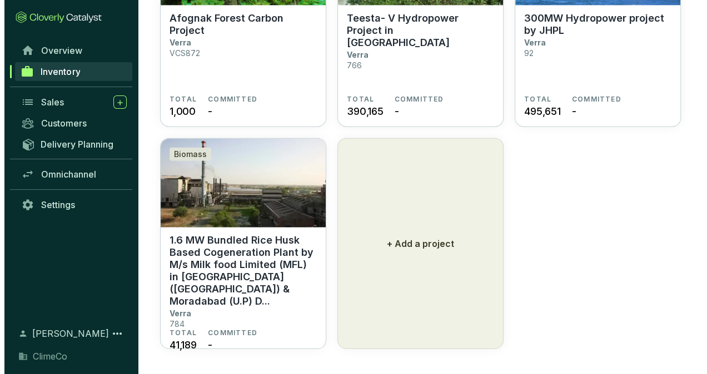
scroll to position [1302, 0]
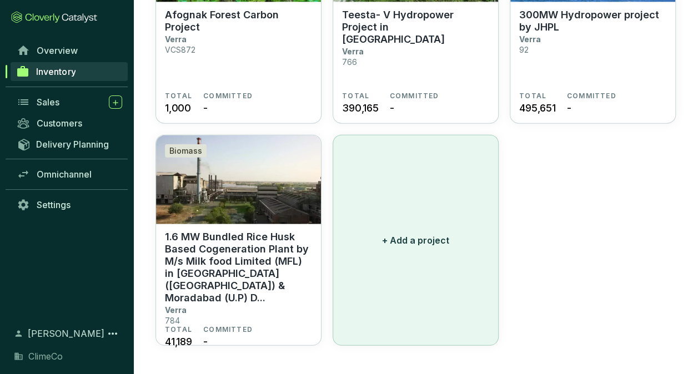
click at [447, 252] on button "+ Add a project" at bounding box center [416, 240] width 166 height 211
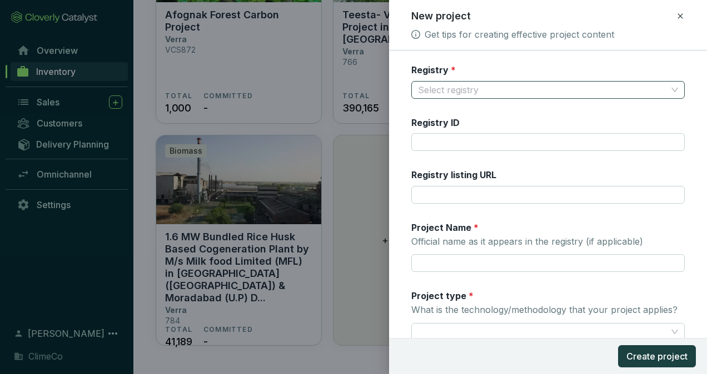
click at [489, 88] on input "Registry *" at bounding box center [542, 90] width 249 height 17
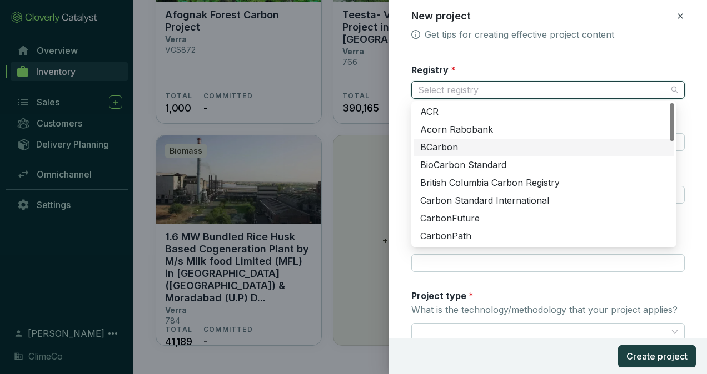
scroll to position [391, 0]
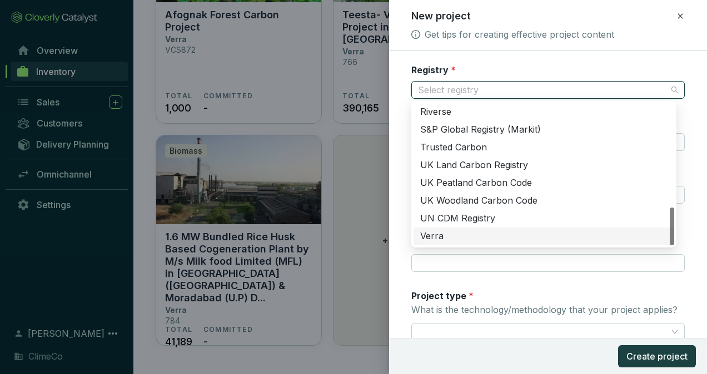
click at [428, 242] on div "Verra" at bounding box center [543, 237] width 247 height 12
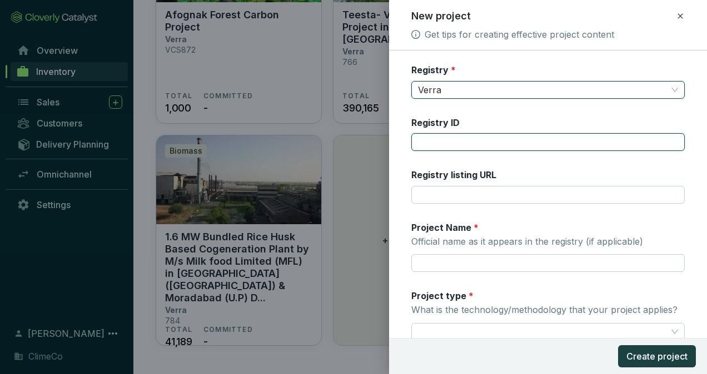
click at [551, 144] on input "Registry ID" at bounding box center [547, 142] width 273 height 18
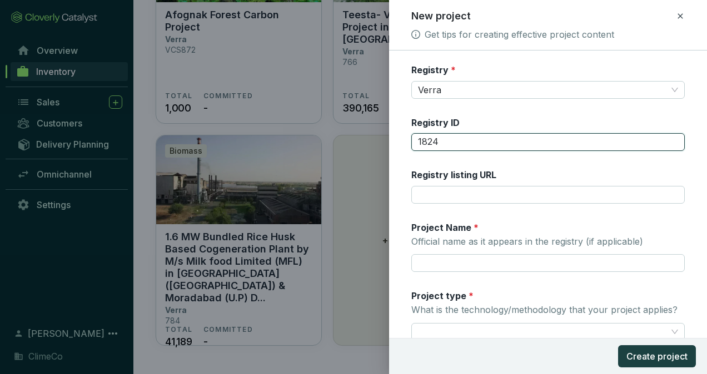
type input "1824"
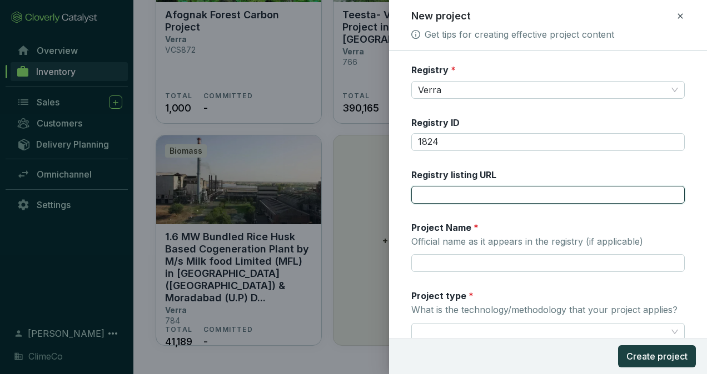
click at [484, 196] on input "Registry listing URL" at bounding box center [547, 195] width 273 height 18
paste input "https://registry.verra.org/app/projectDetail/VCS/1824"
type input "https://registry.verra.org/app/projectDetail/VCS/1824"
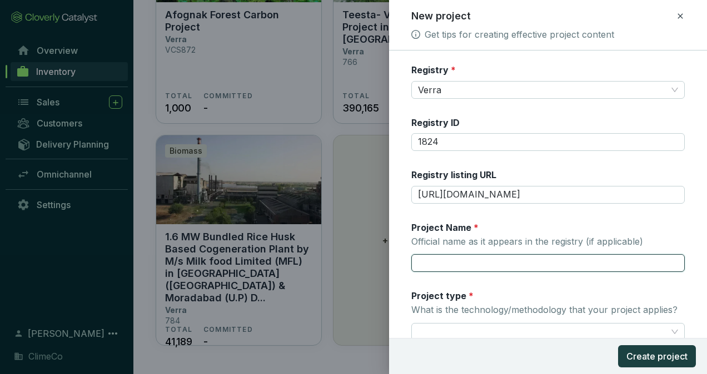
drag, startPoint x: 493, startPoint y: 271, endPoint x: 502, endPoint y: 257, distance: 16.5
click at [493, 271] on input "Project Name * Official name as it appears in the registry (if applicable)" at bounding box center [547, 263] width 273 height 18
paste input "Liucheng Biomass Power Generation Project in [GEOGRAPHIC_DATA], [GEOGRAPHIC_DAT…"
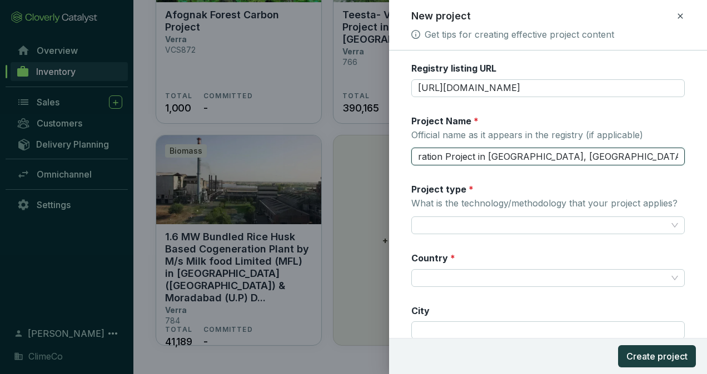
scroll to position [111, 0]
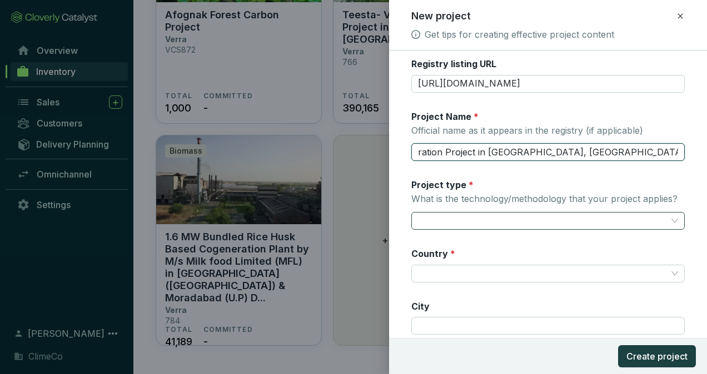
type input "Liucheng Biomass Power Generation Project in [GEOGRAPHIC_DATA], [GEOGRAPHIC_DAT…"
click at [498, 223] on input "Project type * What is the technology/methodology that your project applies?" at bounding box center [542, 221] width 249 height 17
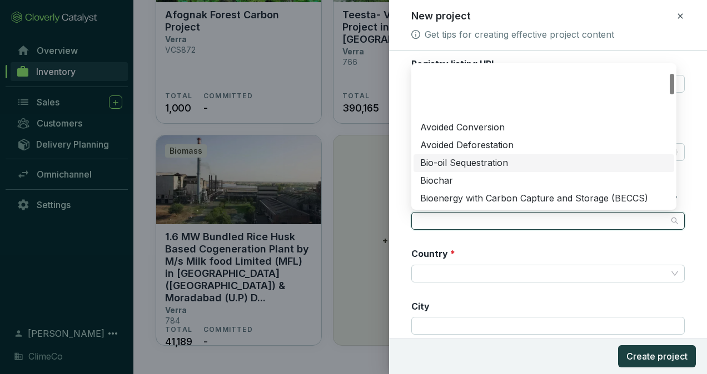
scroll to position [56, 0]
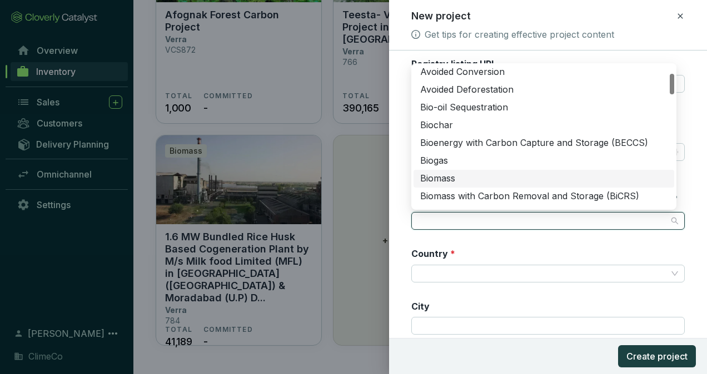
click at [473, 177] on div "Biomass" at bounding box center [543, 179] width 247 height 12
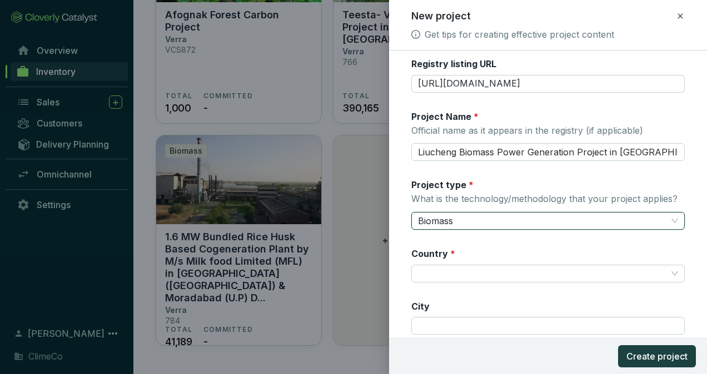
scroll to position [167, 0]
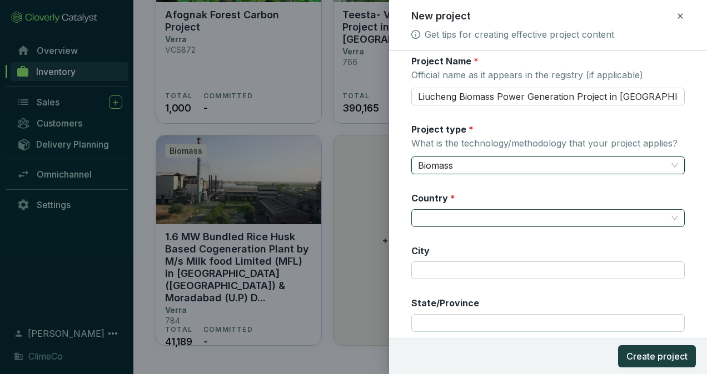
click at [518, 224] on input "Country *" at bounding box center [542, 218] width 249 height 17
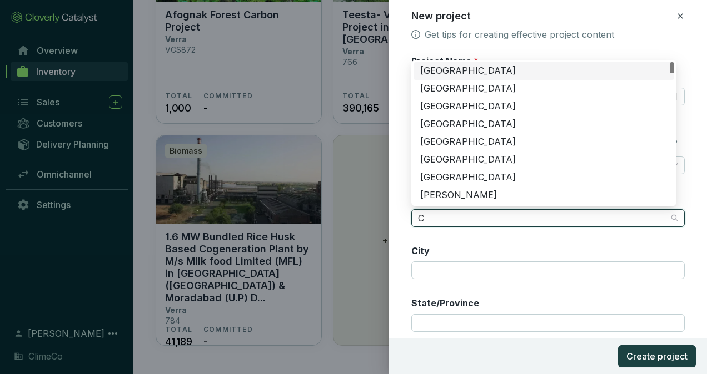
type input "Ch"
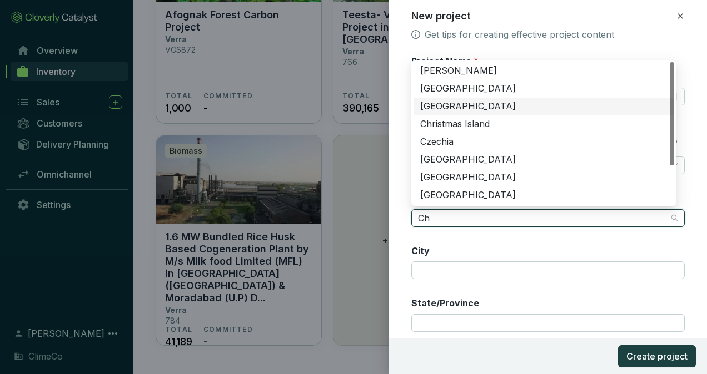
click at [465, 108] on div "[GEOGRAPHIC_DATA]" at bounding box center [543, 107] width 247 height 12
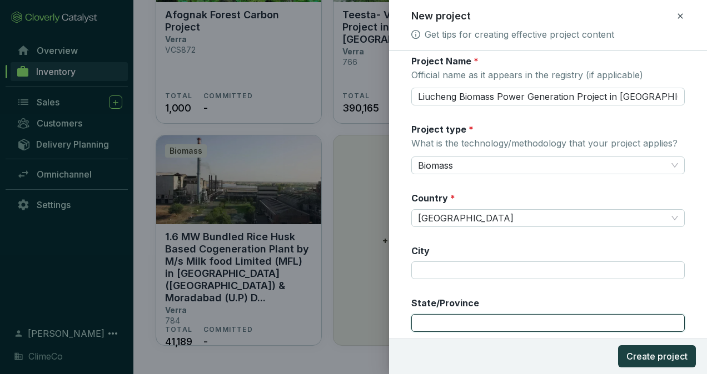
click at [490, 321] on input "State/Province" at bounding box center [547, 323] width 273 height 18
paste input "Guangxi Zhuang Autonomous Region"
type input "Guangxi Zhuang Autonomous Region"
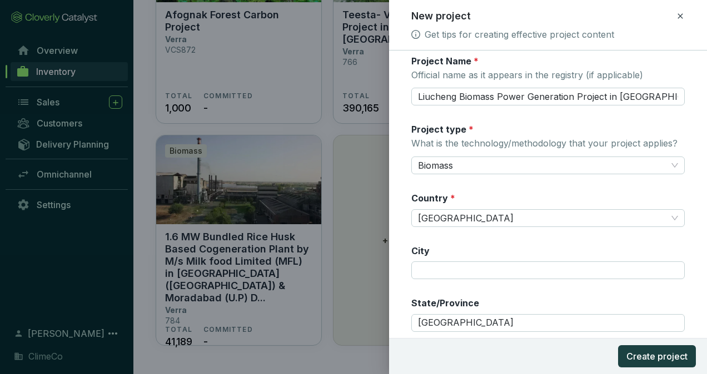
click at [518, 287] on div "Registry * Verra Registry ID 1824 Registry listing URL https://registry.verra.o…" at bounding box center [547, 154] width 273 height 515
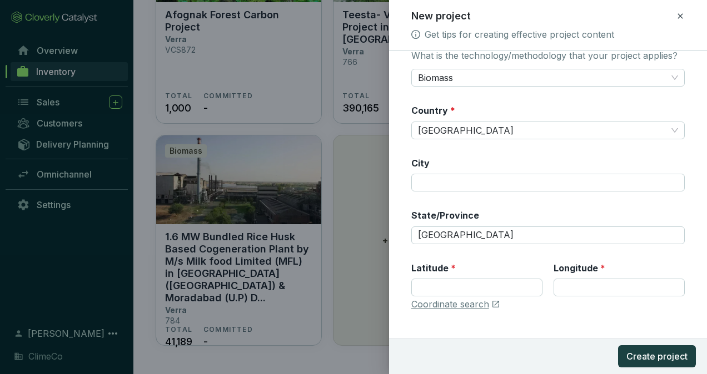
scroll to position [269, 0]
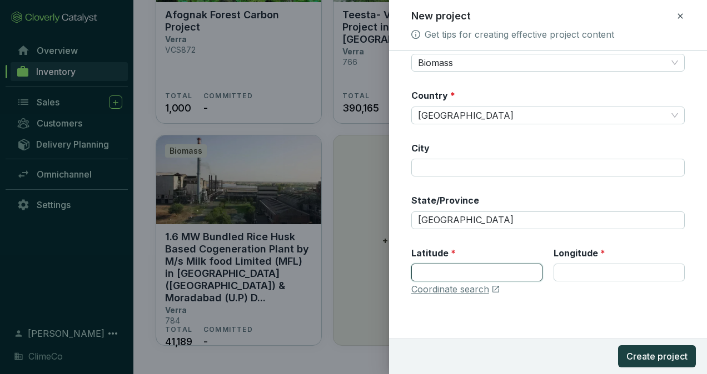
click at [489, 268] on input "Latitude *" at bounding box center [476, 273] width 131 height 18
paste input "24.6575"
type input "24.6575"
click at [573, 266] on input "Longitude *" at bounding box center [618, 273] width 131 height 18
paste input "109.19305555555556"
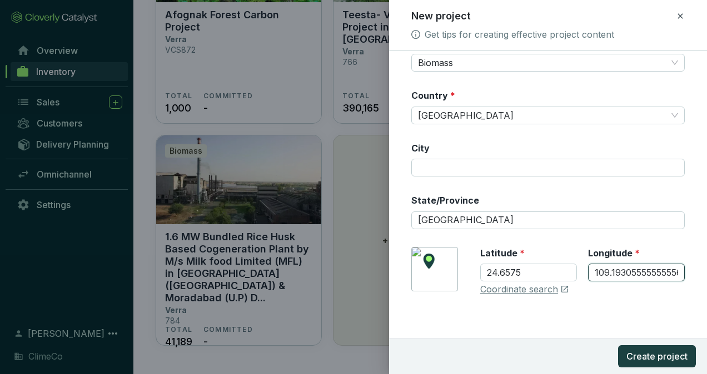
scroll to position [0, 10]
type input "109.19305555555556"
click at [604, 296] on div "Registry * Verra Registry ID 1824 Registry listing URL https://registry.verra.o…" at bounding box center [547, 51] width 273 height 515
click at [643, 359] on span "Create project" at bounding box center [656, 356] width 61 height 13
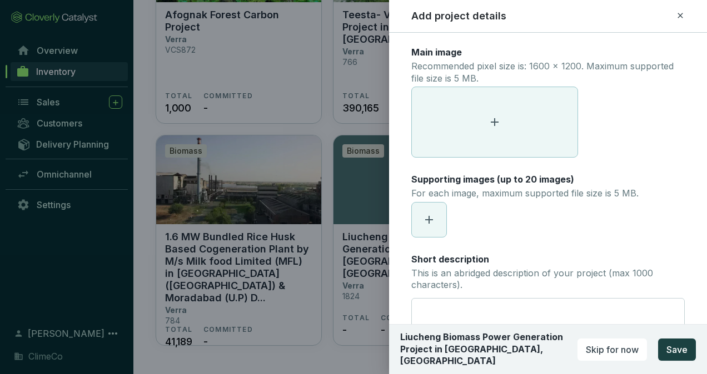
click at [499, 109] on span at bounding box center [495, 122] width 166 height 70
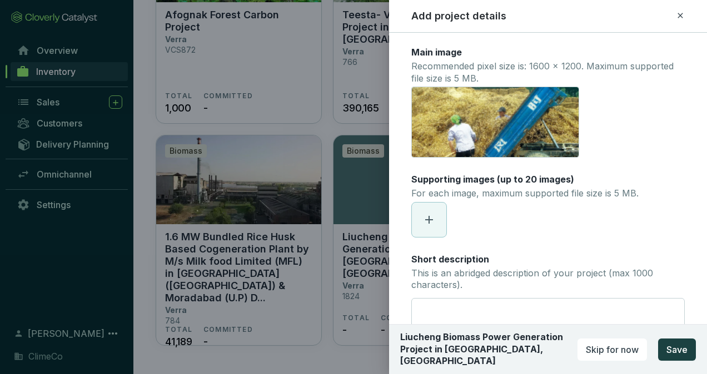
click at [443, 221] on span at bounding box center [429, 220] width 34 height 34
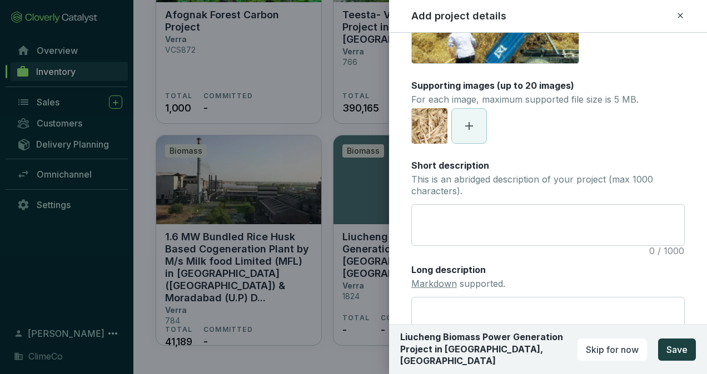
scroll to position [111, 0]
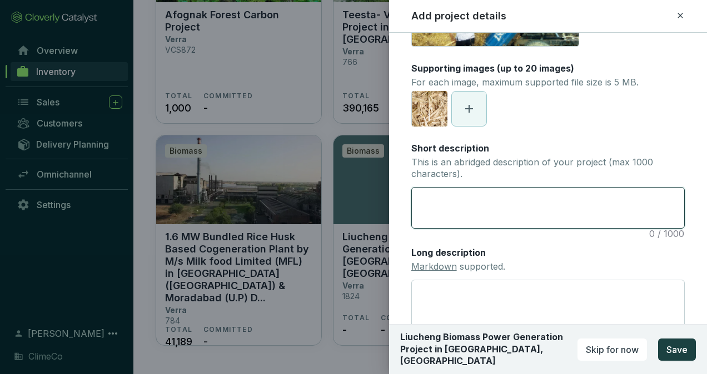
click at [468, 198] on textarea "Short description This is an abridged description of your project (max 1000 cha…" at bounding box center [548, 208] width 272 height 41
paste textarea "The Liucheng Biomass Power Generation Project, operated by Liuzhou City Xin’nen…"
type textarea "The Liucheng Biomass Power Generation Project, operated by Liuzhou City Xin’nen…"
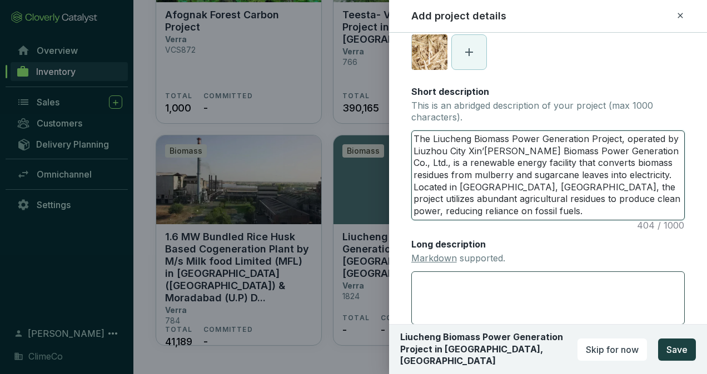
scroll to position [222, 0]
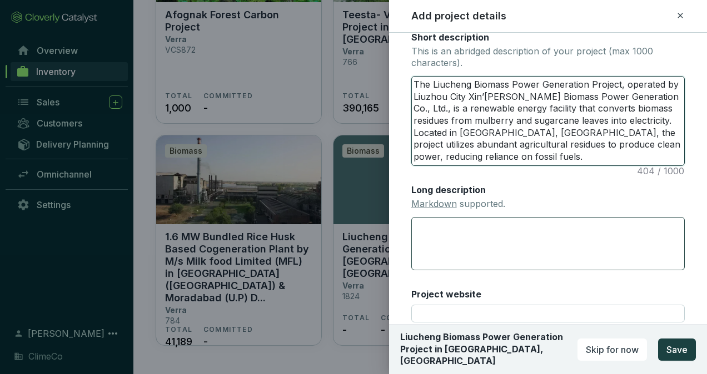
type textarea "The Liucheng Biomass Power Generation Project, operated by Liuzhou City Xin’nen…"
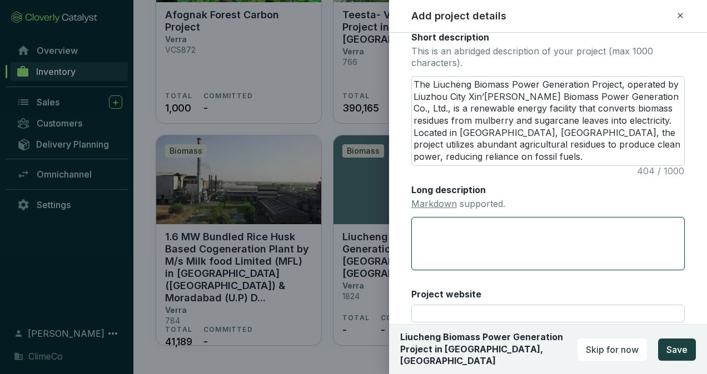
click at [506, 232] on textarea "Long description Markdown supported." at bounding box center [547, 243] width 273 height 53
click at [547, 243] on textarea "Long description Markdown supported." at bounding box center [547, 243] width 273 height 53
paste textarea "The Liucheng Biomass Power Generation Project, situated in Liucheng County with…"
type textarea "The Liucheng Biomass Power Generation Project, situated in Liucheng County with…"
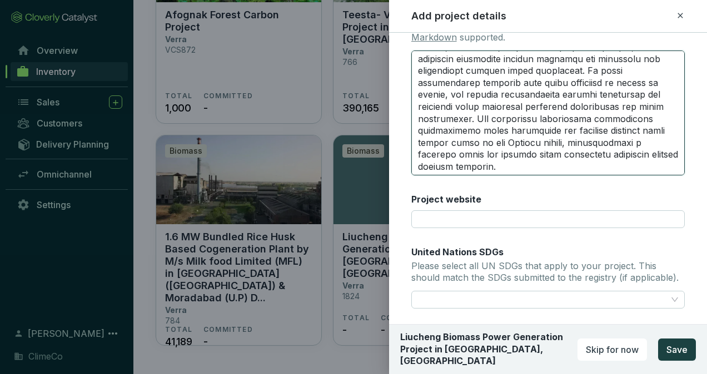
scroll to position [467, 0]
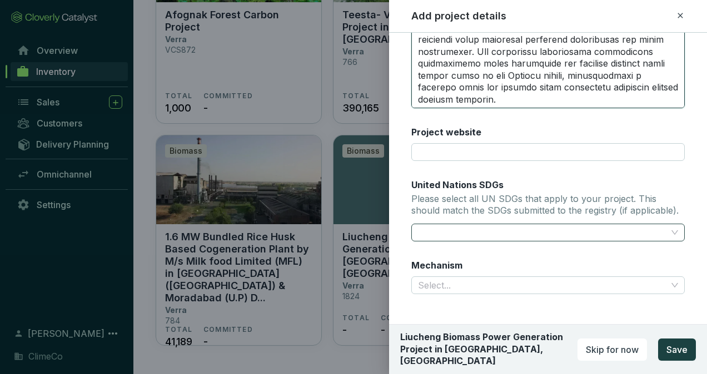
click at [536, 236] on div at bounding box center [541, 233] width 256 height 16
type textarea "The Liucheng Biomass Power Generation Project, situated in Liucheng County with…"
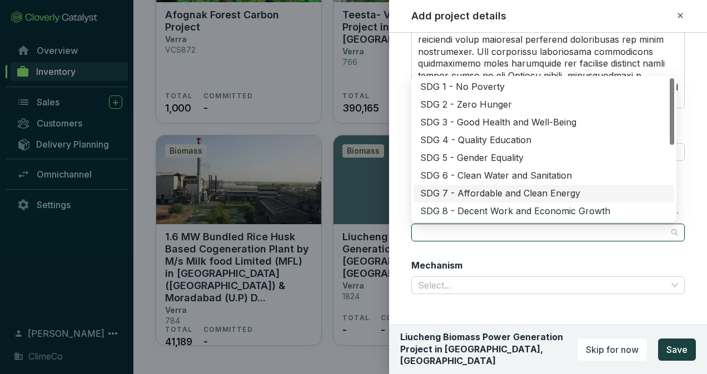
click at [596, 194] on div "SDG 7 - Affordable and Clean Energy" at bounding box center [543, 194] width 247 height 12
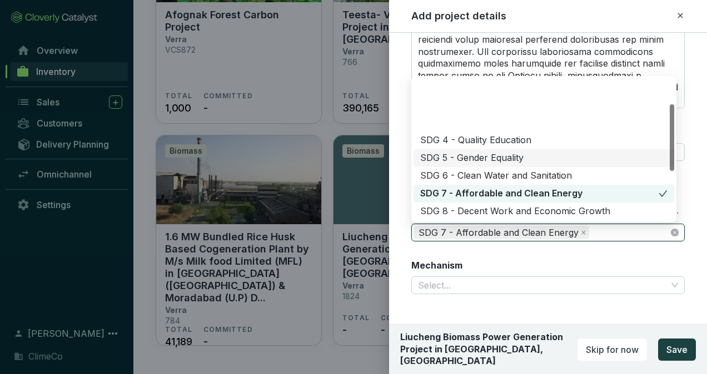
scroll to position [56, 0]
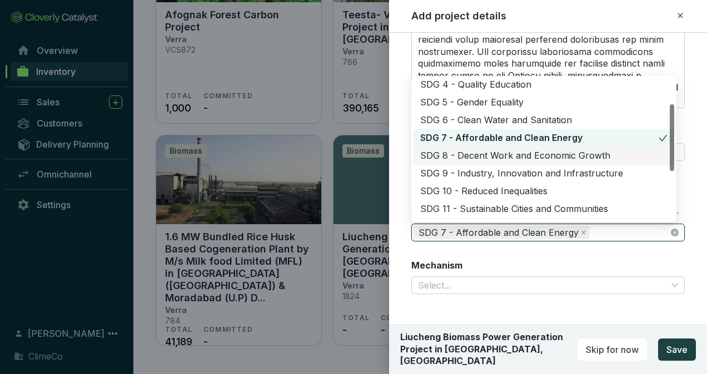
click at [626, 151] on div "SDG 8 - Decent Work and Economic Growth" at bounding box center [543, 156] width 247 height 12
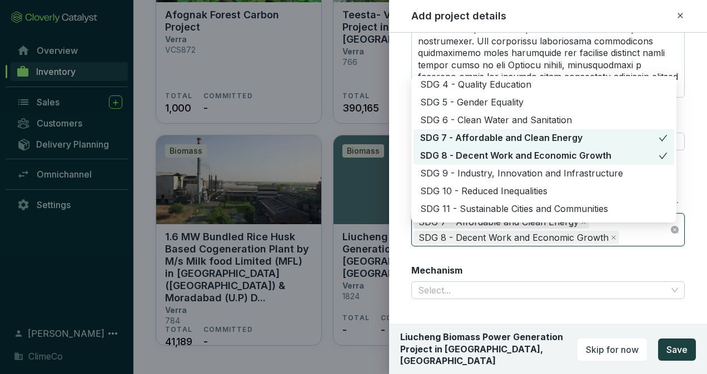
scroll to position [111, 0]
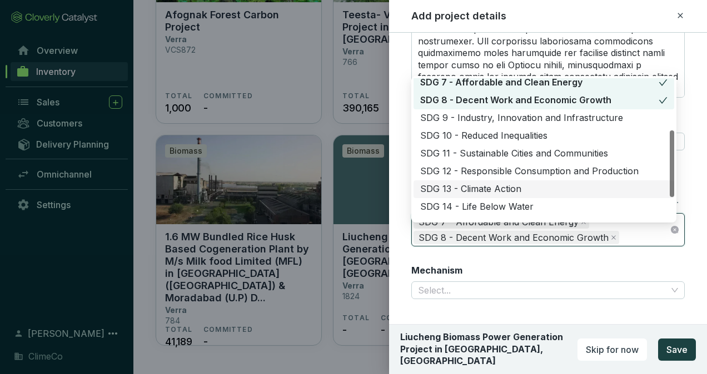
click at [608, 192] on div "SDG 13 - Climate Action" at bounding box center [543, 189] width 247 height 12
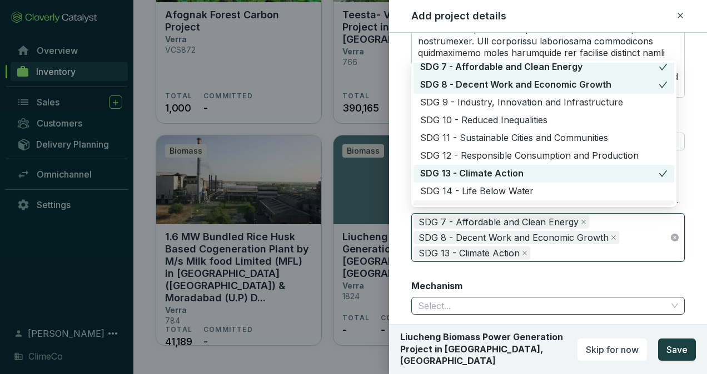
scroll to position [498, 0]
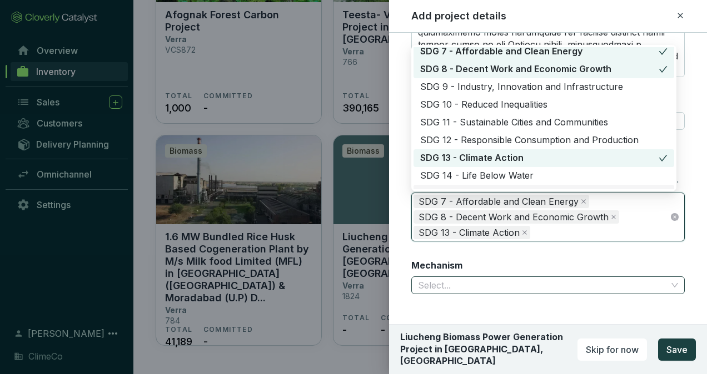
click at [524, 288] on input "Mechanism" at bounding box center [542, 285] width 249 height 17
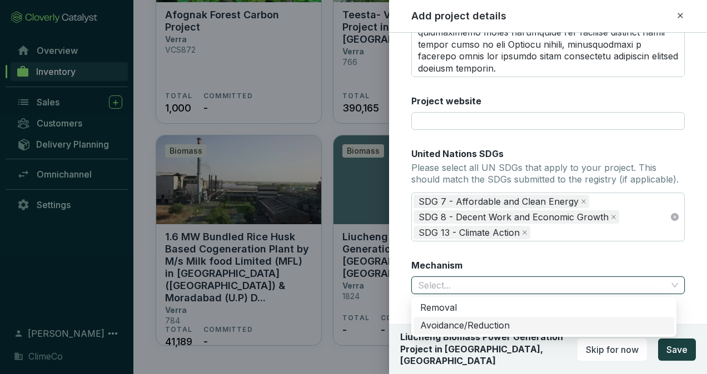
click at [516, 329] on div "Avoidance/Reduction" at bounding box center [543, 326] width 247 height 12
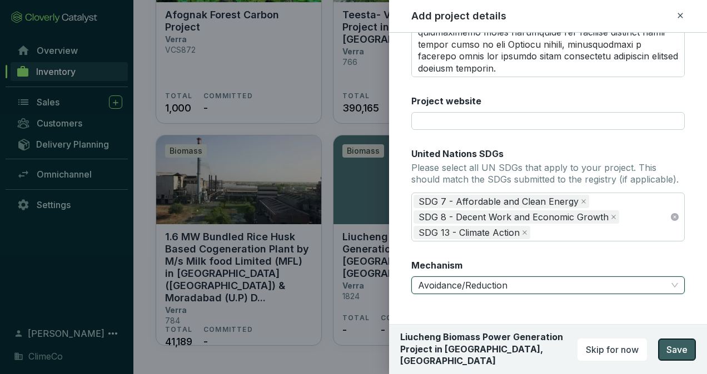
click at [670, 351] on span "Save" at bounding box center [676, 349] width 21 height 13
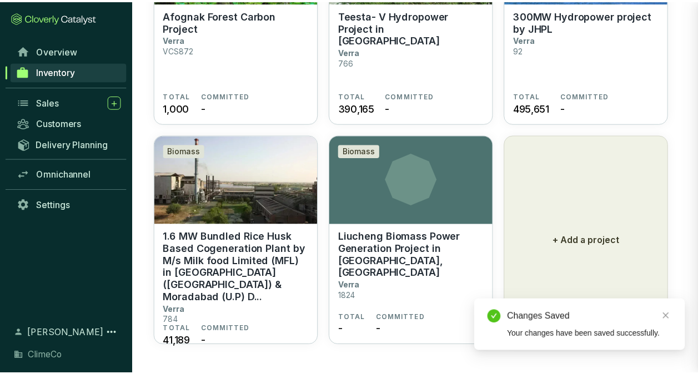
scroll to position [347, 0]
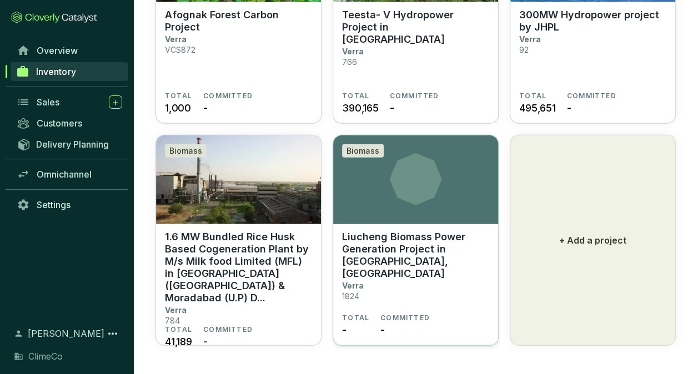
click at [446, 252] on p "Liucheng Biomass Power Generation Project in [GEOGRAPHIC_DATA], [GEOGRAPHIC_DAT…" at bounding box center [415, 255] width 147 height 49
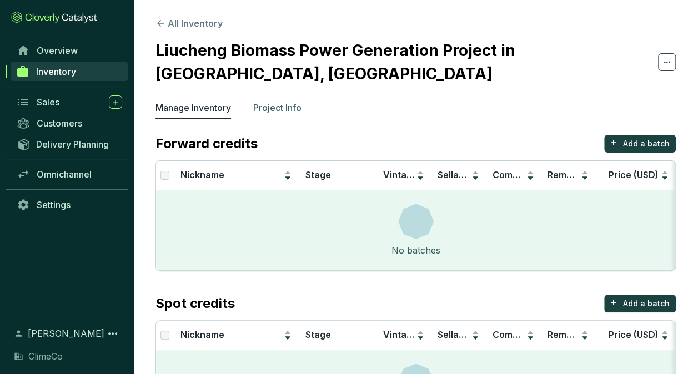
click at [276, 117] on li "Project Info" at bounding box center [277, 110] width 48 height 18
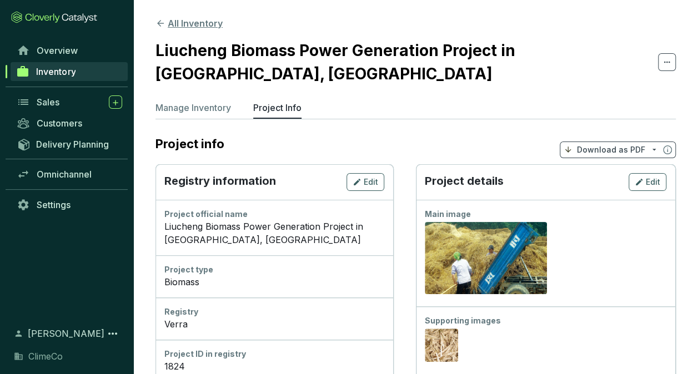
click at [179, 26] on button "All Inventory" at bounding box center [189, 23] width 67 height 13
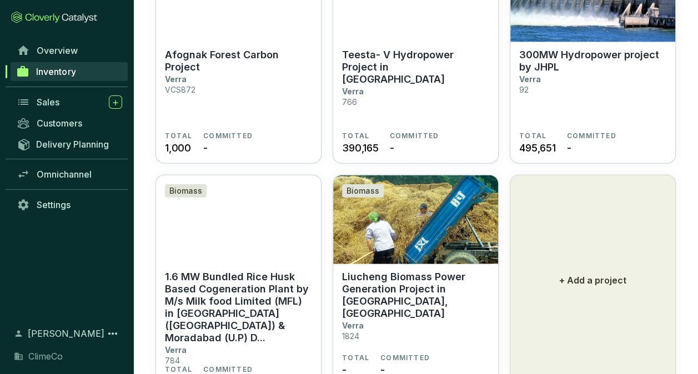
scroll to position [1302, 0]
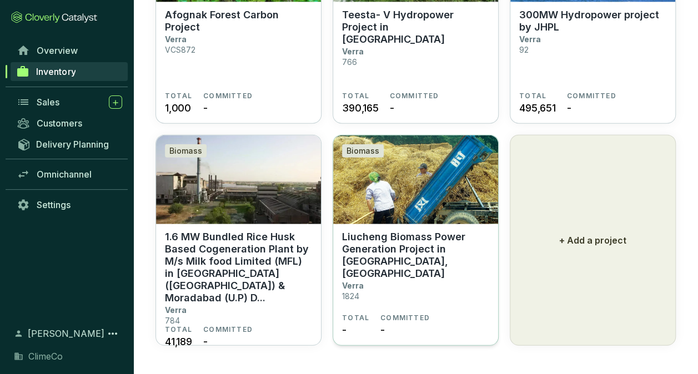
click at [383, 242] on p "Liucheng Biomass Power Generation Project in [GEOGRAPHIC_DATA], [GEOGRAPHIC_DAT…" at bounding box center [415, 255] width 147 height 49
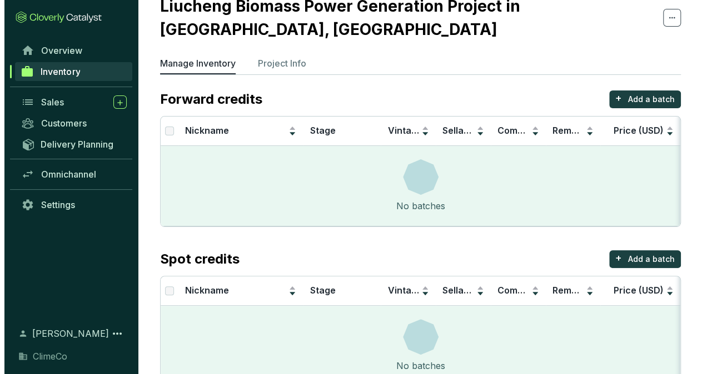
scroll to position [77, 0]
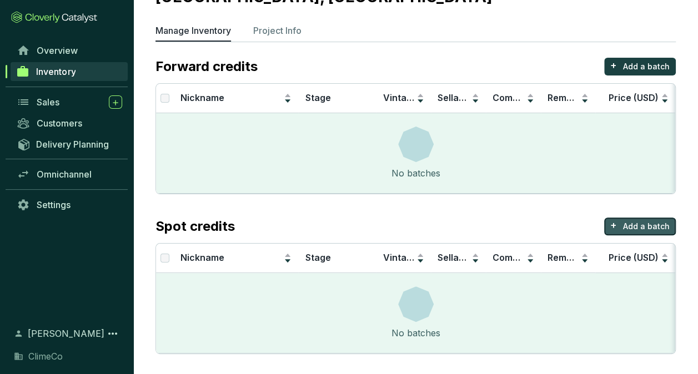
click at [636, 222] on p "Add a batch" at bounding box center [646, 226] width 47 height 11
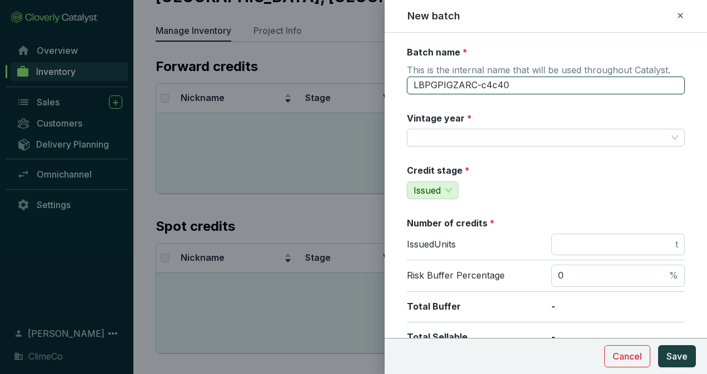
click at [512, 86] on input "LBPGPIGZARC-c4c40" at bounding box center [546, 86] width 278 height 18
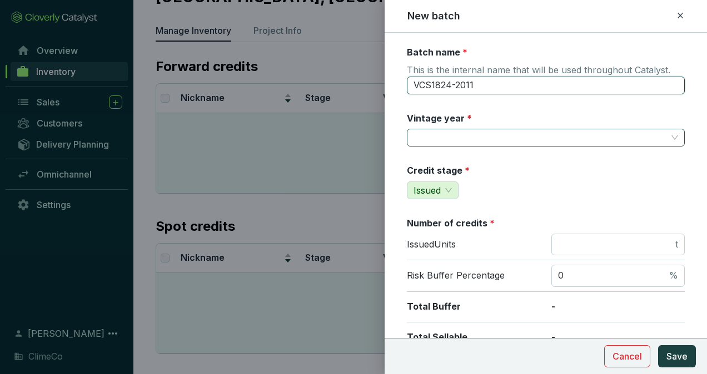
type input "VCS1824-2011"
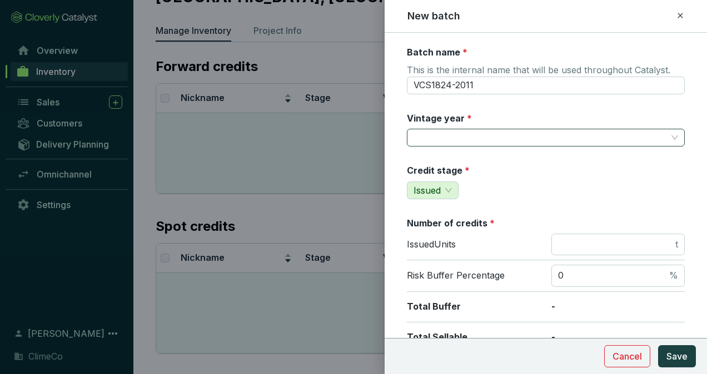
click at [516, 129] on input "Vintage year *" at bounding box center [539, 137] width 253 height 17
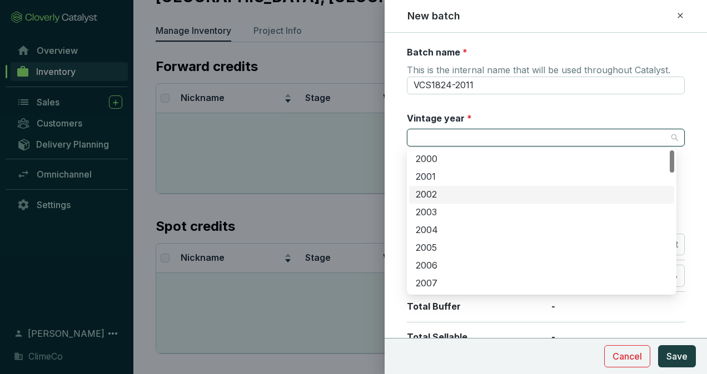
scroll to position [111, 0]
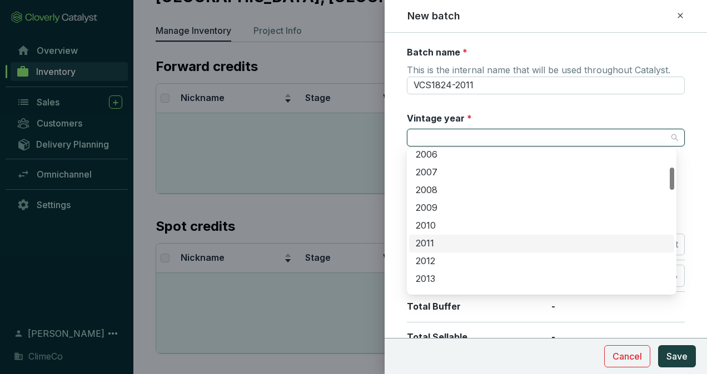
click at [460, 241] on div "2011" at bounding box center [542, 244] width 252 height 12
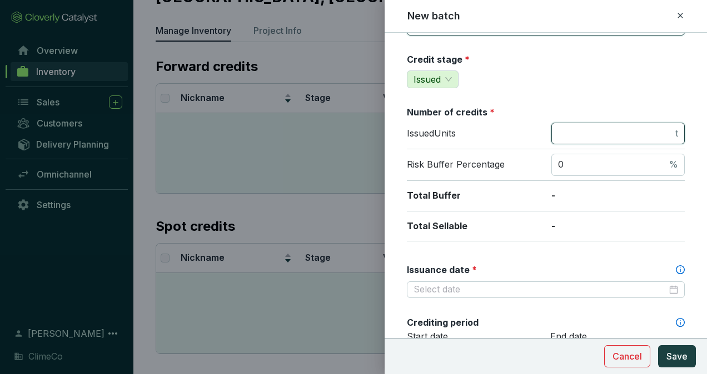
click at [594, 136] on input "number" at bounding box center [615, 134] width 115 height 12
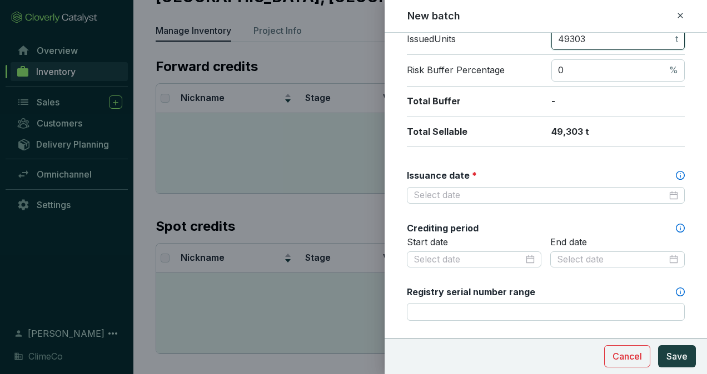
scroll to position [222, 0]
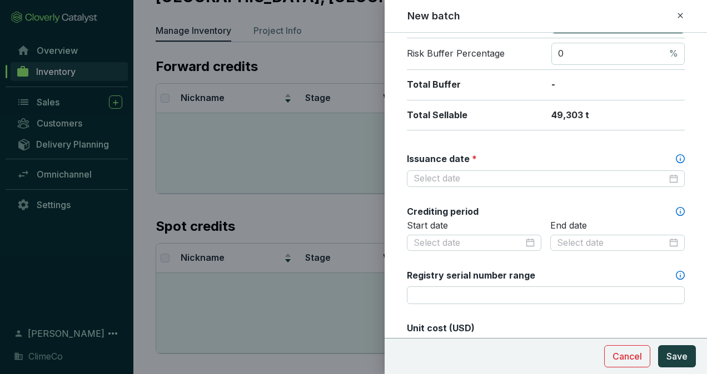
type input "49303"
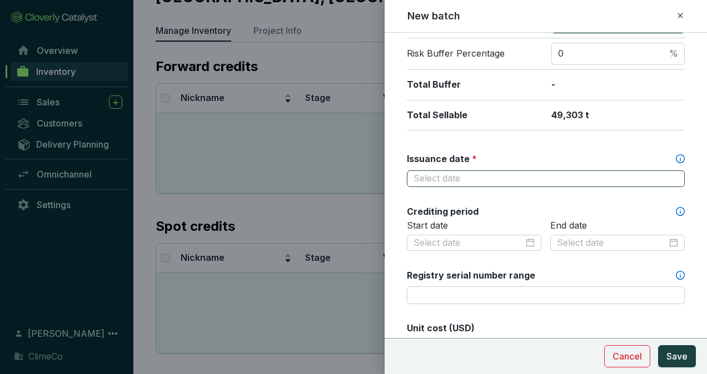
click at [671, 174] on div at bounding box center [546, 179] width 278 height 17
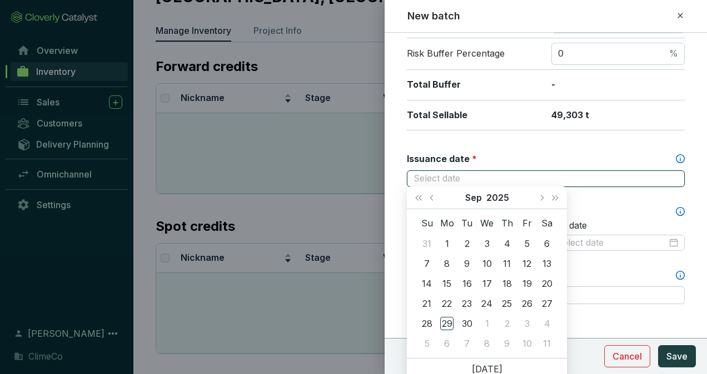
click at [669, 178] on div at bounding box center [545, 179] width 264 height 12
click at [502, 197] on button "2025" at bounding box center [497, 198] width 23 height 22
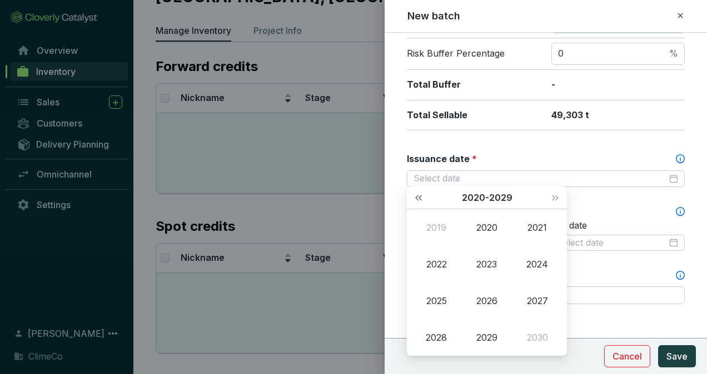
click at [420, 197] on span "Last year (Control + left)" at bounding box center [419, 198] width 6 height 6
click at [439, 229] on div "2009" at bounding box center [435, 227] width 33 height 13
click at [533, 302] on div "Sep" at bounding box center [537, 300] width 33 height 13
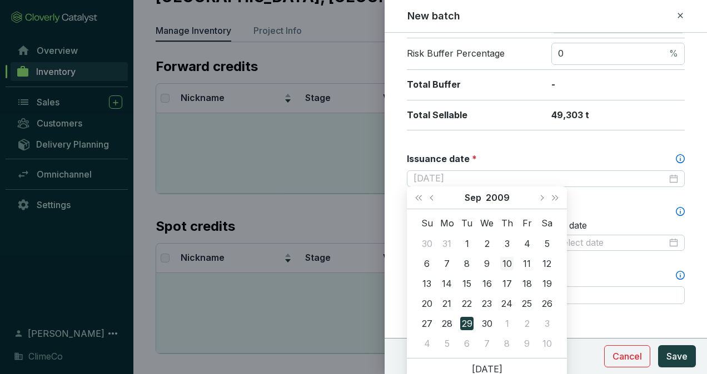
type input "2009-09-10"
click at [504, 266] on div "10" at bounding box center [506, 263] width 13 height 13
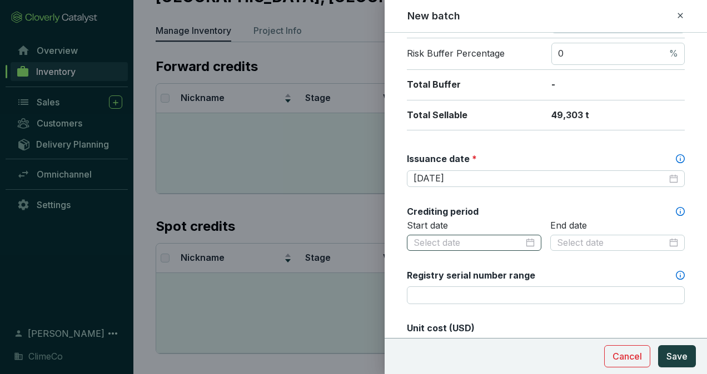
click at [523, 238] on div at bounding box center [473, 243] width 121 height 12
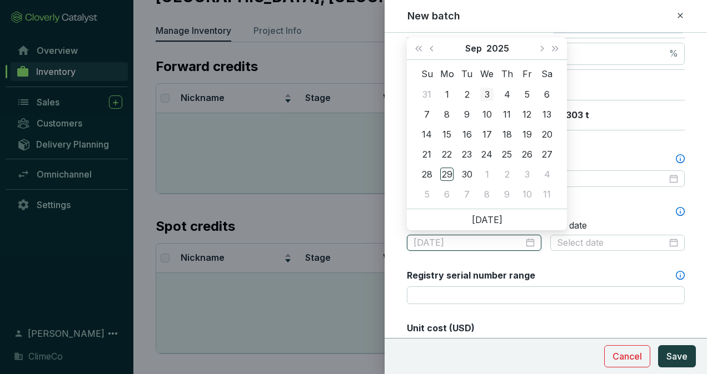
type input "2025-09-03"
click at [500, 46] on button "2025" at bounding box center [497, 48] width 23 height 22
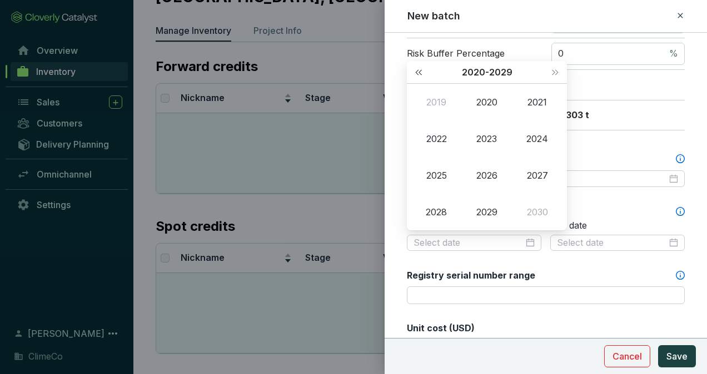
click at [421, 71] on span "Last year (Control + left)" at bounding box center [419, 72] width 6 height 6
click at [485, 94] on td "2010" at bounding box center [487, 102] width 51 height 37
click at [532, 174] on div "Sep" at bounding box center [537, 175] width 33 height 13
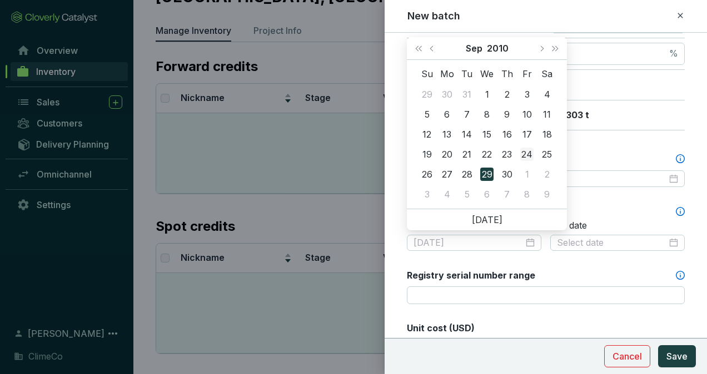
type input "2010-09-24"
click at [526, 155] on div "24" at bounding box center [526, 154] width 13 height 13
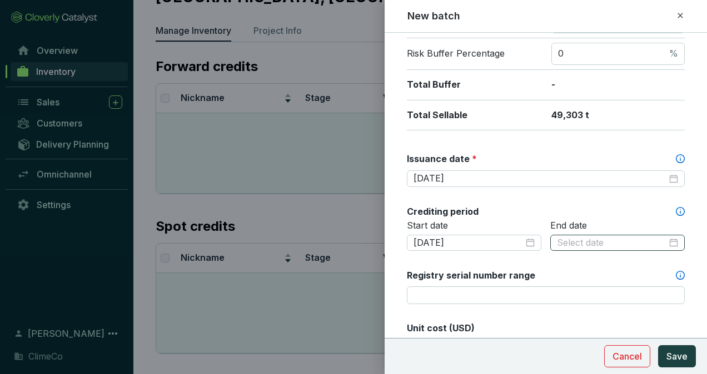
click at [664, 241] on div at bounding box center [617, 243] width 121 height 12
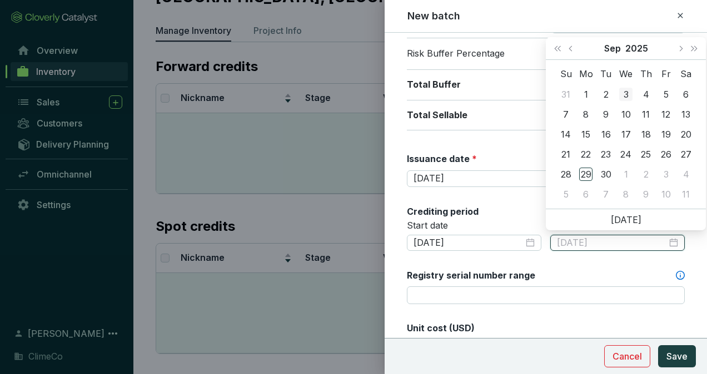
type input "2025-09-03"
click at [636, 46] on button "2025" at bounding box center [636, 48] width 23 height 22
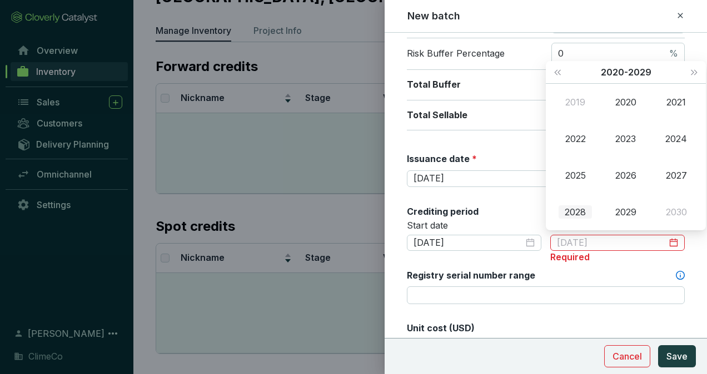
type input "2028-09-29"
type input "2019-09-29"
click at [555, 76] on button "Last year (Control + left)" at bounding box center [557, 72] width 14 height 22
click at [676, 173] on div "2017" at bounding box center [675, 175] width 33 height 13
click at [668, 172] on div "Sep" at bounding box center [675, 175] width 33 height 13
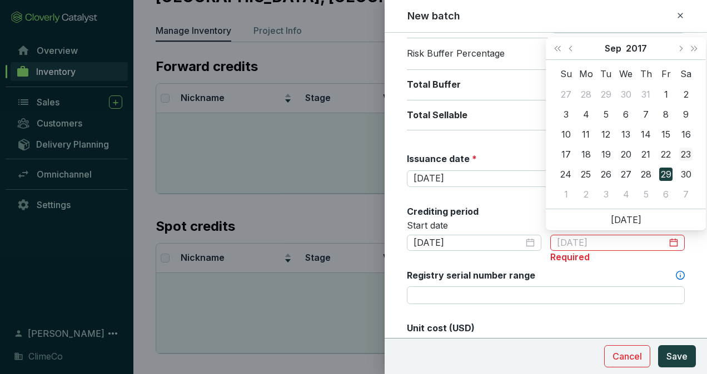
type input "2017-09-23"
click at [684, 152] on div "23" at bounding box center [685, 154] width 13 height 13
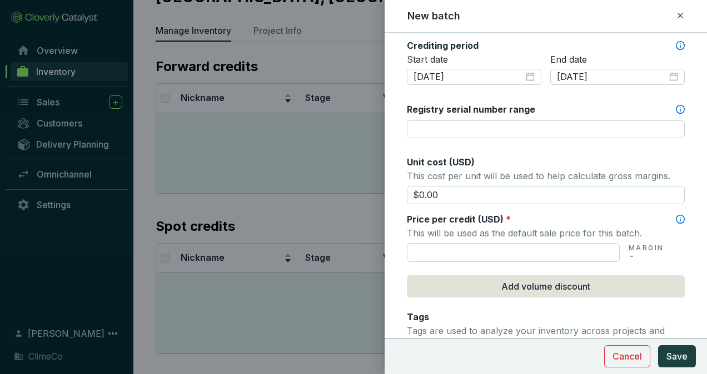
scroll to position [389, 0]
click at [467, 187] on input "$0.00" at bounding box center [546, 195] width 278 height 19
type input "$3.10"
click at [475, 252] on input "text" at bounding box center [513, 252] width 213 height 19
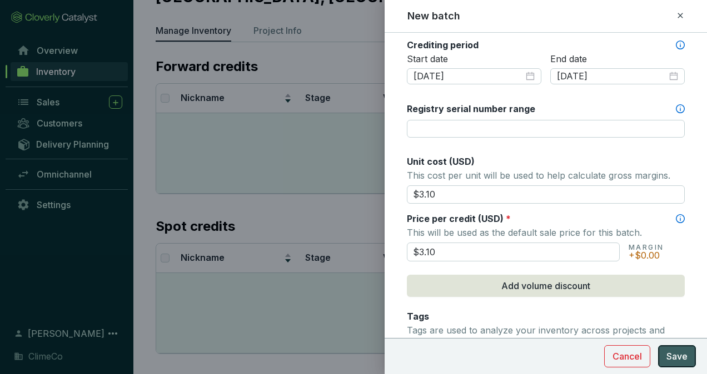
type input "$3.10"
click at [666, 353] on button "Save" at bounding box center [677, 357] width 38 height 22
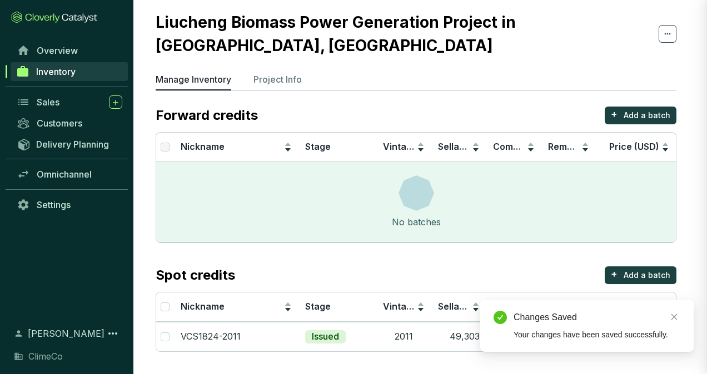
scroll to position [26, 0]
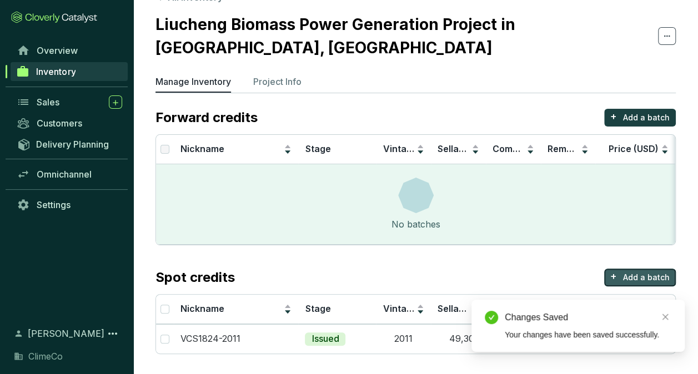
click at [629, 277] on p "Add a batch" at bounding box center [646, 277] width 47 height 11
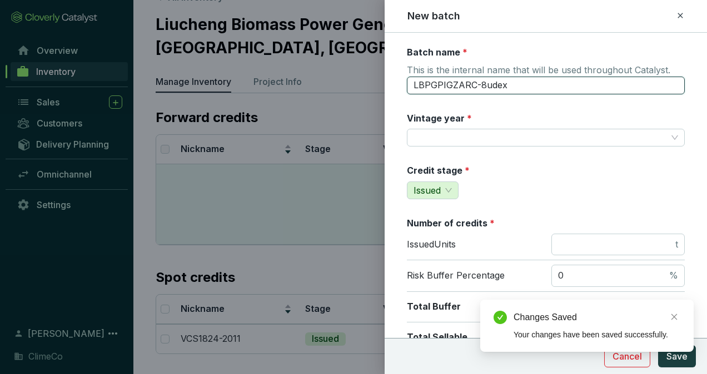
click at [513, 88] on input "LBPGPIGZARC-8udex" at bounding box center [546, 86] width 278 height 18
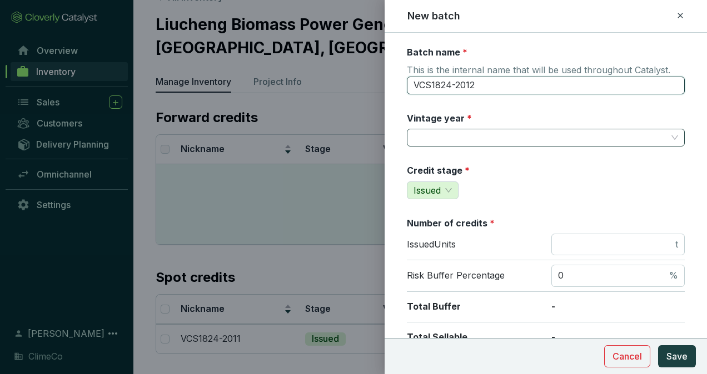
type input "VCS1824-2012"
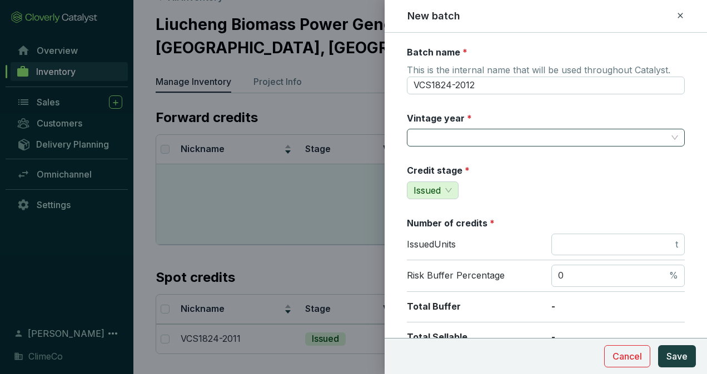
click at [533, 131] on input "Vintage year *" at bounding box center [539, 137] width 253 height 17
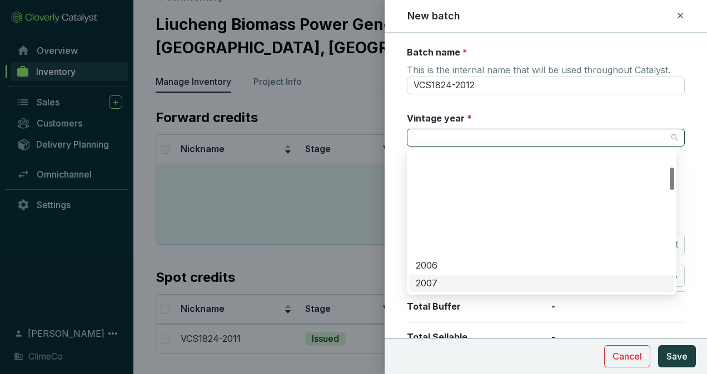
scroll to position [111, 0]
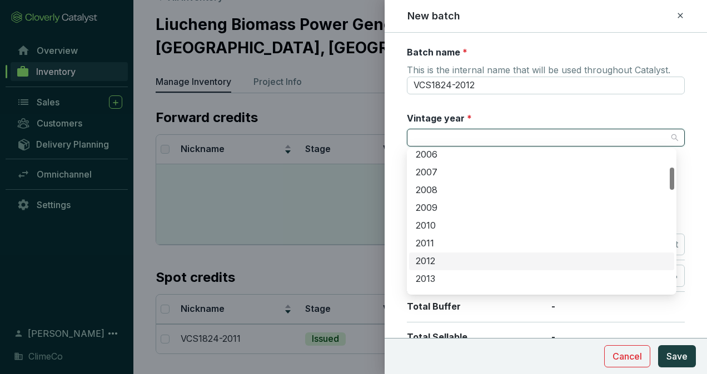
click at [466, 263] on div "2012" at bounding box center [542, 262] width 252 height 12
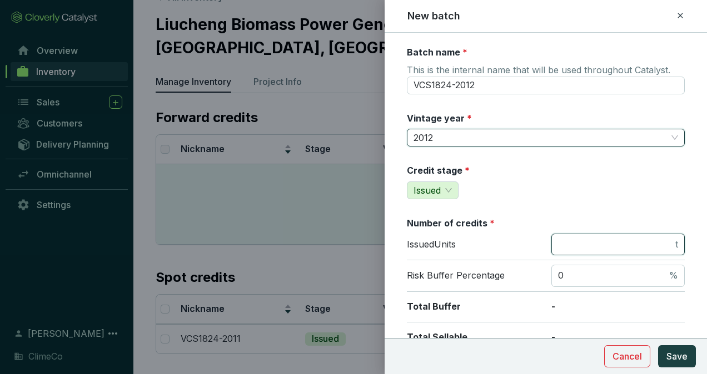
click at [594, 241] on input "number" at bounding box center [615, 245] width 115 height 12
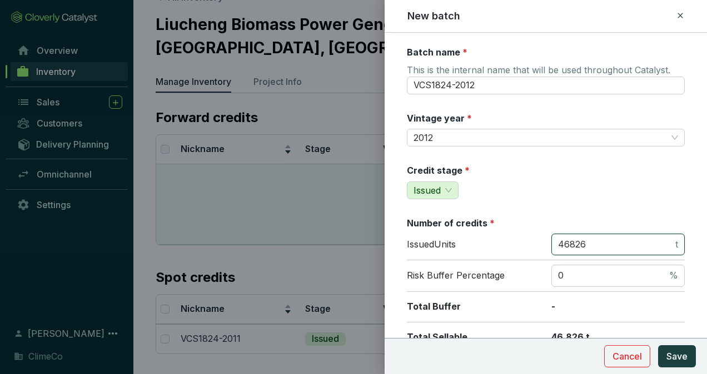
type input "46826"
click at [548, 176] on div "Credit stage * Issued" at bounding box center [546, 181] width 278 height 35
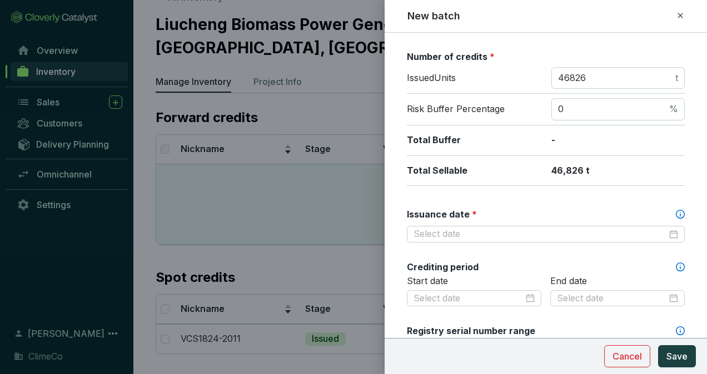
scroll to position [278, 0]
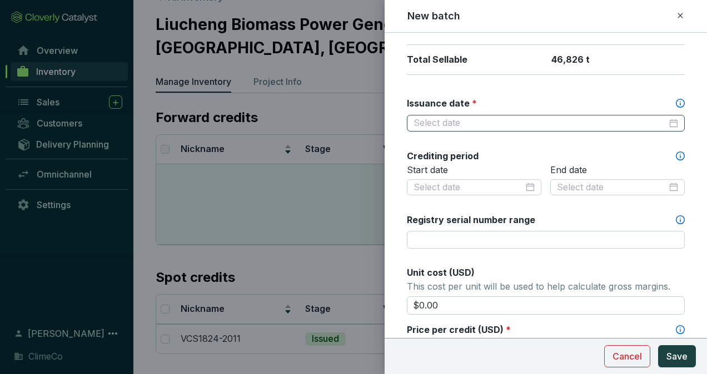
click at [666, 119] on div at bounding box center [545, 123] width 264 height 12
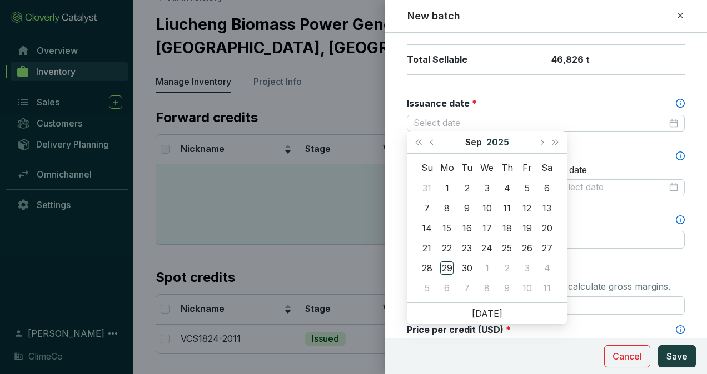
click at [502, 137] on button "2025" at bounding box center [497, 142] width 23 height 22
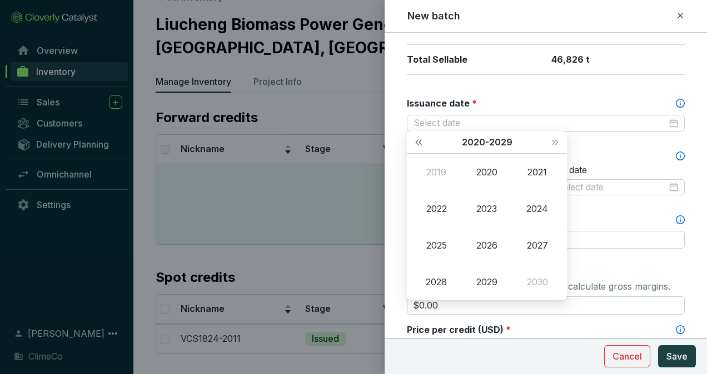
click at [421, 143] on span "Last year (Control + left)" at bounding box center [419, 142] width 6 height 6
click at [448, 172] on div "2009" at bounding box center [435, 172] width 33 height 13
click at [538, 243] on div "Sep" at bounding box center [537, 245] width 33 height 13
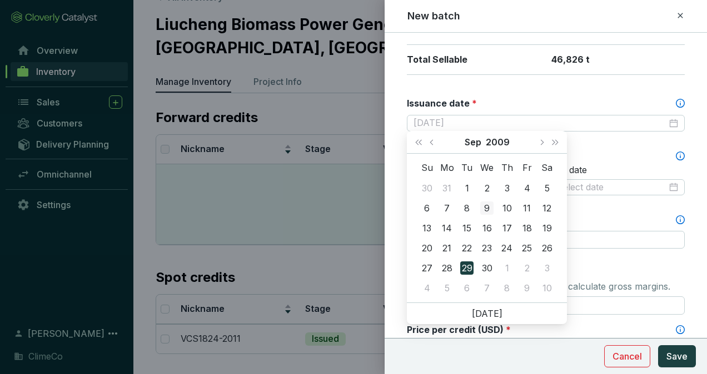
type input "2009-09-09"
click at [491, 213] on div "9" at bounding box center [486, 208] width 13 height 13
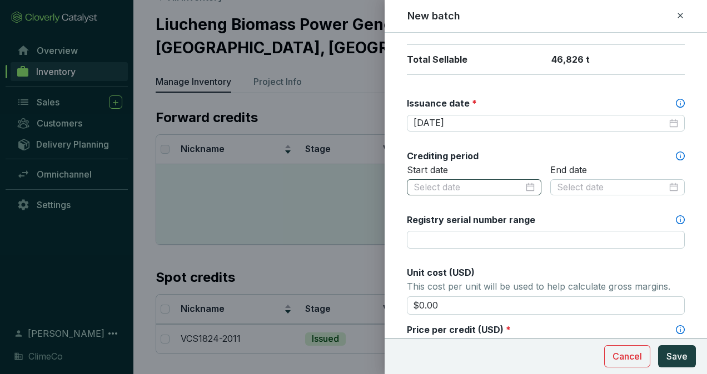
click at [524, 187] on div at bounding box center [473, 188] width 121 height 12
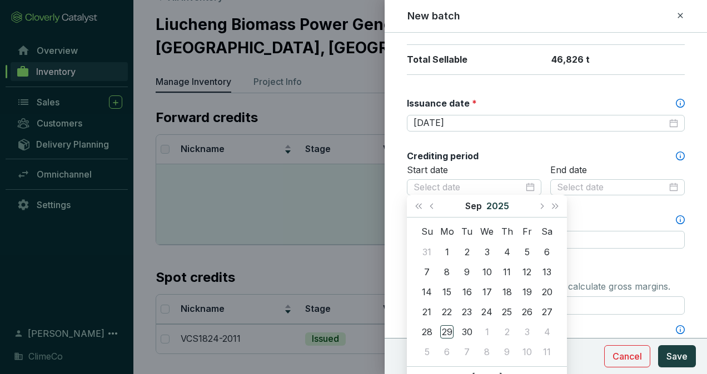
click at [492, 200] on button "2025" at bounding box center [497, 206] width 23 height 22
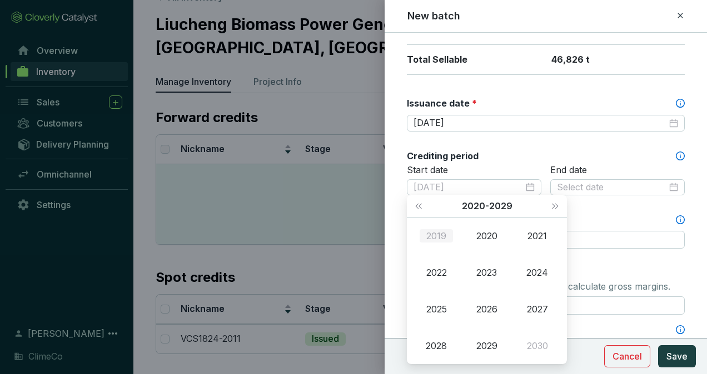
type input "2019-09-29"
click at [420, 206] on span "Last year (Control + left)" at bounding box center [419, 206] width 6 height 6
click at [496, 237] on div "2010" at bounding box center [486, 235] width 33 height 13
click at [532, 304] on div "Sep" at bounding box center [537, 309] width 33 height 13
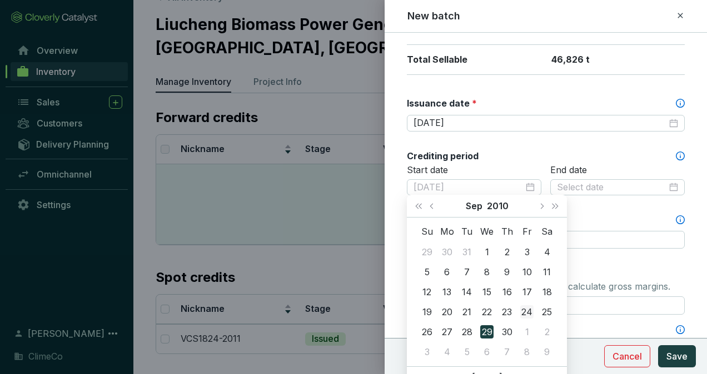
type input "2010-09-24"
click at [524, 309] on div "24" at bounding box center [526, 312] width 13 height 13
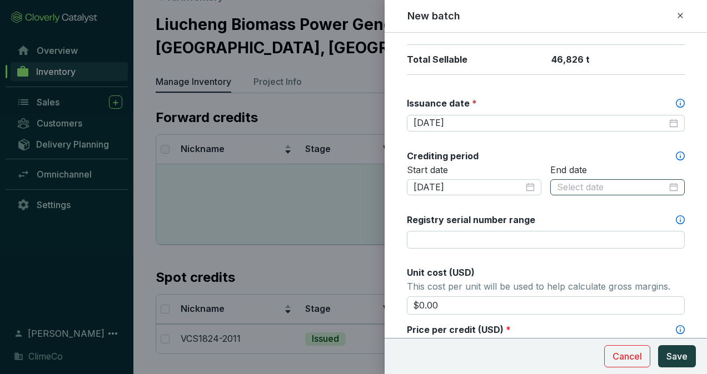
click at [666, 184] on div at bounding box center [617, 188] width 121 height 12
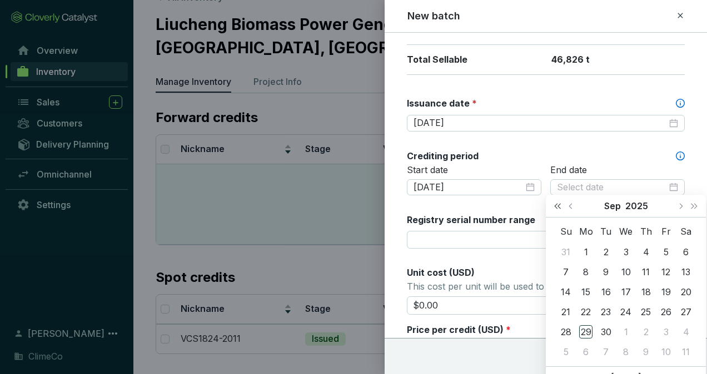
click at [558, 207] on span "Last year (Control + left)" at bounding box center [557, 206] width 6 height 6
click at [642, 206] on button "2024" at bounding box center [636, 206] width 23 height 22
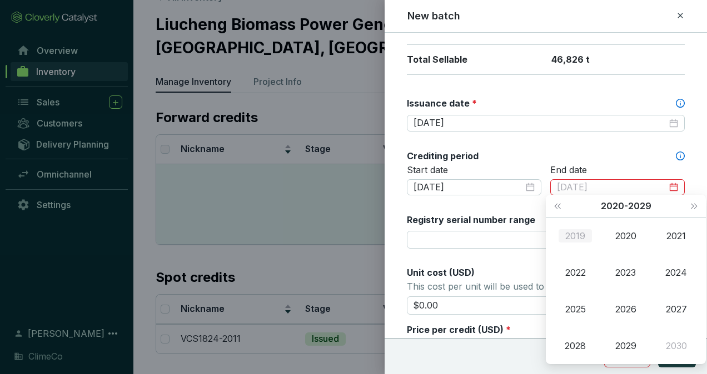
type input "2019-09-29"
click at [560, 208] on span "Last year (Control + left)" at bounding box center [557, 206] width 6 height 6
click at [632, 241] on div "2010" at bounding box center [625, 235] width 33 height 13
click at [628, 209] on button "2010" at bounding box center [626, 206] width 22 height 22
click at [666, 303] on div "2017" at bounding box center [675, 309] width 33 height 13
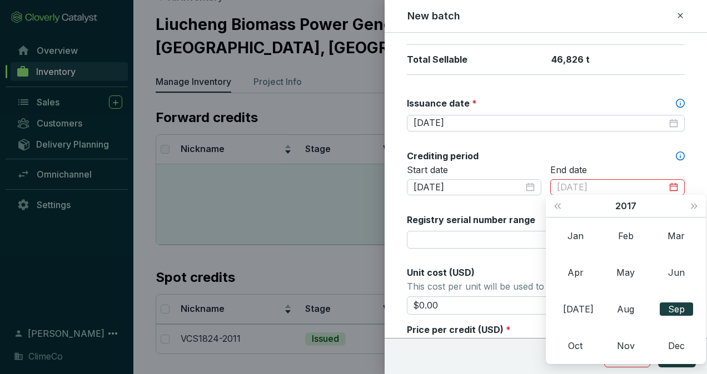
click at [670, 306] on div "Sep" at bounding box center [675, 309] width 33 height 13
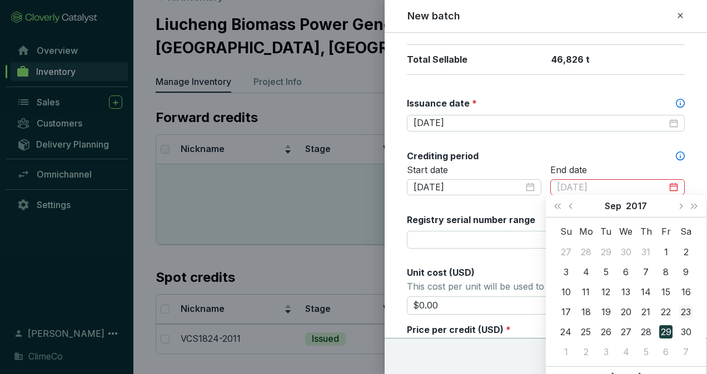
type input "2017-09-23"
click at [689, 308] on div "23" at bounding box center [685, 312] width 13 height 13
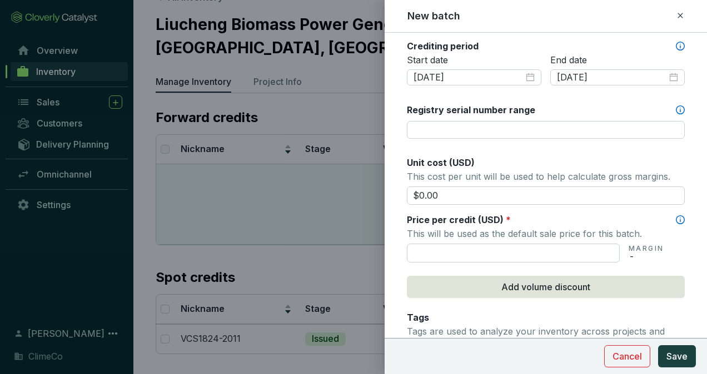
scroll to position [389, 0]
click at [531, 194] on input "$0.00" at bounding box center [546, 195] width 278 height 19
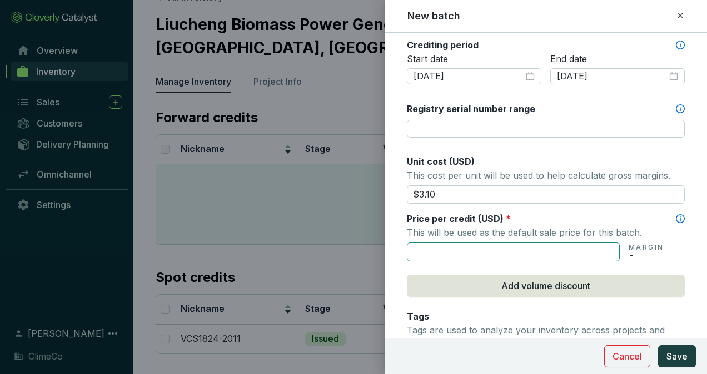
type input "$3.10"
click at [537, 246] on input "text" at bounding box center [513, 252] width 213 height 19
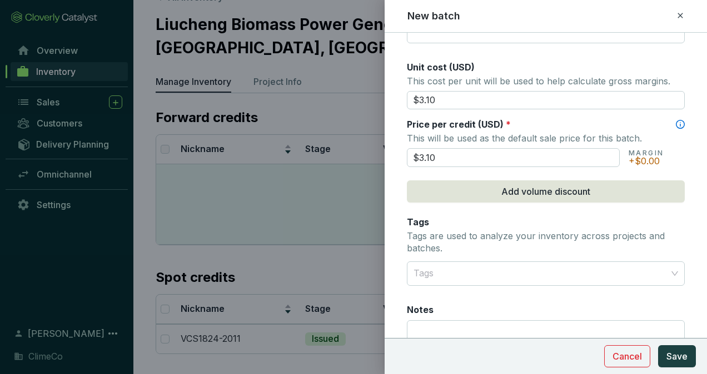
scroll to position [572, 0]
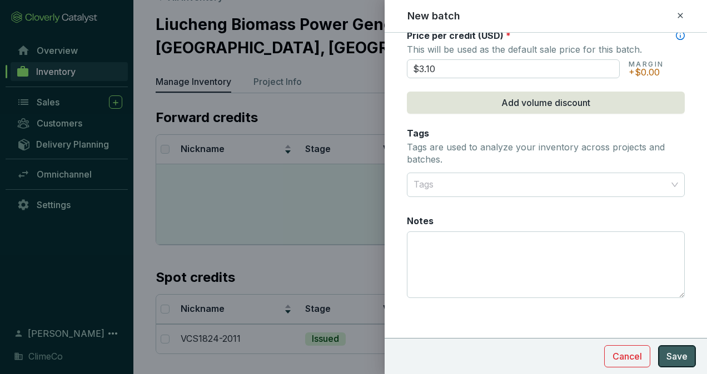
type input "$3.10"
click at [666, 356] on span "Save" at bounding box center [676, 356] width 21 height 13
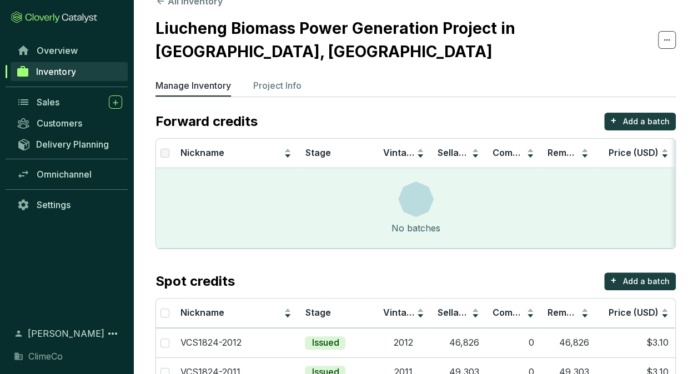
scroll to position [0, 0]
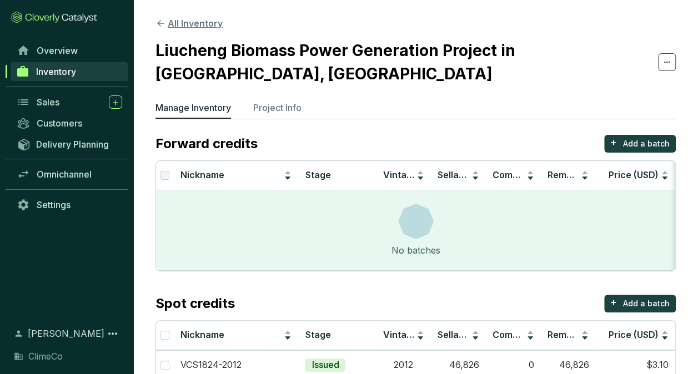
click at [196, 21] on button "All Inventory" at bounding box center [189, 23] width 67 height 13
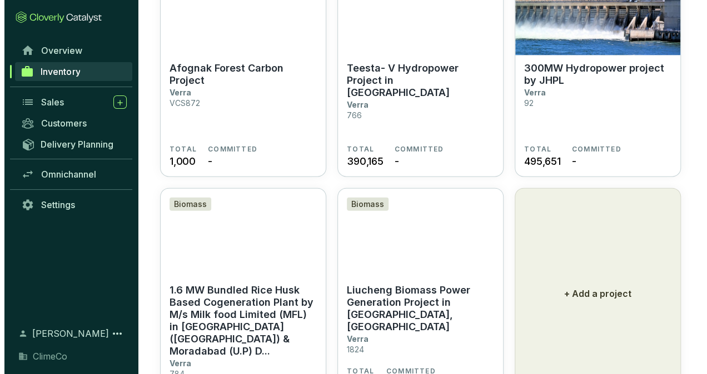
scroll to position [1302, 0]
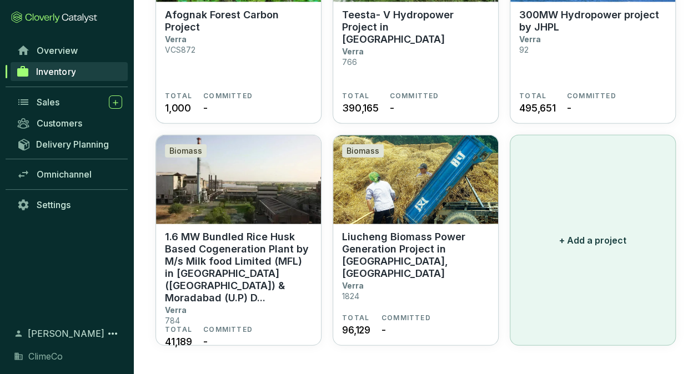
click at [556, 234] on button "+ Add a project" at bounding box center [593, 240] width 166 height 211
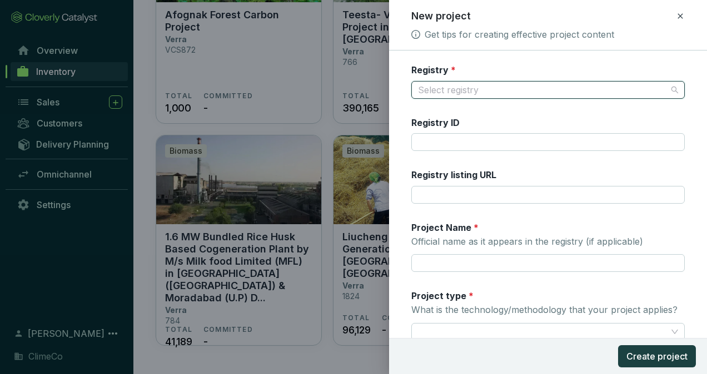
click at [481, 86] on input "Registry *" at bounding box center [542, 90] width 249 height 17
type input "V"
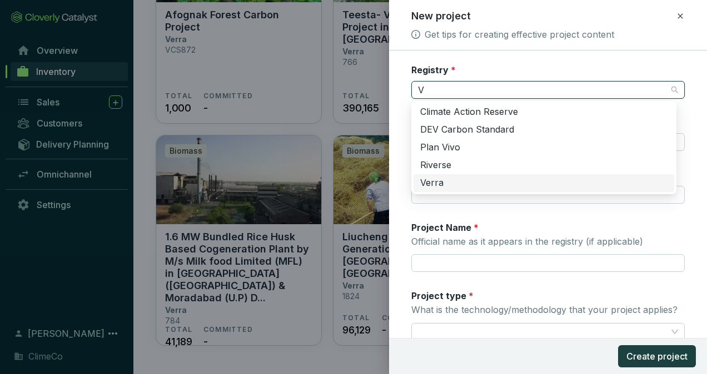
click at [463, 180] on div "Verra" at bounding box center [543, 183] width 247 height 12
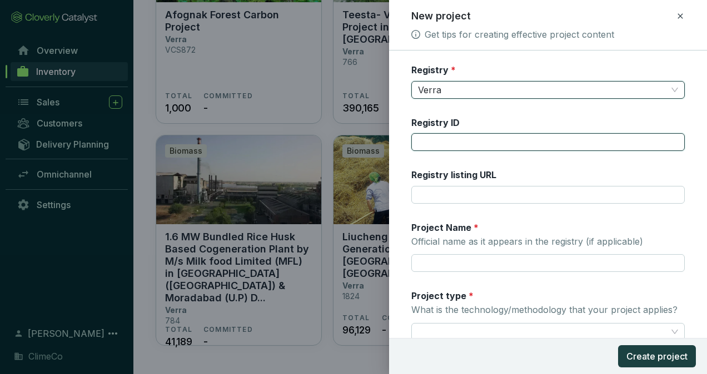
click at [453, 139] on input "Registry ID" at bounding box center [547, 142] width 273 height 18
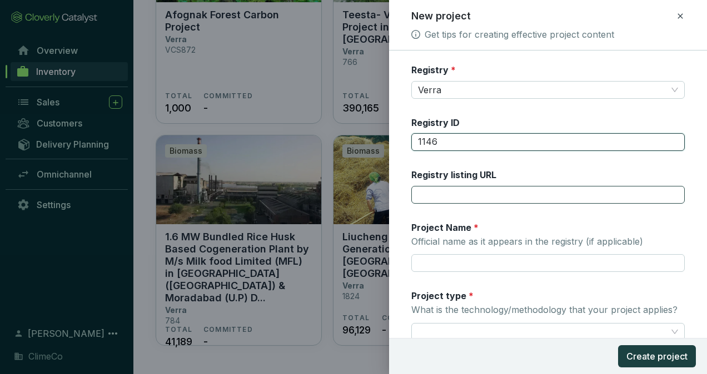
type input "1146"
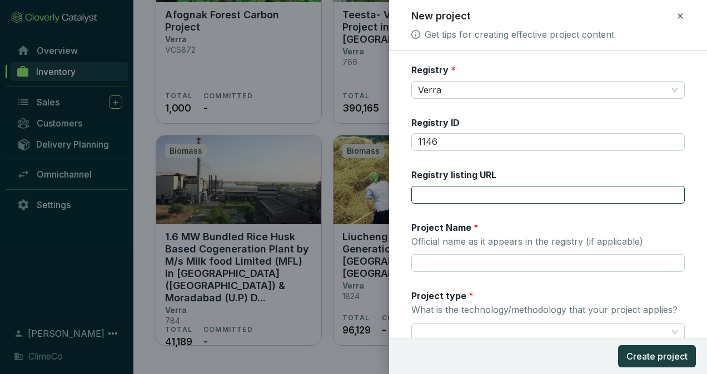
click at [474, 191] on input "Registry listing URL" at bounding box center [547, 195] width 273 height 18
click at [483, 199] on input "Registry listing URL" at bounding box center [547, 195] width 273 height 18
paste input "The Hyundai Waste Energy Recovery CO-Generation Project Phase II"
type input "The Hyundai Waste Energy Recovery CO-Generation Project Phase II"
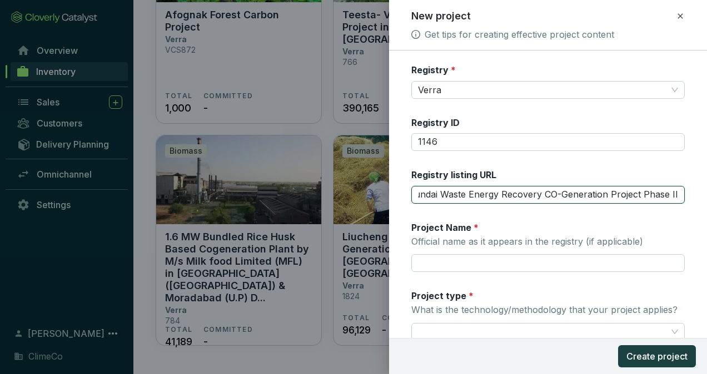
click at [516, 193] on input "The Hyundai Waste Energy Recovery CO-Generation Project Phase II" at bounding box center [547, 195] width 273 height 18
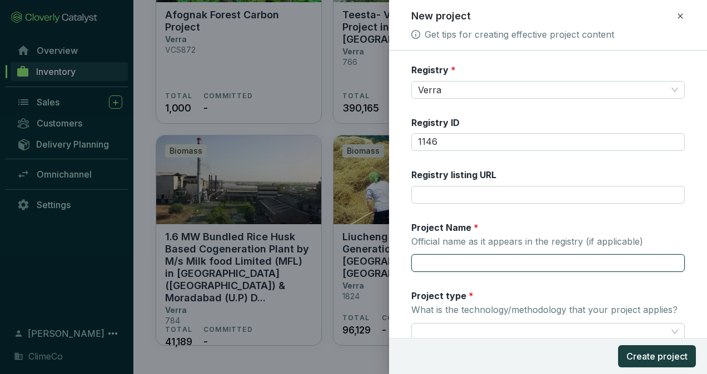
click at [509, 266] on input "Project Name * Official name as it appears in the registry (if applicable)" at bounding box center [547, 263] width 273 height 18
paste input "The Hyundai Waste Energy Recovery CO-Generation Project Phase II"
type input "The Hyundai Waste Energy Recovery CO-Generation Project Phase II"
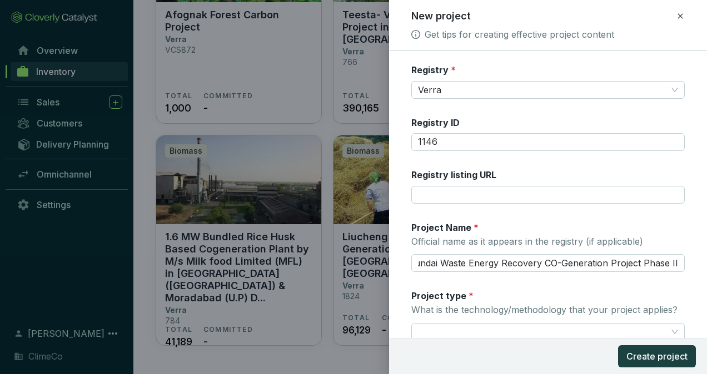
scroll to position [0, 0]
click at [514, 200] on input "Registry listing URL" at bounding box center [547, 195] width 273 height 18
paste input "https://registry.verra.org/app/projectDetail/VCS/1146"
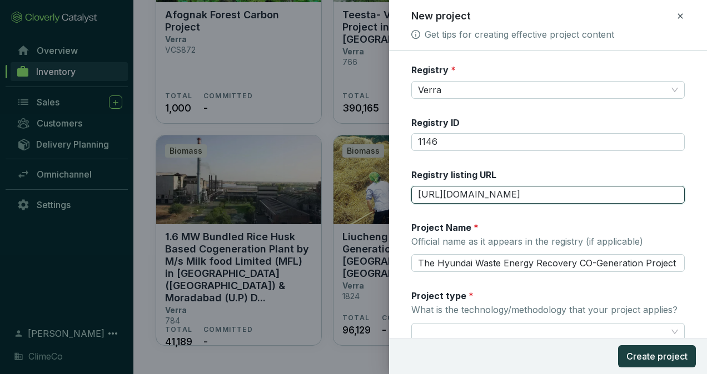
type input "https://registry.verra.org/app/projectDetail/VCS/1146"
click at [539, 167] on div "Registry * Verra Registry ID 1146 Registry listing URL https://registry.verra.o…" at bounding box center [547, 321] width 273 height 515
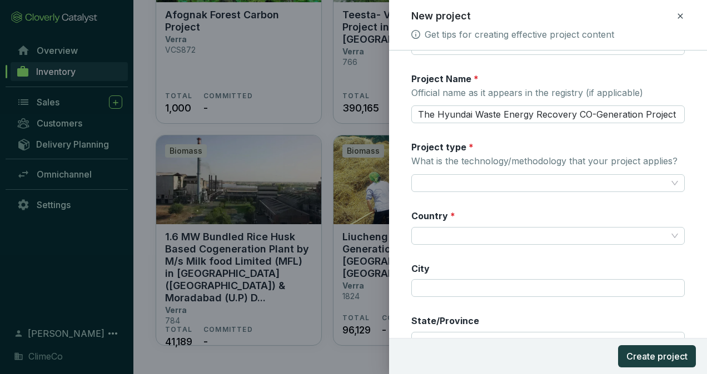
scroll to position [167, 0]
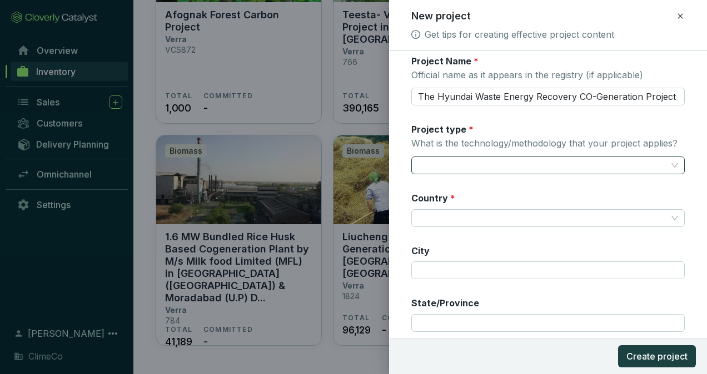
click at [580, 158] on input "Project type * What is the technology/methodology that your project applies?" at bounding box center [542, 165] width 249 height 17
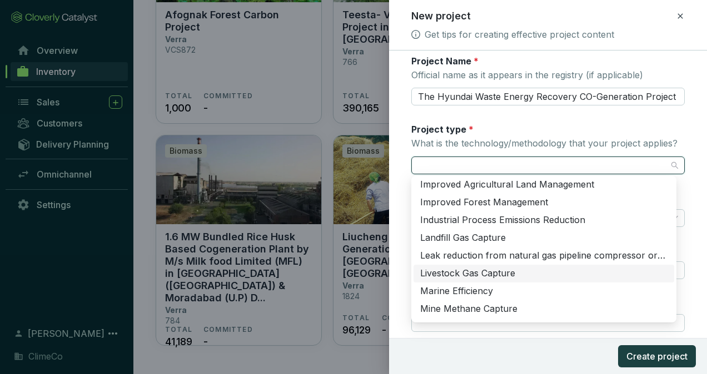
scroll to position [373, 0]
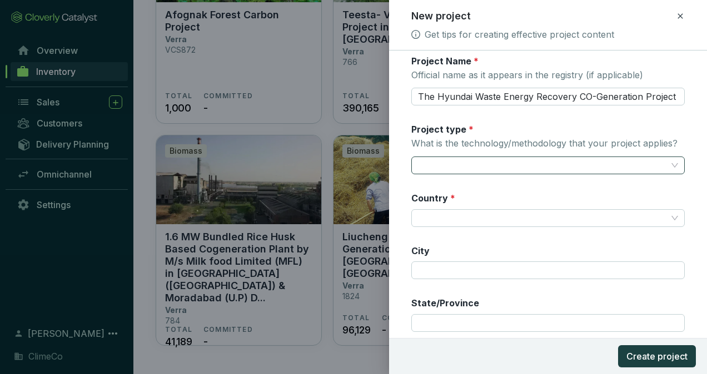
click at [493, 162] on input "Project type * What is the technology/methodology that your project applies?" at bounding box center [542, 165] width 249 height 17
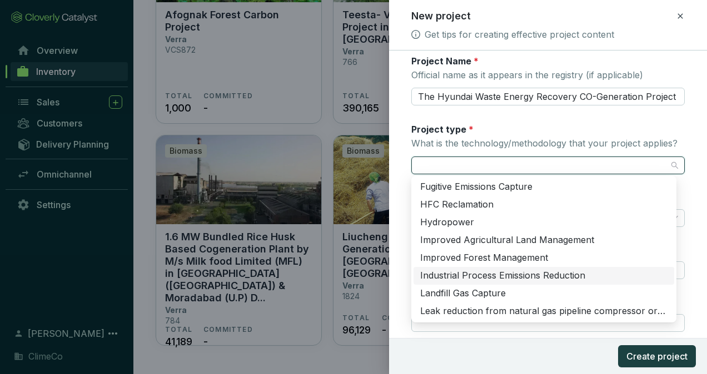
click at [611, 276] on div "Industrial Process Emissions Reduction" at bounding box center [543, 276] width 247 height 12
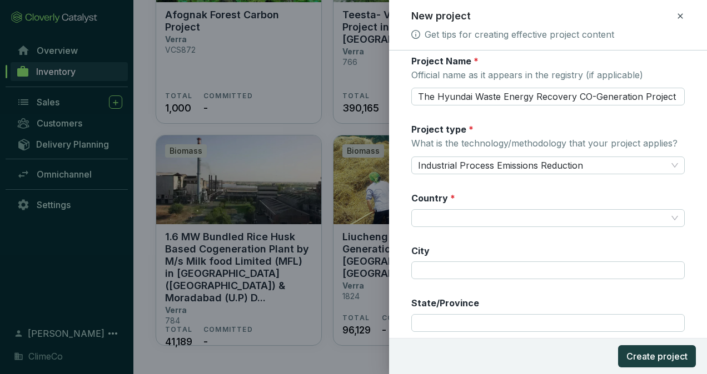
click at [680, 189] on form "Registry * Verra Registry ID 1146 Registry listing URL https://registry.verra.o…" at bounding box center [548, 181] width 318 height 568
click at [497, 91] on input "The Hyundai Waste Energy Recovery CO-Generation Project Phase II" at bounding box center [547, 97] width 273 height 18
click at [677, 181] on form "Registry * Verra Registry ID 1146 Registry listing URL https://registry.verra.o…" at bounding box center [548, 181] width 318 height 568
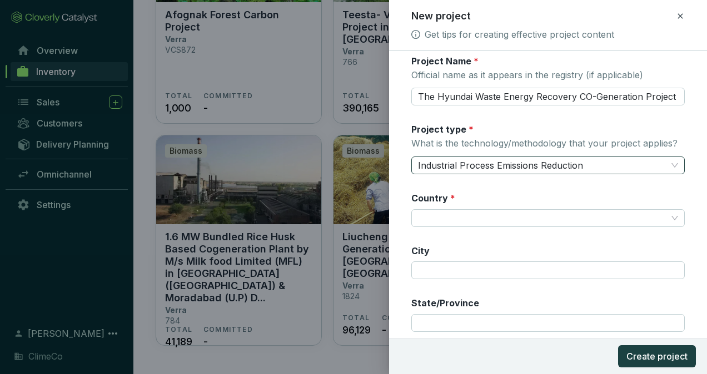
click at [607, 168] on span "Industrial Process Emissions Reduction" at bounding box center [548, 165] width 260 height 17
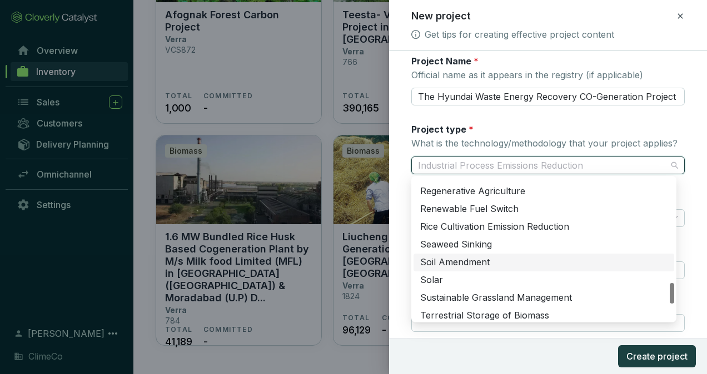
scroll to position [818, 0]
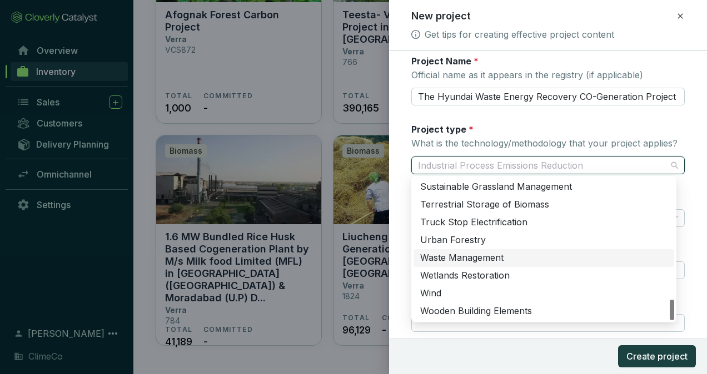
click at [602, 260] on div "Waste Management" at bounding box center [543, 258] width 247 height 12
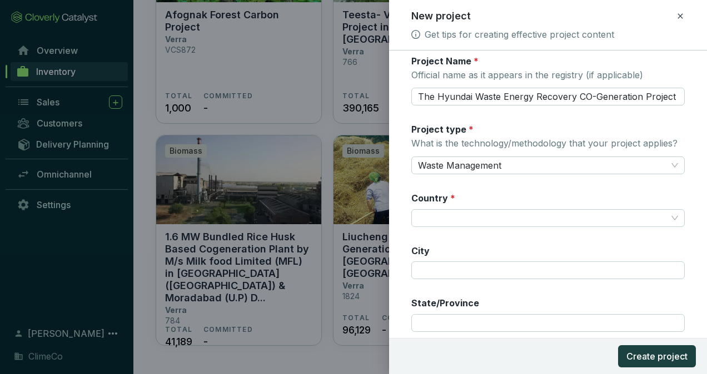
click at [508, 188] on div "Registry * Verra Registry ID 1146 Registry listing URL https://registry.verra.o…" at bounding box center [547, 154] width 273 height 515
click at [519, 164] on span "Waste Management" at bounding box center [548, 165] width 260 height 17
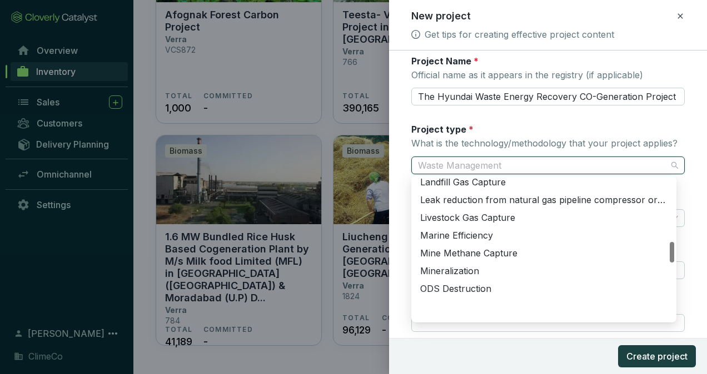
scroll to position [429, 0]
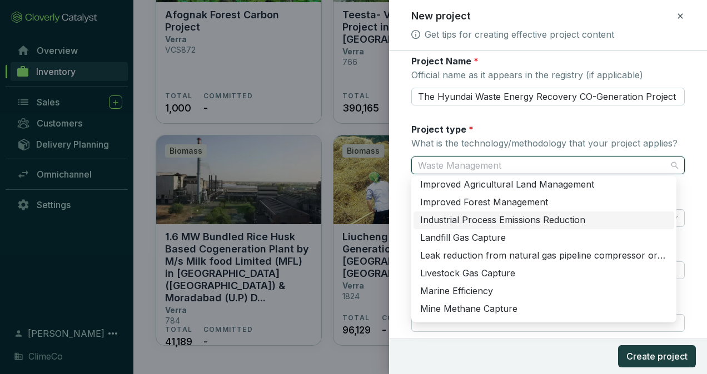
click at [684, 206] on form "Registry * Verra Registry ID 1146 Registry listing URL https://registry.verra.o…" at bounding box center [548, 181] width 318 height 568
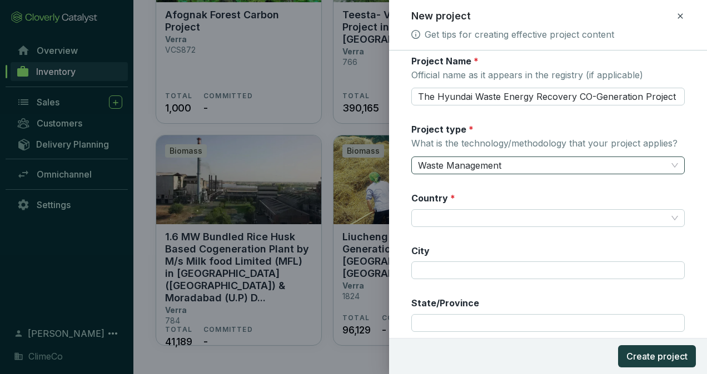
click at [568, 164] on span "Waste Management" at bounding box center [548, 165] width 260 height 17
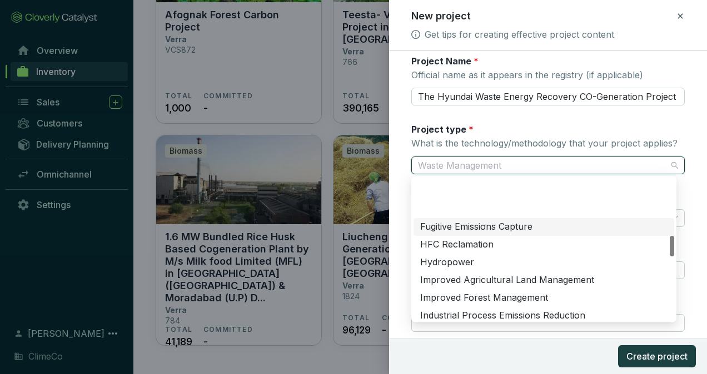
scroll to position [389, 0]
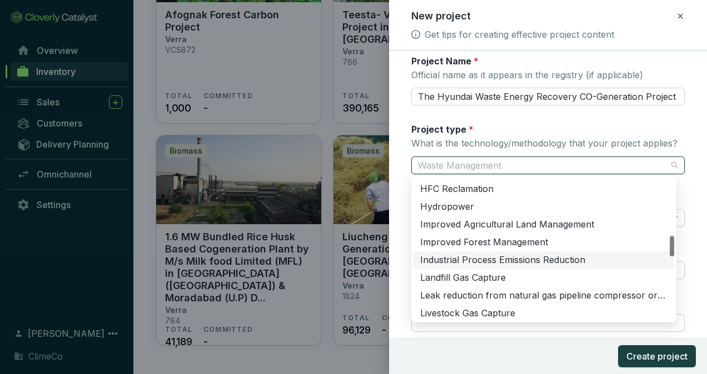
click at [618, 256] on div "Industrial Process Emissions Reduction" at bounding box center [543, 260] width 247 height 12
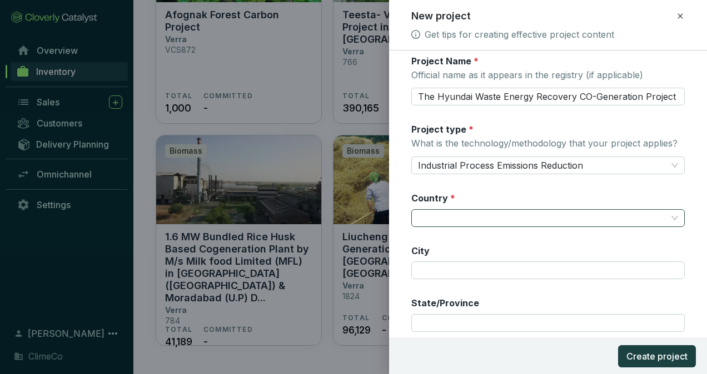
click at [511, 215] on input "Country *" at bounding box center [542, 218] width 249 height 17
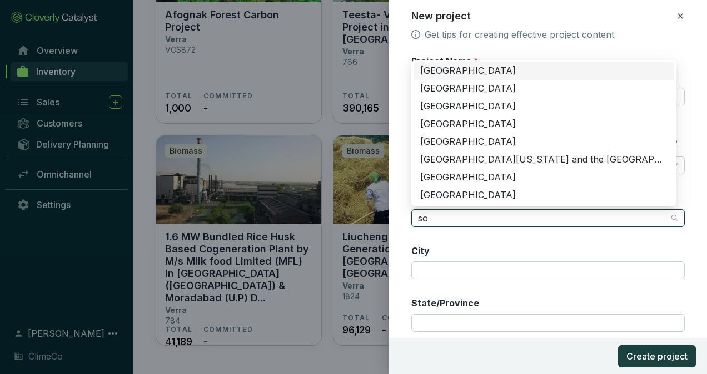
type input "s"
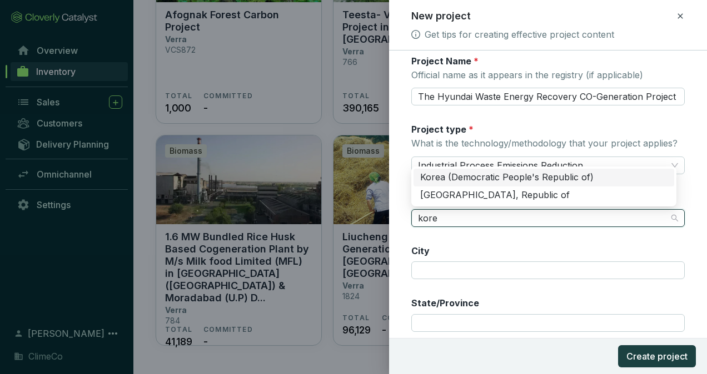
type input "kore"
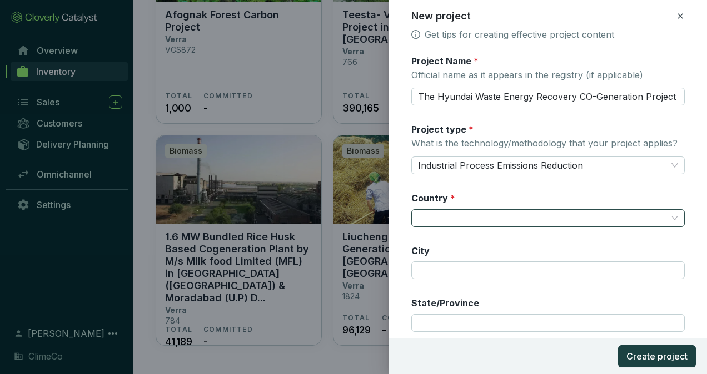
click at [495, 214] on input "Country *" at bounding box center [542, 218] width 249 height 17
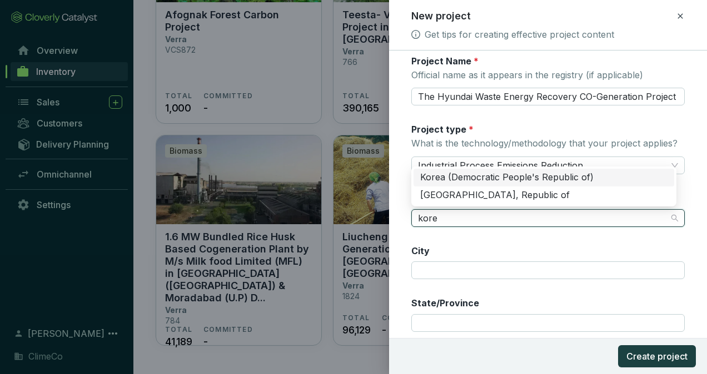
type input "korea"
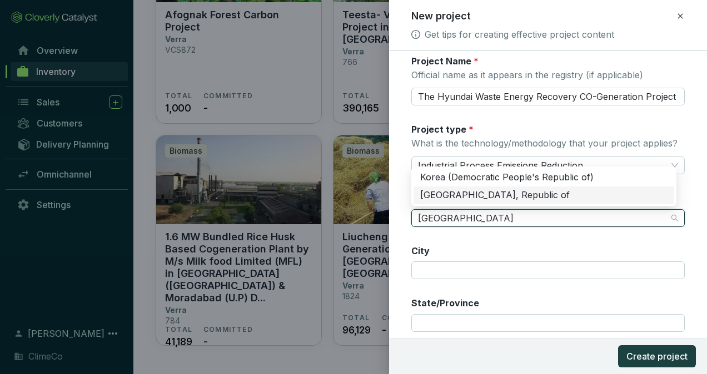
click at [502, 197] on div "Korea, Republic of" at bounding box center [543, 195] width 247 height 12
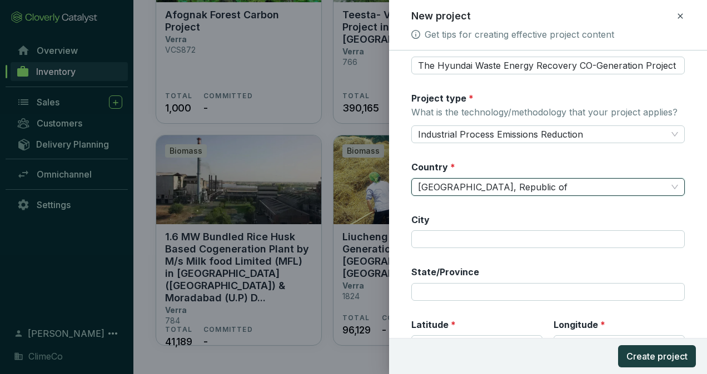
scroll to position [222, 0]
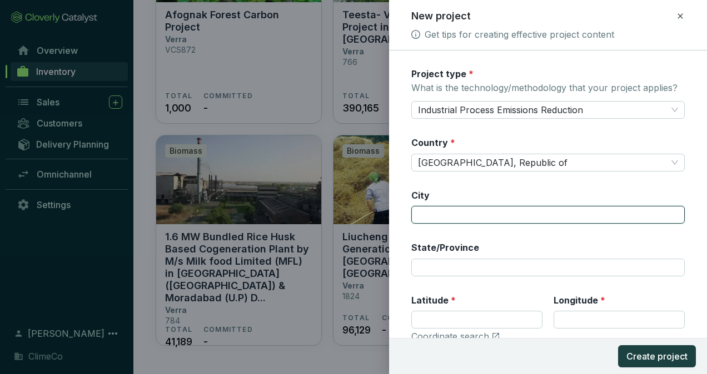
click at [542, 221] on input "City" at bounding box center [547, 215] width 273 height 18
type input "d"
type input "Dangjin City"
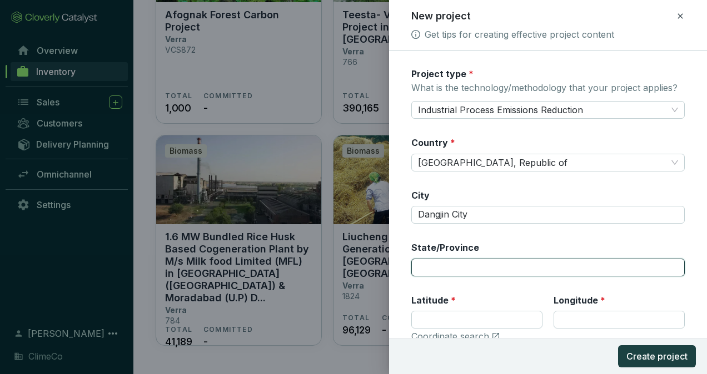
click at [451, 269] on input "State/Province" at bounding box center [547, 268] width 273 height 18
paste input "Chungchongnam-do"
type input "Chungchongnam-do"
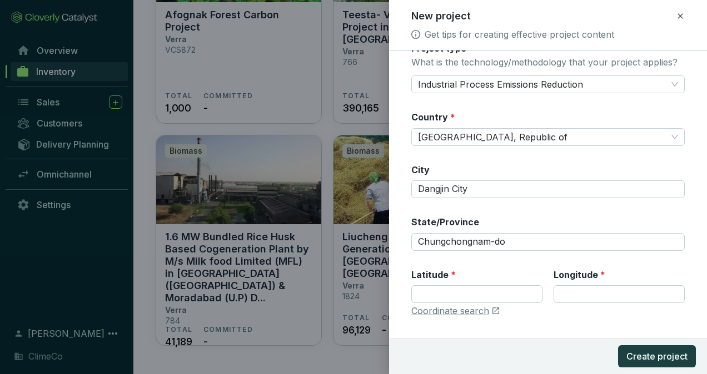
scroll to position [269, 0]
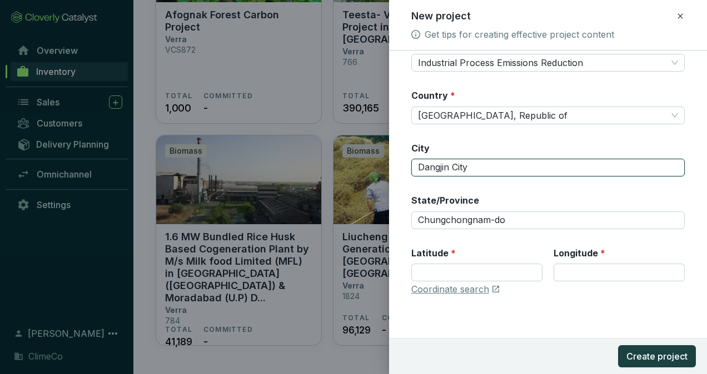
click at [424, 165] on input "Dangjin City" at bounding box center [547, 168] width 273 height 18
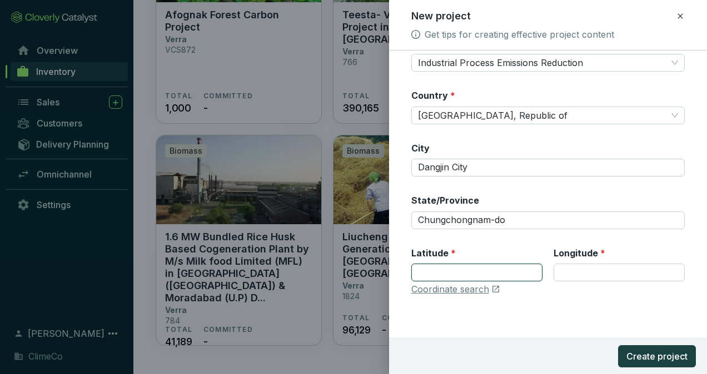
click at [476, 277] on input "Latitude *" at bounding box center [476, 273] width 131 height 18
paste input "36.890110"
type input "36.890110"
click at [597, 271] on input "Longitude *" at bounding box center [618, 273] width 131 height 18
paste input "126.633392"
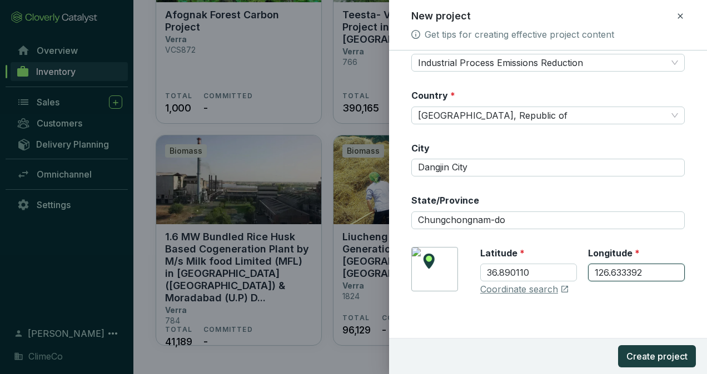
type input "126.633392"
click at [598, 306] on div "Registry * Verra Registry ID 1146 Registry listing URL https://registry.verra.o…" at bounding box center [547, 51] width 273 height 515
click at [641, 361] on span "Create project" at bounding box center [656, 356] width 61 height 13
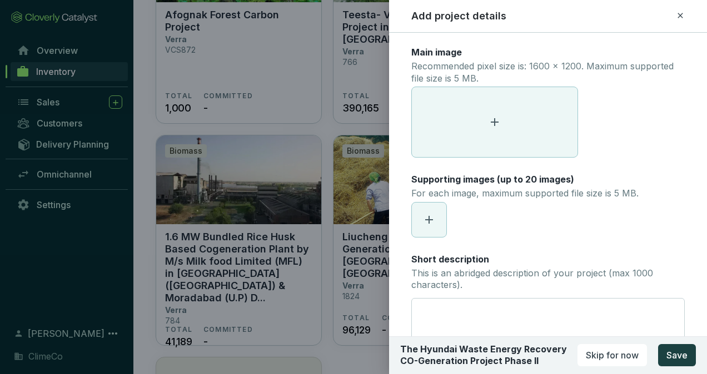
click at [519, 131] on span at bounding box center [495, 122] width 166 height 70
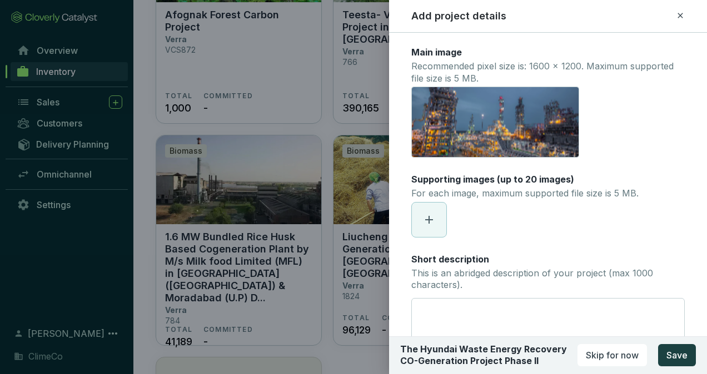
click at [435, 223] on icon at bounding box center [428, 219] width 13 height 13
click at [482, 213] on span at bounding box center [469, 220] width 34 height 34
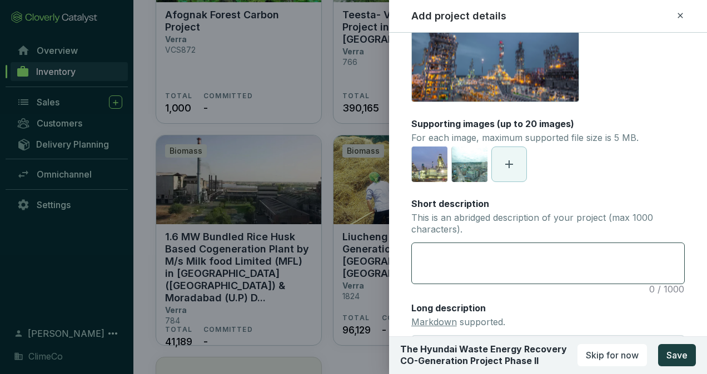
scroll to position [111, 0]
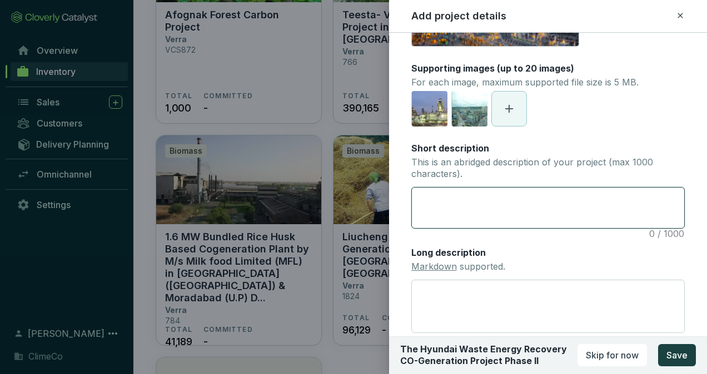
click at [479, 207] on textarea "Short description This is an abridged description of your project (max 1000 cha…" at bounding box center [548, 208] width 272 height 41
paste textarea "The Hyundai Waste Energy Recovery Co-Generation Project Phase II is a 400 MW co…"
type textarea "The Hyundai Waste Energy Recovery Co-Generation Project Phase II is a 400 MW co…"
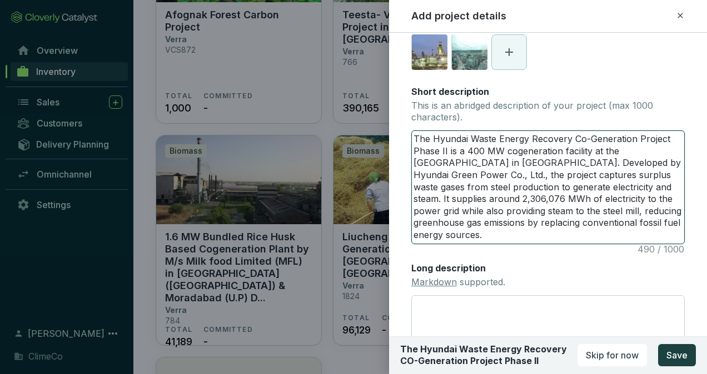
scroll to position [222, 0]
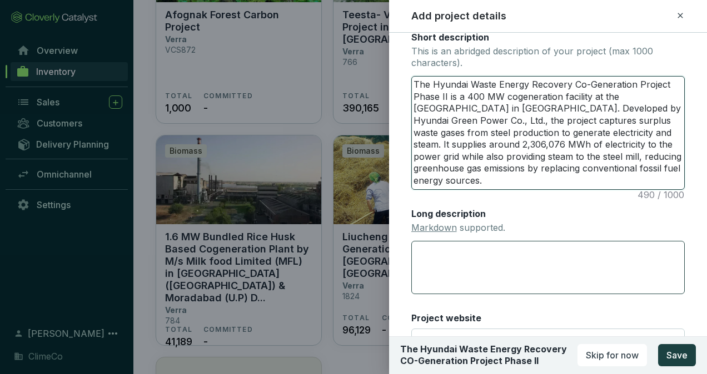
type textarea "The Hyundai Waste Energy Recovery Co-Generation Project Phase II is a 400 MW co…"
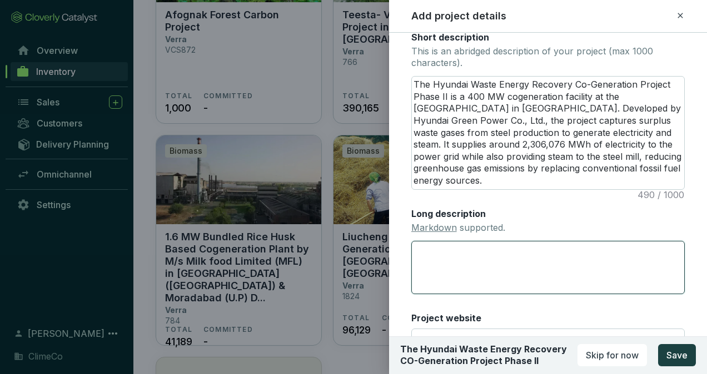
click at [493, 259] on textarea "Long description Markdown supported." at bounding box center [547, 267] width 273 height 53
click at [456, 260] on textarea "Long description Markdown supported." at bounding box center [547, 267] width 273 height 53
paste textarea "The Hyundai Waste Energy Recovery Co-Generation Project Phase II is a state-of-…"
type textarea "The Hyundai Waste Energy Recovery Co-Generation Project Phase II is a state-of-…"
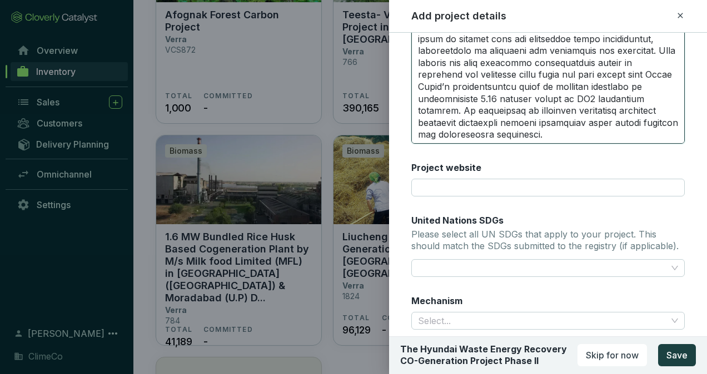
scroll to position [491, 0]
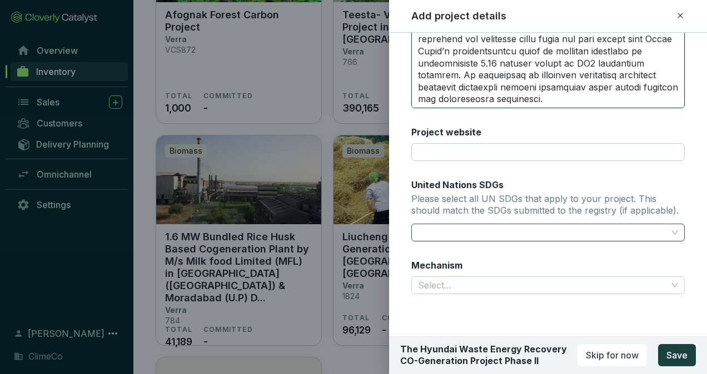
click at [536, 235] on div at bounding box center [541, 233] width 256 height 16
type textarea "The Hyundai Waste Energy Recovery Co-Generation Project Phase II is a state-of-…"
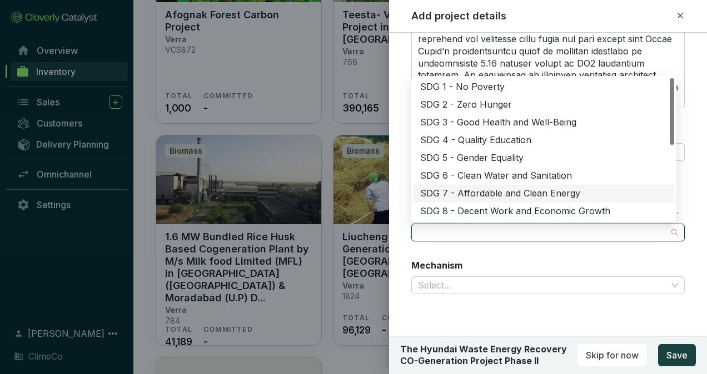
click at [589, 193] on div "SDG 7 - Affordable and Clean Energy" at bounding box center [543, 194] width 247 height 12
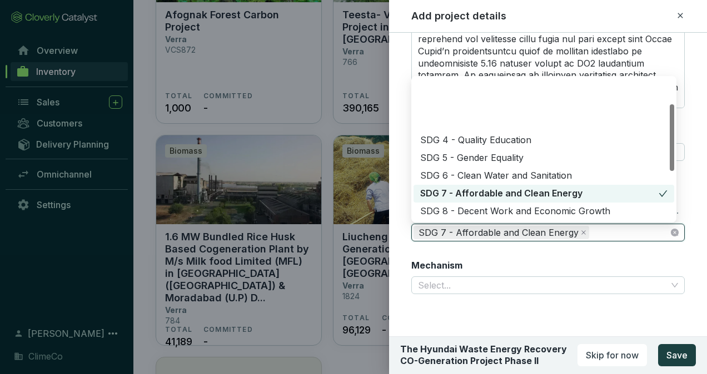
scroll to position [56, 0]
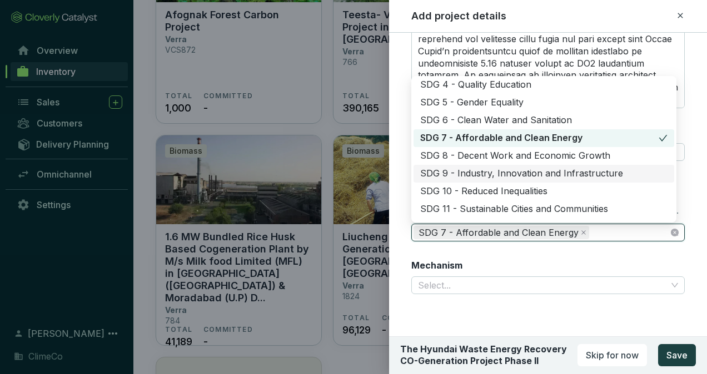
click at [587, 169] on div "SDG 9 - Industry, Innovation and Infrastructure" at bounding box center [543, 174] width 247 height 12
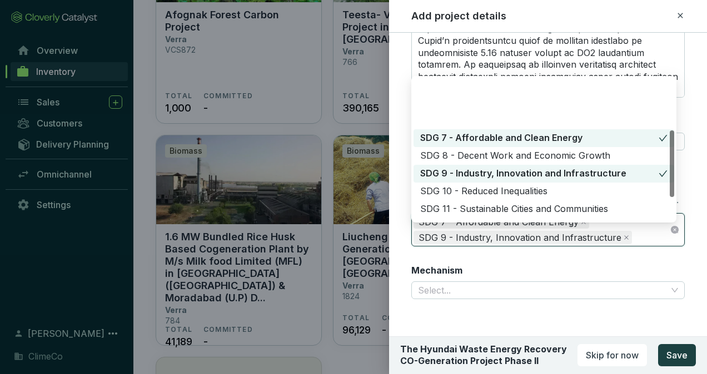
scroll to position [111, 0]
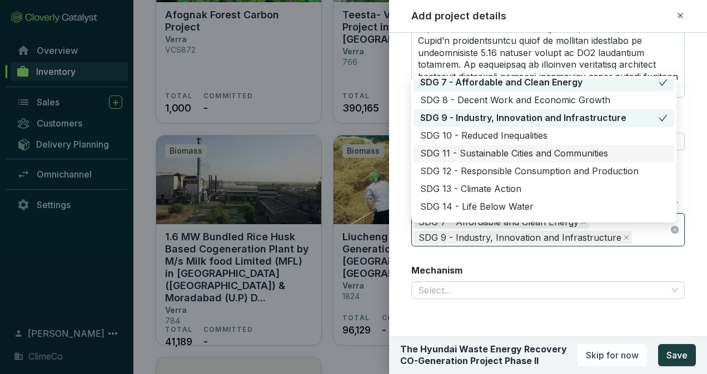
click at [616, 152] on div "SDG 11 - Sustainable Cities and Communities" at bounding box center [543, 154] width 247 height 12
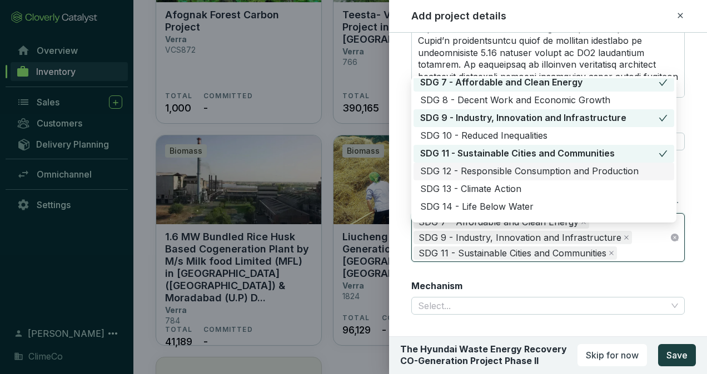
click at [609, 172] on div "SDG 12 - Responsible Consumption and Production" at bounding box center [543, 172] width 247 height 12
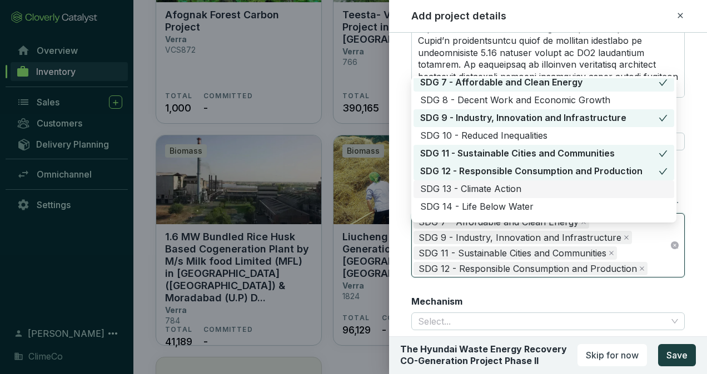
click at [588, 192] on div "SDG 13 - Climate Action" at bounding box center [543, 189] width 247 height 12
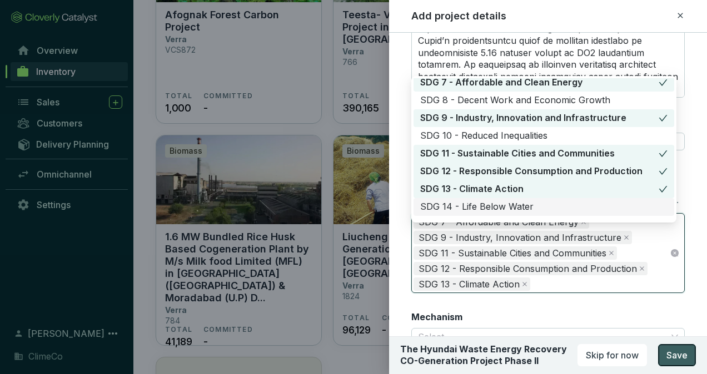
click at [674, 359] on span "Save" at bounding box center [676, 355] width 21 height 13
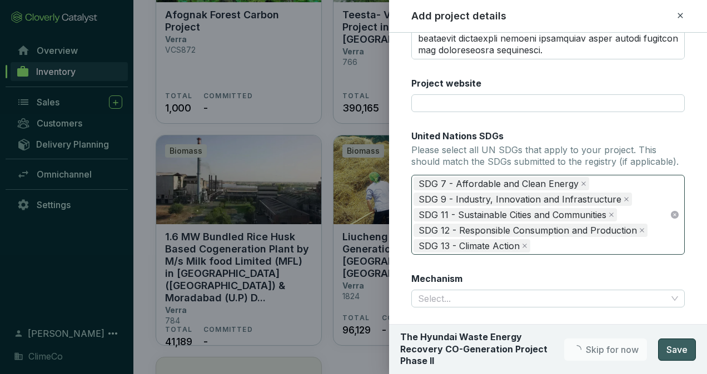
scroll to position [546, 0]
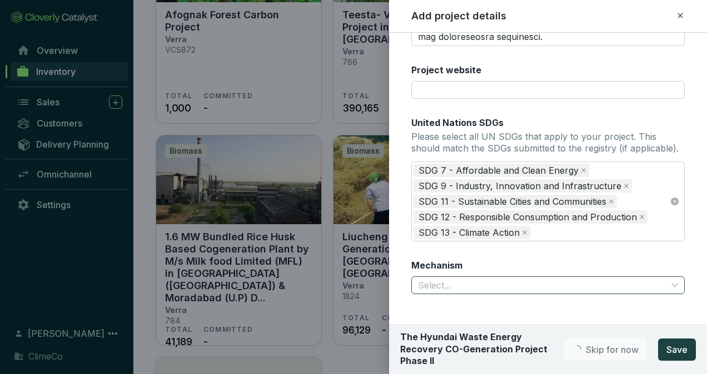
click at [493, 290] on input "Mechanism" at bounding box center [542, 285] width 249 height 17
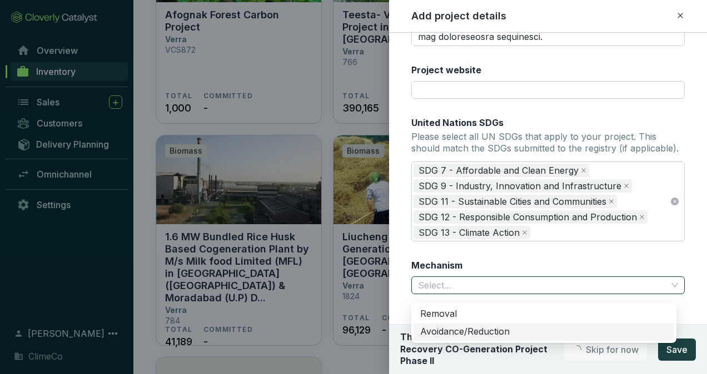
click at [486, 328] on div "Avoidance/Reduction" at bounding box center [543, 332] width 247 height 12
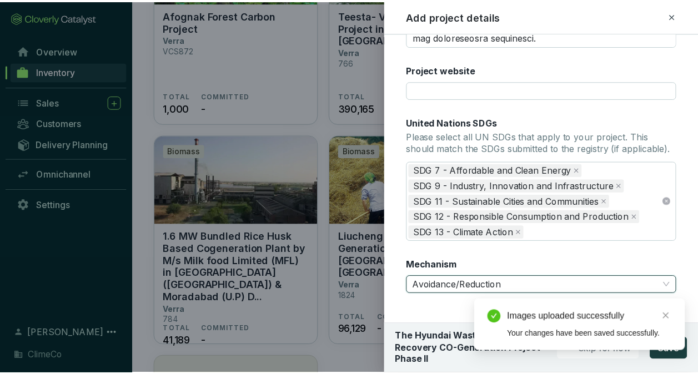
scroll to position [347, 0]
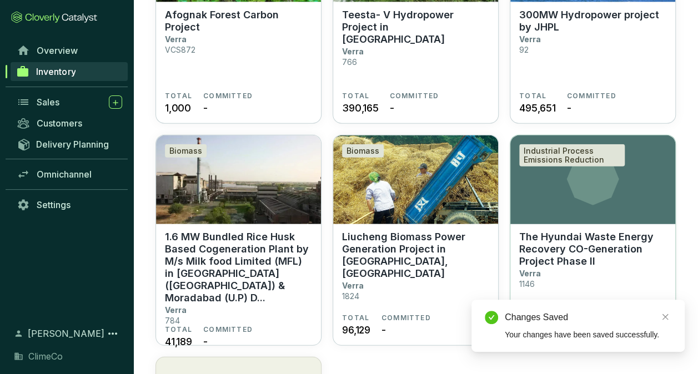
click at [543, 234] on p "The Hyundai Waste Energy Recovery CO-Generation Project Phase II" at bounding box center [592, 249] width 147 height 37
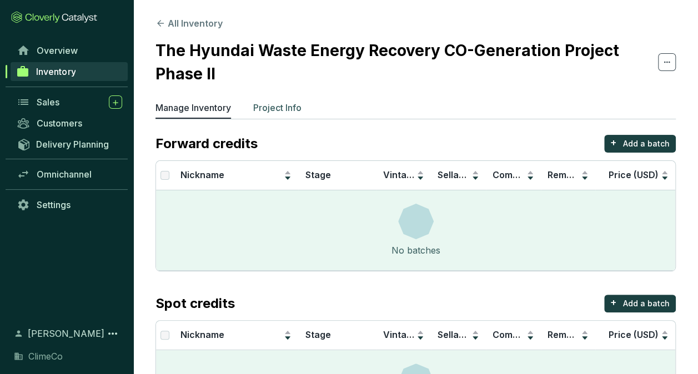
click at [262, 103] on p "Project Info" at bounding box center [277, 107] width 48 height 13
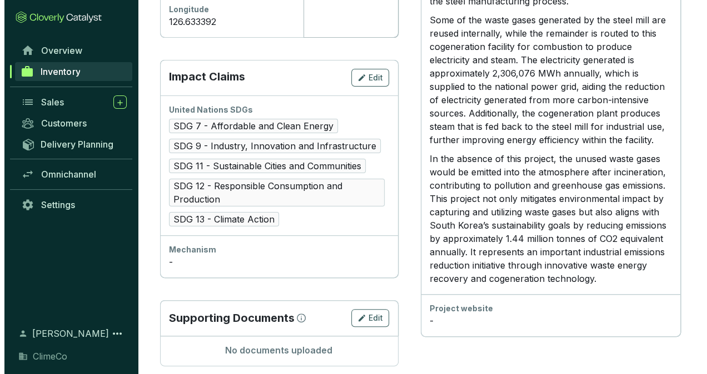
scroll to position [667, 0]
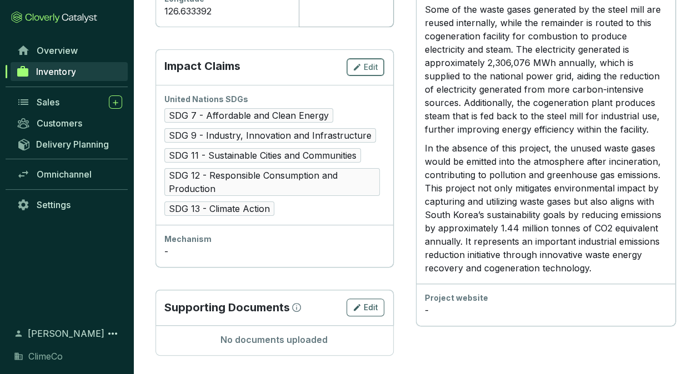
click at [362, 58] on button "Edit" at bounding box center [366, 67] width 38 height 18
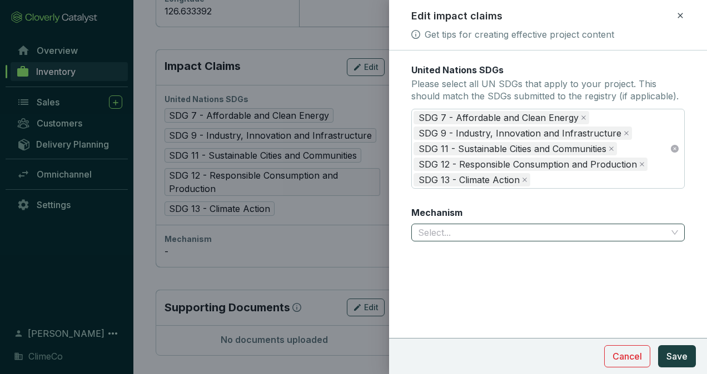
click at [459, 233] on input "Mechanism" at bounding box center [542, 232] width 249 height 17
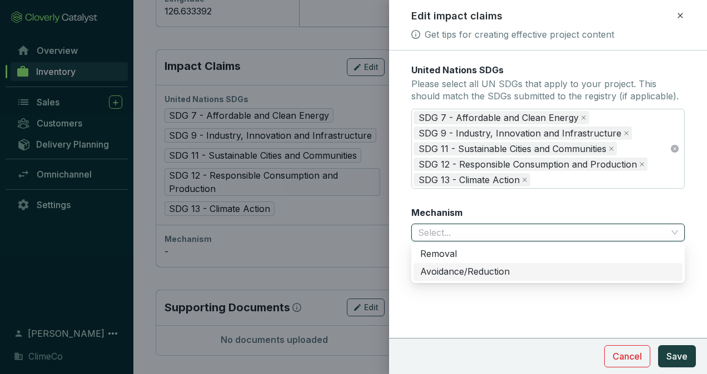
click at [461, 271] on div "Avoidance/Reduction" at bounding box center [548, 272] width 256 height 12
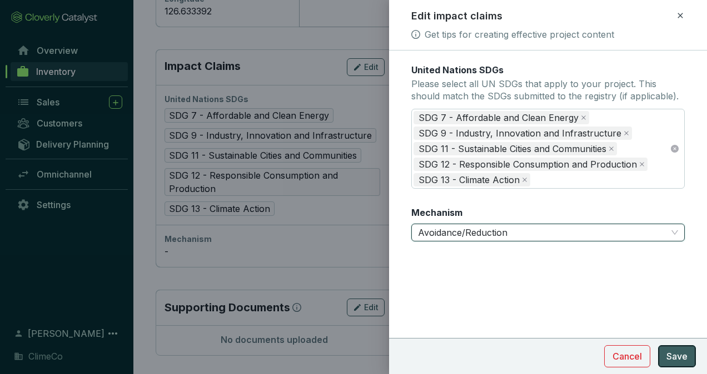
click at [677, 352] on span "Save" at bounding box center [676, 356] width 21 height 13
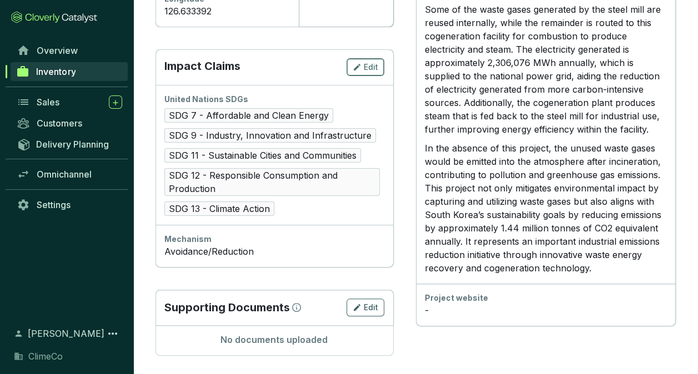
click at [367, 68] on span "Edit" at bounding box center [371, 67] width 14 height 11
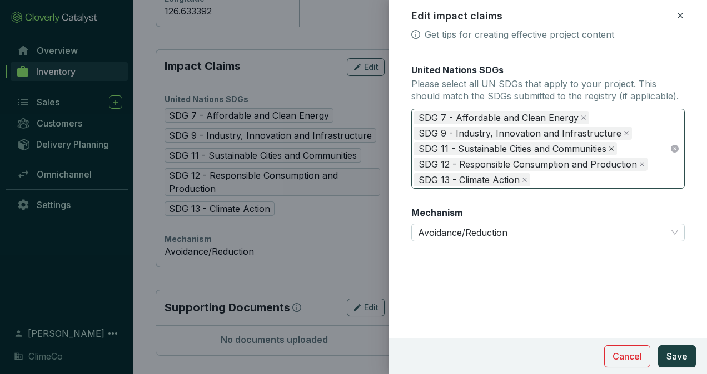
click at [608, 149] on icon "close" at bounding box center [611, 149] width 6 height 6
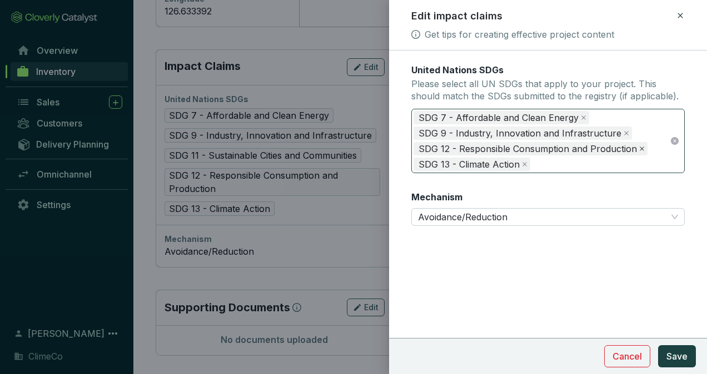
click at [639, 149] on icon "close" at bounding box center [642, 149] width 6 height 6
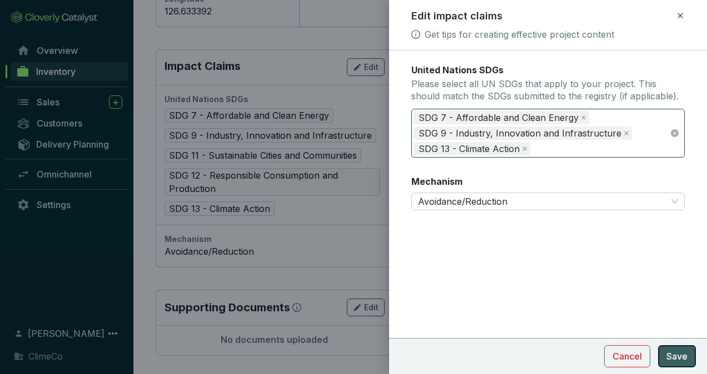
click at [681, 357] on span "Save" at bounding box center [676, 356] width 21 height 13
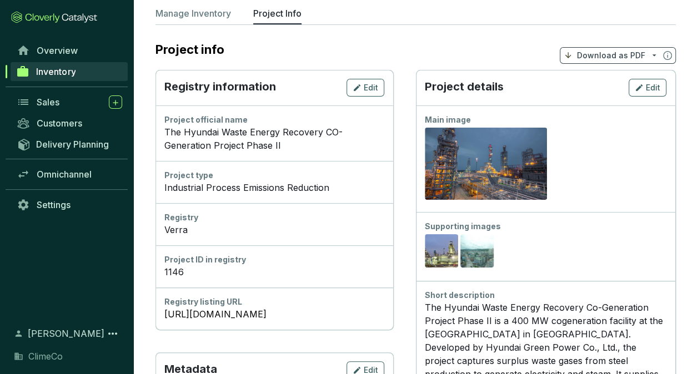
scroll to position [0, 0]
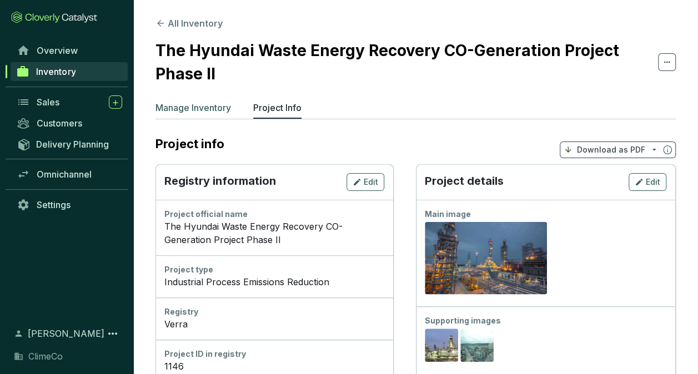
click at [176, 102] on p "Manage Inventory" at bounding box center [194, 107] width 76 height 13
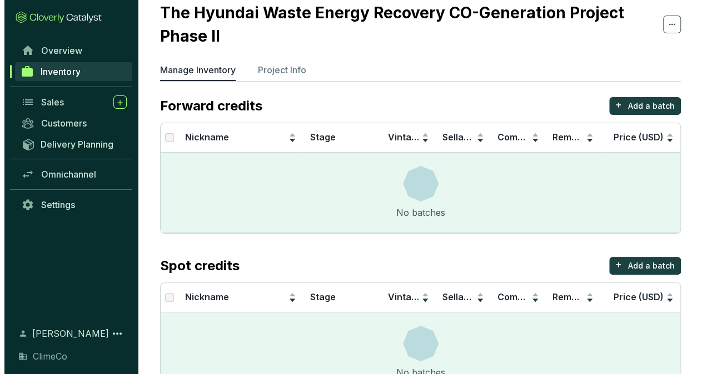
scroll to position [77, 0]
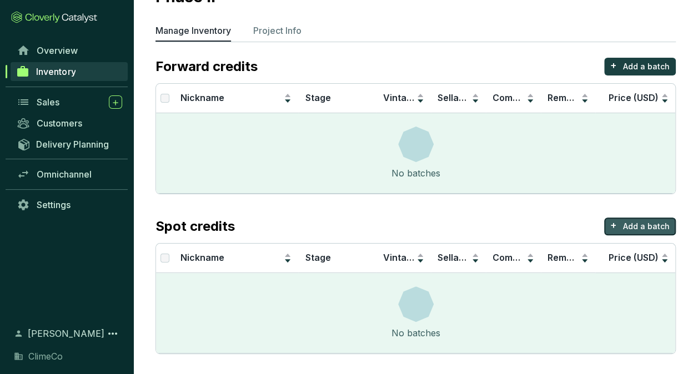
click at [629, 224] on p "Add a batch" at bounding box center [646, 226] width 47 height 11
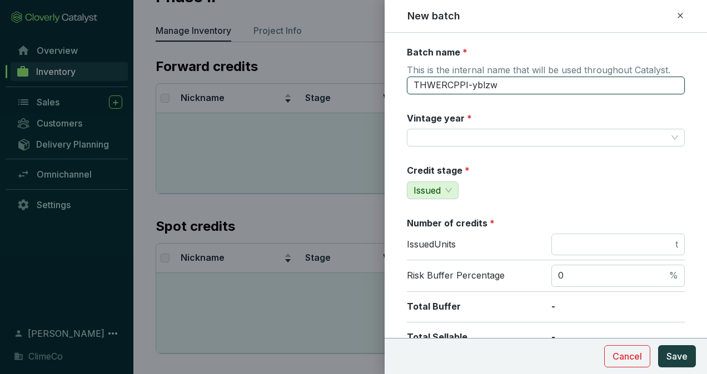
click at [474, 87] on input "THWERCPPI-yblzw" at bounding box center [546, 86] width 278 height 18
type input "VCS-2013"
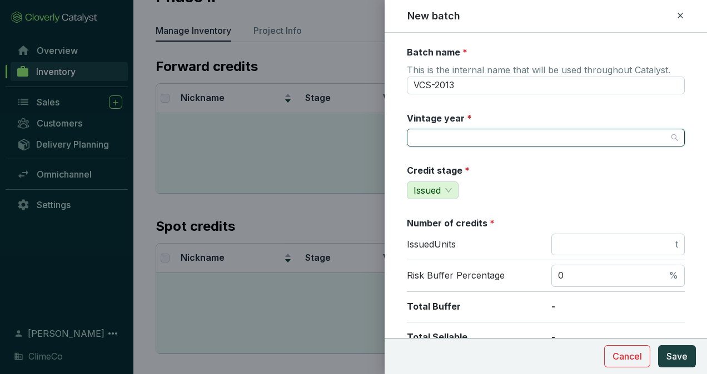
click at [480, 143] on input "Vintage year *" at bounding box center [539, 137] width 253 height 17
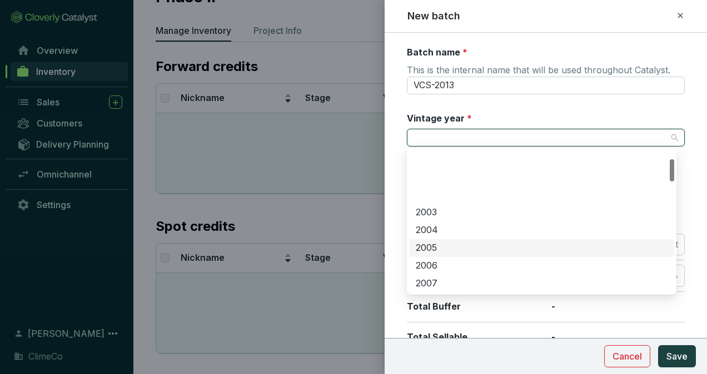
scroll to position [222, 0]
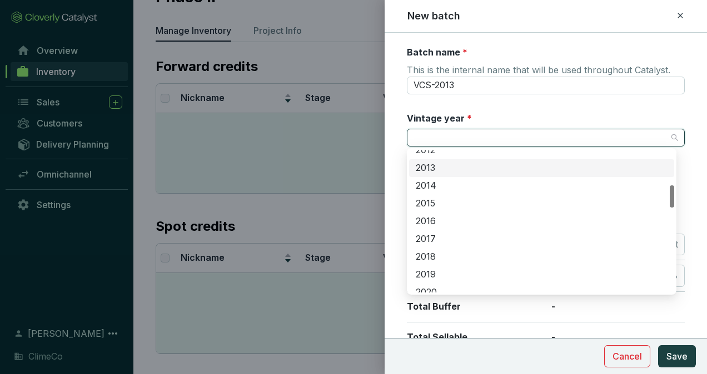
click at [479, 166] on div "2013" at bounding box center [542, 168] width 252 height 12
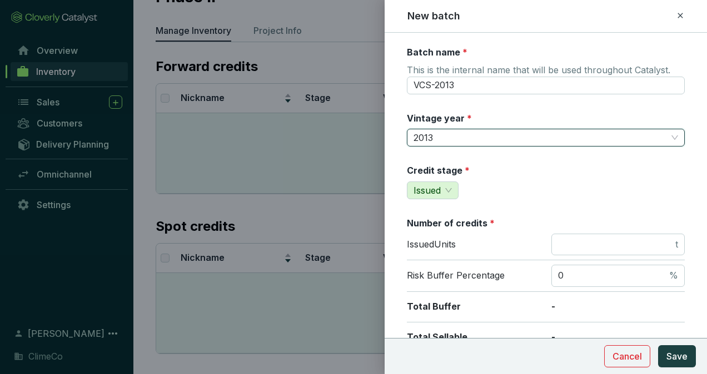
scroll to position [56, 0]
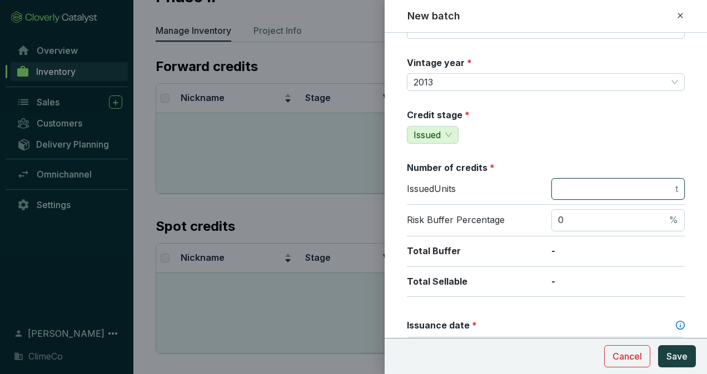
click at [594, 187] on input "number" at bounding box center [615, 189] width 115 height 12
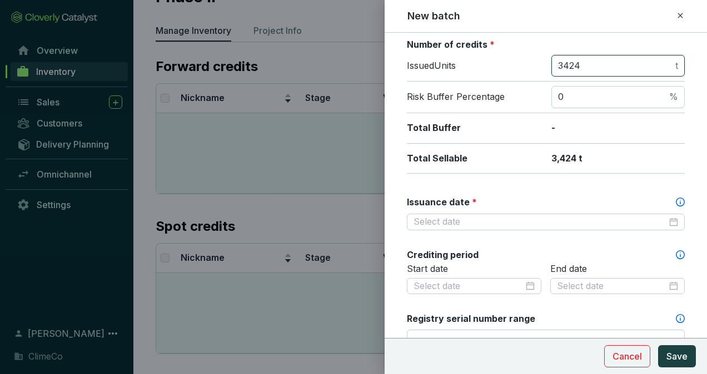
scroll to position [278, 0]
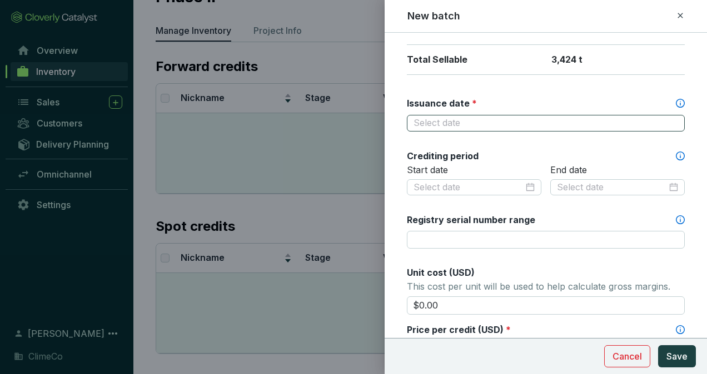
click at [663, 117] on div at bounding box center [545, 123] width 264 height 12
type input "3424"
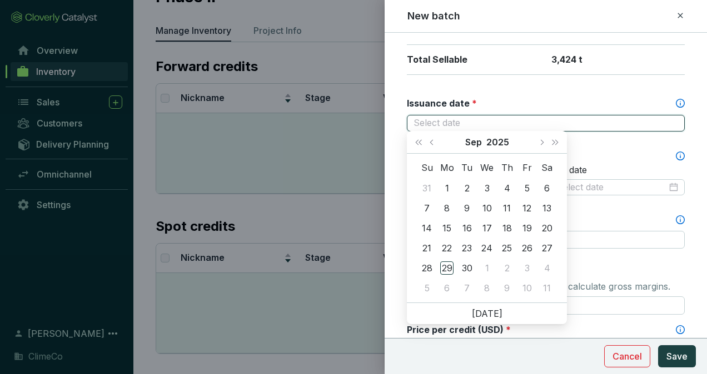
click at [663, 117] on div at bounding box center [545, 123] width 264 height 12
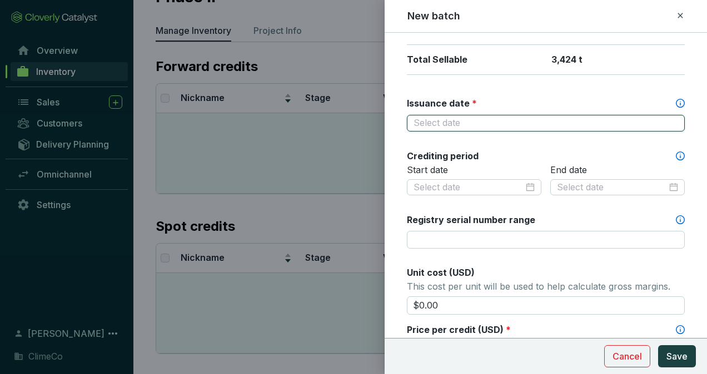
click at [664, 119] on div at bounding box center [545, 123] width 264 height 12
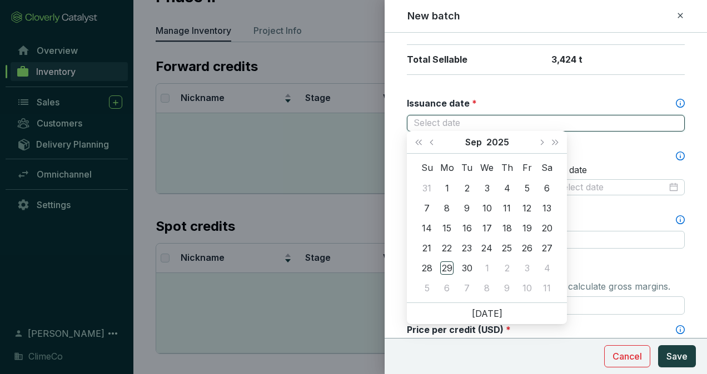
click at [668, 118] on div at bounding box center [545, 123] width 264 height 12
click at [499, 139] on button "2025" at bounding box center [497, 142] width 23 height 22
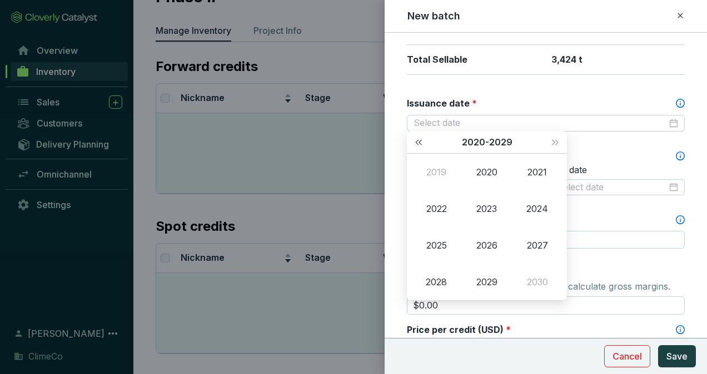
click at [421, 144] on span "Last year (Control + left)" at bounding box center [419, 142] width 6 height 6
click at [487, 207] on div "2013" at bounding box center [486, 208] width 33 height 13
click at [486, 204] on div "May" at bounding box center [486, 208] width 33 height 13
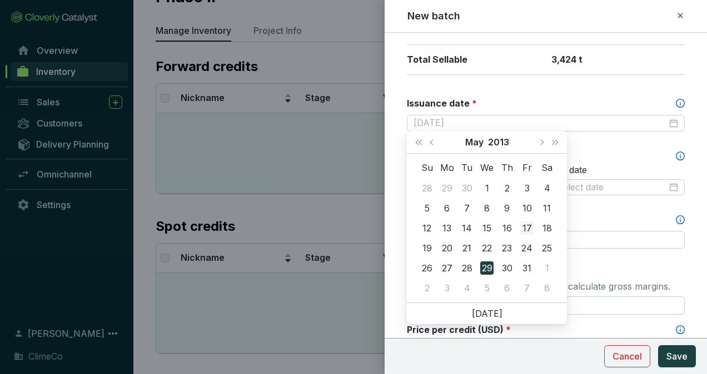
type input "2013-05-17"
click at [521, 227] on div "17" at bounding box center [526, 228] width 13 height 13
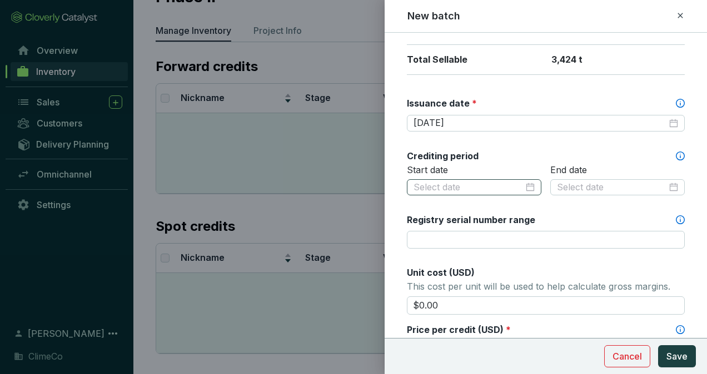
click at [524, 184] on div at bounding box center [473, 188] width 121 height 12
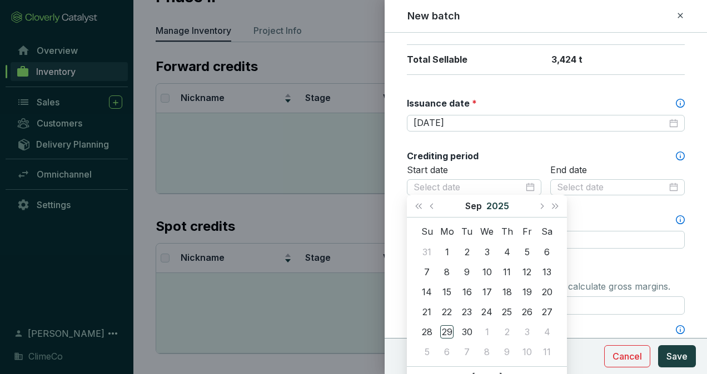
click at [497, 206] on button "2025" at bounding box center [497, 206] width 23 height 22
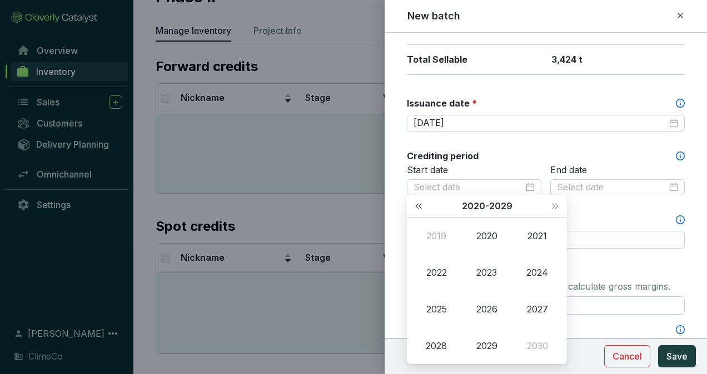
click at [422, 210] on button "Last year (Control + left)" at bounding box center [418, 206] width 14 height 22
click at [488, 269] on div "2013" at bounding box center [486, 272] width 33 height 13
click at [486, 269] on div "May" at bounding box center [486, 272] width 33 height 13
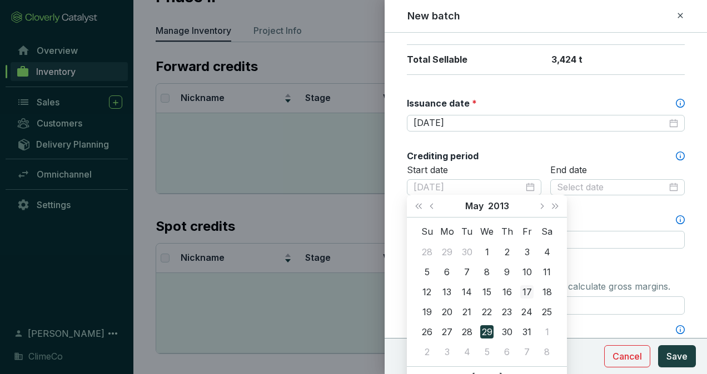
type input "2013-05-17"
click at [525, 291] on div "17" at bounding box center [526, 292] width 13 height 13
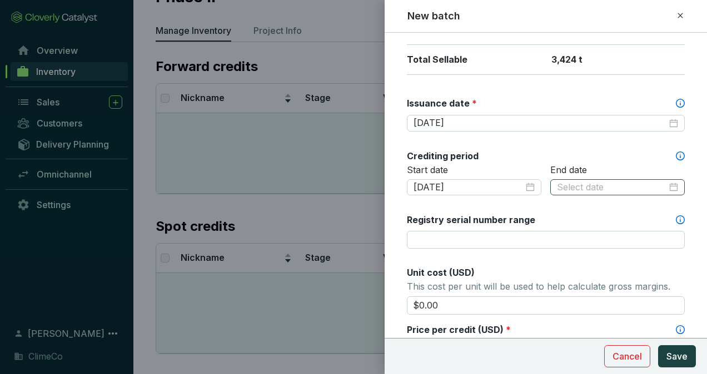
click at [667, 184] on div at bounding box center [617, 188] width 121 height 12
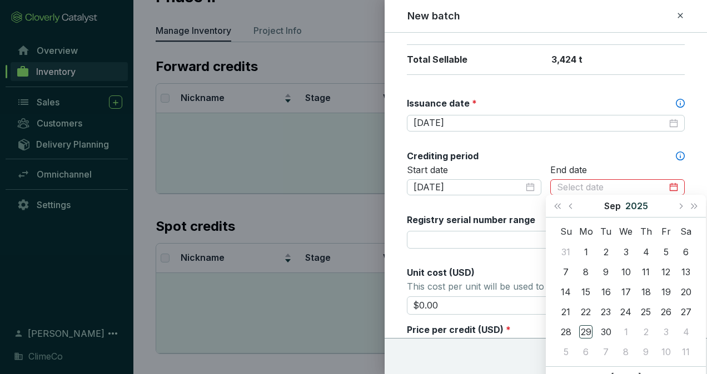
click at [632, 203] on button "2025" at bounding box center [636, 206] width 23 height 22
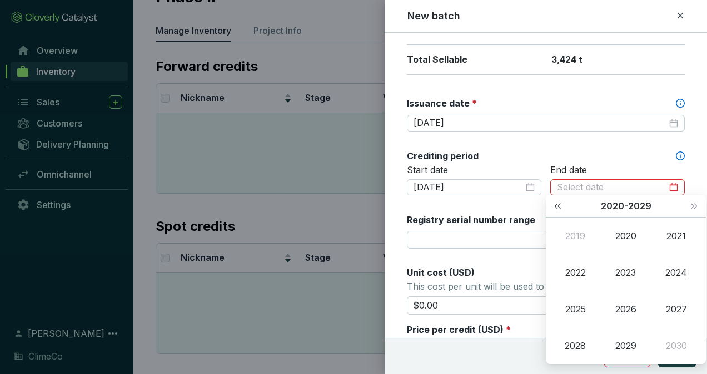
click at [558, 207] on span "Last year (Control + left)" at bounding box center [557, 206] width 6 height 6
type input "2010-09-29"
click at [690, 210] on button "Next year (Control + right)" at bounding box center [694, 206] width 14 height 22
click at [629, 269] on div "2023" at bounding box center [625, 272] width 33 height 13
click at [628, 271] on div "May" at bounding box center [625, 272] width 33 height 13
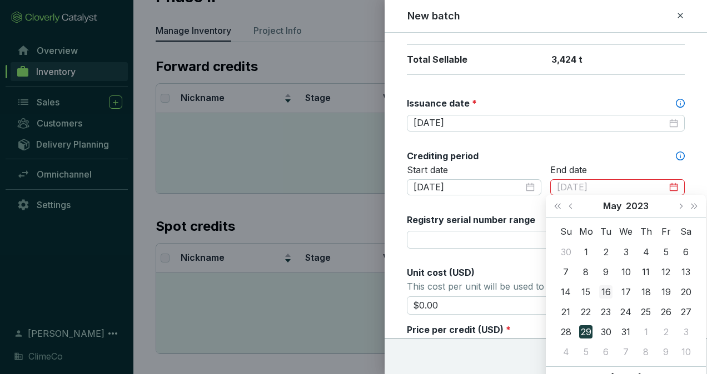
type input "2023-05-16"
click at [608, 293] on div "16" at bounding box center [605, 292] width 13 height 13
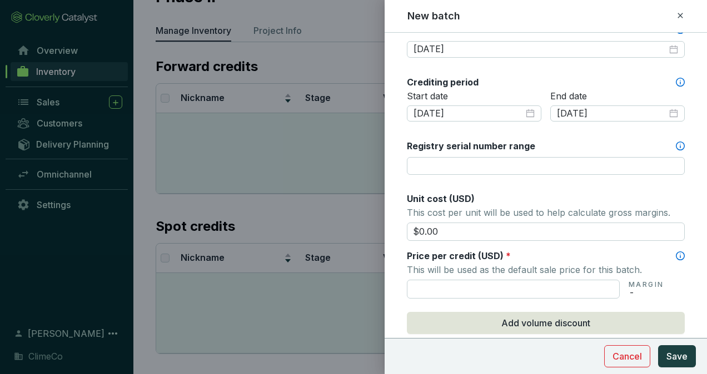
scroll to position [389, 0]
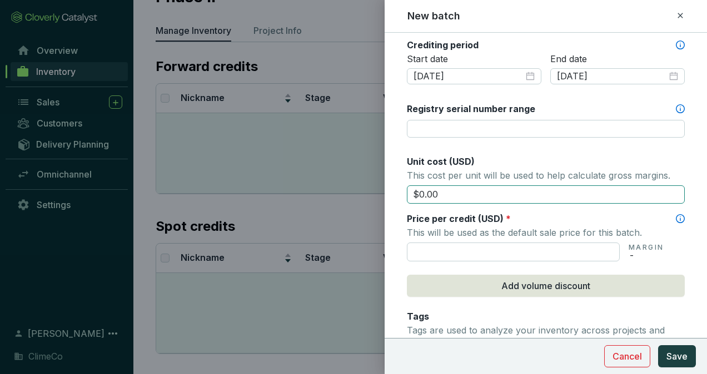
click at [483, 193] on input "$0.00" at bounding box center [546, 195] width 278 height 19
type input "$0.65"
click at [469, 250] on input "text" at bounding box center [513, 252] width 213 height 19
type input "$0.65"
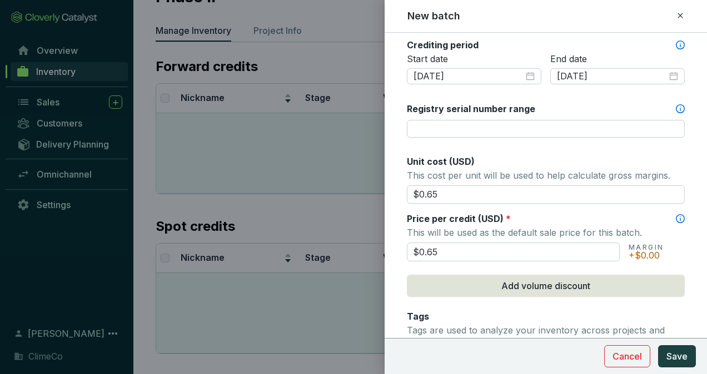
click at [401, 268] on form "Batch name * This is the internal name that will be used throughout Catalyst. V…" at bounding box center [545, 102] width 322 height 891
click at [679, 349] on button "Save" at bounding box center [677, 357] width 38 height 22
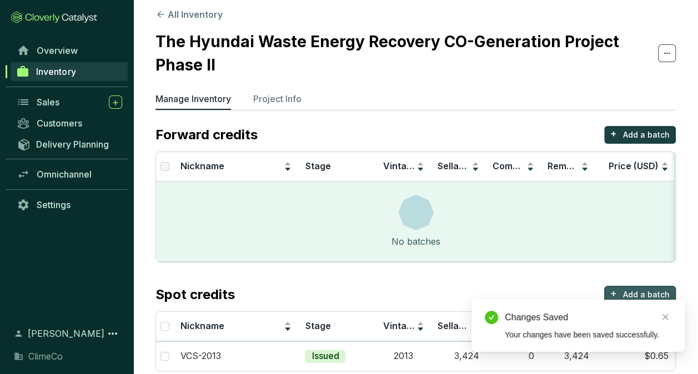
scroll to position [0, 0]
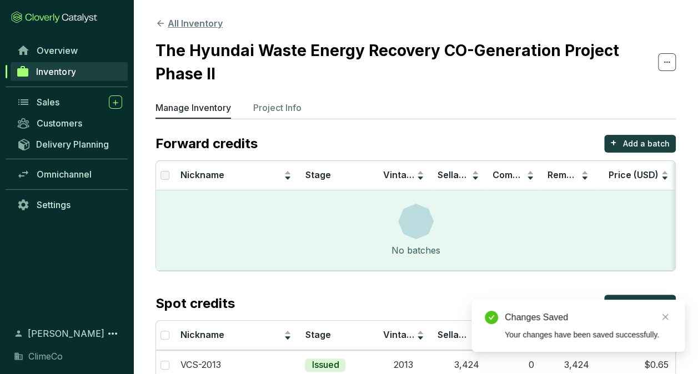
click at [187, 23] on button "All Inventory" at bounding box center [189, 23] width 67 height 13
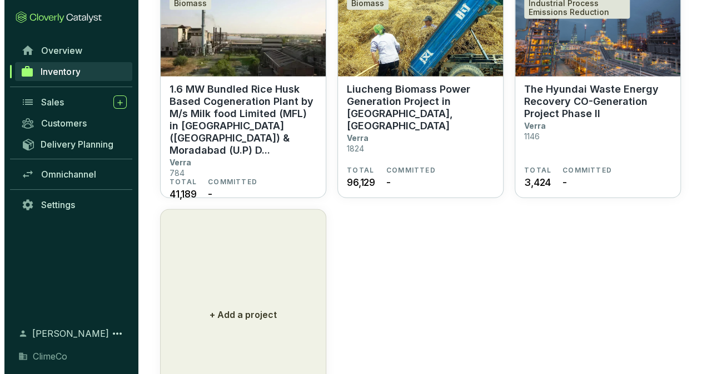
scroll to position [1525, 0]
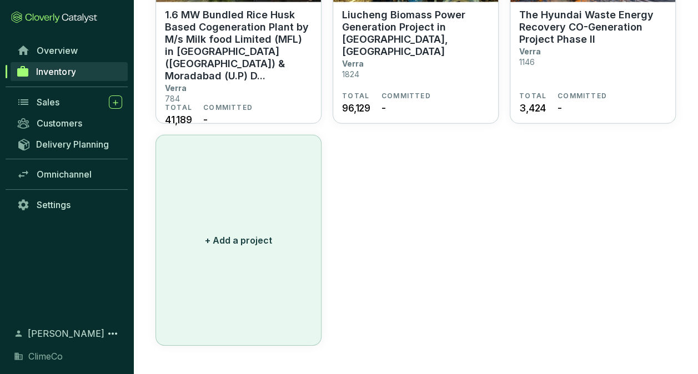
click at [262, 253] on button "+ Add a project" at bounding box center [239, 240] width 166 height 211
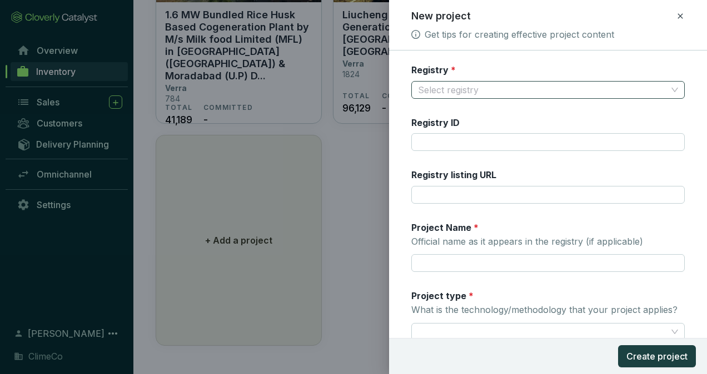
click at [517, 89] on input "Registry *" at bounding box center [542, 90] width 249 height 17
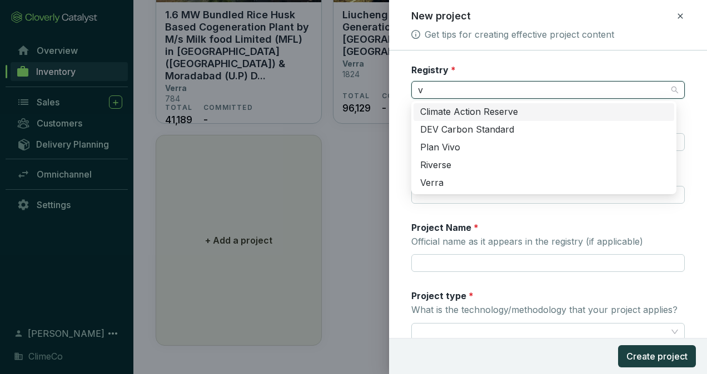
type input "ve"
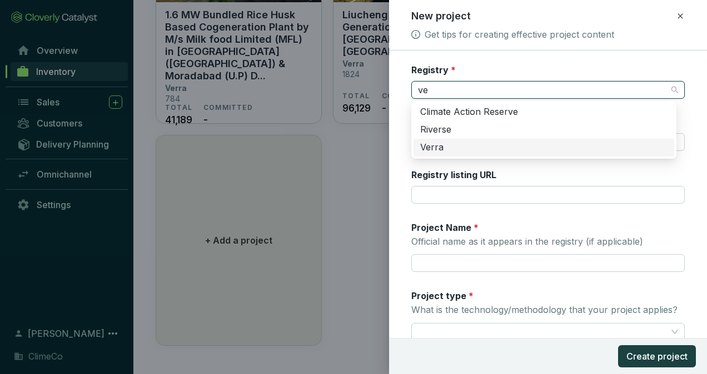
click at [461, 145] on div "Verra" at bounding box center [543, 148] width 247 height 12
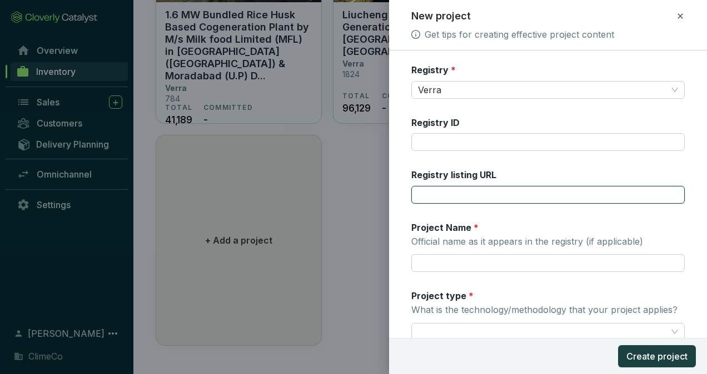
drag, startPoint x: 469, startPoint y: 197, endPoint x: 468, endPoint y: 179, distance: 17.9
click at [469, 197] on input "Registry listing URL" at bounding box center [547, 195] width 273 height 18
paste input "https://registry.verra.org/app/projectDetail/VCS/1736"
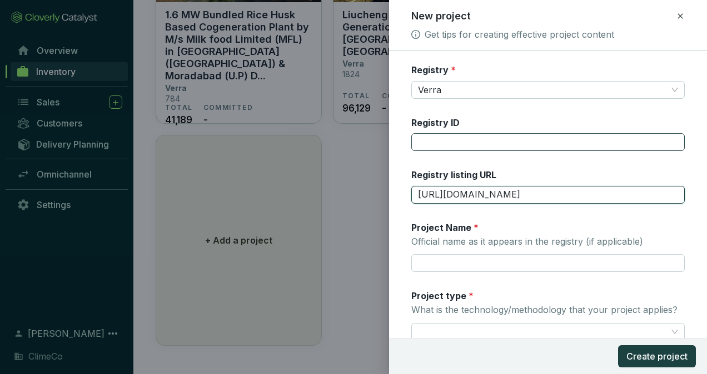
type input "https://registry.verra.org/app/projectDetail/VCS/1736"
click at [477, 133] on input "Registry ID" at bounding box center [547, 142] width 273 height 18
type input "1736"
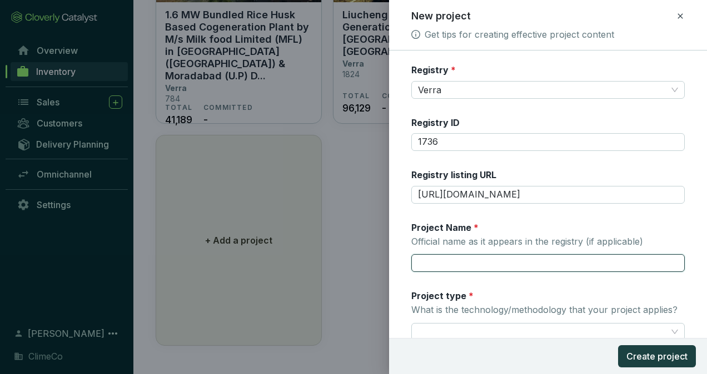
click at [493, 264] on input "Project Name * Official name as it appears in the registry (if applicable)" at bounding box center [547, 263] width 273 height 18
paste input "Grid connected electricity generation plant using natural gas at [GEOGRAPHIC_DA…"
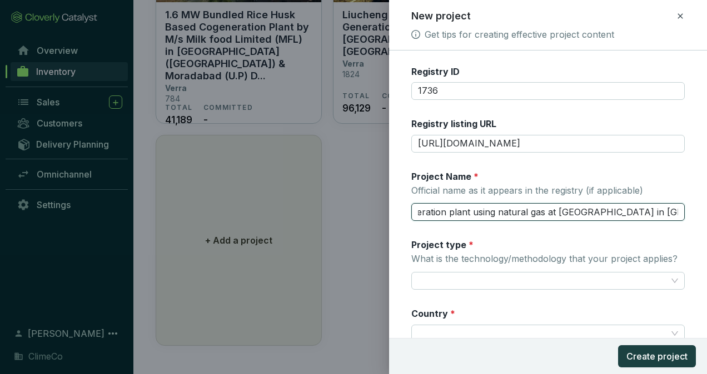
scroll to position [111, 0]
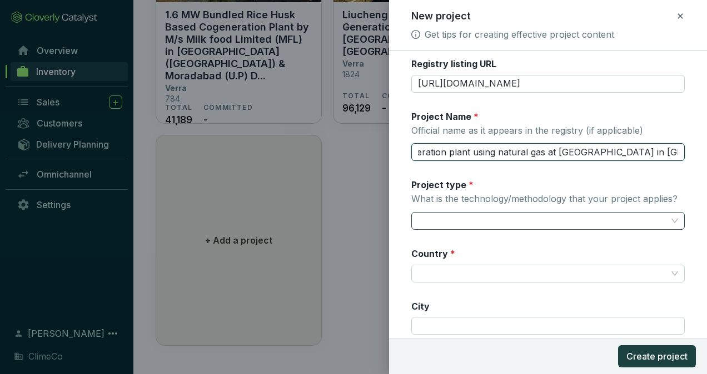
type input "Grid connected electricity generation plant using natural gas at [GEOGRAPHIC_DA…"
click at [485, 214] on input "Project type * What is the technology/methodology that your project applies?" at bounding box center [542, 221] width 249 height 17
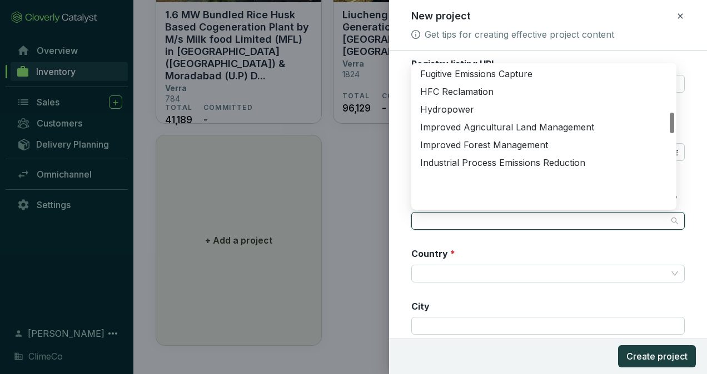
scroll to position [262, 0]
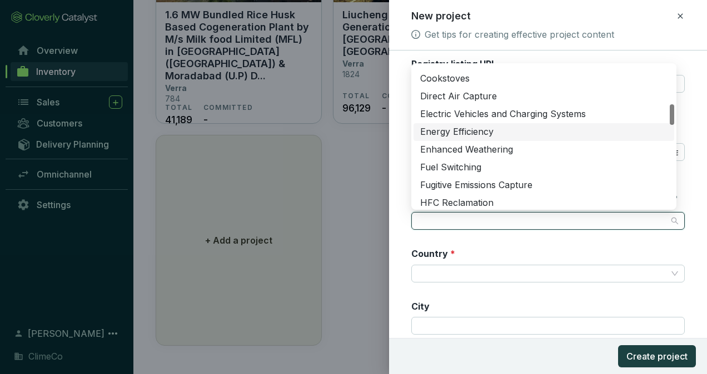
click at [542, 133] on div "Energy Efficiency" at bounding box center [543, 132] width 247 height 12
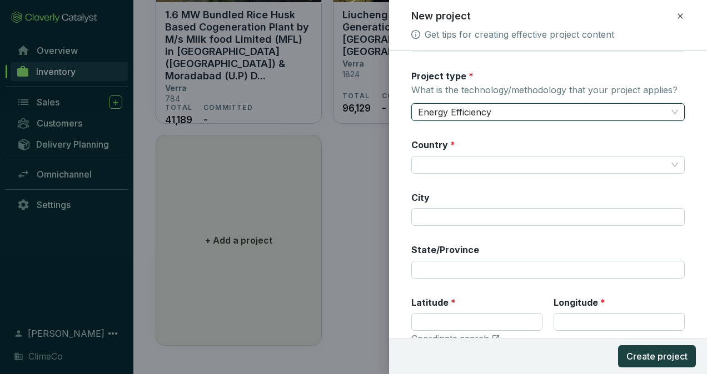
scroll to position [222, 0]
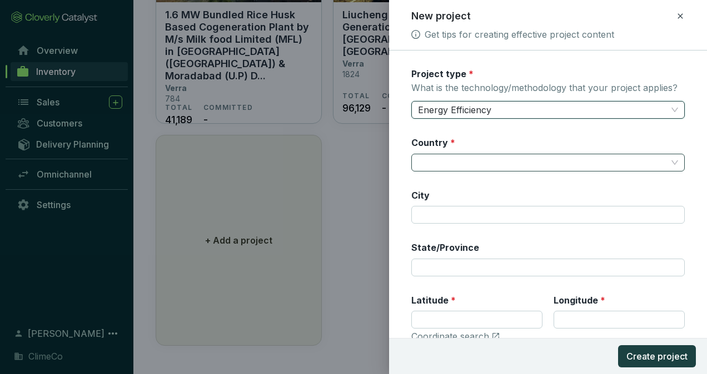
click at [520, 159] on input "Country *" at bounding box center [542, 162] width 249 height 17
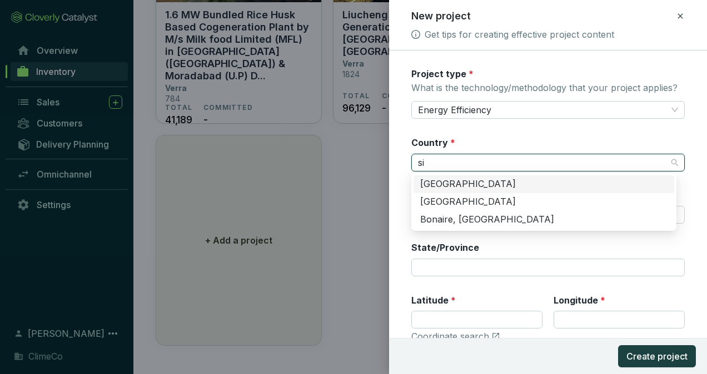
type input "sin"
click at [506, 180] on div "Singapore" at bounding box center [543, 184] width 247 height 12
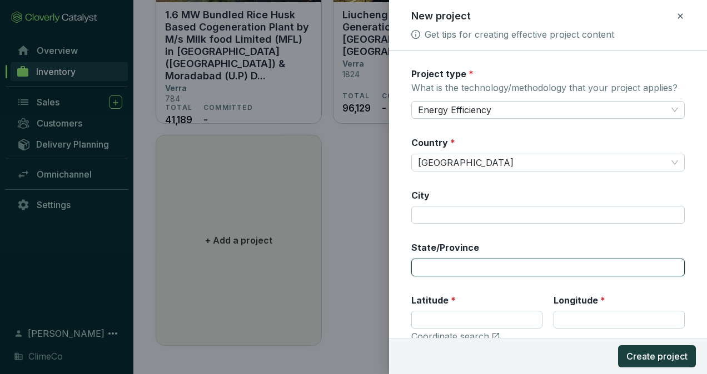
click at [495, 264] on input "State/Province" at bounding box center [547, 268] width 273 height 18
paste input "Jurong Island Highway"
click at [527, 238] on div "Registry * Verra Registry ID 1736 Registry listing URL https://registry.verra.o…" at bounding box center [547, 99] width 273 height 515
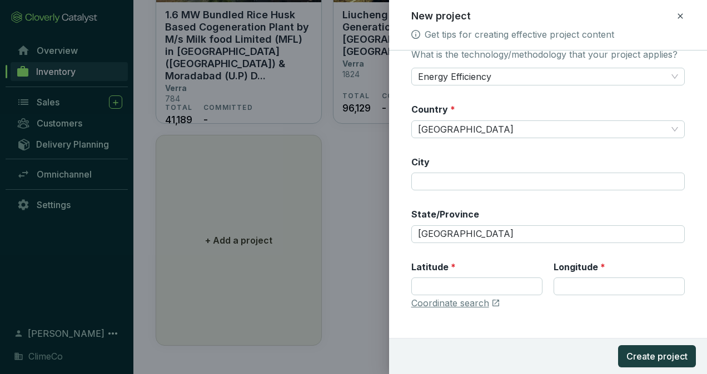
scroll to position [269, 0]
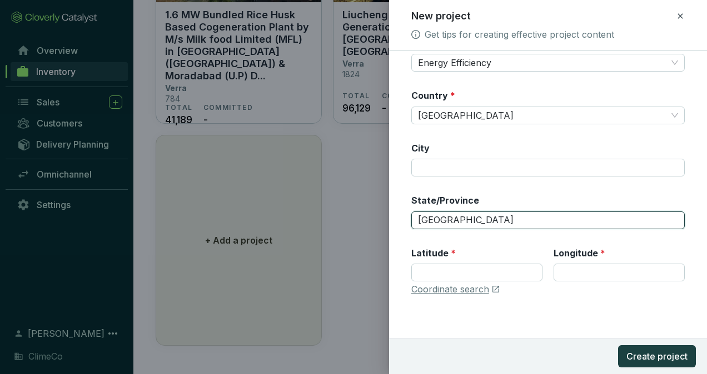
click at [497, 221] on input "Jurong Island Highway" at bounding box center [547, 221] width 273 height 18
type input "Jurong Island"
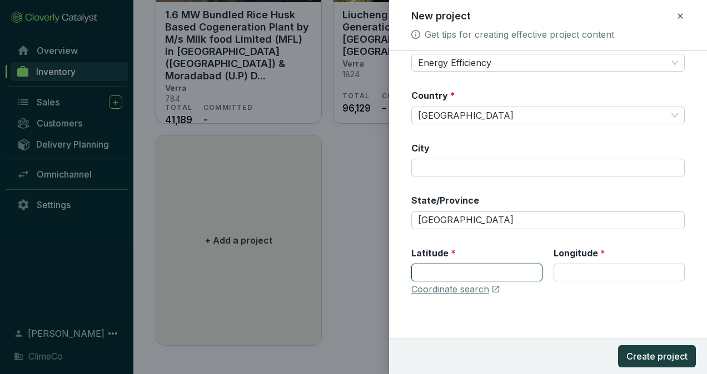
click at [482, 270] on input "Latitude *" at bounding box center [476, 273] width 131 height 18
paste input "1.2899999999999998"
type input "1.2899999999999998"
click at [585, 278] on input "Longitude *" at bounding box center [618, 273] width 131 height 18
paste input "103.72500000000001"
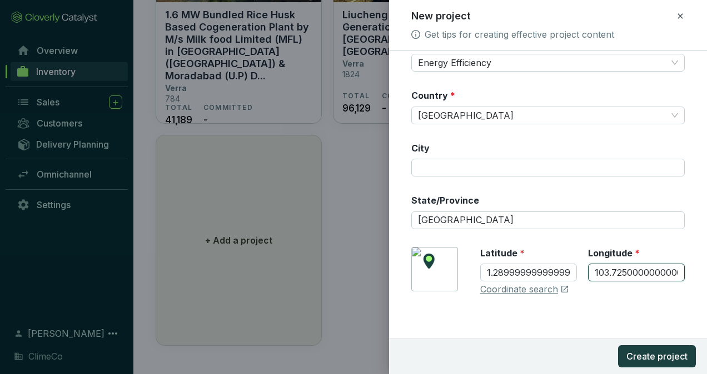
scroll to position [0, 12]
type input "103.72500000000001"
click at [579, 298] on div "Registry * Verra Registry ID 1736 Registry listing URL https://registry.verra.o…" at bounding box center [547, 51] width 273 height 515
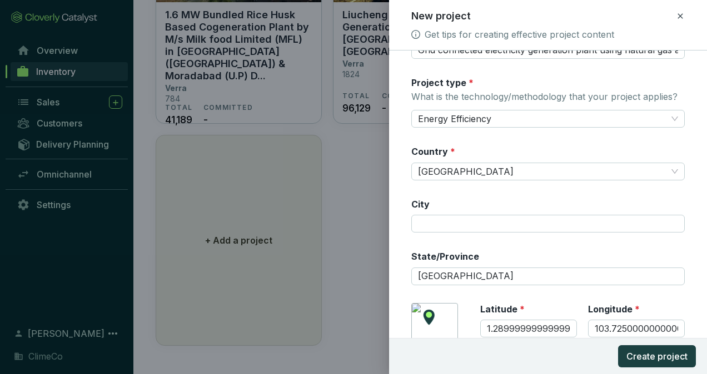
scroll to position [158, 0]
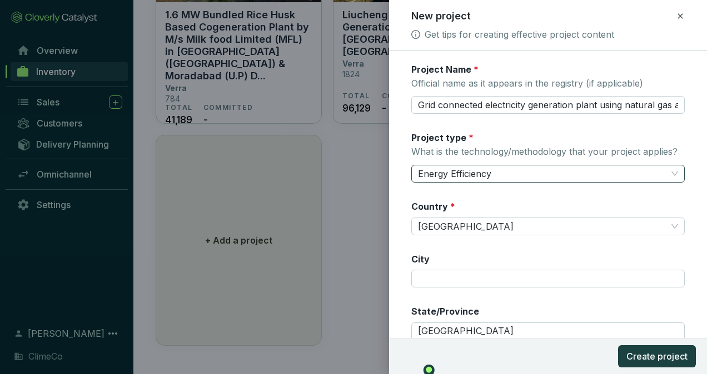
click at [554, 172] on span "Energy Efficiency" at bounding box center [548, 174] width 260 height 17
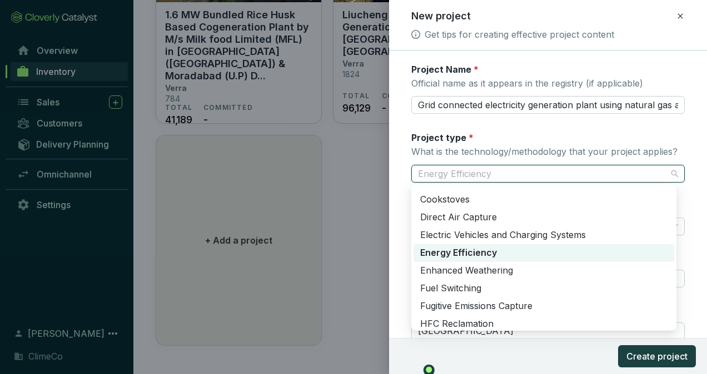
click at [554, 172] on span "Energy Efficiency" at bounding box center [548, 174] width 260 height 17
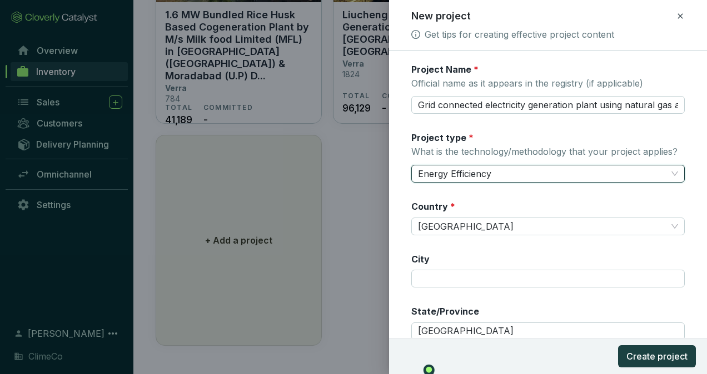
click at [407, 193] on form "Registry * Verra Registry ID 1736 Registry listing URL https://registry.verra.o…" at bounding box center [548, 190] width 318 height 568
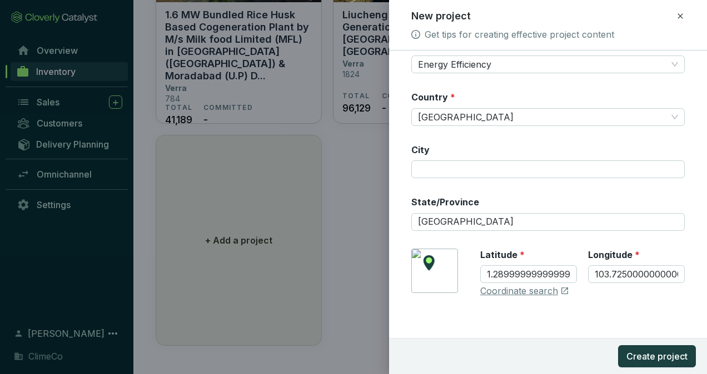
scroll to position [269, 0]
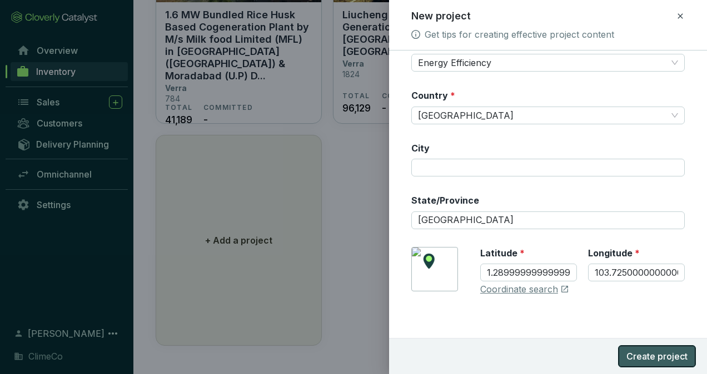
click at [648, 353] on span "Create project" at bounding box center [656, 356] width 61 height 13
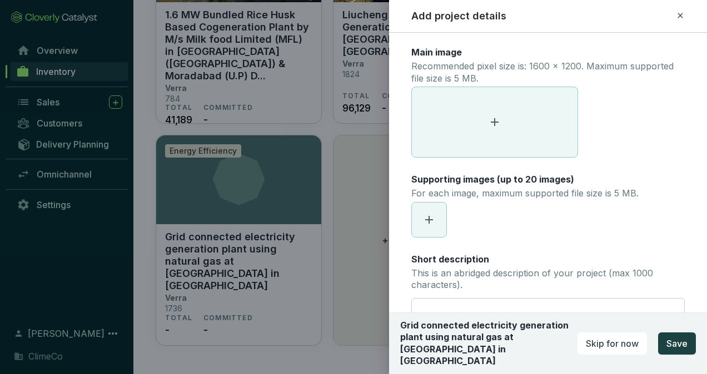
click at [486, 133] on span at bounding box center [495, 122] width 166 height 70
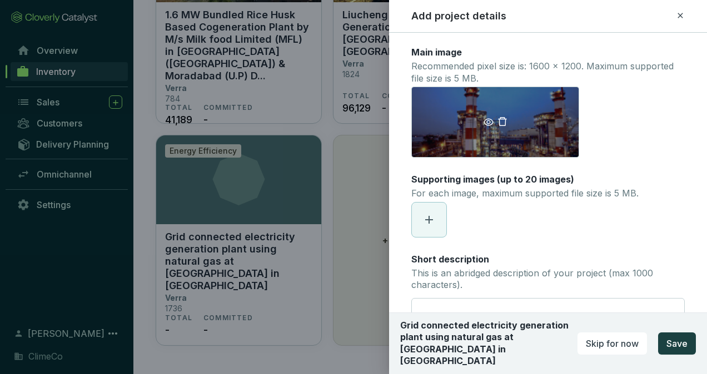
click at [502, 121] on icon "delete" at bounding box center [502, 122] width 10 height 10
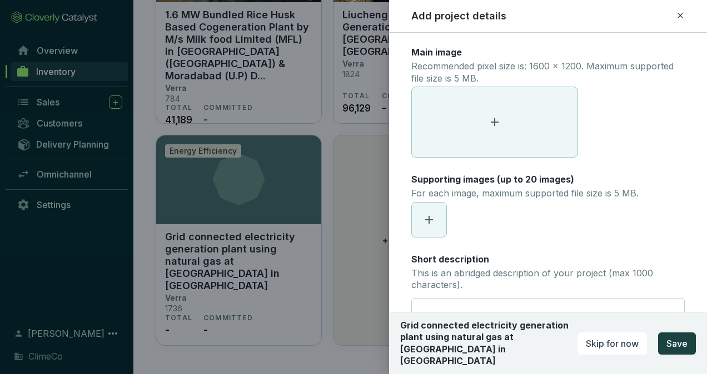
click at [503, 134] on span at bounding box center [495, 122] width 166 height 70
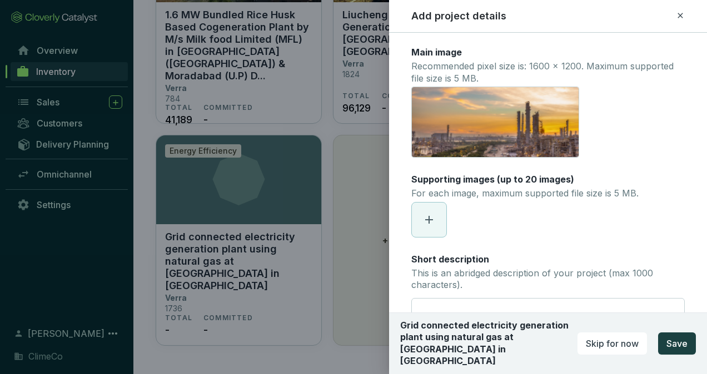
click at [439, 223] on span at bounding box center [429, 220] width 34 height 34
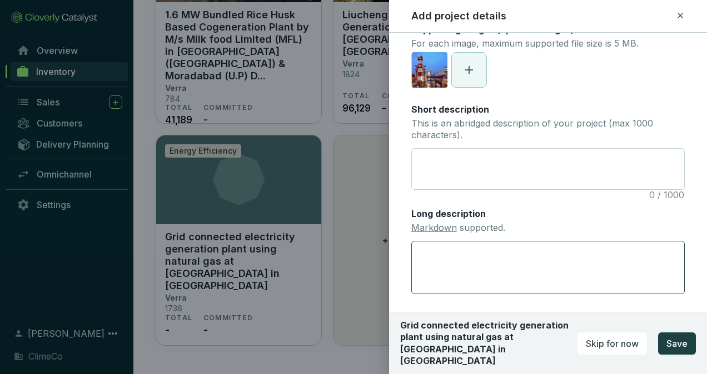
scroll to position [167, 0]
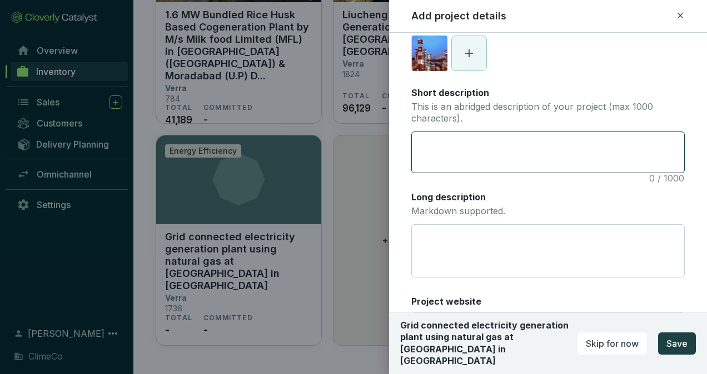
drag, startPoint x: 576, startPoint y: 152, endPoint x: 567, endPoint y: 146, distance: 10.8
click at [574, 152] on textarea "Short description This is an abridged description of your project (max 1000 cha…" at bounding box center [548, 152] width 272 height 41
paste textarea "This project involves the construction and operation of a new 800 MW combined c…"
type textarea "This project involves the construction and operation of a new 800 MW combined c…"
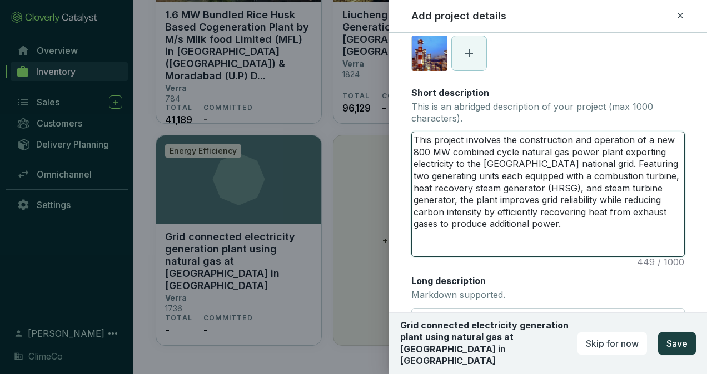
scroll to position [12, 0]
type textarea "This project involves the construction and operation of a new 800 MW combined c…"
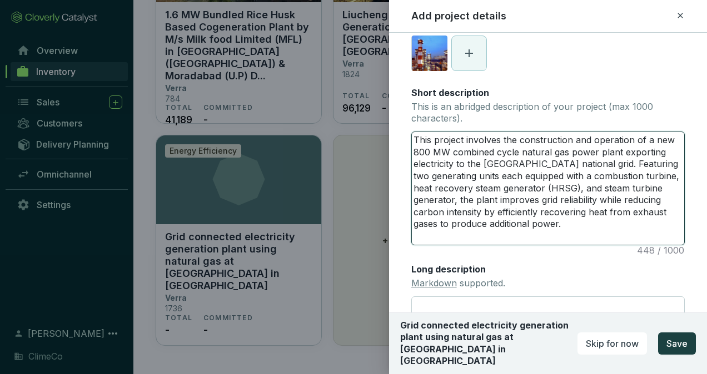
scroll to position [0, 0]
type textarea "This project involves the construction and operation of a new 800 MW combined c…"
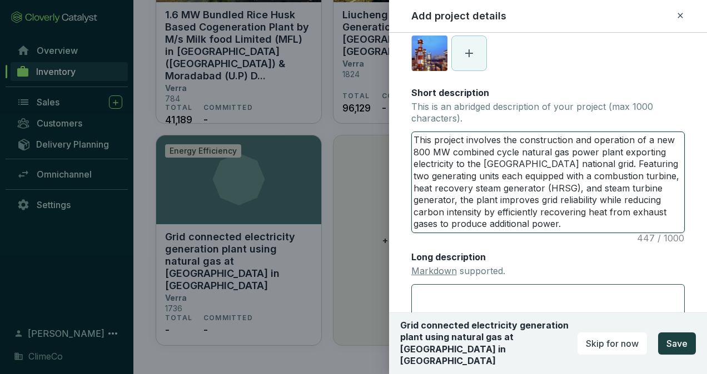
type textarea "This project involves the construction and operation of a new 800 MW combined c…"
click at [514, 290] on textarea "Long description Markdown supported." at bounding box center [547, 310] width 273 height 53
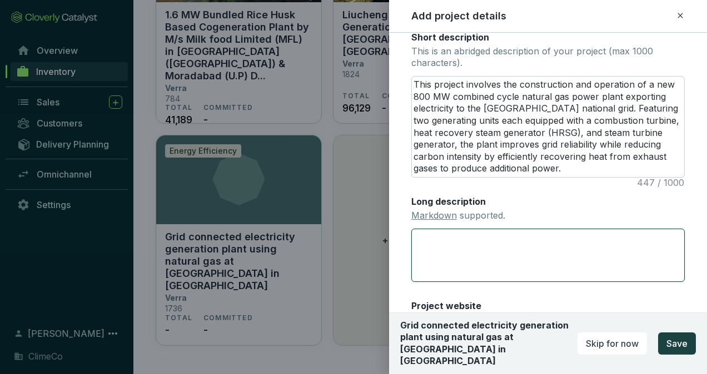
click at [592, 259] on textarea "Long description Markdown supported." at bounding box center [547, 255] width 273 height 53
paste textarea "The project activity entails the construction and operation of an 800 MW combin…"
type textarea "The project activity entails the construction and operation of an 800 MW combin…"
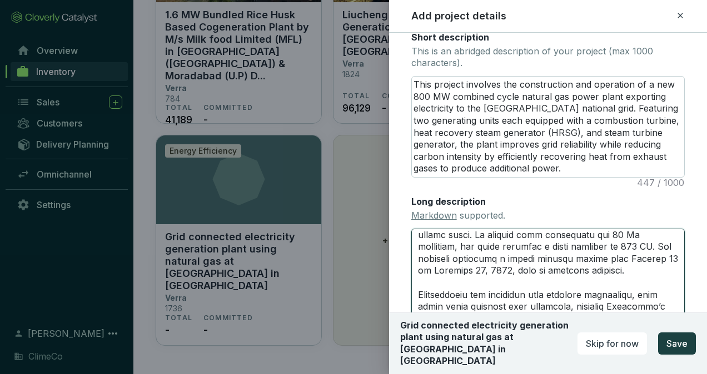
scroll to position [172, 0]
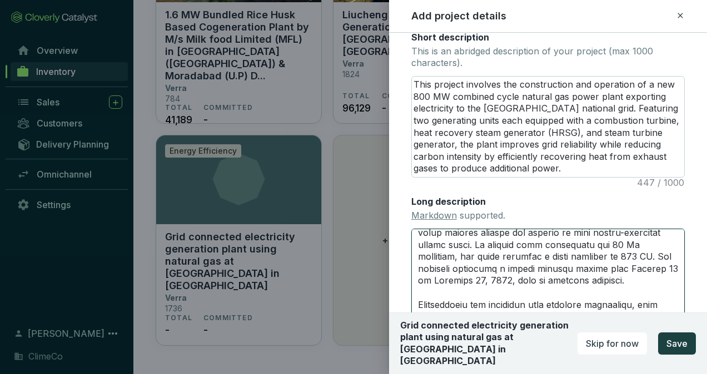
drag, startPoint x: 473, startPoint y: 307, endPoint x: 441, endPoint y: 283, distance: 39.8
click at [441, 283] on textarea "Long description Markdown supported." at bounding box center [547, 292] width 273 height 126
click at [486, 301] on textarea "Long description Markdown supported." at bounding box center [547, 292] width 273 height 126
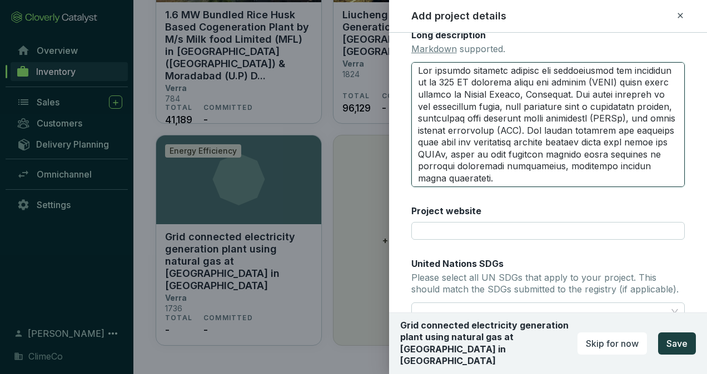
scroll to position [478, 0]
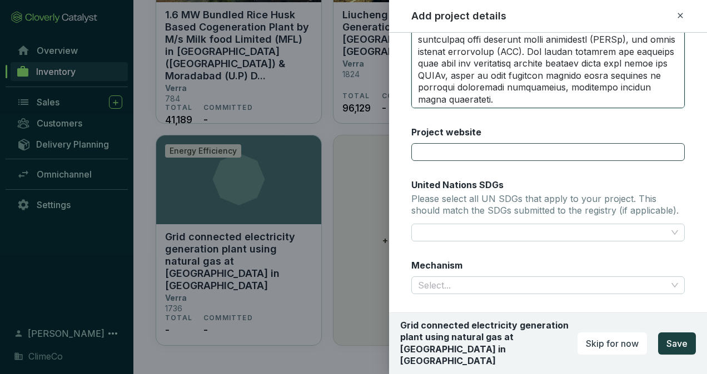
type textarea "The project activity entails the construction and operation of an 800 MW combin…"
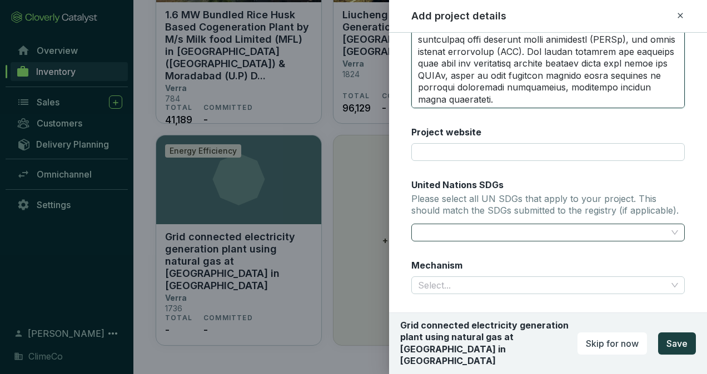
click at [454, 232] on div at bounding box center [541, 233] width 256 height 16
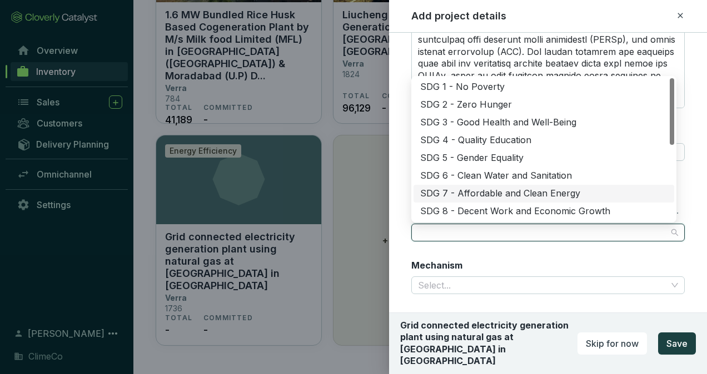
click at [594, 192] on div "SDG 7 - Affordable and Clean Energy" at bounding box center [543, 194] width 247 height 12
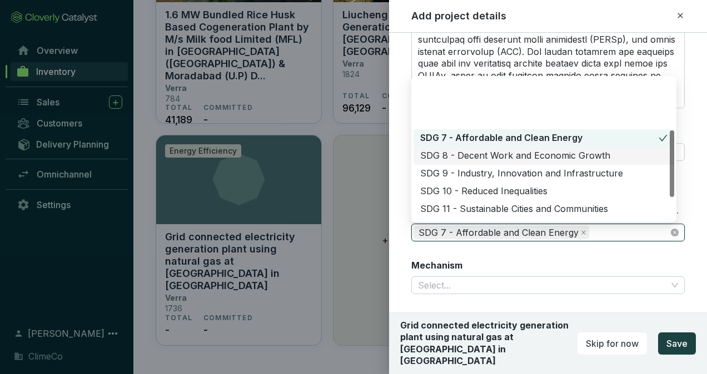
scroll to position [111, 0]
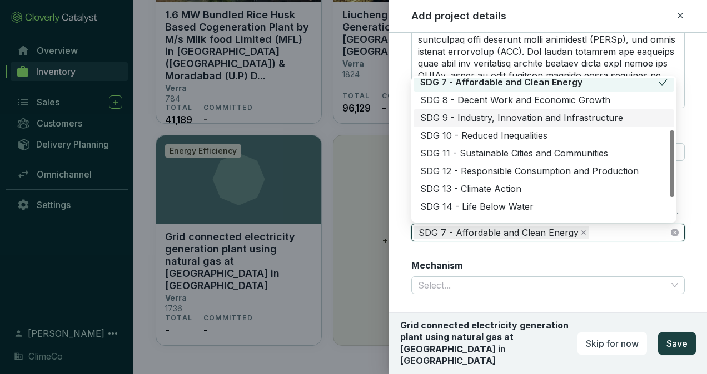
click at [593, 114] on div "SDG 9 - Industry, Innovation and Infrastructure" at bounding box center [543, 118] width 247 height 12
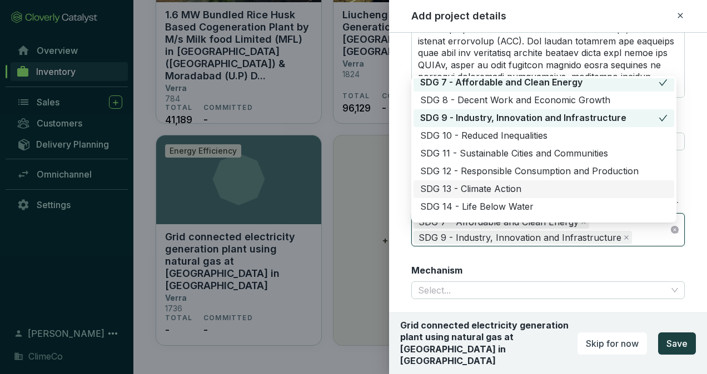
click at [534, 188] on div "SDG 13 - Climate Action" at bounding box center [543, 189] width 247 height 12
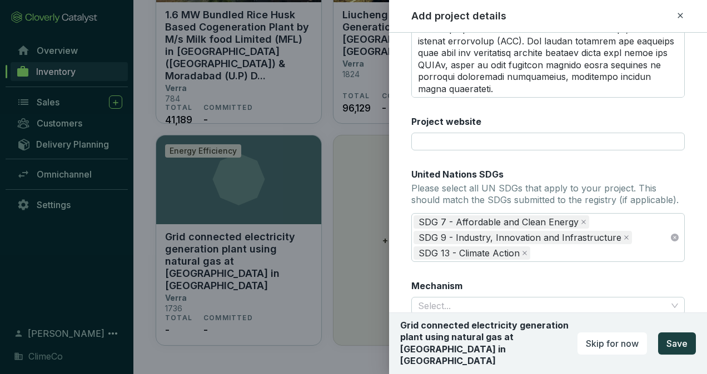
scroll to position [509, 0]
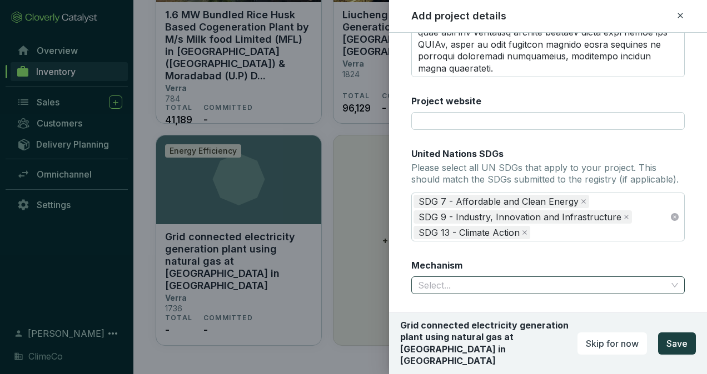
click at [516, 279] on input "Mechanism" at bounding box center [542, 285] width 249 height 17
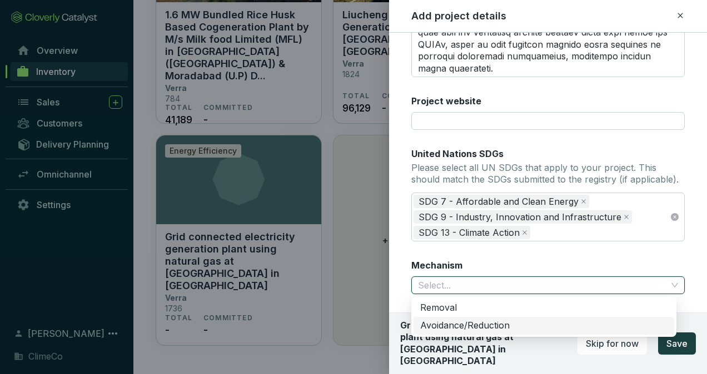
click at [464, 327] on div "Avoidance/Reduction" at bounding box center [543, 326] width 247 height 12
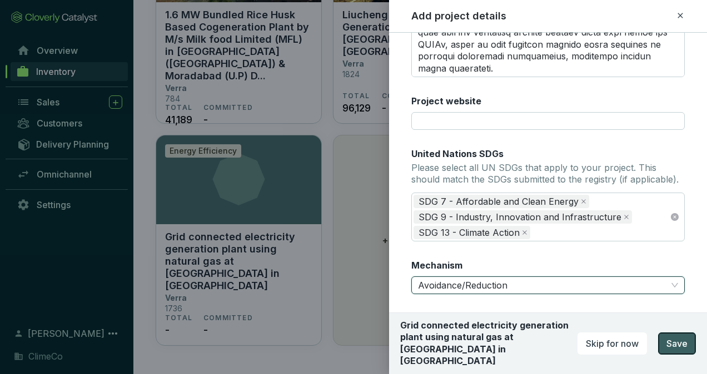
click at [680, 348] on span "Save" at bounding box center [676, 343] width 21 height 13
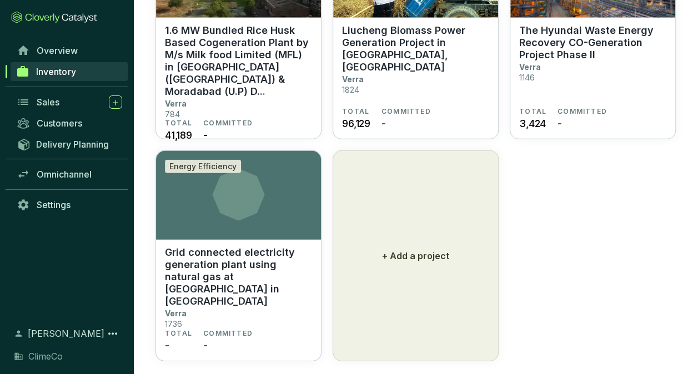
scroll to position [1525, 0]
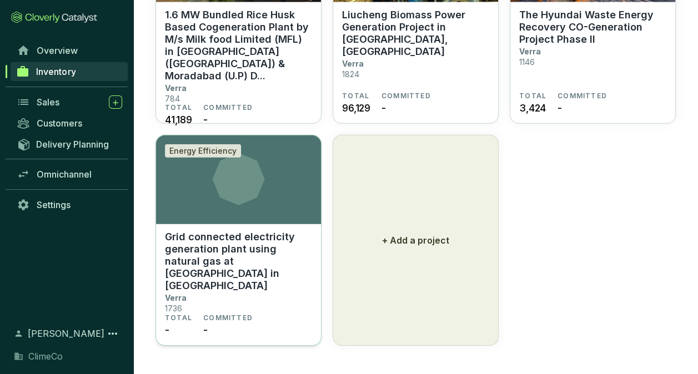
click at [216, 243] on p "Grid connected electricity generation plant using natural gas at [GEOGRAPHIC_DA…" at bounding box center [238, 261] width 147 height 61
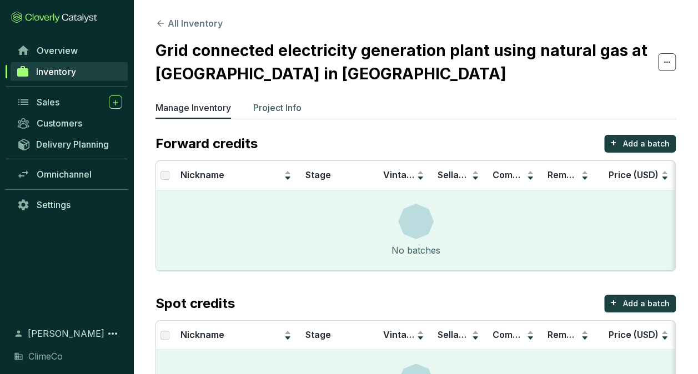
click at [284, 108] on p "Project Info" at bounding box center [277, 107] width 48 height 13
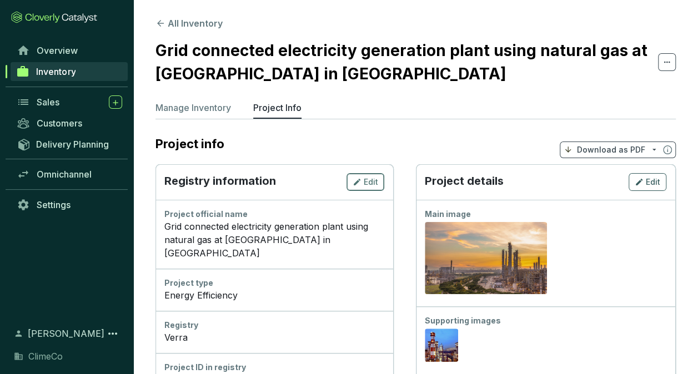
click at [372, 177] on span "Edit" at bounding box center [371, 182] width 14 height 11
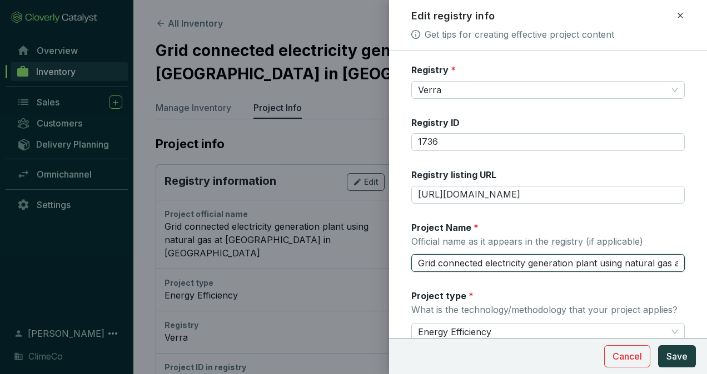
click at [446, 261] on input "Grid connected electricity generation plant using natural gas at [GEOGRAPHIC_DA…" at bounding box center [547, 263] width 273 height 18
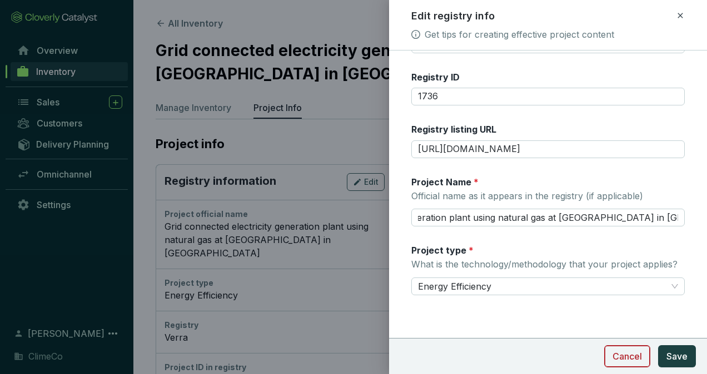
click at [624, 358] on span "Cancel" at bounding box center [626, 356] width 29 height 13
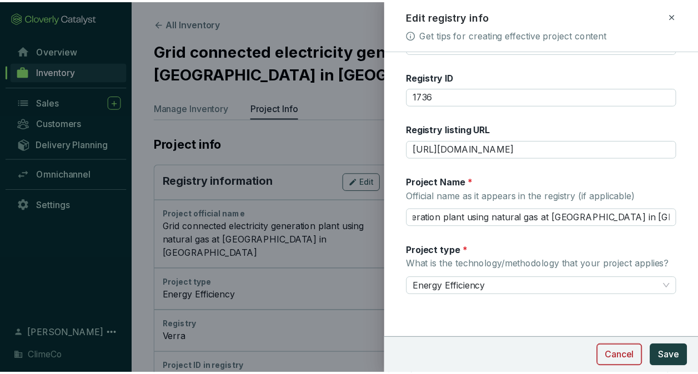
scroll to position [0, 0]
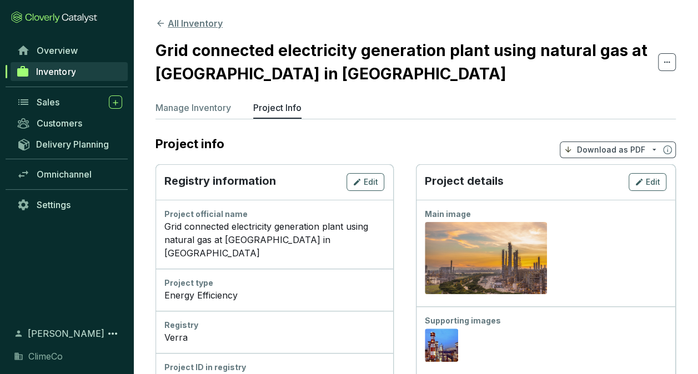
click at [197, 24] on button "All Inventory" at bounding box center [189, 23] width 67 height 13
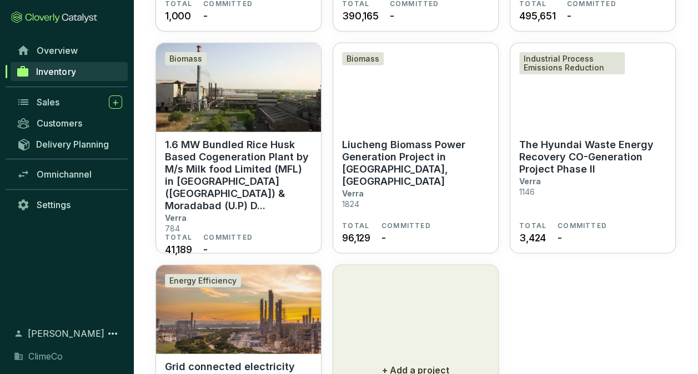
scroll to position [1500, 0]
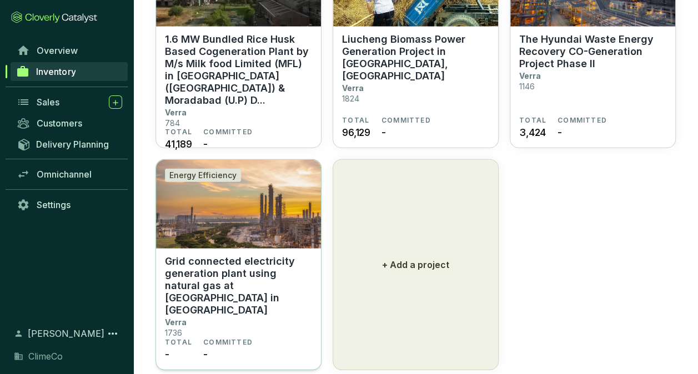
click at [241, 252] on section "Grid connected electricity generation plant using natural gas at [GEOGRAPHIC_DA…" at bounding box center [238, 310] width 165 height 122
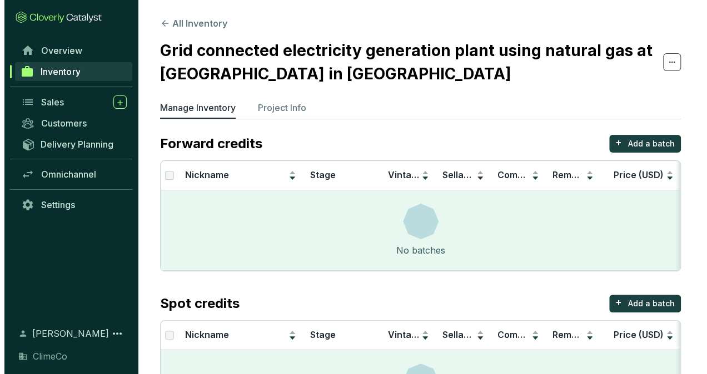
scroll to position [77, 0]
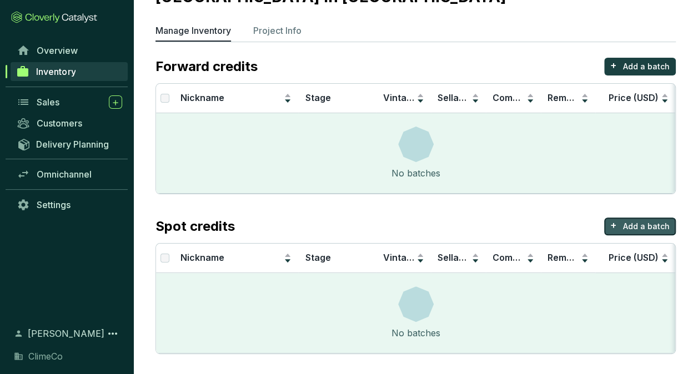
click at [637, 223] on p "Add a batch" at bounding box center [646, 226] width 47 height 11
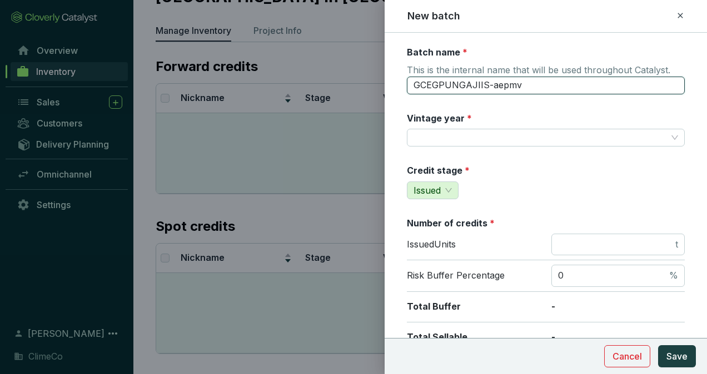
click at [508, 80] on input "GCEGPUNGAJIIS-aepmv" at bounding box center [546, 86] width 278 height 18
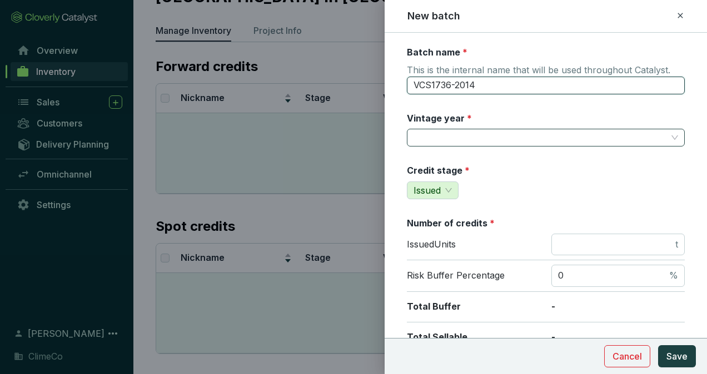
type input "VCS1736-2014"
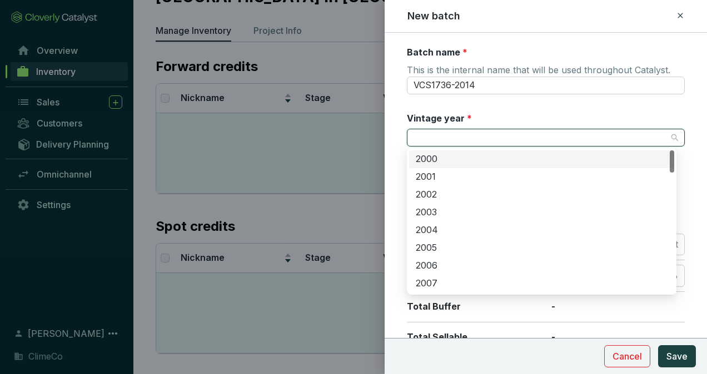
click at [522, 131] on input "Vintage year *" at bounding box center [539, 137] width 253 height 17
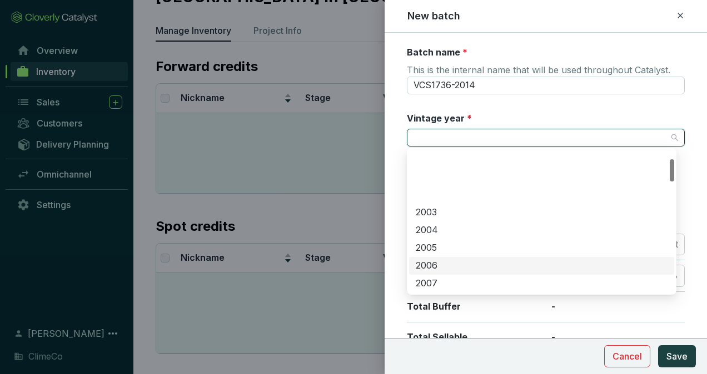
scroll to position [167, 0]
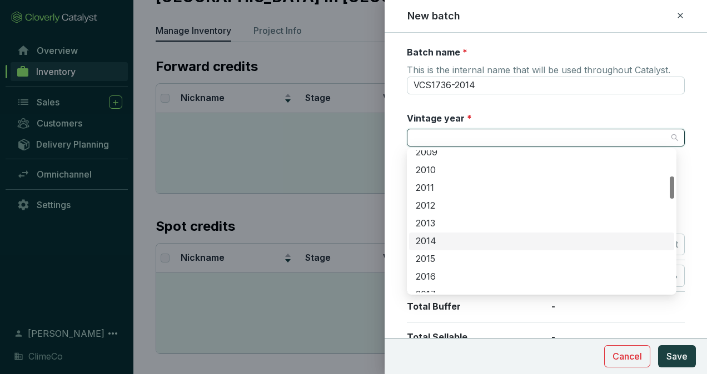
click at [437, 241] on div "2014" at bounding box center [542, 242] width 252 height 12
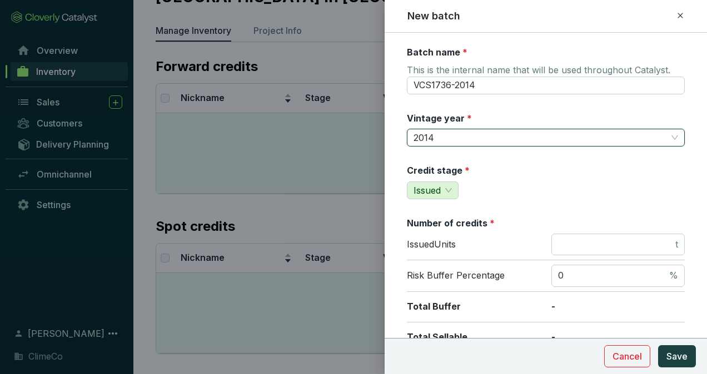
scroll to position [56, 0]
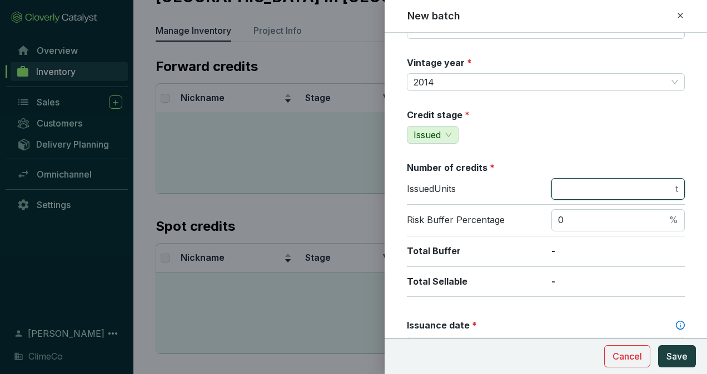
click at [616, 191] on input "number" at bounding box center [615, 189] width 115 height 12
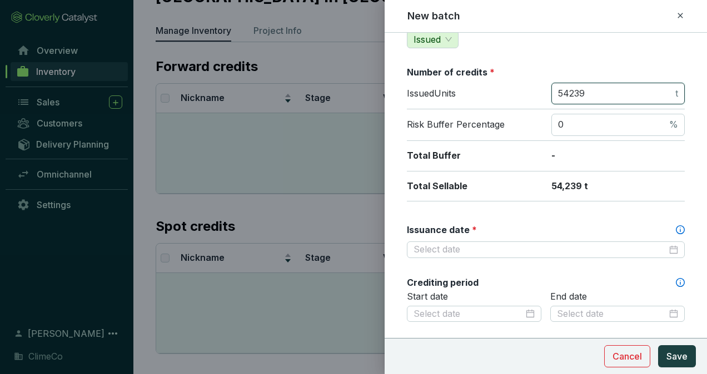
scroll to position [278, 0]
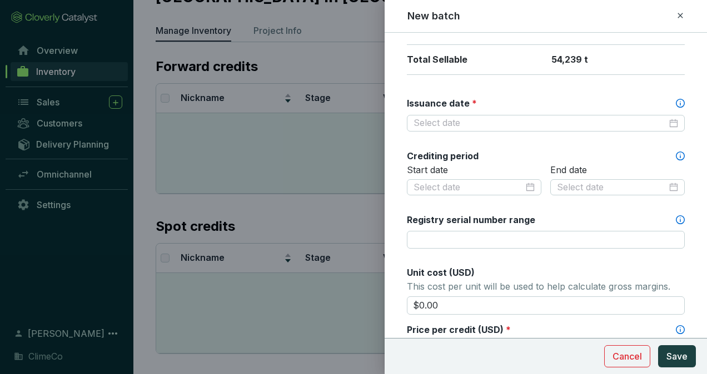
type input "54239"
click at [664, 119] on div at bounding box center [545, 123] width 264 height 12
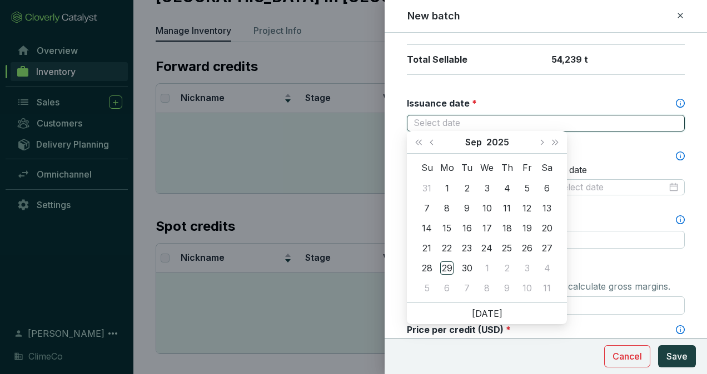
click at [664, 121] on div at bounding box center [545, 123] width 264 height 12
click at [505, 142] on button "2025" at bounding box center [497, 142] width 23 height 22
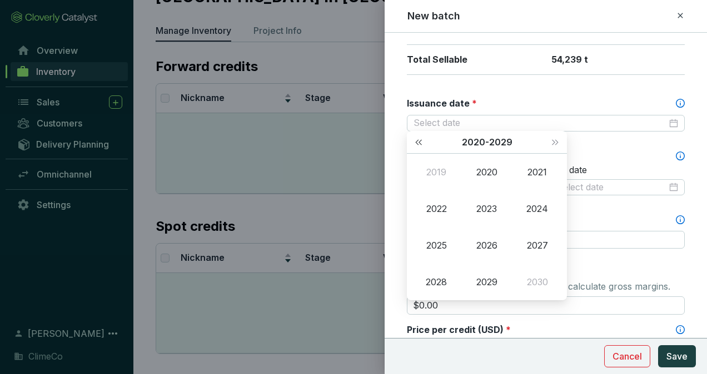
click at [424, 141] on button "Last year (Control + left)" at bounding box center [418, 142] width 14 height 22
click at [536, 206] on div "2014" at bounding box center [537, 208] width 33 height 13
click at [437, 176] on div "Jan" at bounding box center [435, 172] width 33 height 13
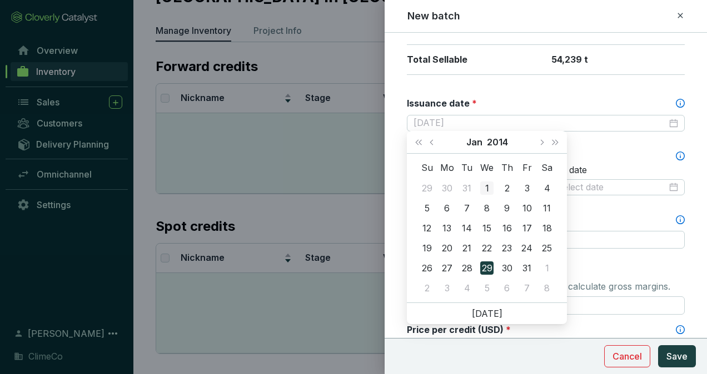
click at [489, 185] on div "1" at bounding box center [486, 188] width 13 height 13
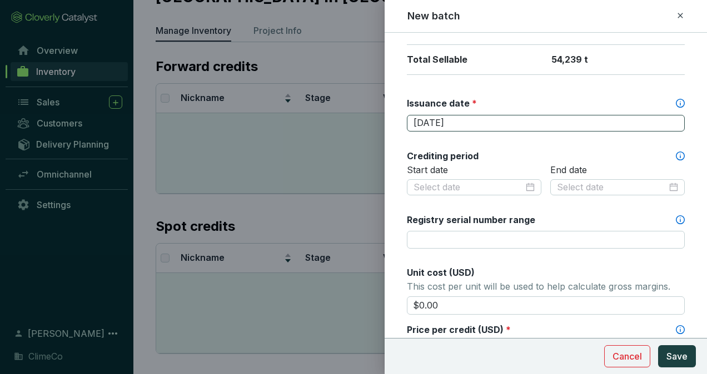
click at [662, 119] on div "2014-01-01" at bounding box center [545, 123] width 264 height 12
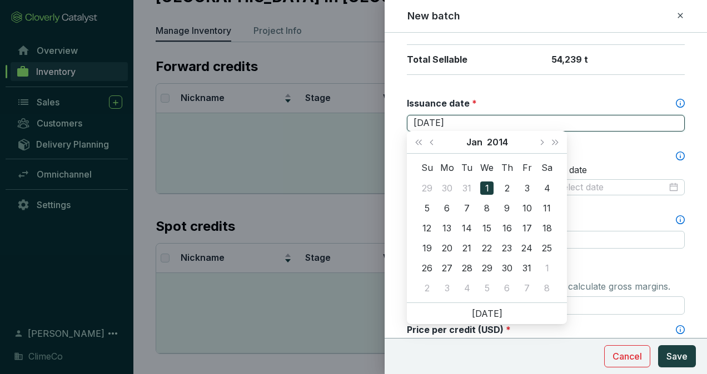
click at [662, 119] on div "2014-01-01" at bounding box center [545, 123] width 264 height 12
click at [493, 142] on button "2014" at bounding box center [497, 142] width 21 height 22
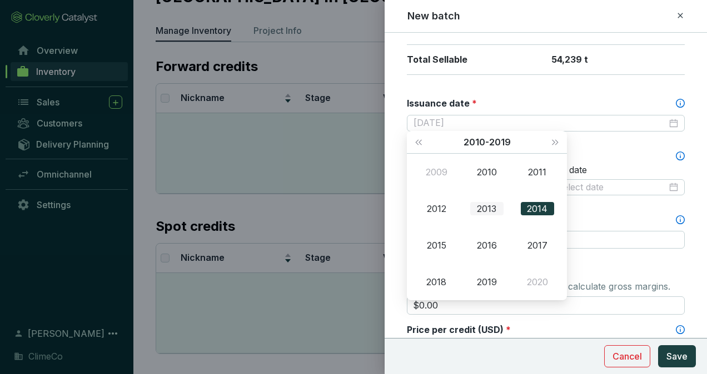
click at [483, 209] on div "2013" at bounding box center [486, 208] width 33 height 13
click at [535, 208] on div "Jun" at bounding box center [537, 208] width 33 height 13
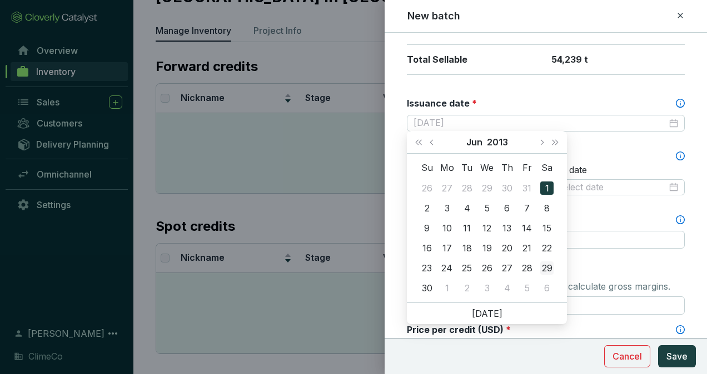
type input "2013-06-29"
click at [547, 268] on div "29" at bounding box center [546, 268] width 13 height 13
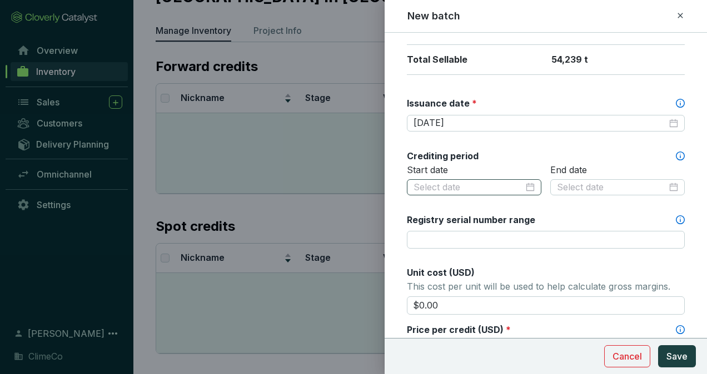
click at [527, 185] on div at bounding box center [473, 188] width 121 height 12
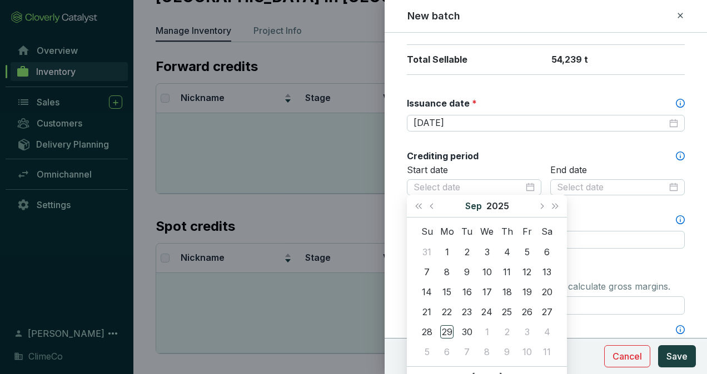
click at [479, 201] on button "Sep" at bounding box center [473, 206] width 17 height 22
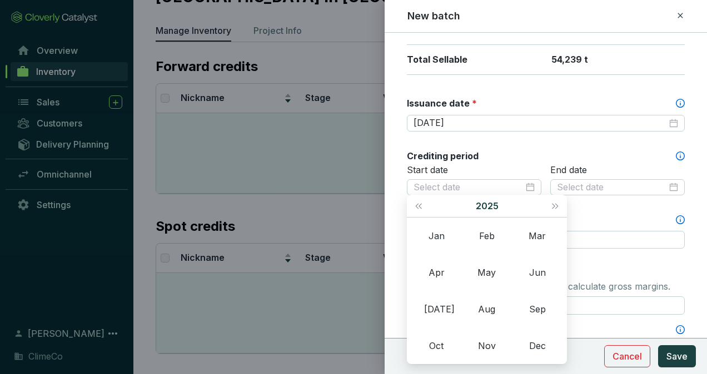
click at [493, 201] on button "2025" at bounding box center [487, 206] width 23 height 22
type input "2019-09-29"
click at [423, 207] on button "Last year (Control + left)" at bounding box center [418, 206] width 14 height 22
click at [531, 274] on div "2014" at bounding box center [537, 272] width 33 height 13
click at [434, 237] on div "Jan" at bounding box center [435, 235] width 33 height 13
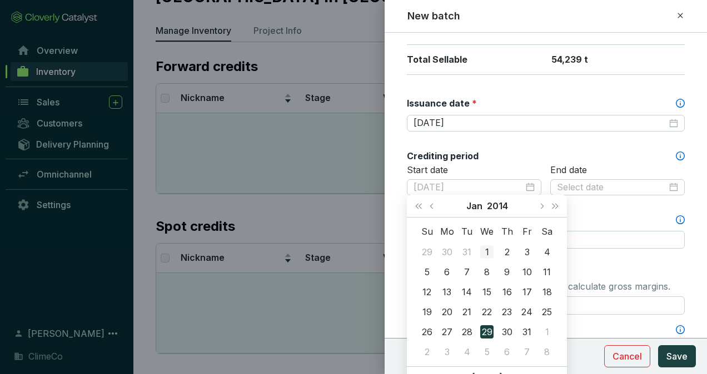
type input "2014-01-01"
click at [484, 249] on div "1" at bounding box center [486, 252] width 13 height 13
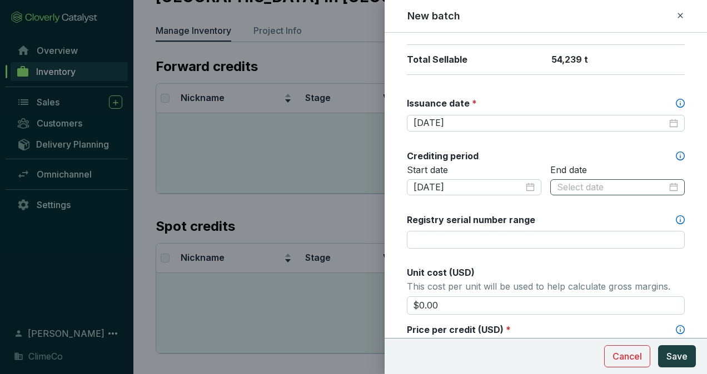
click at [666, 182] on div at bounding box center [617, 188] width 121 height 12
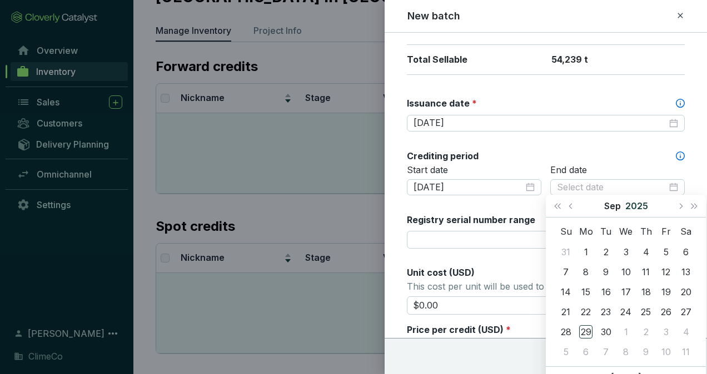
click at [638, 206] on button "2025" at bounding box center [636, 206] width 23 height 22
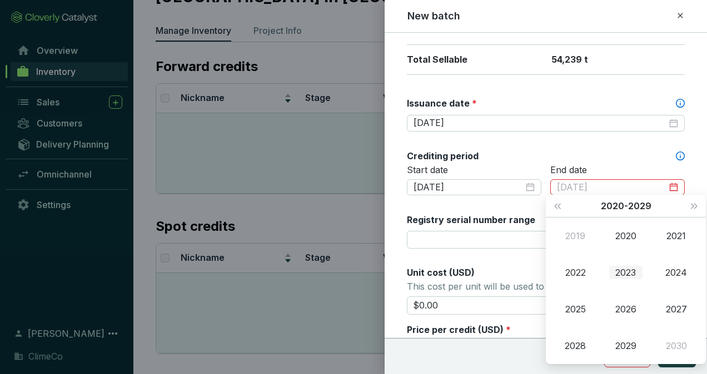
click at [633, 271] on div "2023" at bounding box center [625, 272] width 33 height 13
click at [678, 341] on div "Dec" at bounding box center [675, 345] width 33 height 13
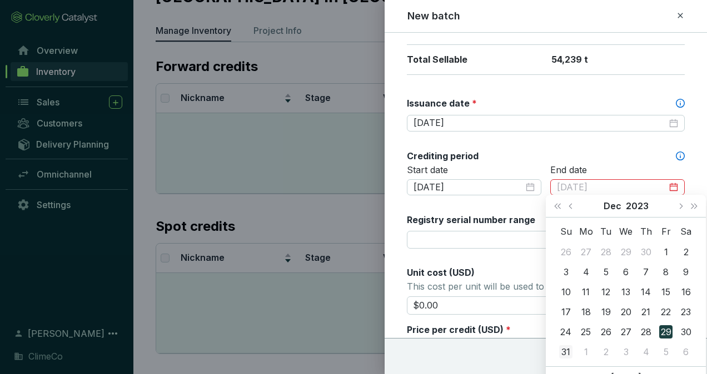
type input "2023-12-31"
click at [568, 351] on div "31" at bounding box center [565, 352] width 13 height 13
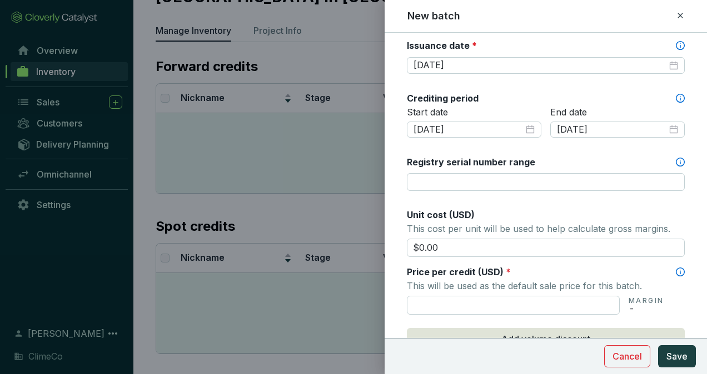
scroll to position [389, 0]
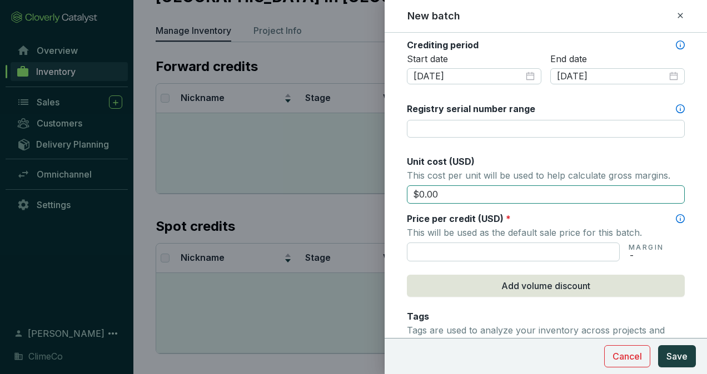
click at [490, 186] on input "$0.00" at bounding box center [546, 195] width 278 height 19
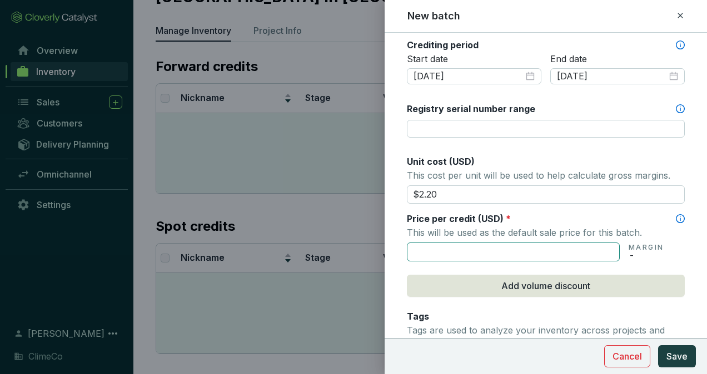
type input "$2.20"
click at [499, 249] on input "text" at bounding box center [513, 252] width 213 height 19
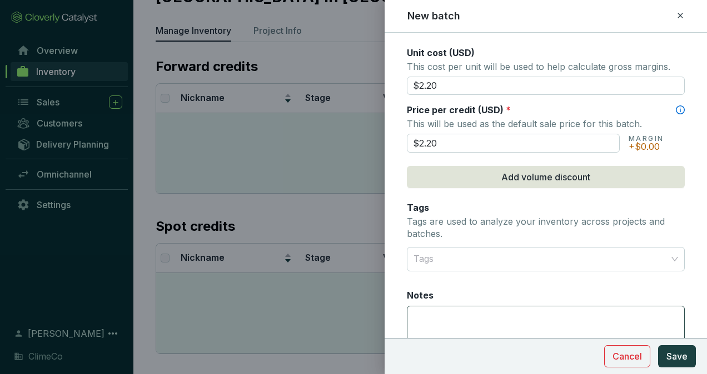
scroll to position [572, 0]
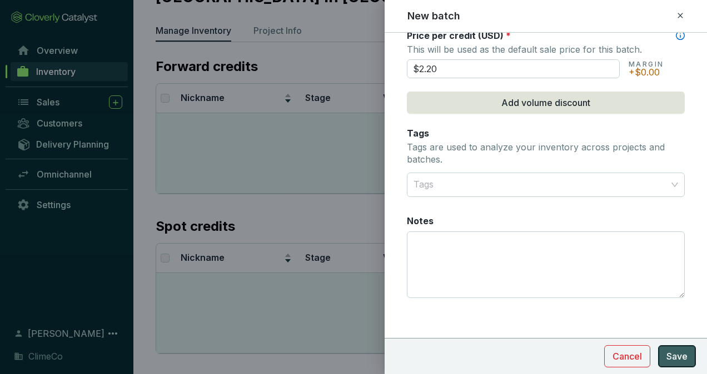
type input "$2.20"
click at [674, 357] on span "Save" at bounding box center [676, 356] width 21 height 13
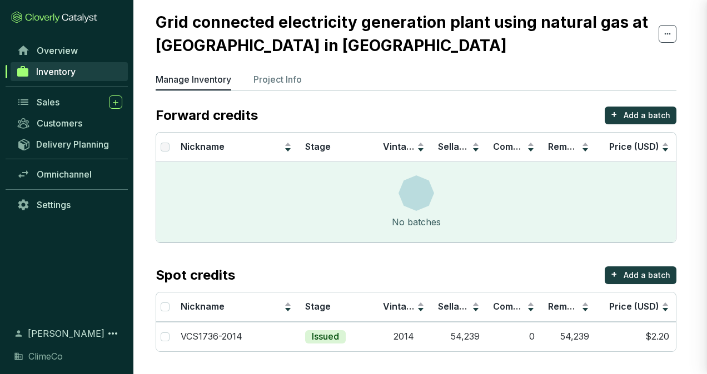
scroll to position [520, 0]
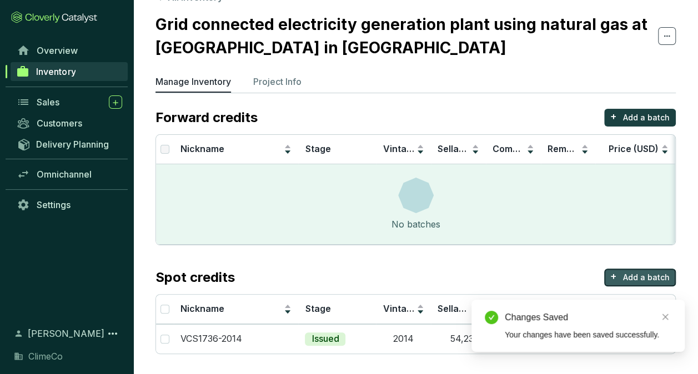
click at [637, 274] on p "Add a batch" at bounding box center [646, 277] width 47 height 11
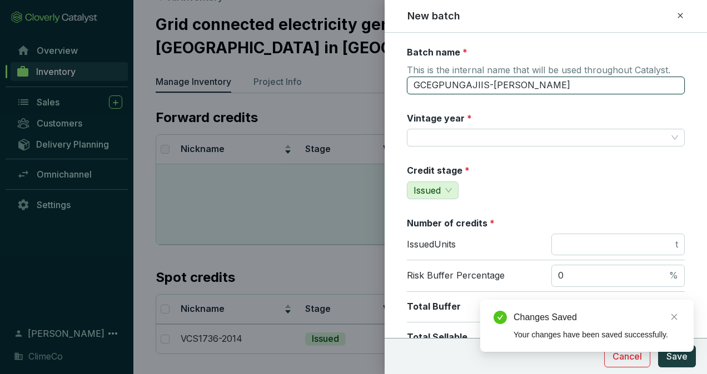
click at [468, 86] on input "GCEGPUNGAJIIS-wahib" at bounding box center [546, 86] width 278 height 18
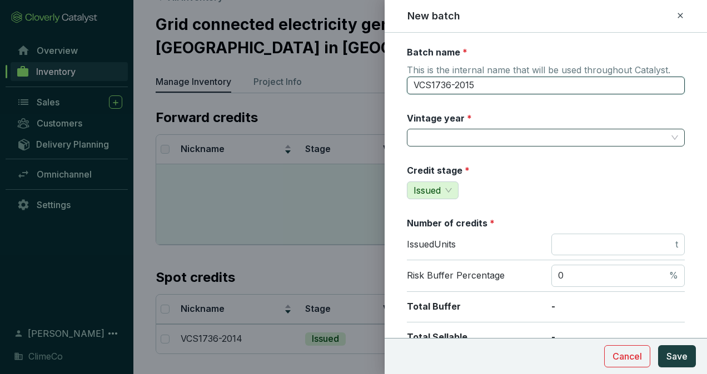
type input "VCS1736-2015"
click at [479, 134] on input "Vintage year *" at bounding box center [539, 137] width 253 height 17
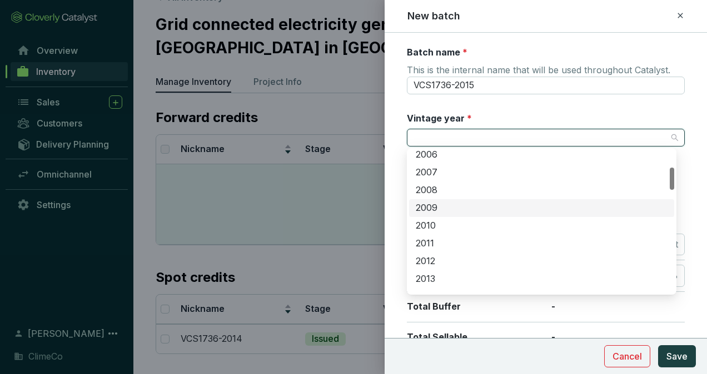
scroll to position [167, 0]
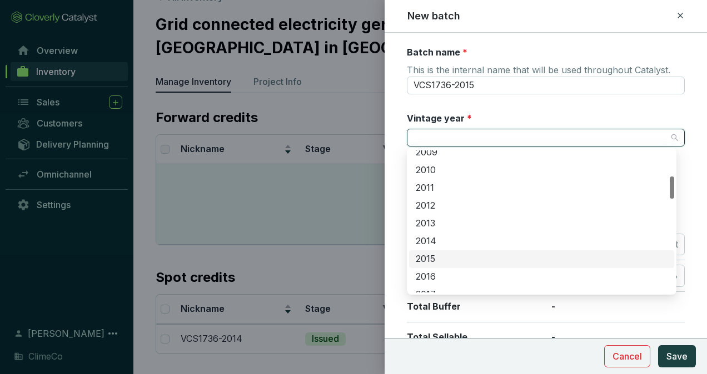
click at [462, 256] on div "2015" at bounding box center [542, 259] width 252 height 12
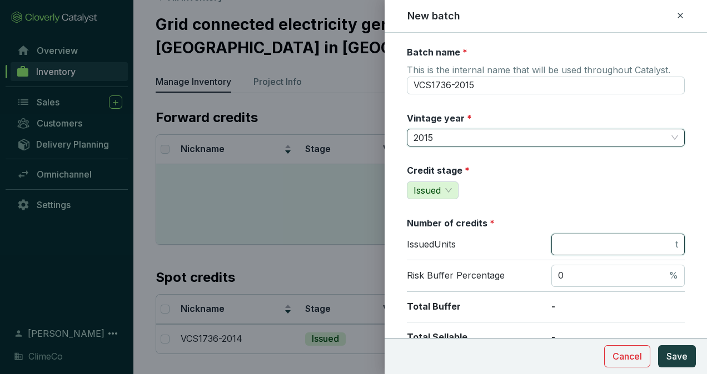
click at [604, 242] on input "number" at bounding box center [615, 245] width 115 height 12
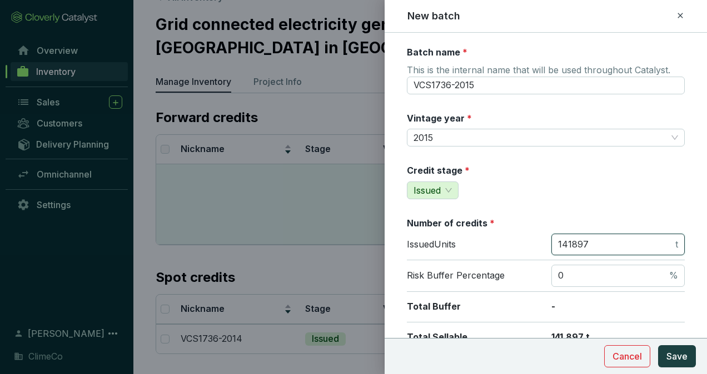
type input "141897"
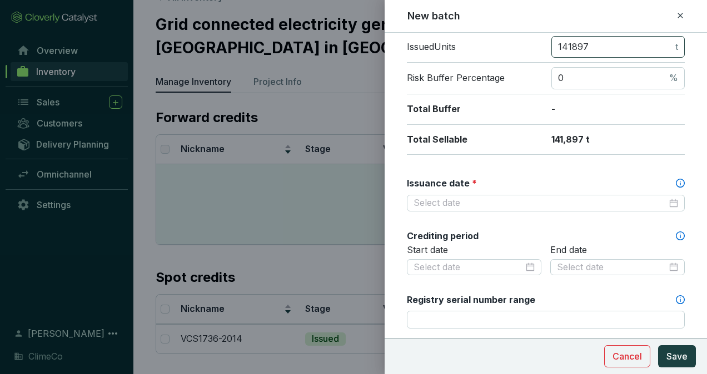
scroll to position [222, 0]
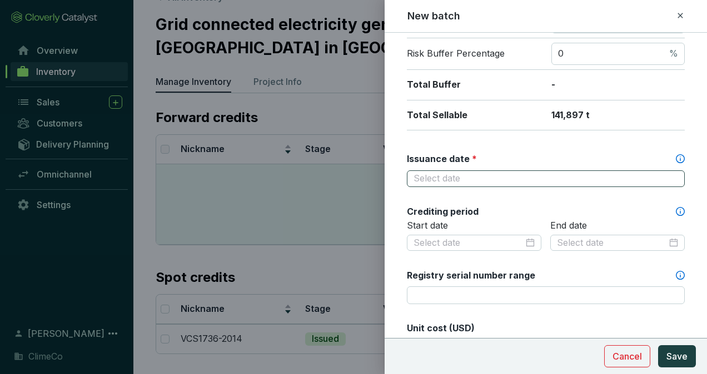
click at [669, 173] on div at bounding box center [545, 179] width 264 height 12
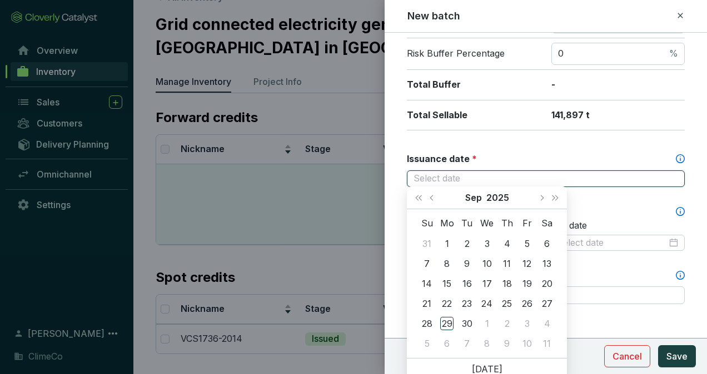
click at [667, 173] on div at bounding box center [545, 179] width 264 height 12
click at [500, 196] on button "2025" at bounding box center [497, 198] width 23 height 22
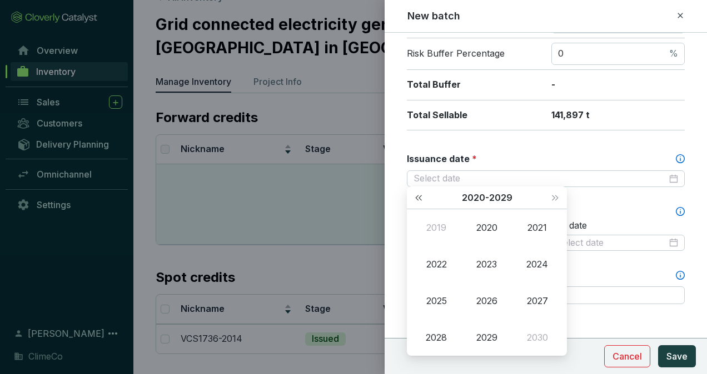
click at [421, 197] on span "Last year (Control + left)" at bounding box center [419, 198] width 6 height 6
click at [489, 263] on div "2013" at bounding box center [486, 264] width 33 height 13
click at [530, 262] on div "Jun" at bounding box center [537, 264] width 33 height 13
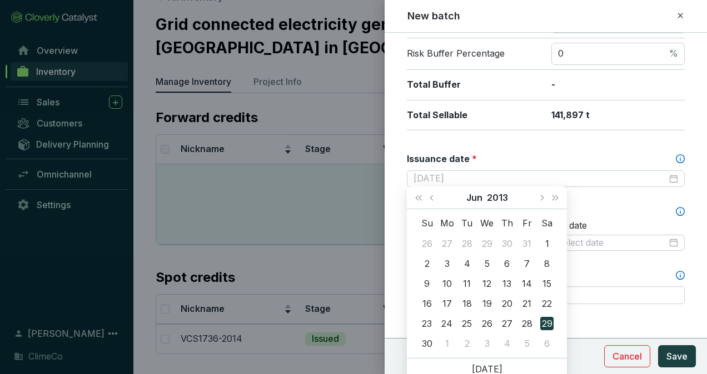
type input "2013-06-29"
click at [540, 324] on div "29" at bounding box center [546, 323] width 13 height 13
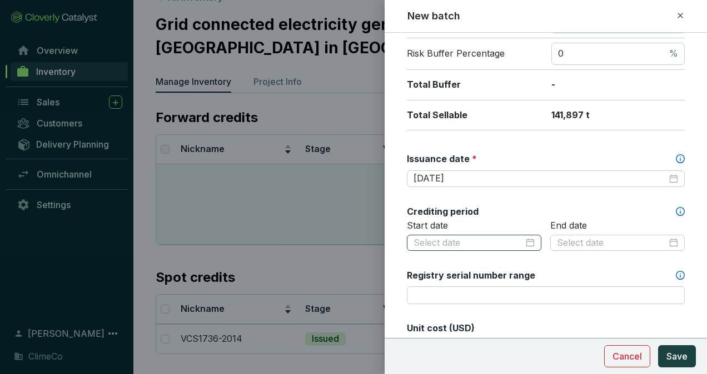
click at [527, 238] on div at bounding box center [473, 243] width 121 height 12
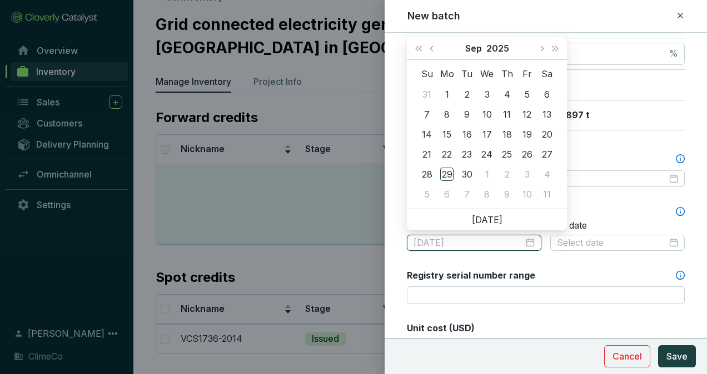
type input "2025-09-05"
click at [502, 46] on button "2025" at bounding box center [497, 48] width 23 height 22
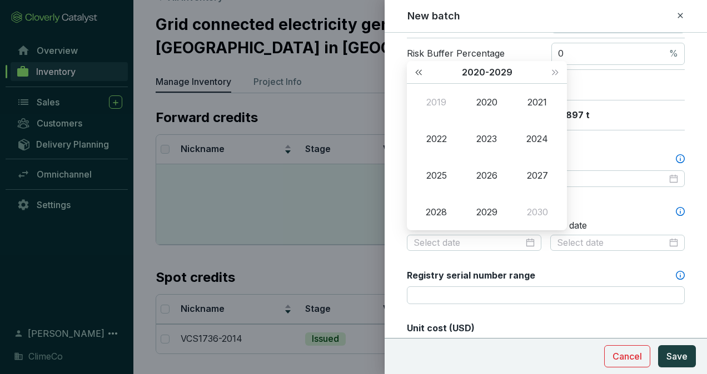
click at [417, 71] on span "Last year (Control + left)" at bounding box center [419, 72] width 6 height 6
click at [534, 139] on div "2014" at bounding box center [537, 138] width 33 height 13
click at [438, 107] on div "Jan" at bounding box center [435, 102] width 33 height 13
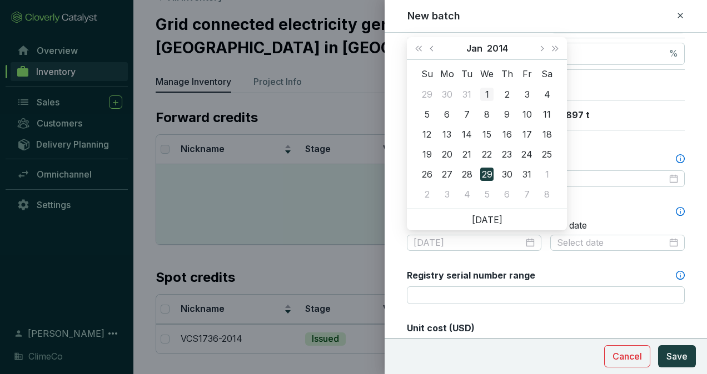
type input "2014-01-01"
click at [487, 91] on div "1" at bounding box center [486, 94] width 13 height 13
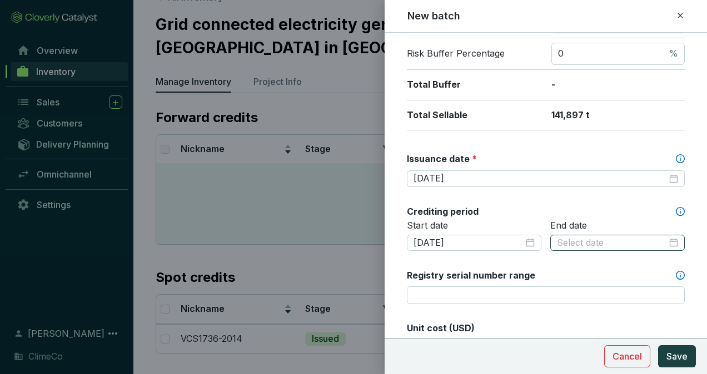
click at [669, 238] on div at bounding box center [617, 243] width 121 height 12
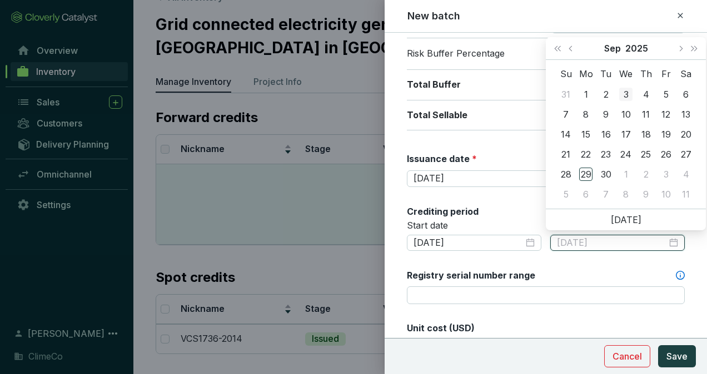
type input "2025-09-03"
click at [635, 44] on button "2025" at bounding box center [636, 48] width 23 height 22
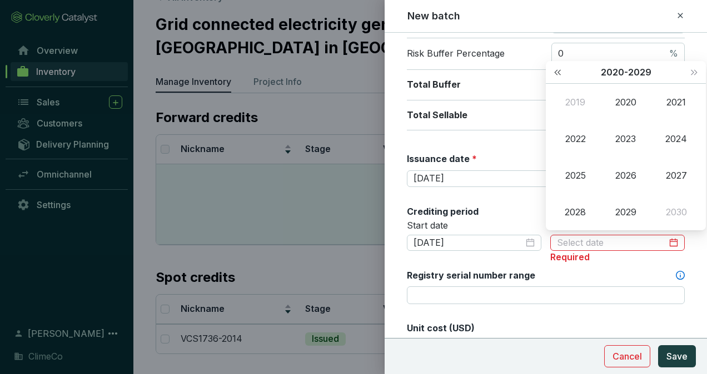
click at [559, 67] on button "Last year (Control + left)" at bounding box center [557, 72] width 14 height 22
click at [692, 72] on span "Next year (Control + right)" at bounding box center [694, 72] width 6 height 6
click at [627, 139] on div "2023" at bounding box center [625, 138] width 33 height 13
click at [684, 216] on div "Dec" at bounding box center [675, 212] width 33 height 13
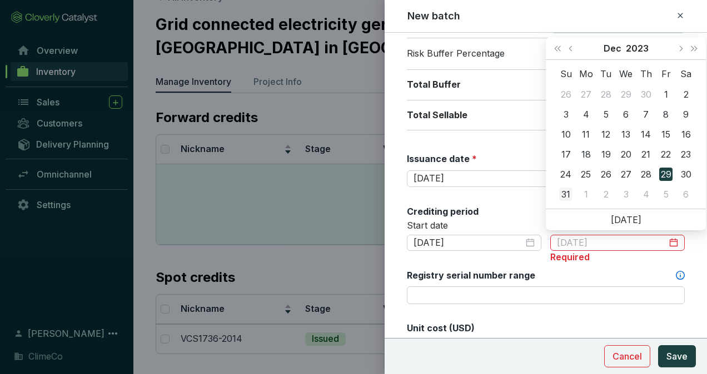
type input "2023-12-31"
click at [570, 191] on div "31" at bounding box center [565, 194] width 13 height 13
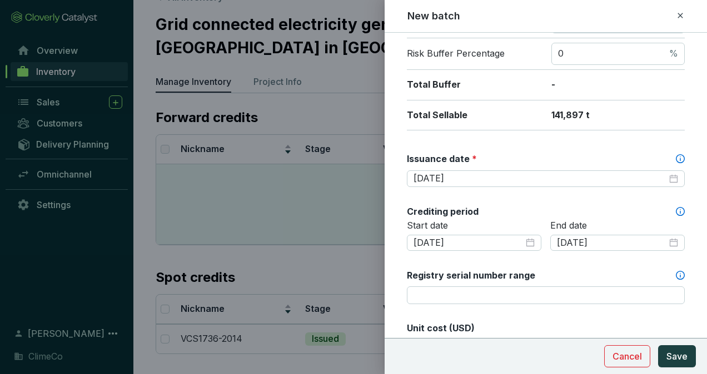
scroll to position [389, 0]
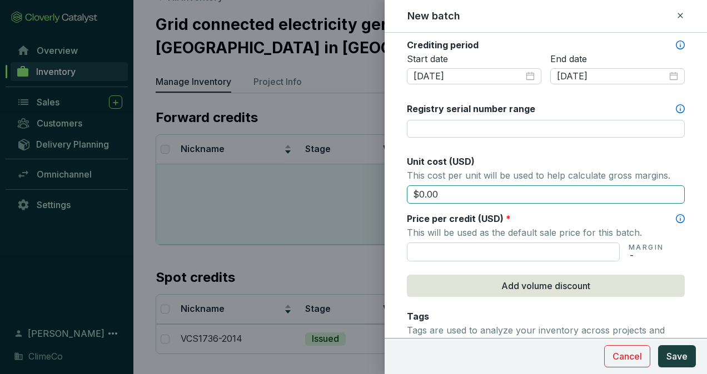
click at [516, 189] on input "$0.00" at bounding box center [546, 195] width 278 height 19
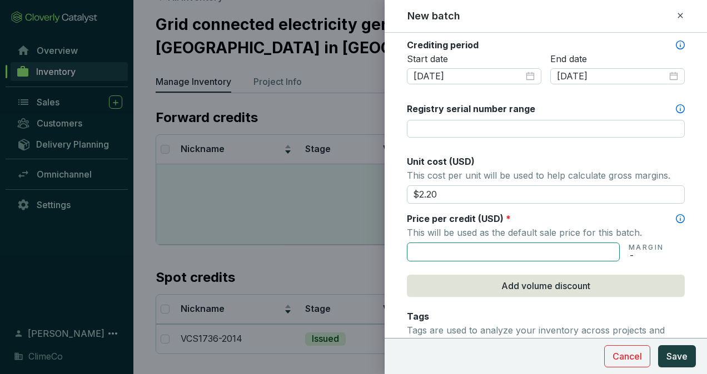
type input "$2.20"
click at [522, 247] on input "text" at bounding box center [513, 252] width 213 height 19
type input "$2.20"
click at [553, 304] on div "Batch name * This is the internal name that will be used throughout Catalyst. V…" at bounding box center [546, 76] width 278 height 838
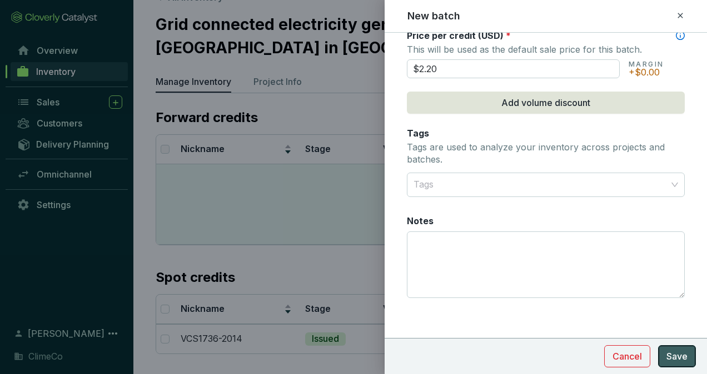
click at [674, 351] on span "Save" at bounding box center [676, 356] width 21 height 13
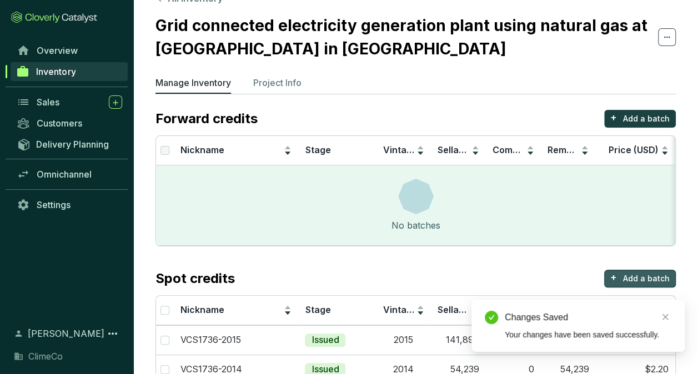
scroll to position [0, 0]
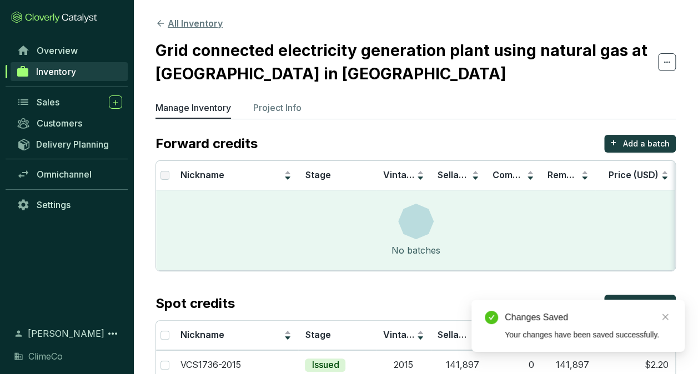
click at [200, 24] on button "All Inventory" at bounding box center [189, 23] width 67 height 13
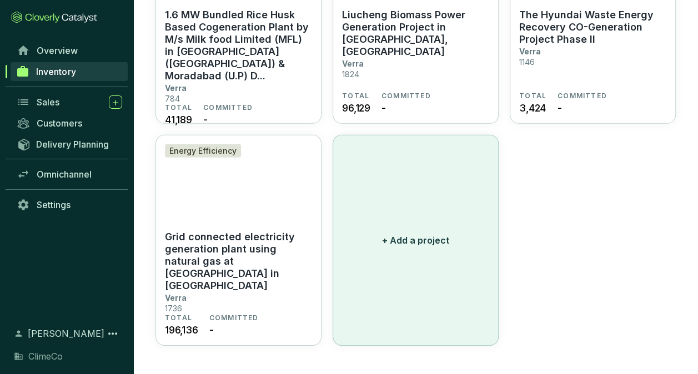
scroll to position [1525, 0]
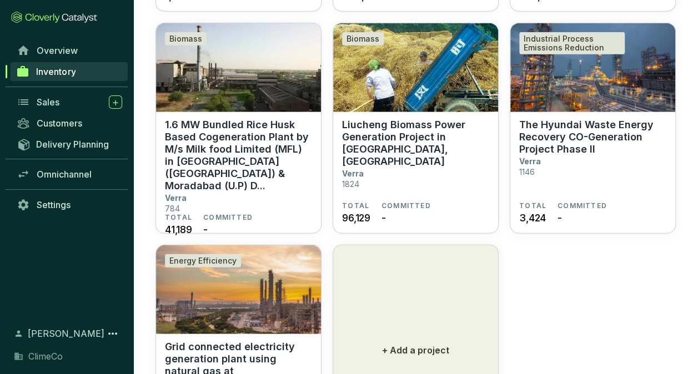
scroll to position [1469, 0]
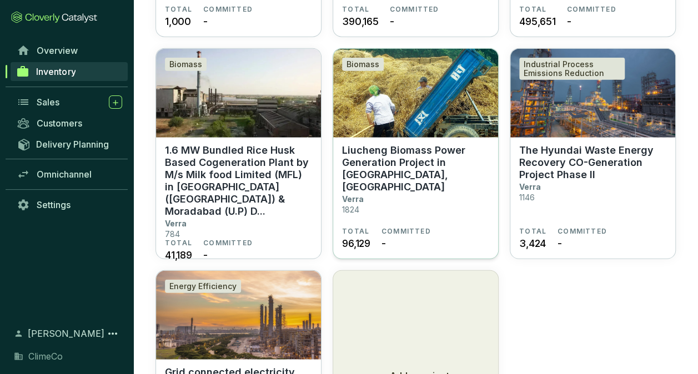
scroll to position [1302, 0]
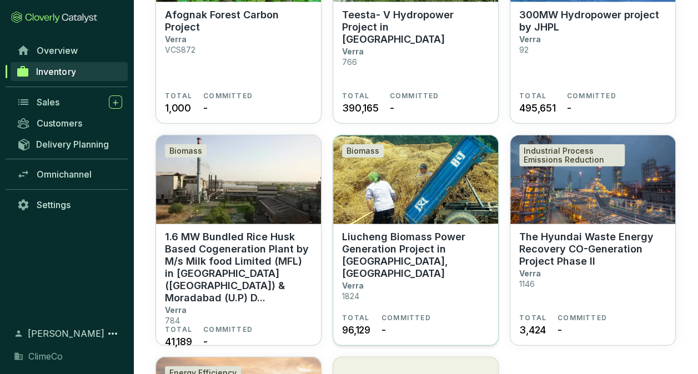
click at [436, 191] on img at bounding box center [415, 180] width 165 height 89
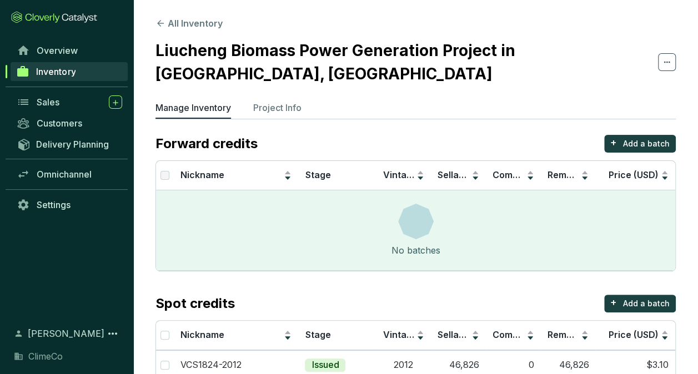
click at [254, 104] on ul "Manage Inventory Project Info" at bounding box center [416, 110] width 521 height 18
click at [277, 107] on p "Project Info" at bounding box center [277, 107] width 48 height 13
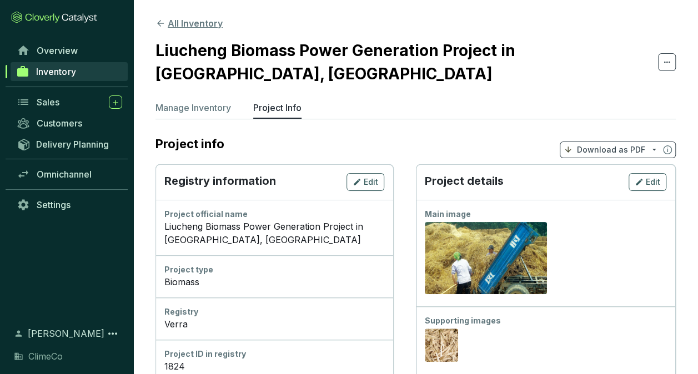
click at [178, 28] on button "All Inventory" at bounding box center [189, 23] width 67 height 13
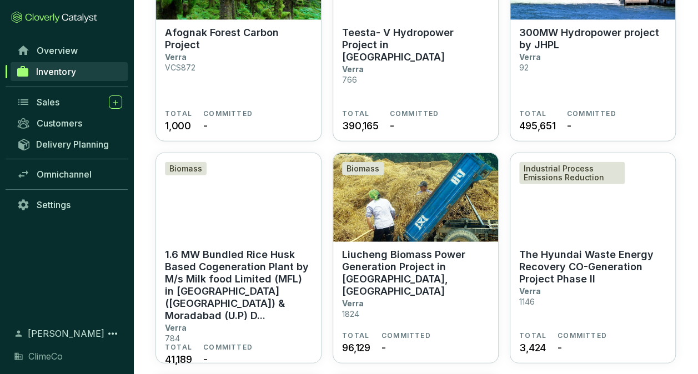
scroll to position [1333, 0]
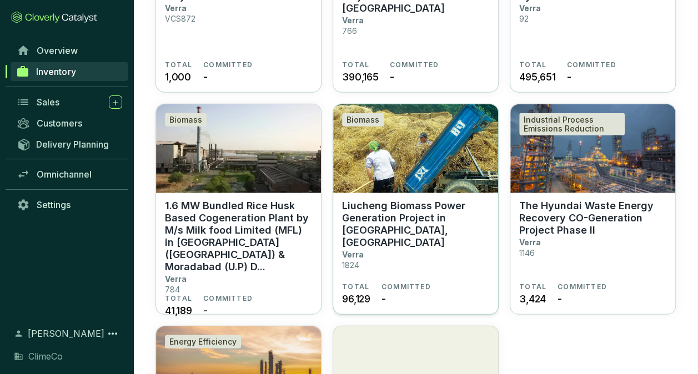
click at [380, 229] on p "Liucheng Biomass Power Generation Project in [GEOGRAPHIC_DATA], [GEOGRAPHIC_DAT…" at bounding box center [415, 224] width 147 height 49
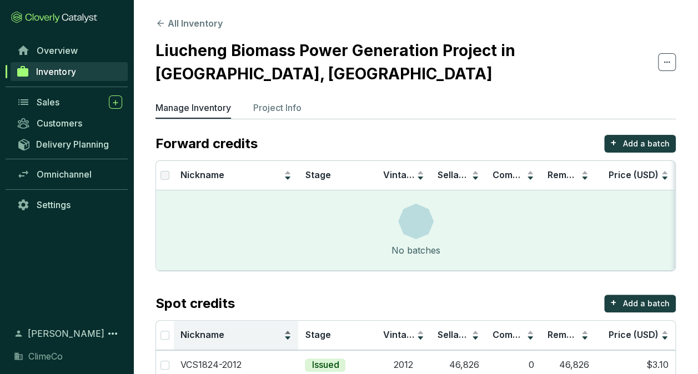
scroll to position [56, 0]
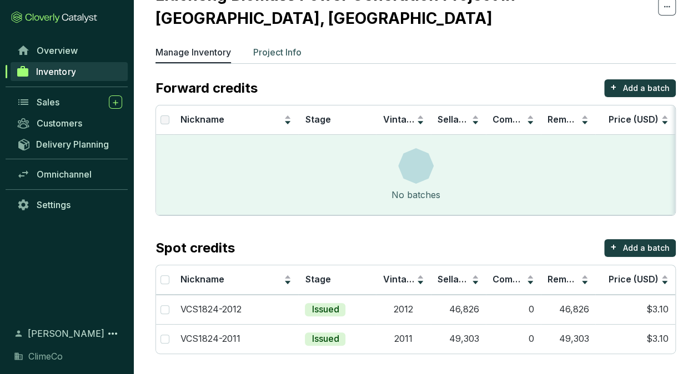
click at [297, 56] on p "Project Info" at bounding box center [277, 52] width 48 height 13
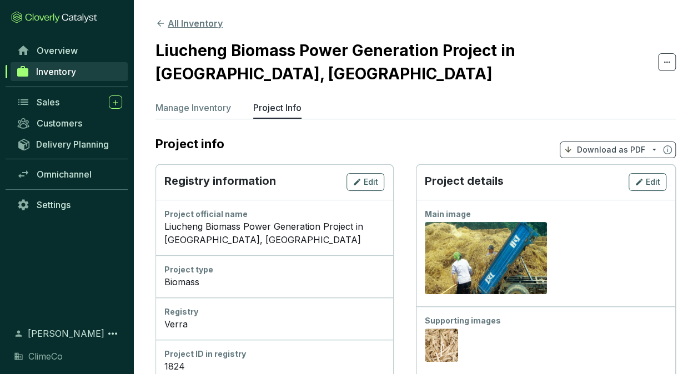
click at [192, 26] on button "All Inventory" at bounding box center [189, 23] width 67 height 13
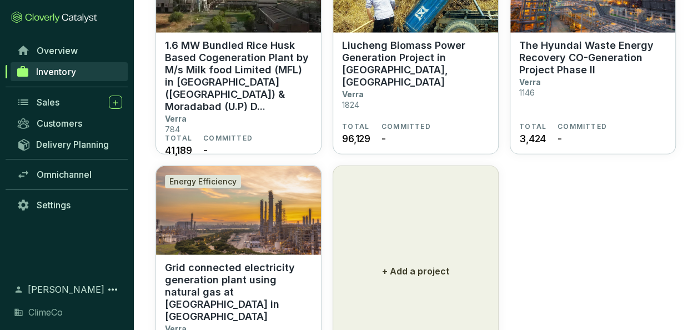
scroll to position [1525, 0]
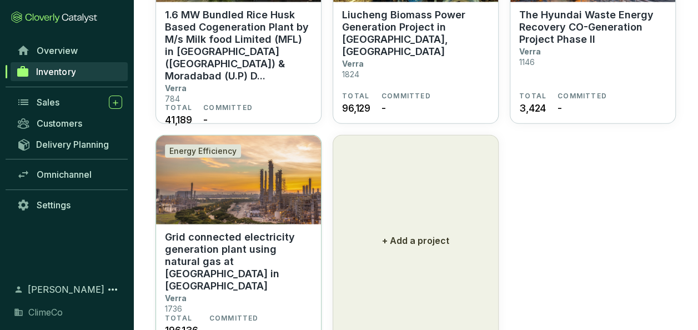
click at [277, 202] on img at bounding box center [238, 180] width 165 height 89
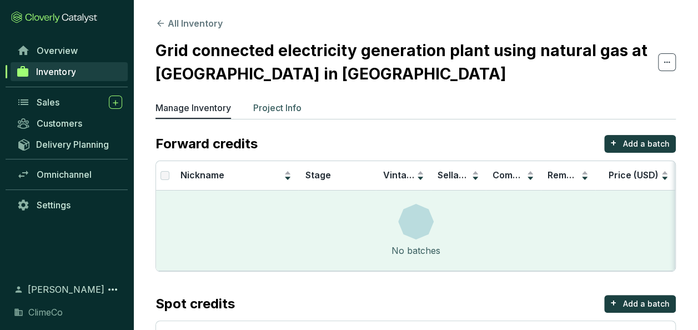
click at [281, 106] on p "Project Info" at bounding box center [277, 107] width 48 height 13
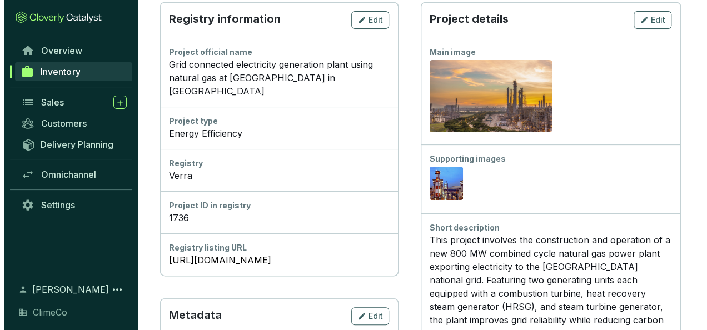
scroll to position [56, 0]
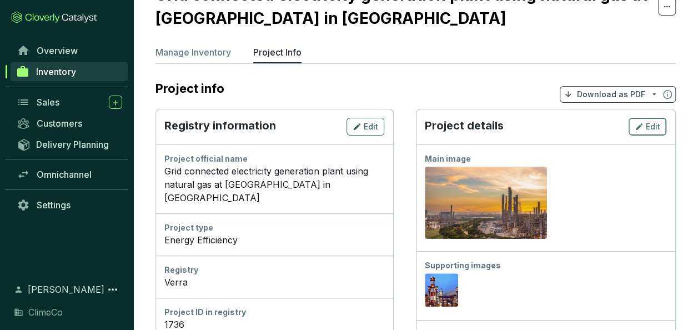
click at [643, 128] on icon "button" at bounding box center [639, 126] width 9 height 13
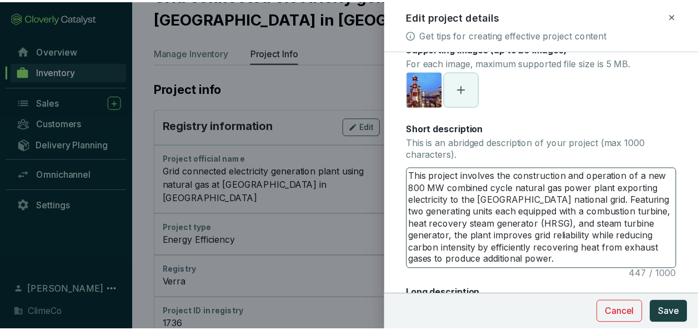
scroll to position [167, 0]
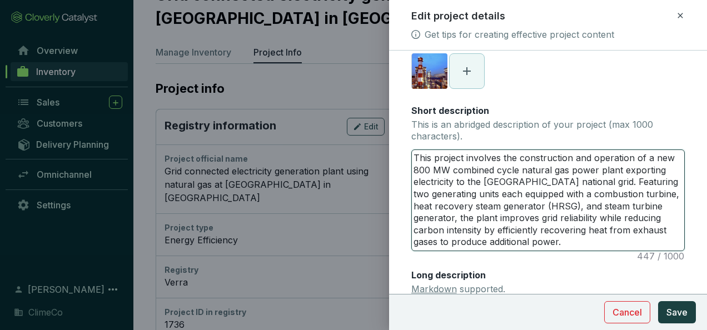
click at [662, 158] on textarea "This project involves the construction and operation of a new 800 MW combined c…" at bounding box center [548, 200] width 272 height 101
type textarea "This project involves the construction and operation of a 800 MW combined cycle…"
type textarea "This project involves the construction and operation of a800 MW combined cycle …"
type textarea "This project involves the construction and operation of an800 MW combined cycle…"
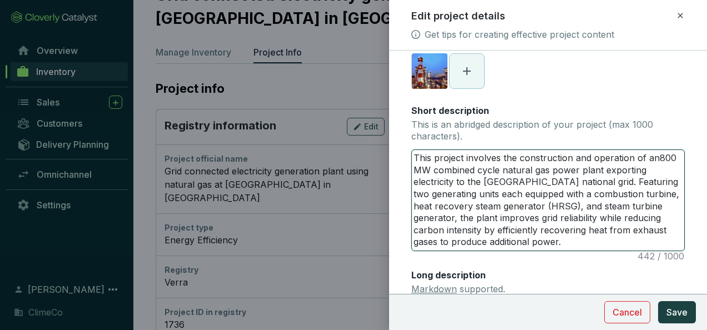
type textarea "This project involves the construction and operation of an 800 MW combined cycl…"
type textarea "This project involves the construction and operation of an800 MW combined cycle…"
type textarea "This project involves the construction and operation of a800 MW combined cycle …"
type textarea "This project involves the construction and operation of a 800 MW combined cycle…"
click at [611, 221] on textarea "This project involves the construction and operation of a 800 MW combined cycle…" at bounding box center [548, 200] width 272 height 101
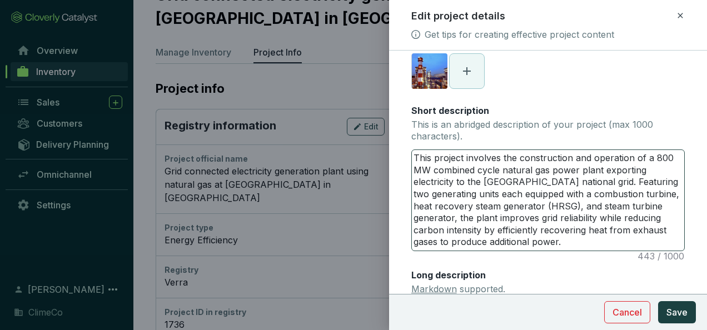
type textarea "This project involves the construction and operation of an 800 MW combined cycl…"
click at [689, 320] on button "Save" at bounding box center [677, 312] width 38 height 22
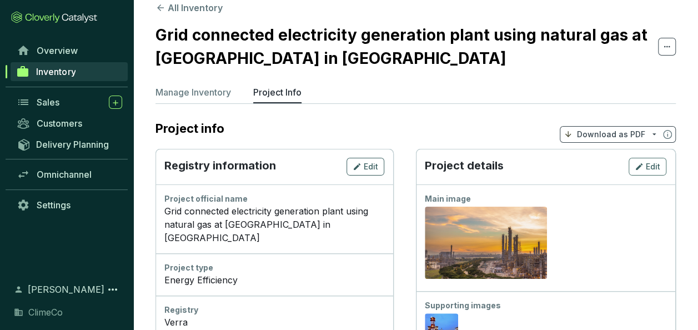
scroll to position [0, 0]
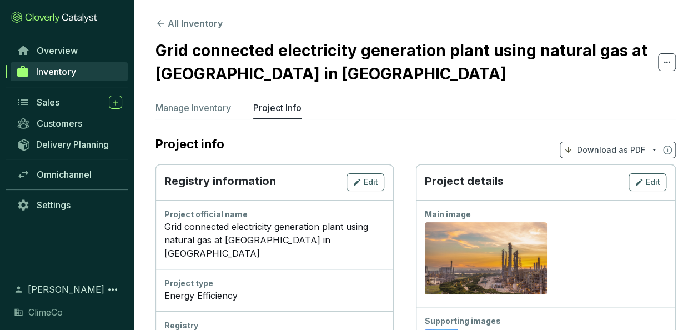
drag, startPoint x: 203, startPoint y: 31, endPoint x: 188, endPoint y: 21, distance: 17.7
click at [188, 21] on button "All Inventory" at bounding box center [189, 23] width 67 height 13
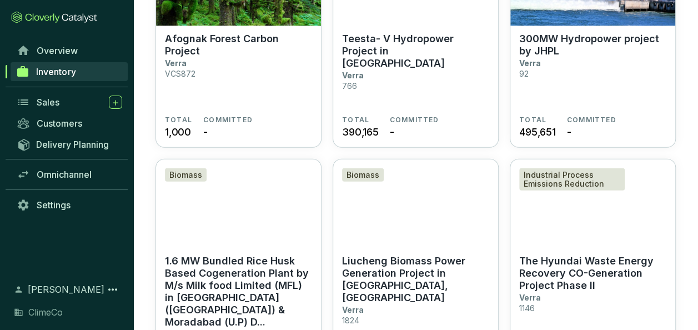
scroll to position [1333, 0]
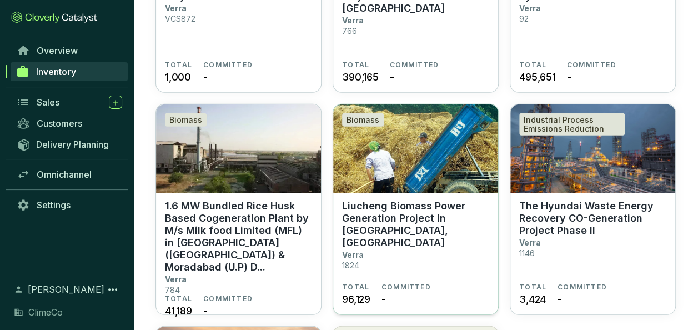
click at [379, 216] on p "Liucheng Biomass Power Generation Project in [GEOGRAPHIC_DATA], [GEOGRAPHIC_DAT…" at bounding box center [415, 224] width 147 height 49
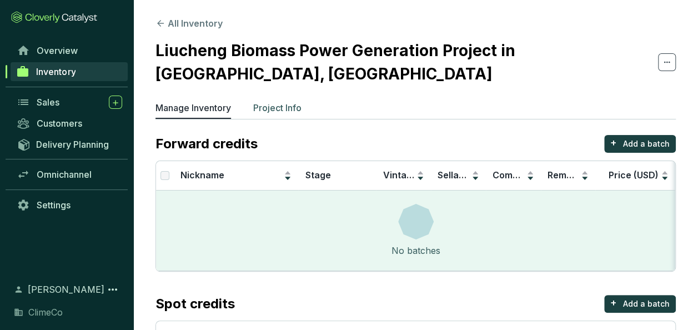
click at [287, 118] on li "Project Info" at bounding box center [277, 110] width 48 height 18
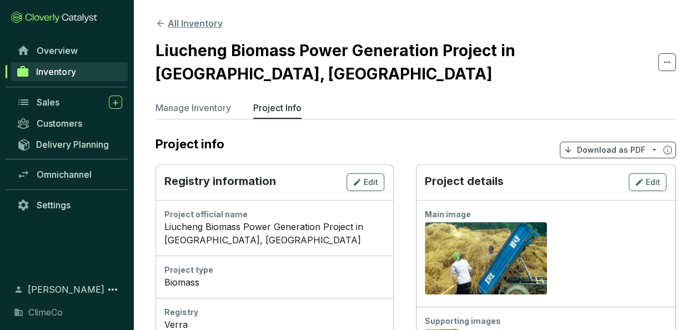
click at [204, 24] on button "All Inventory" at bounding box center [189, 23] width 67 height 13
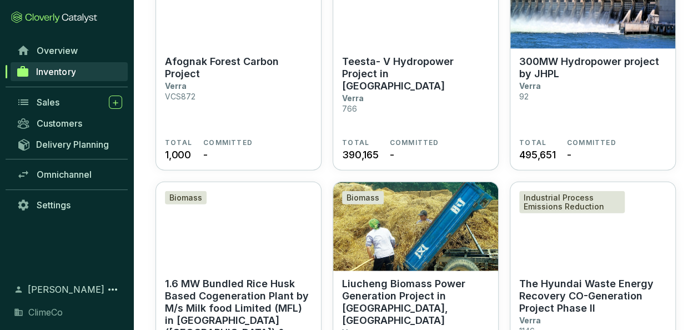
scroll to position [1389, 0]
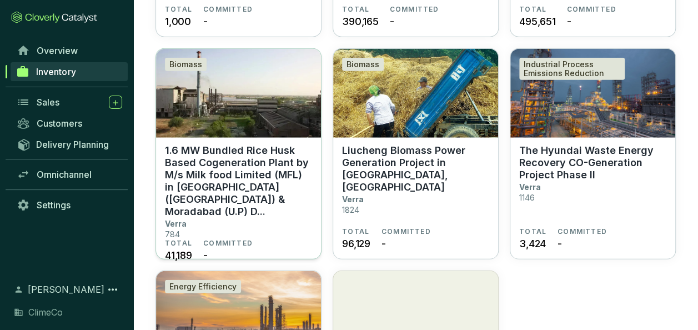
click at [225, 182] on p "1.6 MW Bundled Rice Husk Based Cogeneration Plant by M/s Milk food Limited (MFL…" at bounding box center [238, 180] width 147 height 73
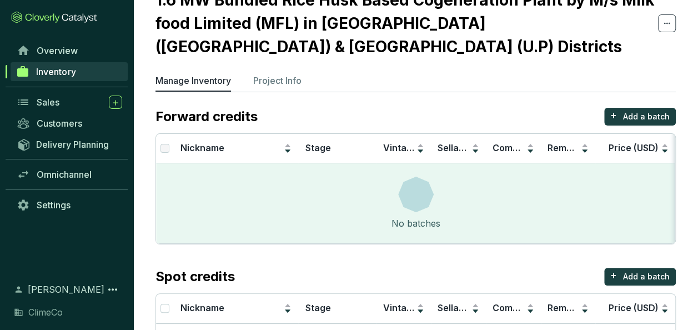
scroll to position [71, 0]
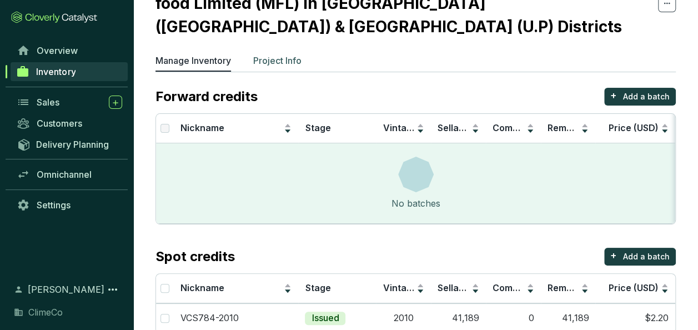
click at [275, 54] on p "Project Info" at bounding box center [277, 60] width 48 height 13
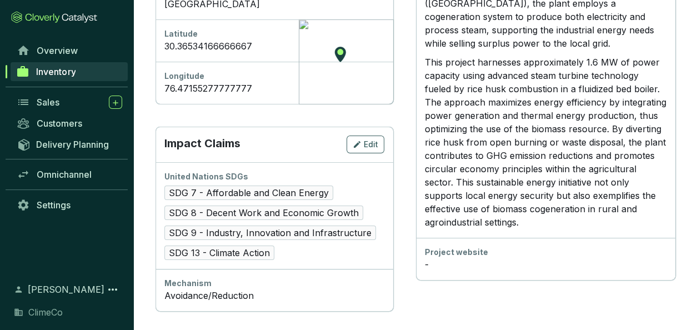
scroll to position [581, 0]
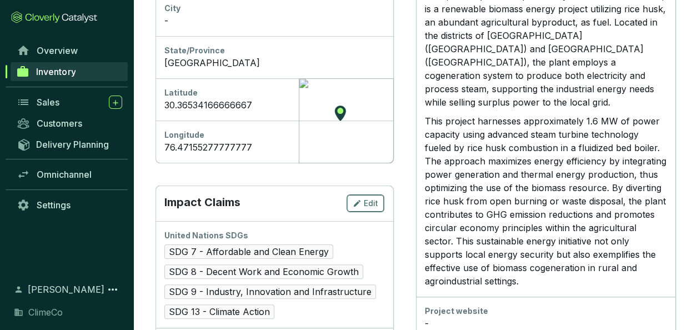
click at [372, 198] on span "Edit" at bounding box center [371, 203] width 14 height 11
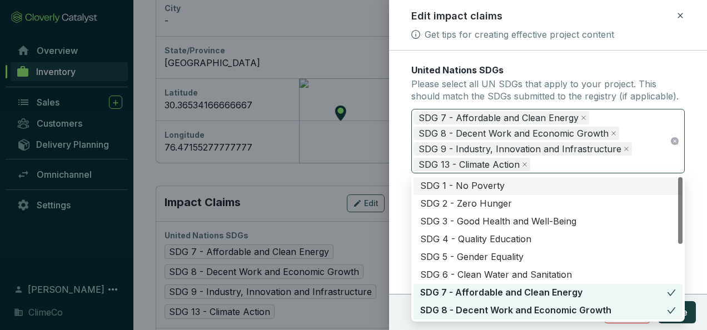
click at [616, 146] on span "SDG 9 - Industry, Innovation and Infrastructure" at bounding box center [522, 148] width 218 height 13
click at [624, 147] on icon "close" at bounding box center [626, 149] width 4 height 4
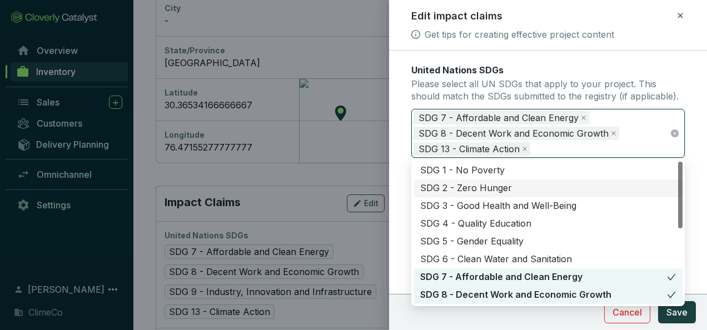
click at [700, 242] on form "United Nations SDGs Please select all UN SDGs that apply to your project. This …" at bounding box center [548, 170] width 318 height 213
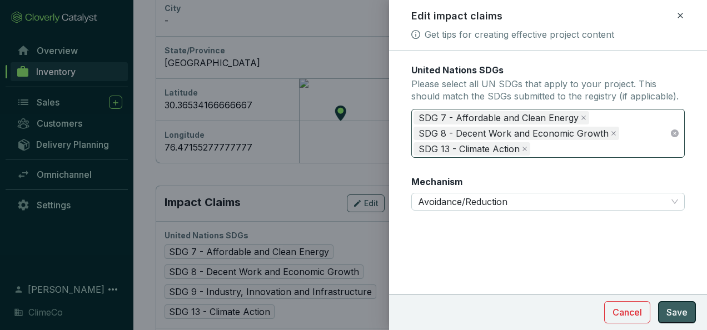
click at [680, 306] on span "Save" at bounding box center [676, 312] width 21 height 13
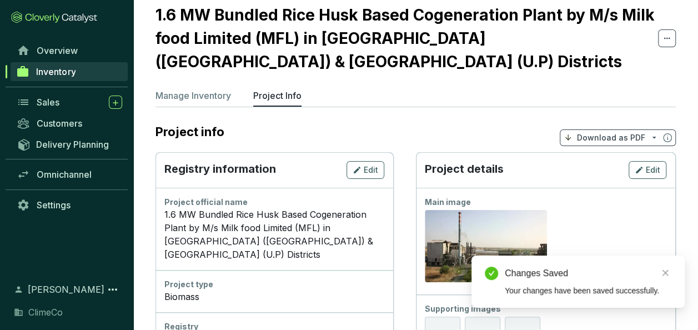
scroll to position [0, 0]
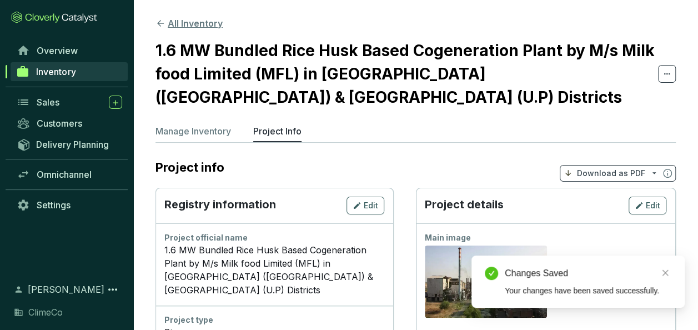
click at [194, 23] on button "All Inventory" at bounding box center [189, 23] width 67 height 13
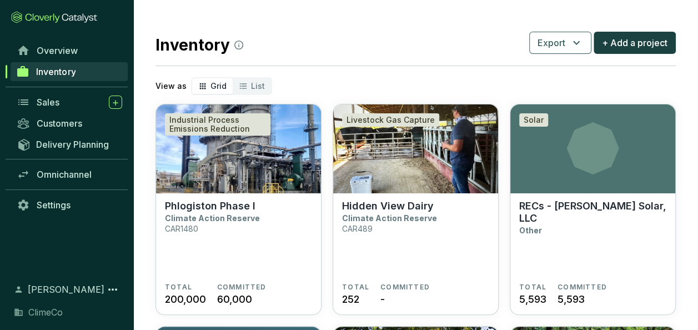
click at [448, 31] on div "Inventory Export + Add a project" at bounding box center [416, 43] width 521 height 28
click at [338, 35] on div "Inventory Export + Add a project" at bounding box center [416, 43] width 521 height 28
click at [323, 50] on div "Inventory Export + Add a project" at bounding box center [416, 43] width 521 height 28
click at [372, 33] on div "Inventory Export + Add a project" at bounding box center [416, 43] width 521 height 28
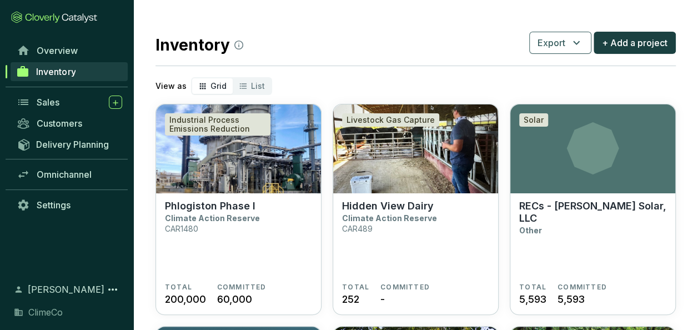
drag, startPoint x: 372, startPoint y: 33, endPoint x: 331, endPoint y: 46, distance: 42.5
click at [331, 48] on div "Inventory Export + Add a project" at bounding box center [416, 43] width 521 height 28
